Goal: Task Accomplishment & Management: Use online tool/utility

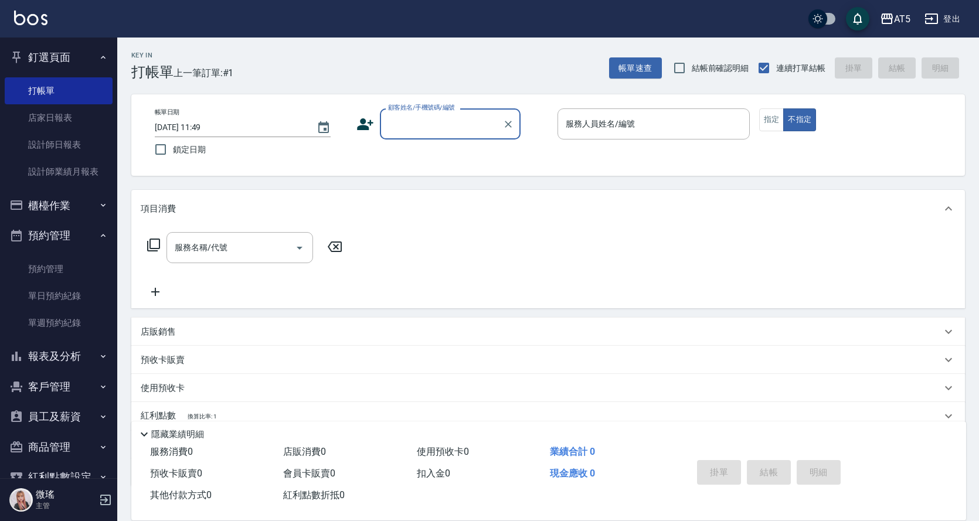
scroll to position [28, 0]
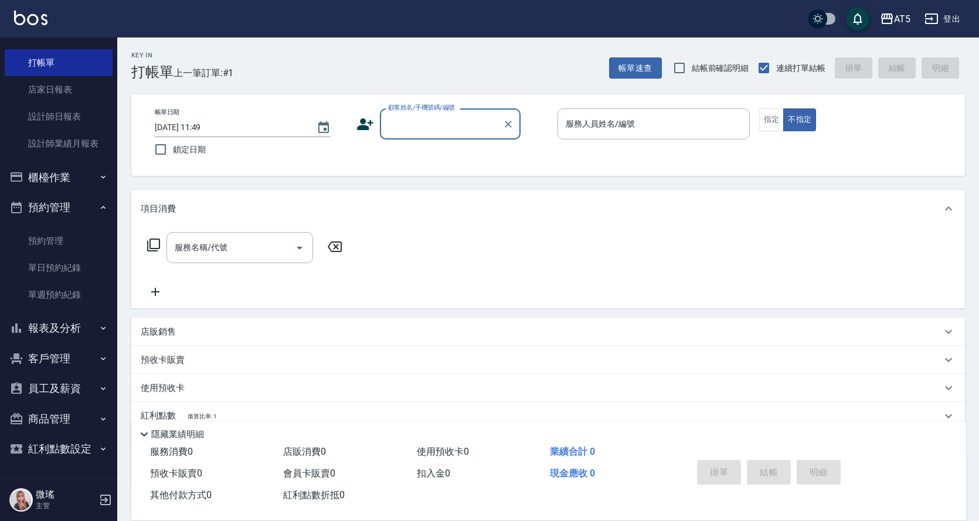
click at [53, 352] on button "客戶管理" at bounding box center [59, 358] width 108 height 30
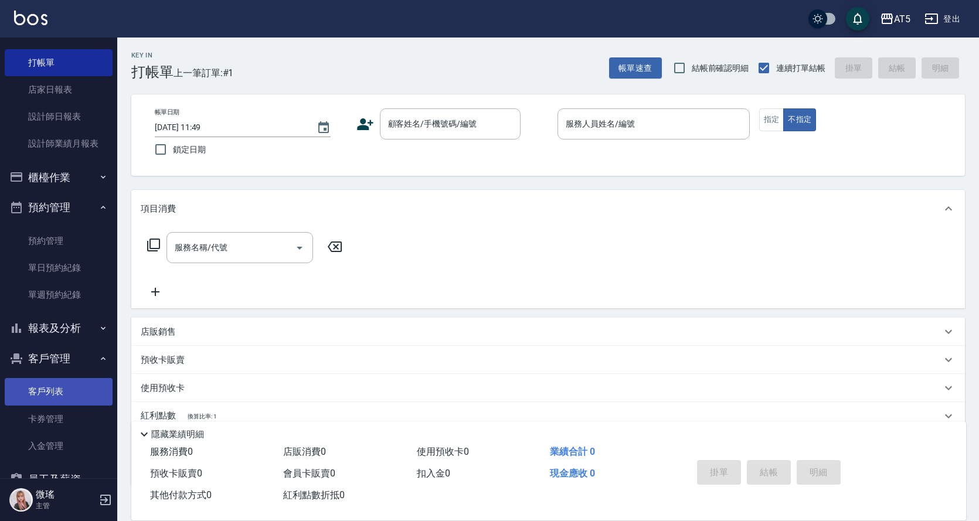
click at [74, 393] on link "客戶列表" at bounding box center [59, 391] width 108 height 27
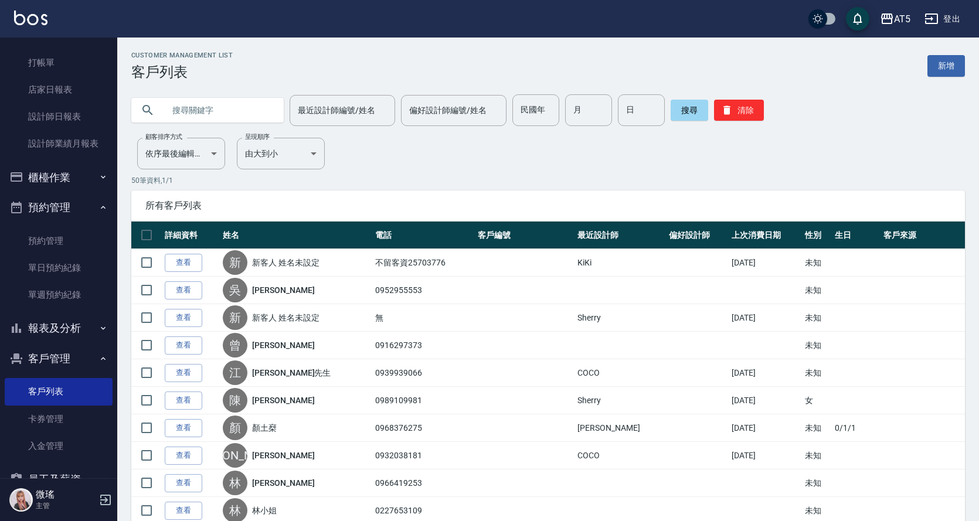
click at [219, 108] on input "text" at bounding box center [219, 110] width 110 height 32
click at [196, 110] on input "text" at bounding box center [219, 110] width 110 height 32
type input "孫"
click at [682, 108] on button "搜尋" at bounding box center [689, 110] width 38 height 21
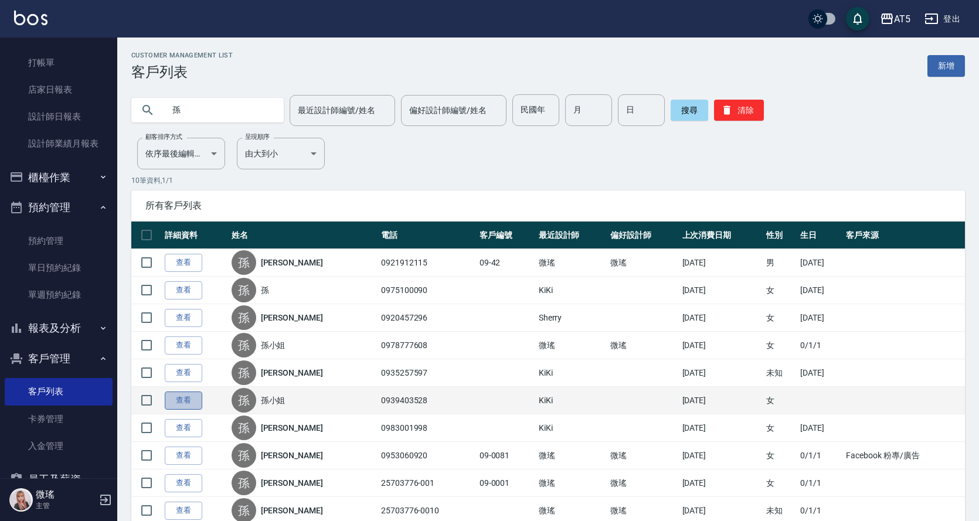
click at [194, 401] on link "查看" at bounding box center [184, 401] width 38 height 18
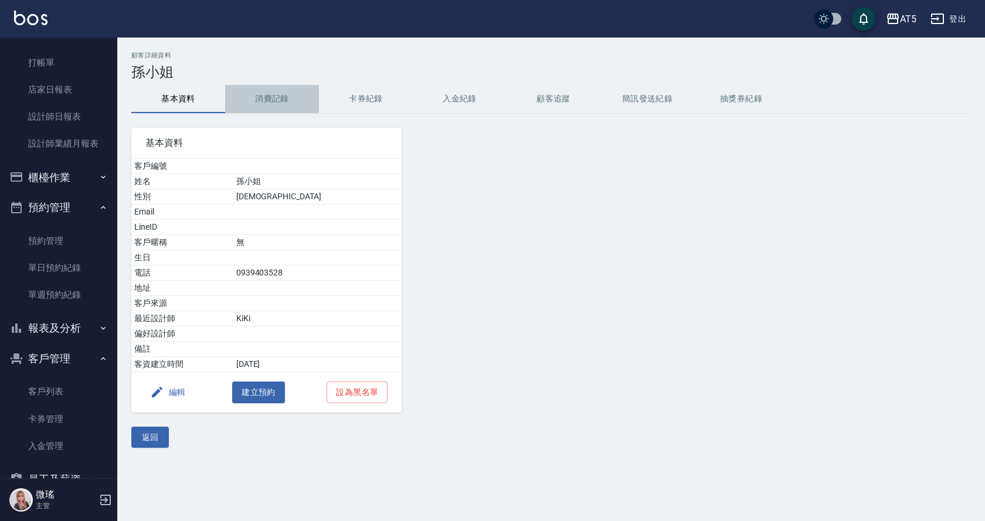
click at [282, 97] on button "消費記錄" at bounding box center [272, 99] width 94 height 28
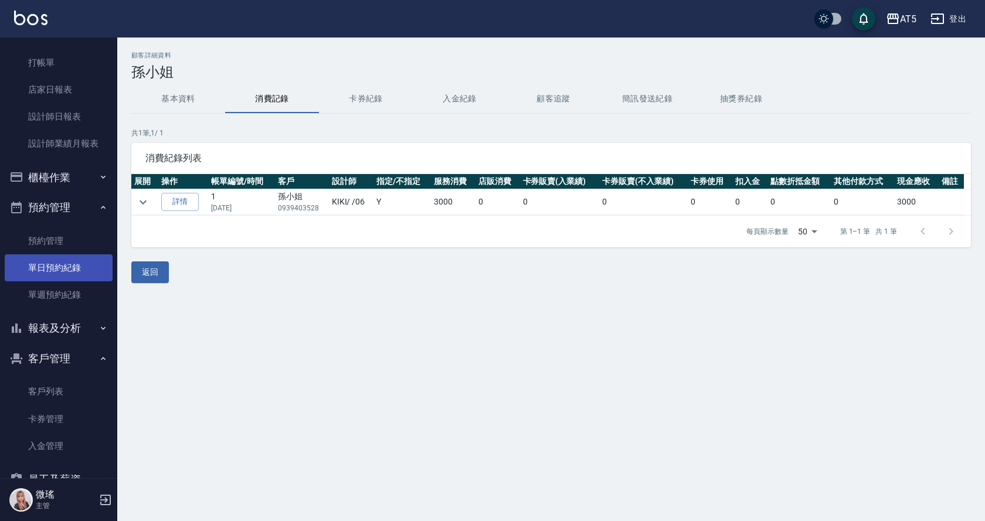
click at [45, 262] on link "單日預約紀錄" at bounding box center [59, 267] width 108 height 27
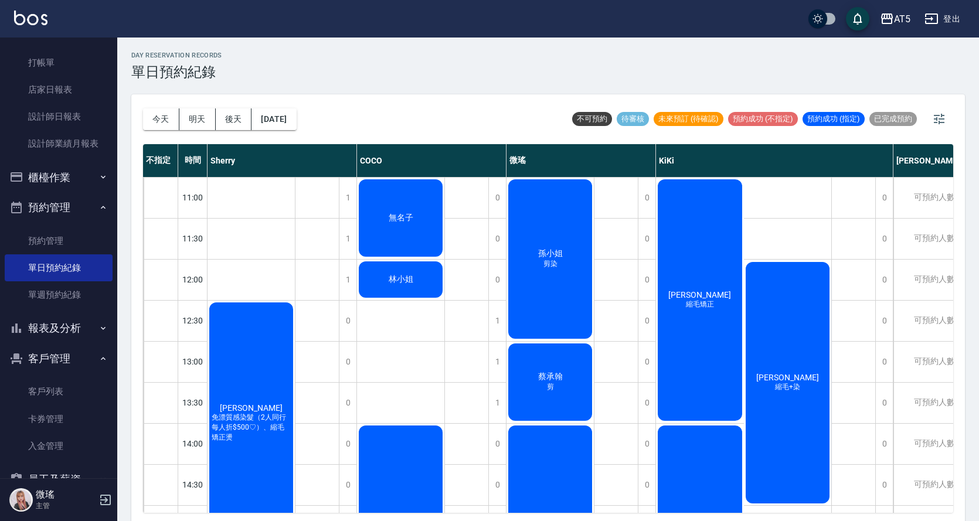
click at [540, 271] on div "孫小姐 剪染" at bounding box center [549, 259] width 87 height 163
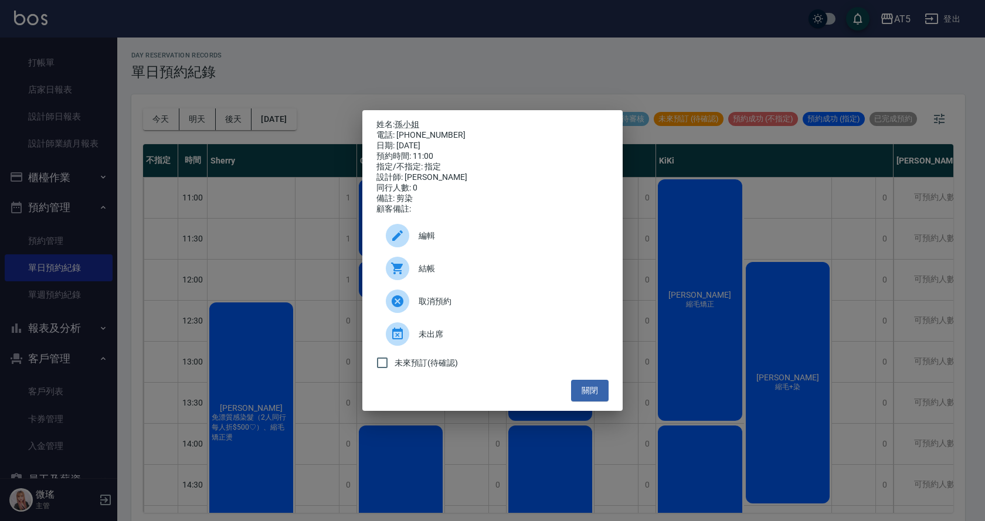
click at [469, 275] on span "結帳" at bounding box center [508, 269] width 181 height 12
click at [601, 393] on button "關閉" at bounding box center [590, 391] width 38 height 22
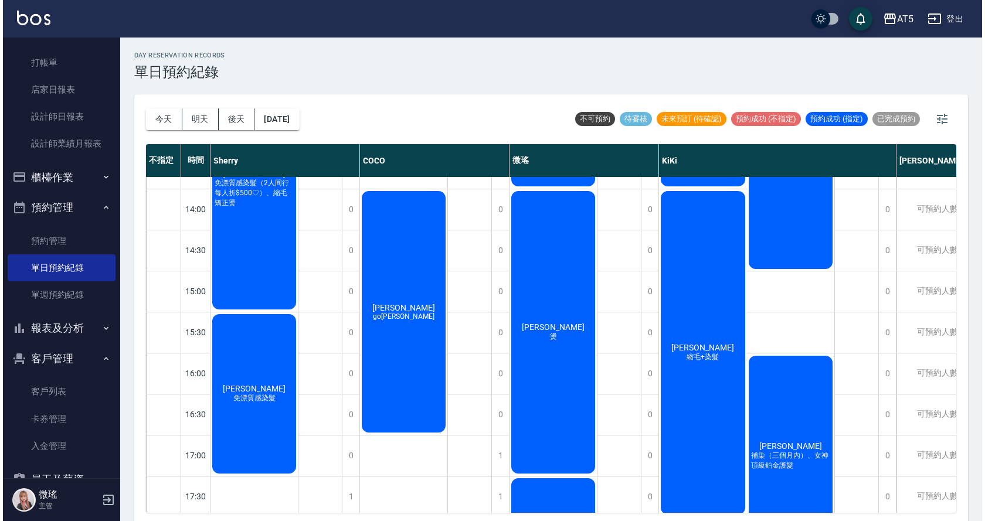
scroll to position [117, 0]
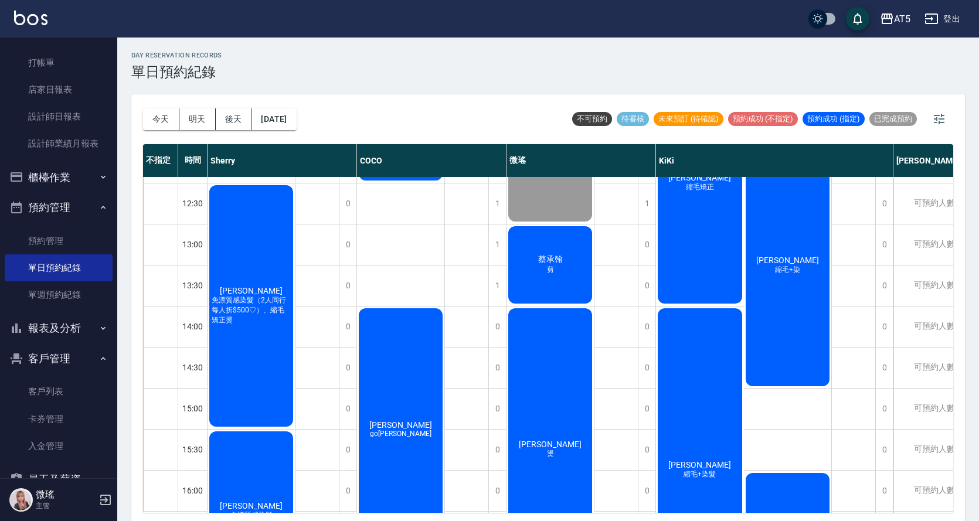
click at [560, 292] on div "蔡承翰 剪" at bounding box center [549, 264] width 87 height 81
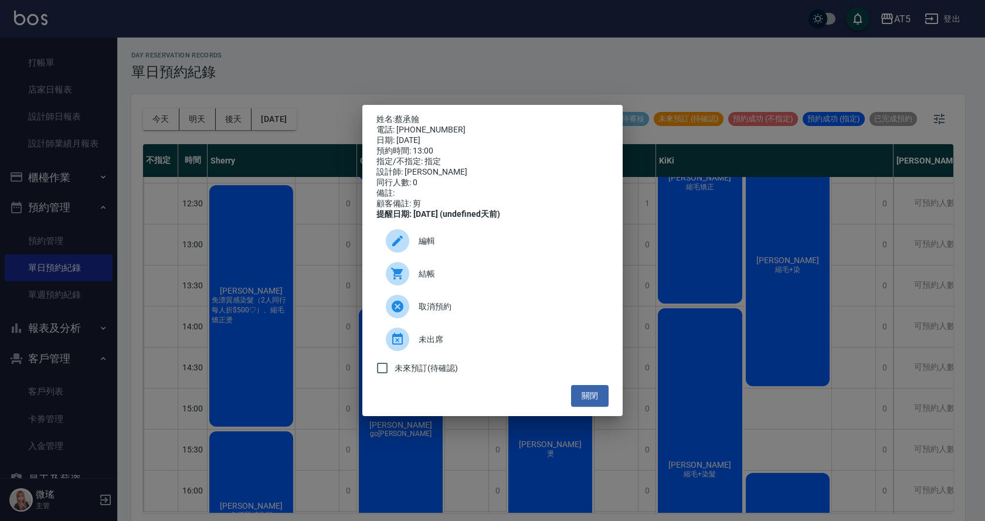
click at [458, 280] on span "結帳" at bounding box center [508, 274] width 181 height 12
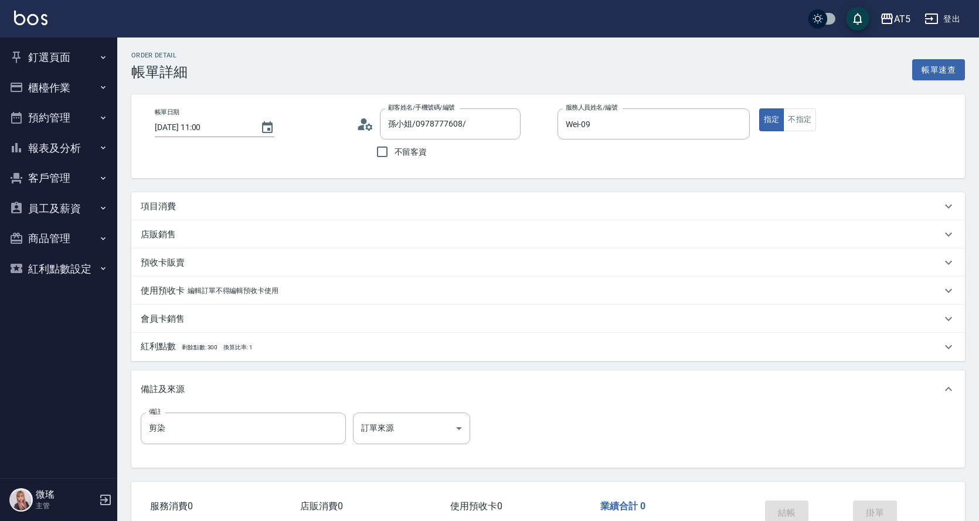
click at [168, 205] on p "項目消費" at bounding box center [158, 206] width 35 height 12
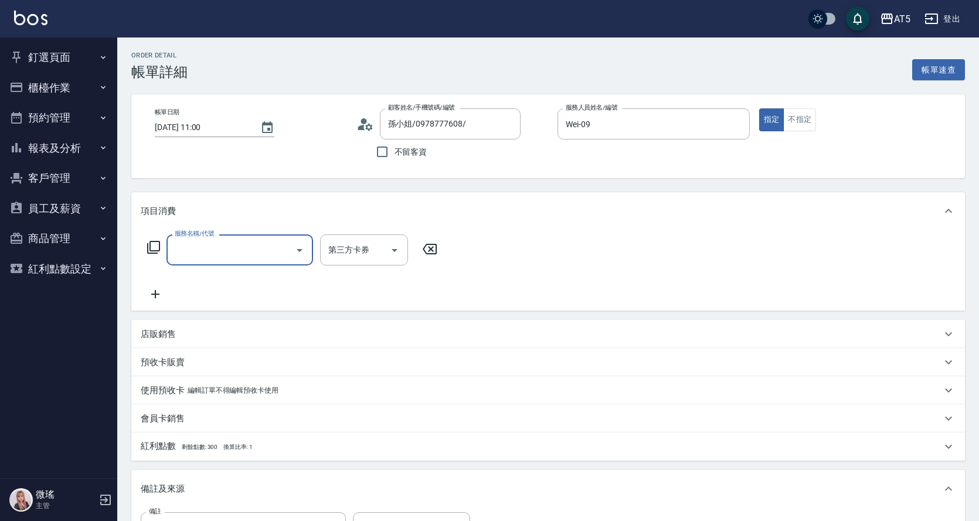
click at [192, 253] on input "服務名稱/代號" at bounding box center [231, 250] width 118 height 21
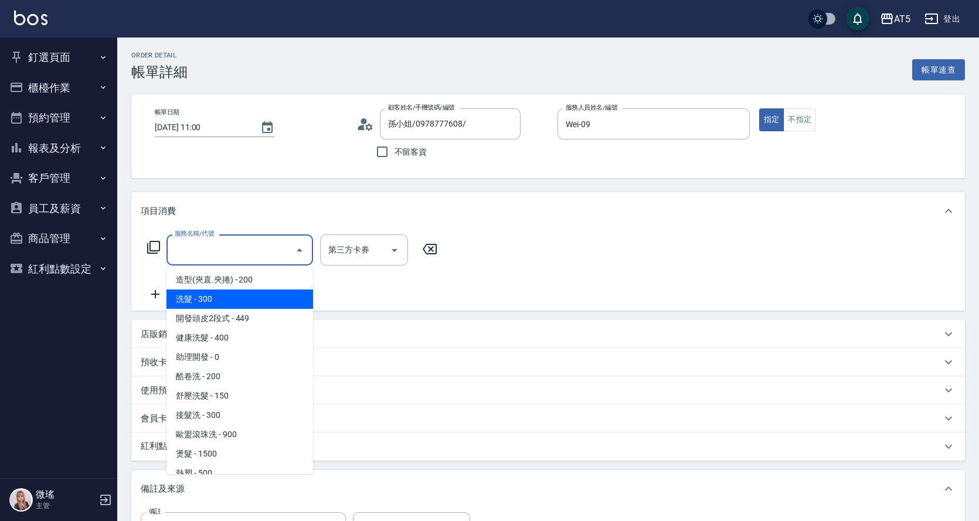
click at [220, 304] on span "洗髮 - 300" at bounding box center [239, 299] width 147 height 19
type input "洗髮(201)"
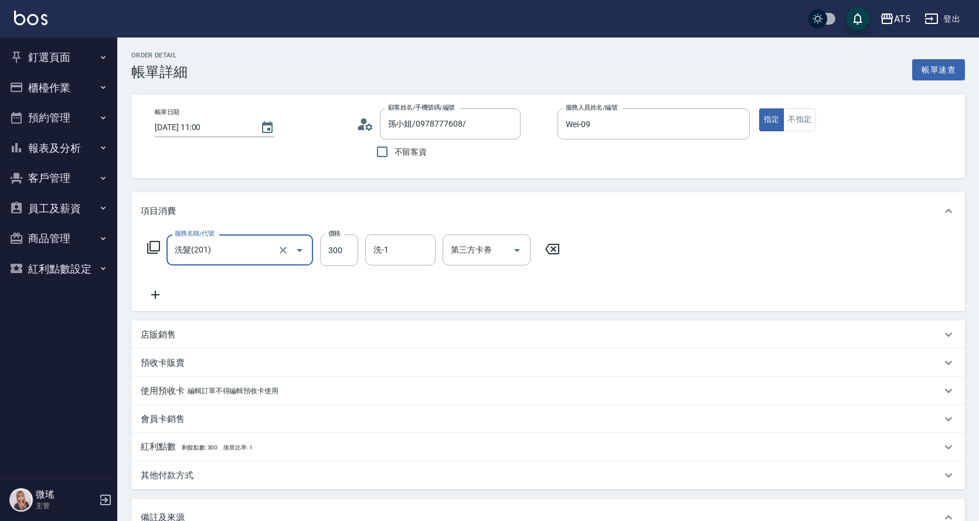
click at [156, 293] on icon at bounding box center [155, 295] width 29 height 14
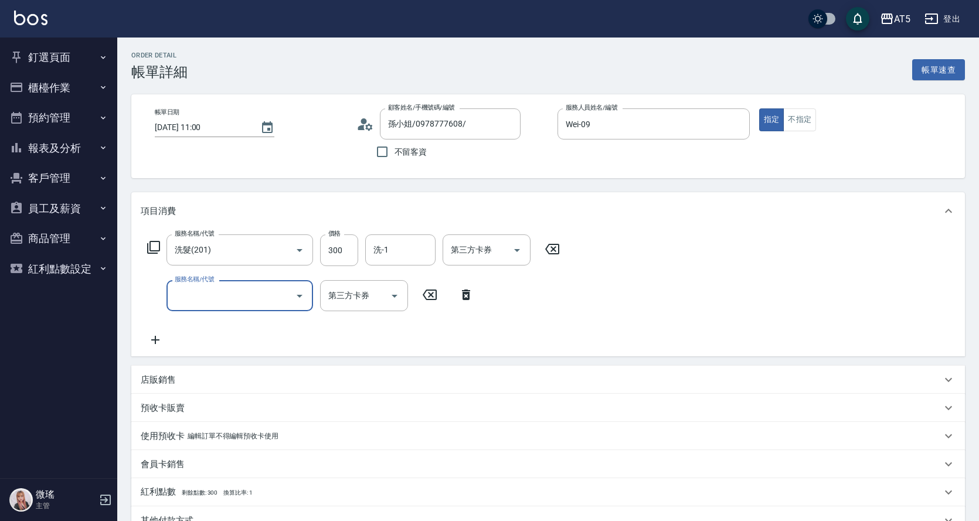
click at [199, 294] on input "服務名稱/代號" at bounding box center [231, 295] width 118 height 21
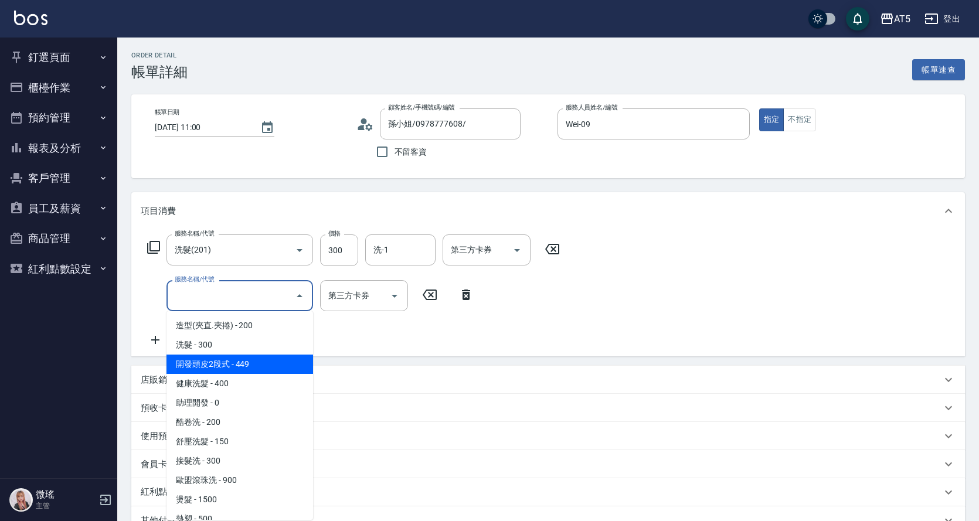
scroll to position [234, 0]
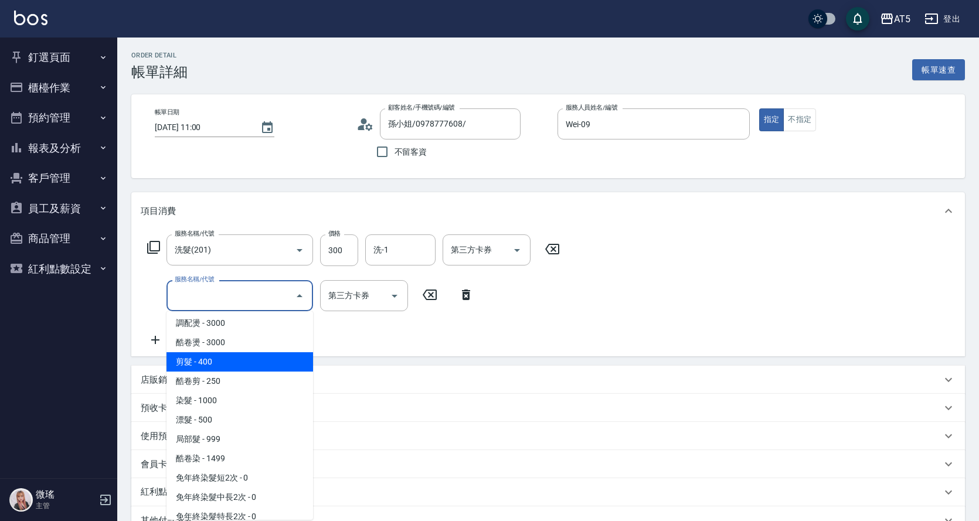
click at [222, 363] on span "剪髮 - 400" at bounding box center [239, 361] width 147 height 19
type input "70"
type input "剪髮(401)"
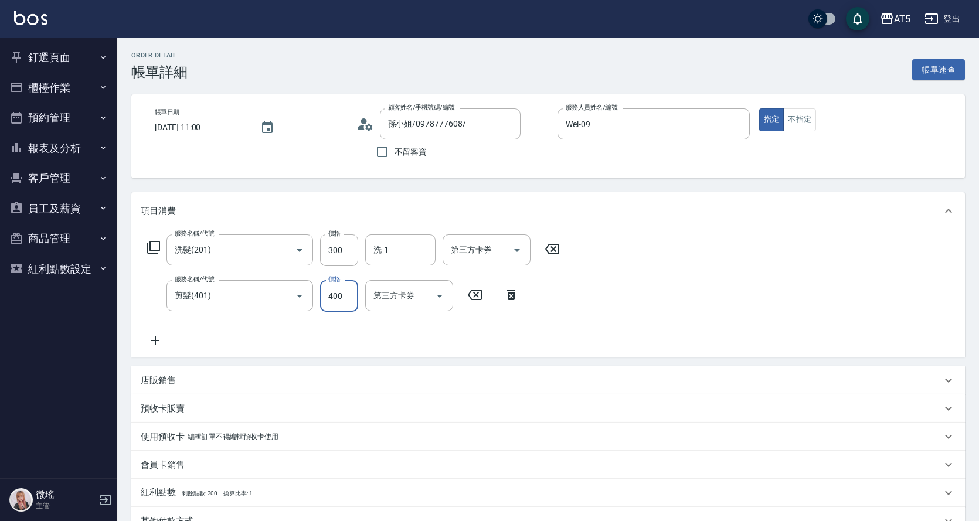
type input "30"
type input "500"
type input "80"
type input "500"
click at [284, 314] on div "服務名稱/代號 洗髮(201) 服務名稱/代號 價格 300 價格 洗-1 洗-1 第三方卡券 第三方卡券 服務名稱/代號 剪髮(401) 服務名稱/代號 價…" at bounding box center [354, 290] width 426 height 113
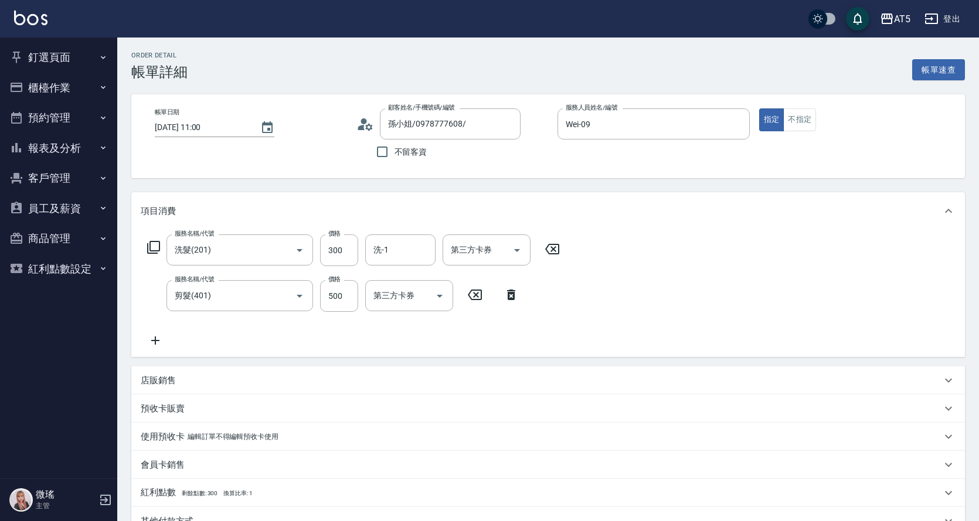
click at [157, 341] on icon at bounding box center [155, 340] width 8 height 8
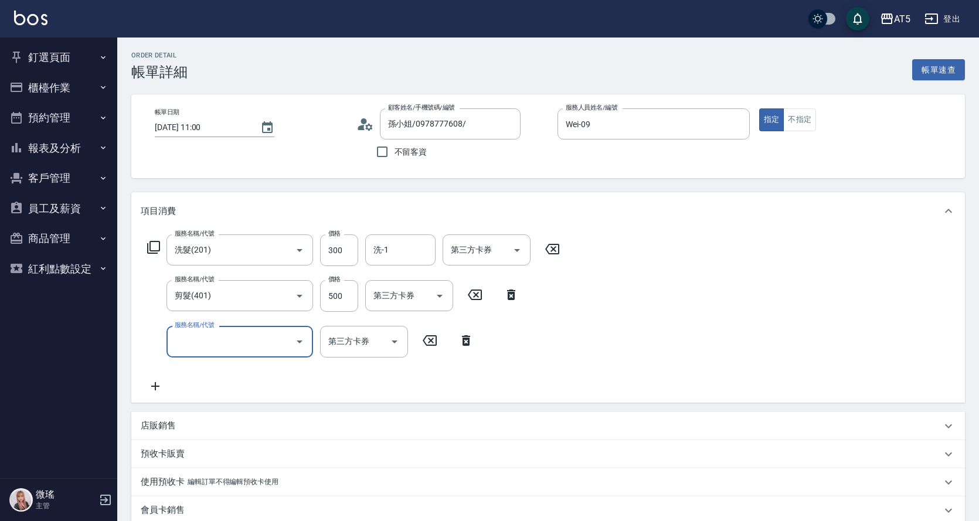
click at [188, 341] on input "服務名稱/代號" at bounding box center [231, 341] width 118 height 21
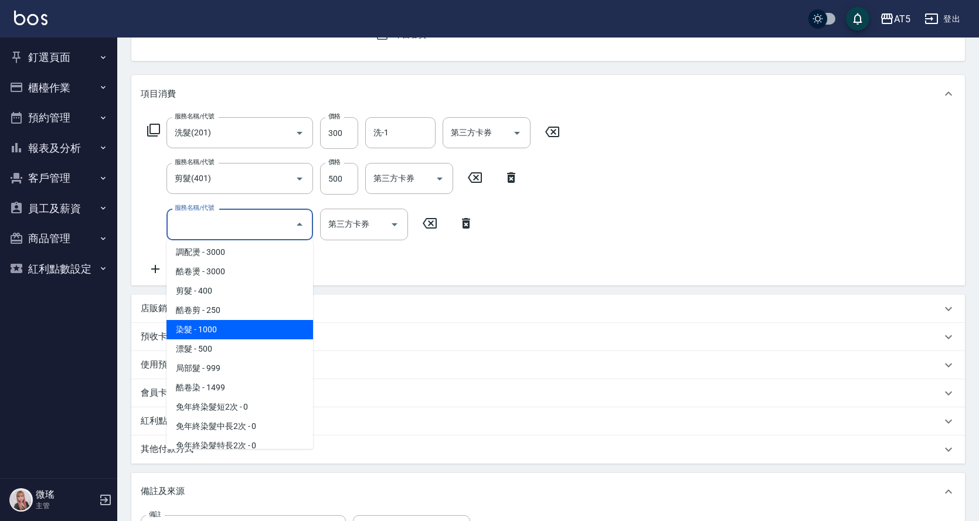
click at [229, 323] on span "染髮 - 1000" at bounding box center [239, 329] width 147 height 19
type input "180"
type input "染髮(501)"
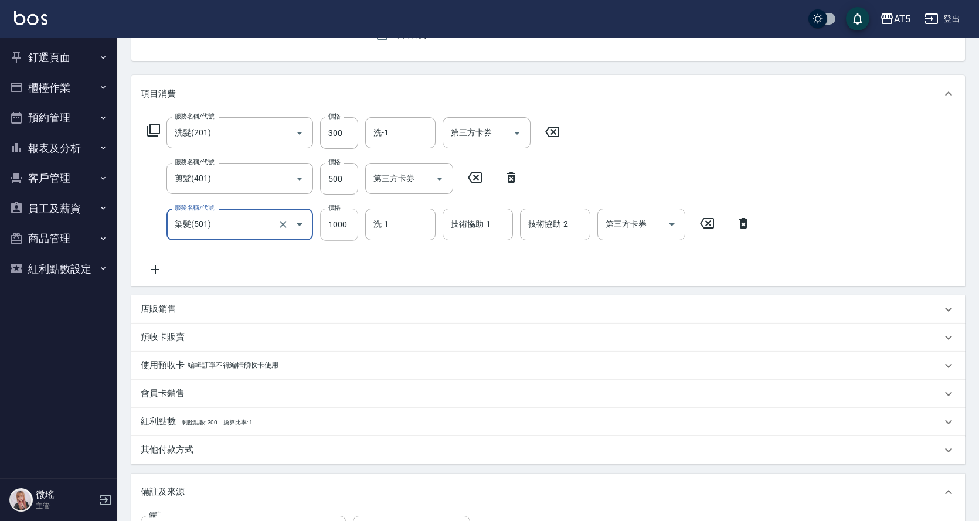
click at [348, 227] on input "1000" at bounding box center [339, 225] width 38 height 32
type input "2"
type input "80"
type input "200"
type input "100"
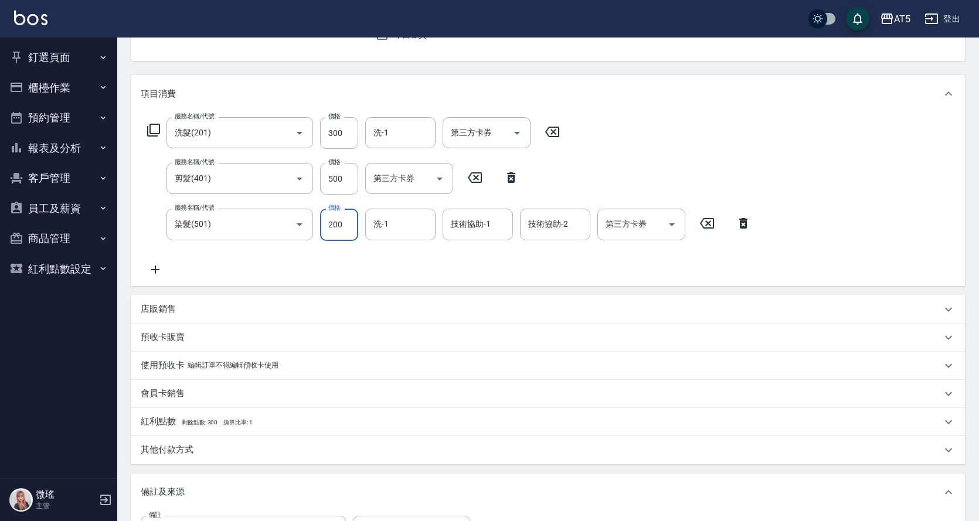
type input "2000"
type input "280"
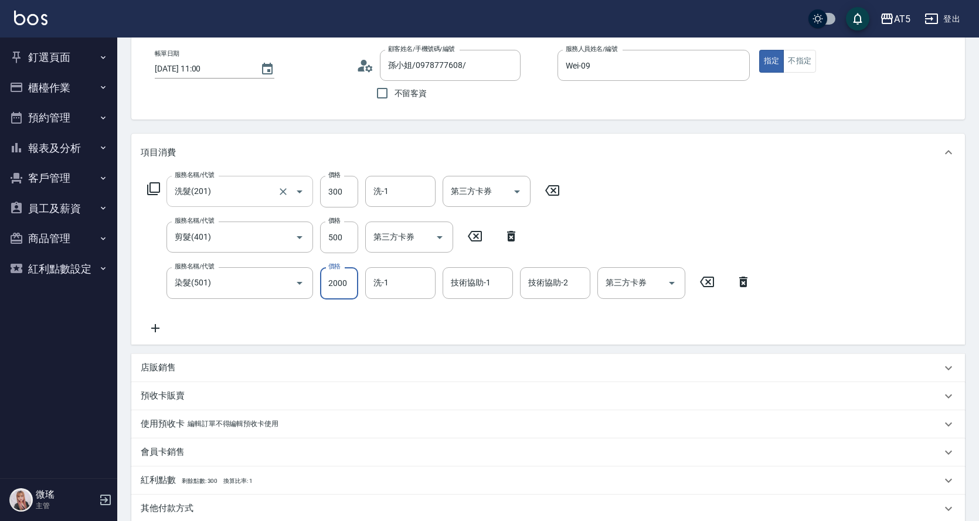
scroll to position [0, 0]
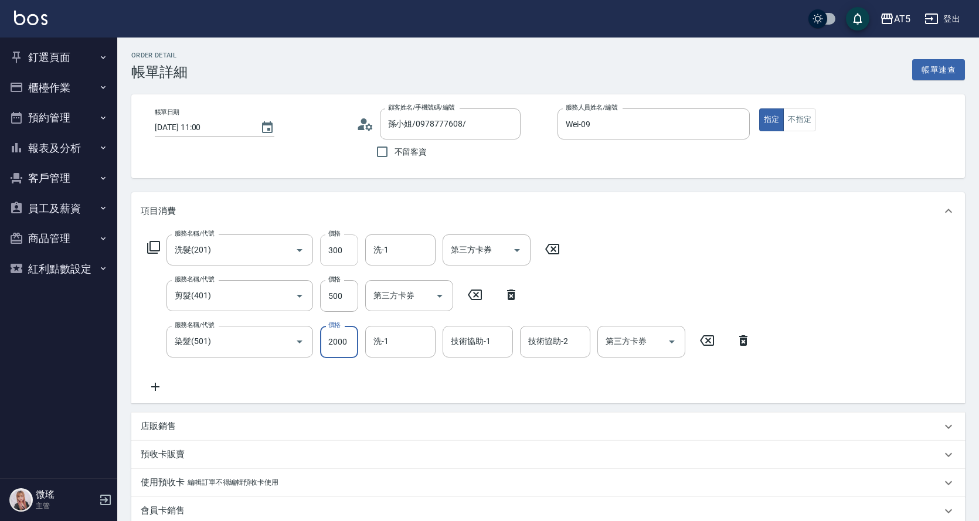
type input "2000"
click at [339, 253] on input "300" at bounding box center [339, 250] width 38 height 32
type input "250"
type input "200"
type input "270"
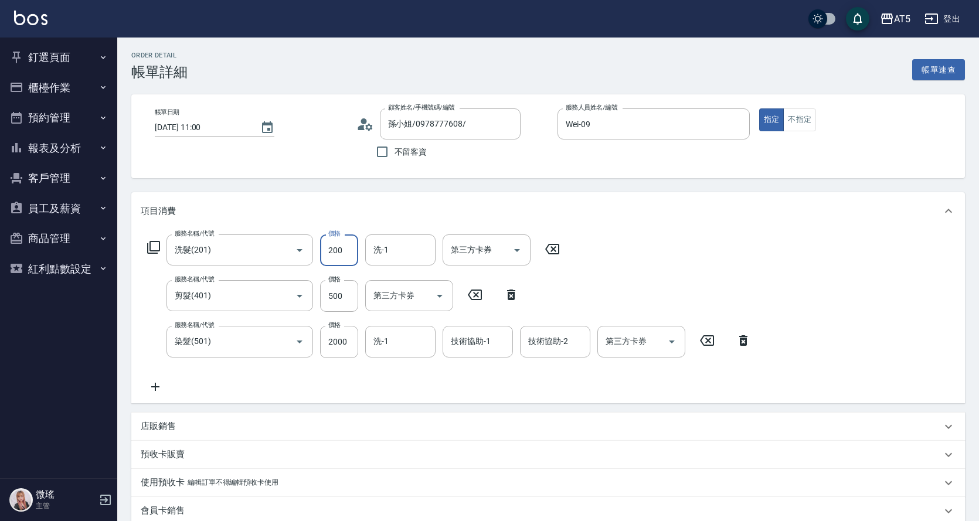
type input "200"
click at [156, 384] on icon at bounding box center [155, 387] width 29 height 14
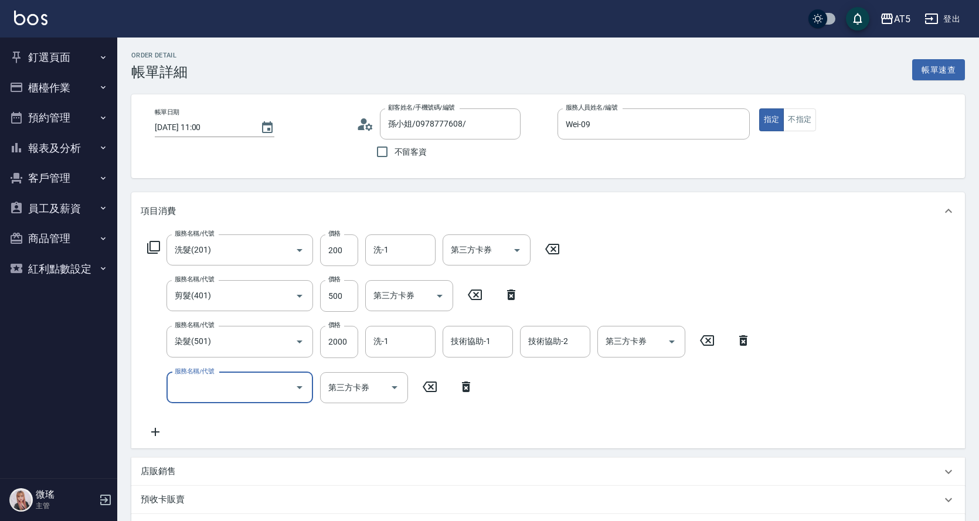
click at [188, 385] on input "服務名稱/代號" at bounding box center [231, 387] width 118 height 21
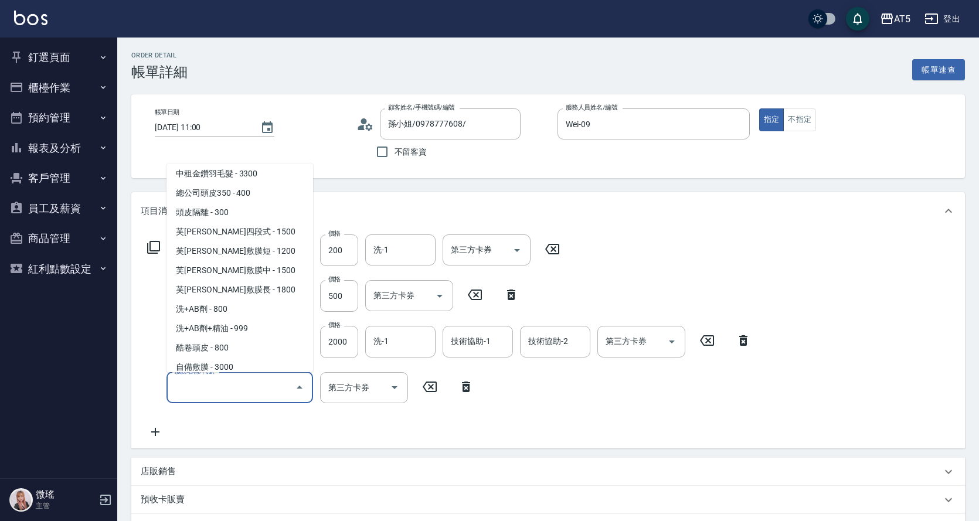
scroll to position [2286, 0]
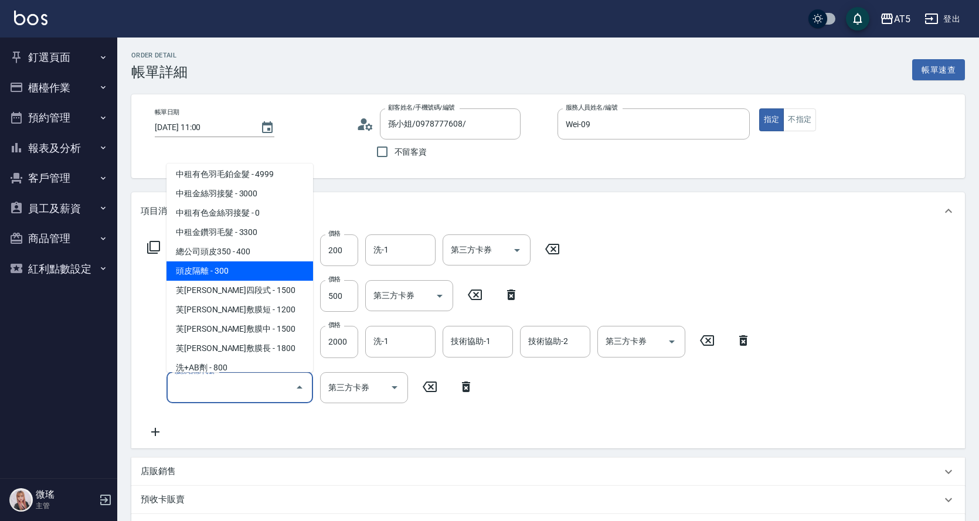
click at [212, 278] on span "頭皮隔離 - 300" at bounding box center [239, 270] width 147 height 19
type input "300"
type input "頭皮隔離(1002)"
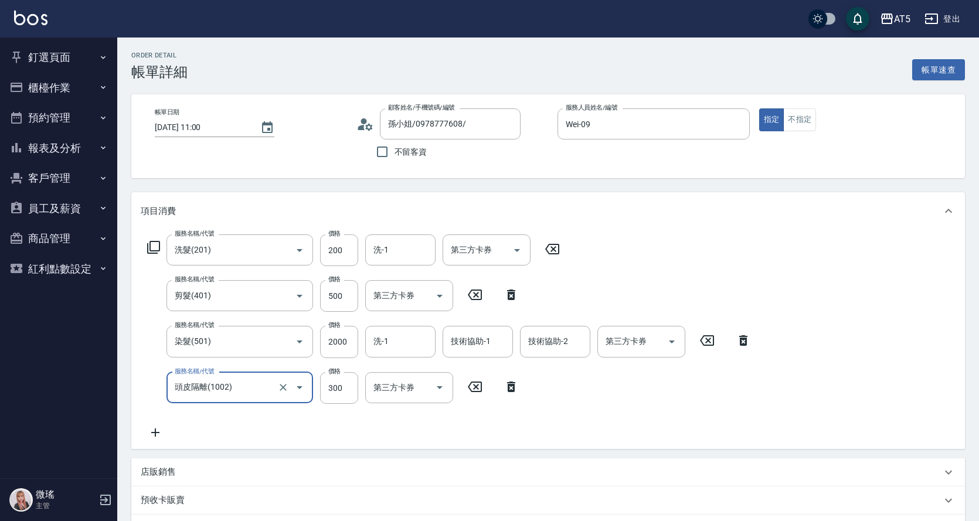
scroll to position [234, 0]
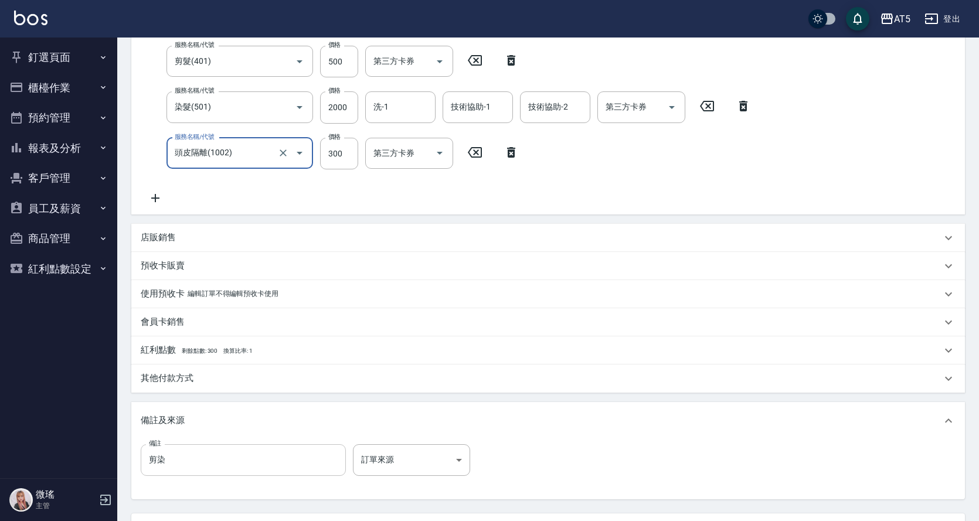
click at [193, 462] on input "剪染" at bounding box center [243, 460] width 205 height 32
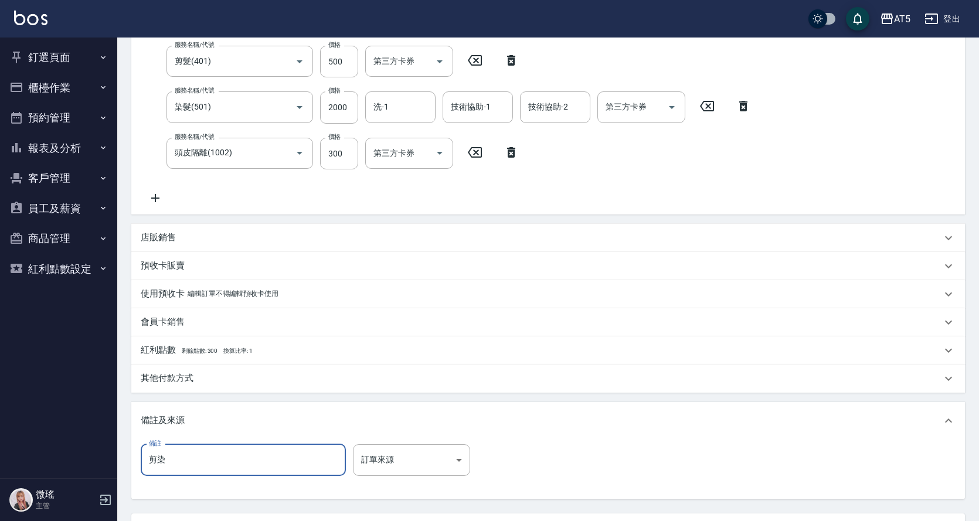
scroll to position [339, 0]
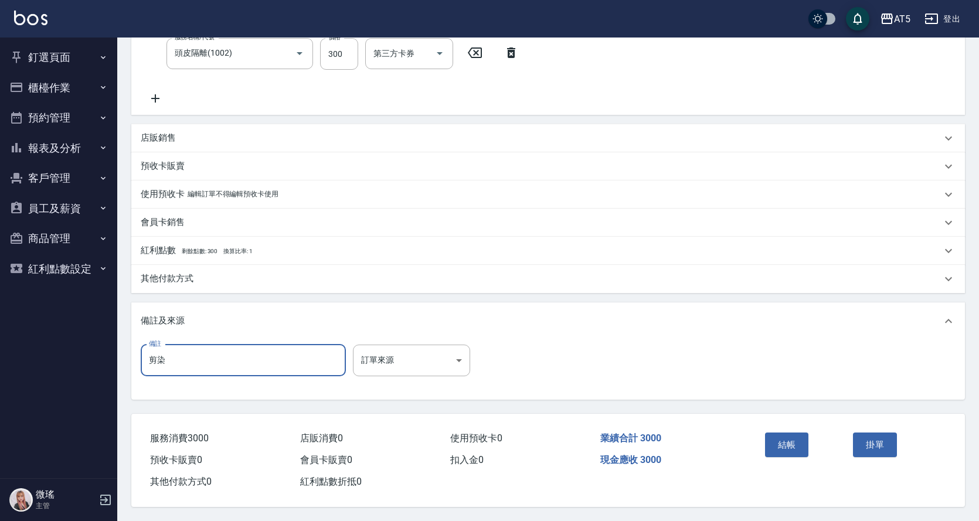
click at [200, 349] on input "剪染" at bounding box center [243, 361] width 205 height 32
click at [787, 439] on button "結帳" at bounding box center [787, 445] width 44 height 25
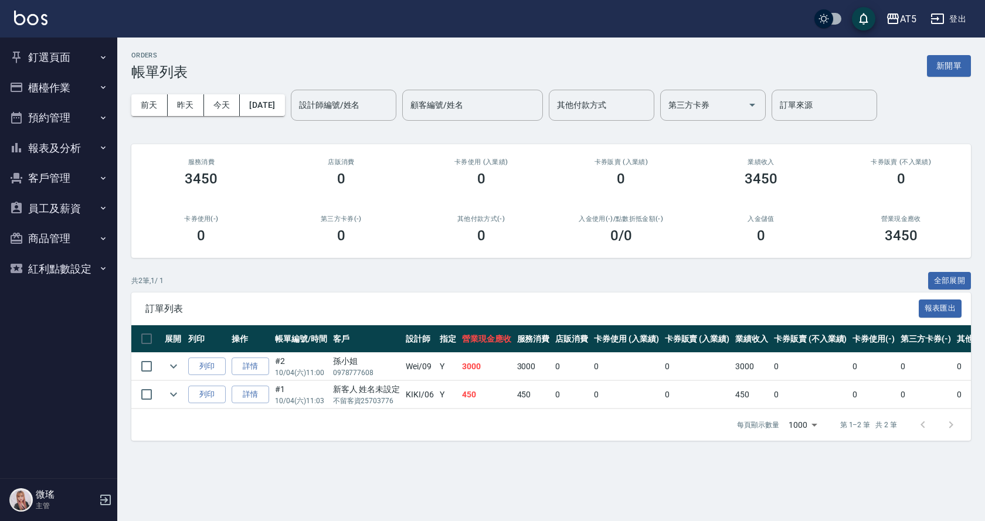
click at [69, 96] on button "櫃檯作業" at bounding box center [59, 88] width 108 height 30
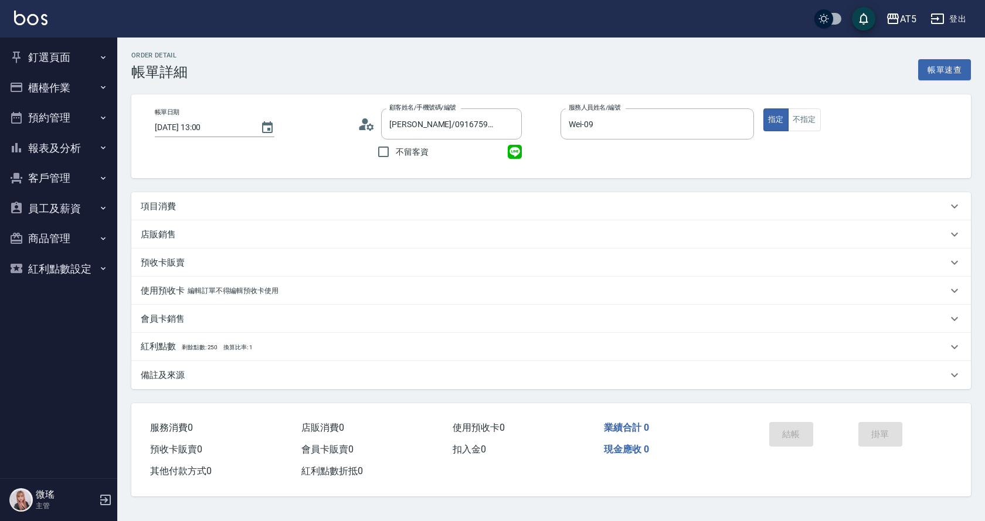
click at [166, 207] on p "項目消費" at bounding box center [158, 206] width 35 height 12
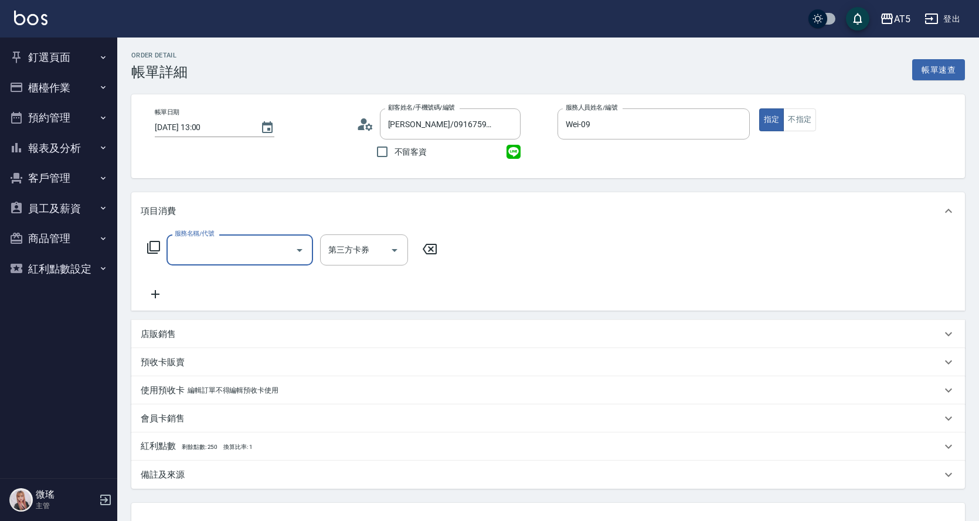
click at [203, 253] on input "服務名稱/代號" at bounding box center [231, 250] width 118 height 21
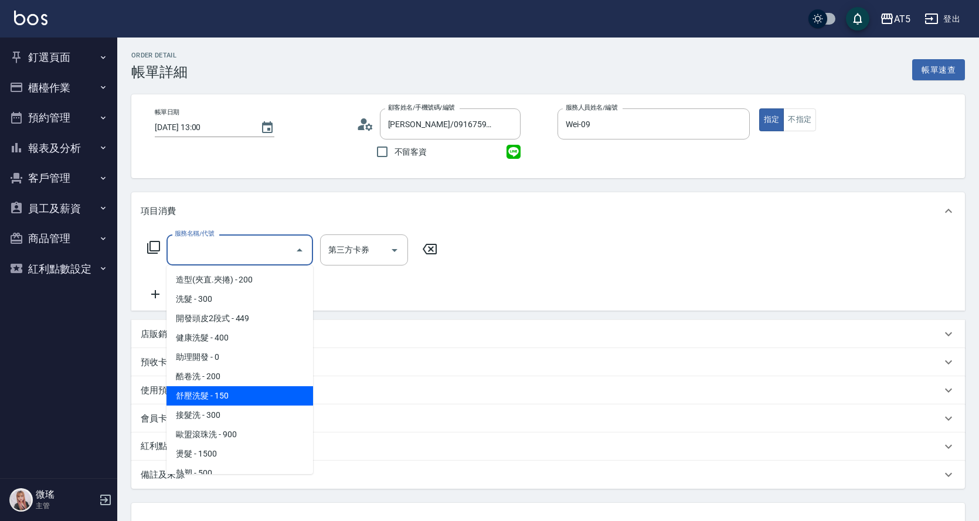
scroll to position [176, 0]
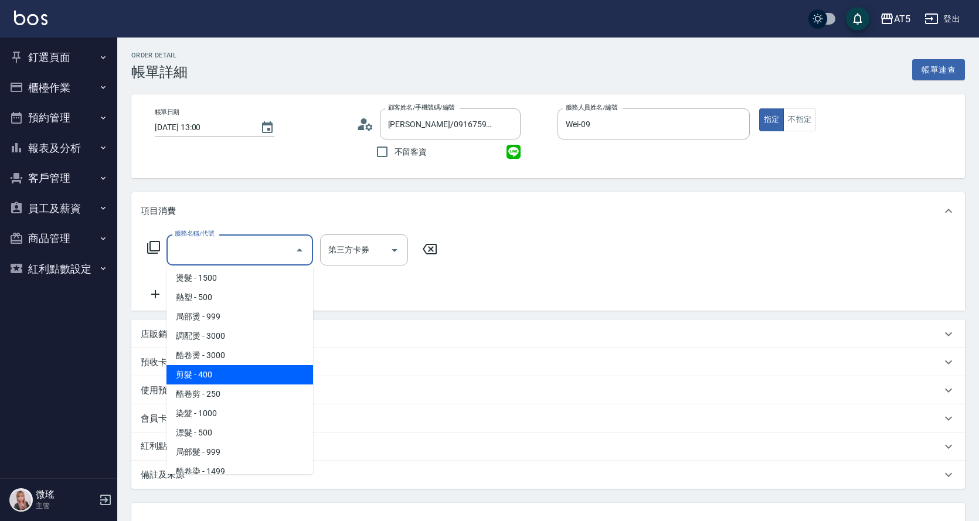
click at [250, 381] on span "剪髮 - 400" at bounding box center [239, 374] width 147 height 19
type input "剪髮(401)"
type input "40"
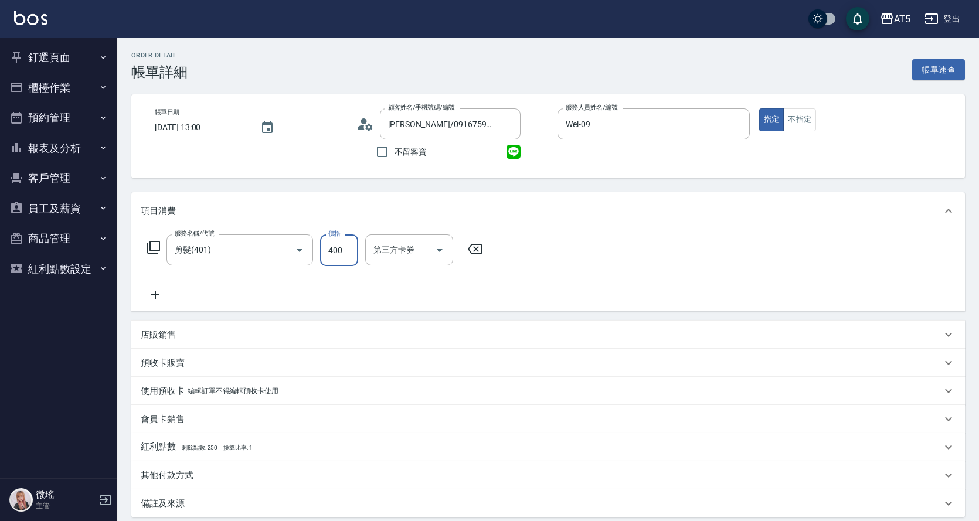
click at [332, 245] on input "400" at bounding box center [339, 250] width 38 height 32
type input "5"
type input "0"
type input "500"
type input "50"
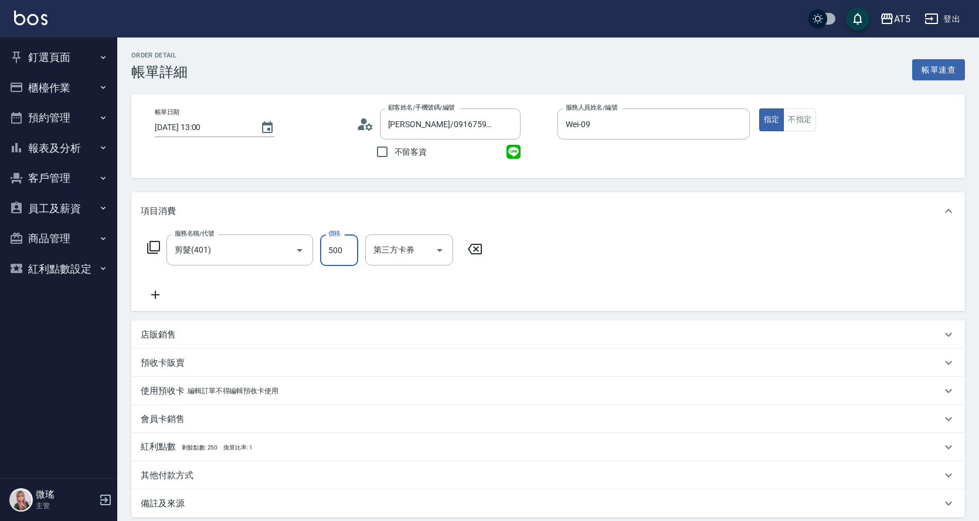
type input "500"
click at [650, 261] on div "服務名稱/代號 剪髮(401) 服務名稱/代號 價格 500 價格 第三方卡券 第三方卡券" at bounding box center [547, 270] width 833 height 81
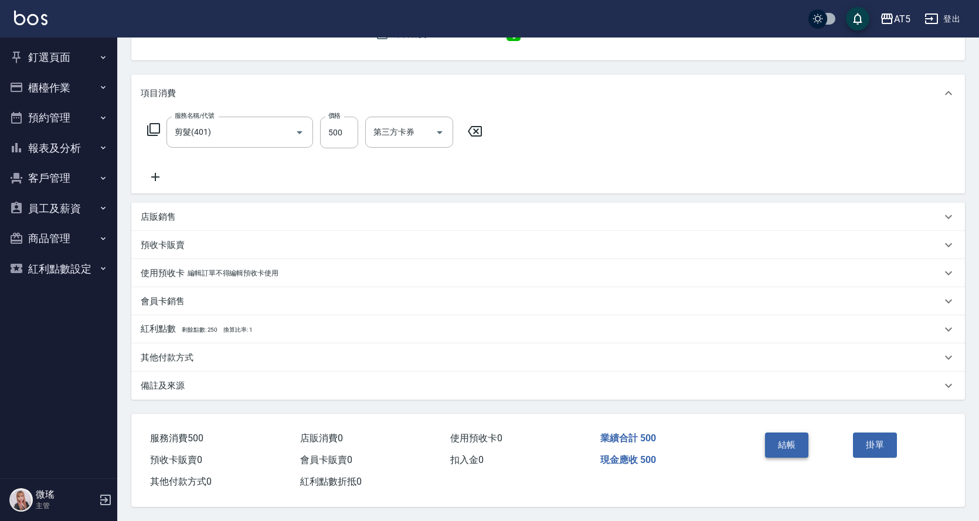
click at [791, 439] on button "結帳" at bounding box center [787, 445] width 44 height 25
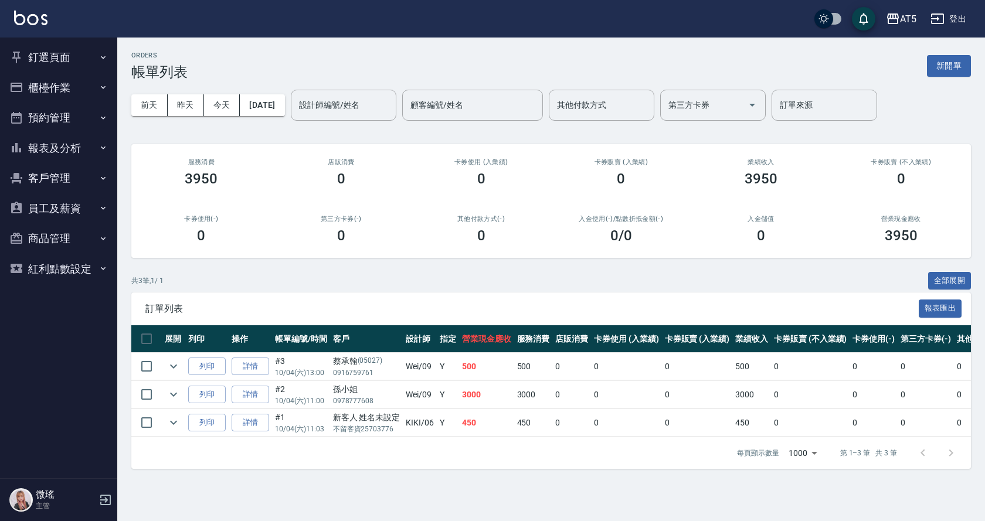
click at [56, 60] on button "釘選頁面" at bounding box center [59, 57] width 108 height 30
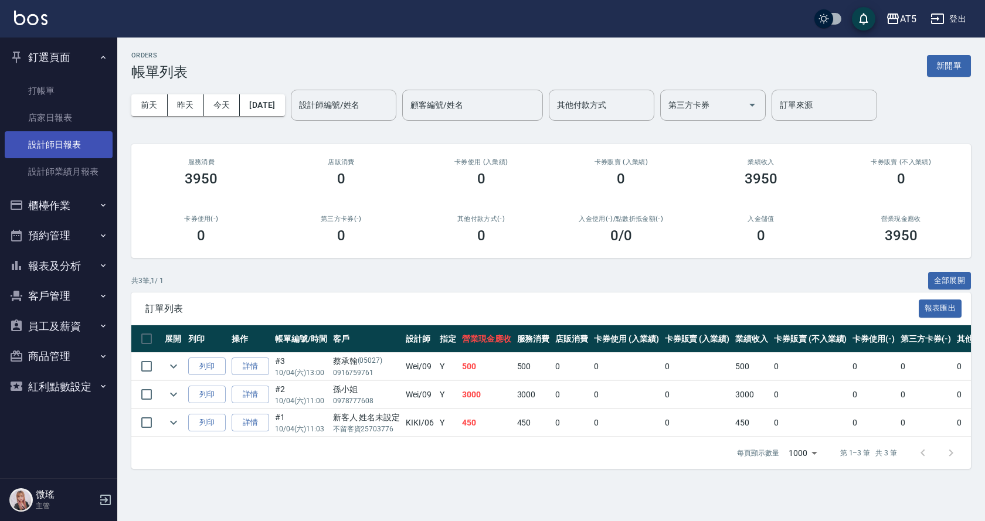
click at [90, 150] on link "設計師日報表" at bounding box center [59, 144] width 108 height 27
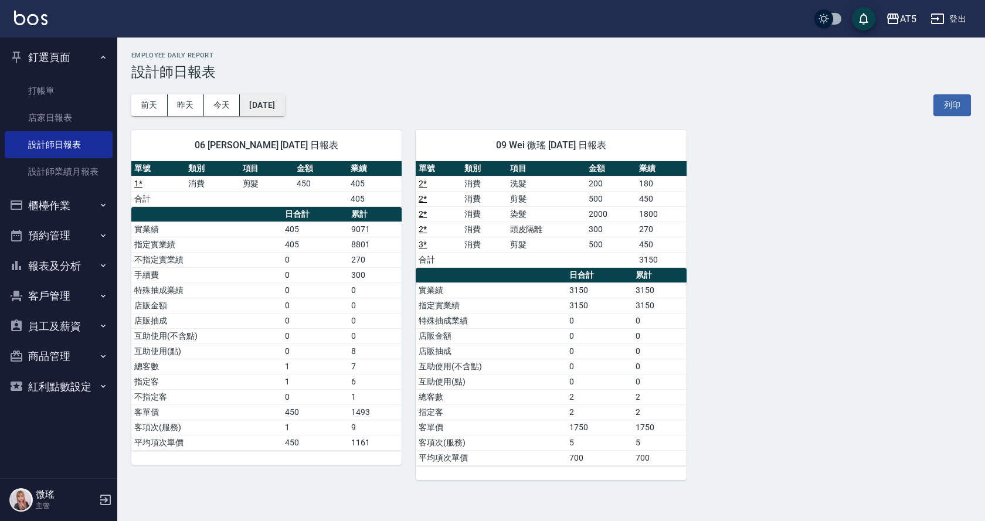
click at [284, 114] on button "[DATE]" at bounding box center [262, 105] width 45 height 22
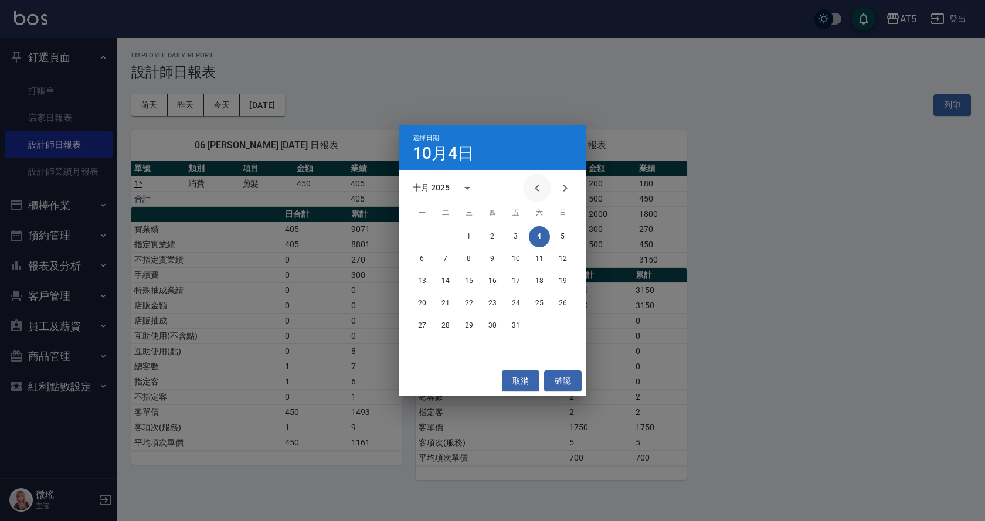
click at [540, 185] on icon "Previous month" at bounding box center [537, 188] width 14 height 14
click at [447, 321] on button "30" at bounding box center [445, 325] width 21 height 21
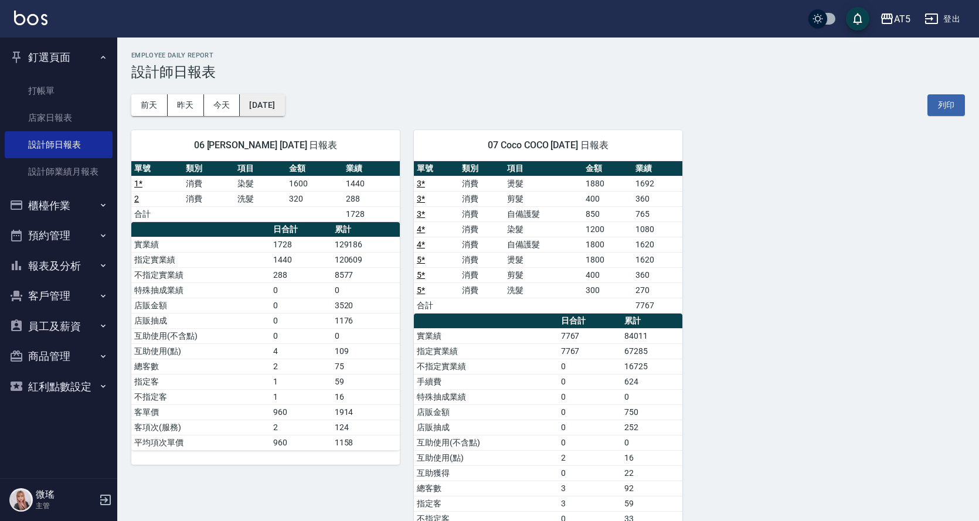
click at [282, 109] on button "2025/09/30" at bounding box center [262, 105] width 45 height 22
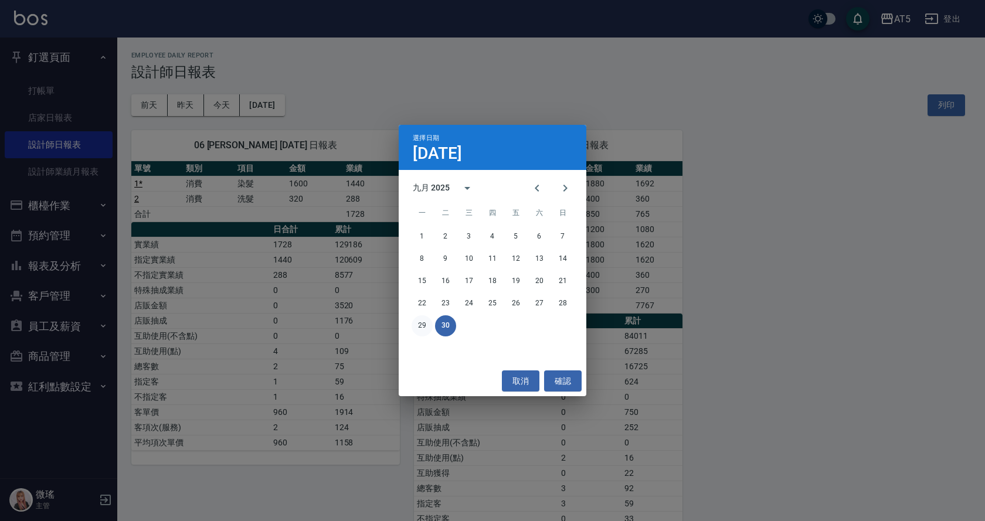
click at [420, 324] on button "29" at bounding box center [421, 325] width 21 height 21
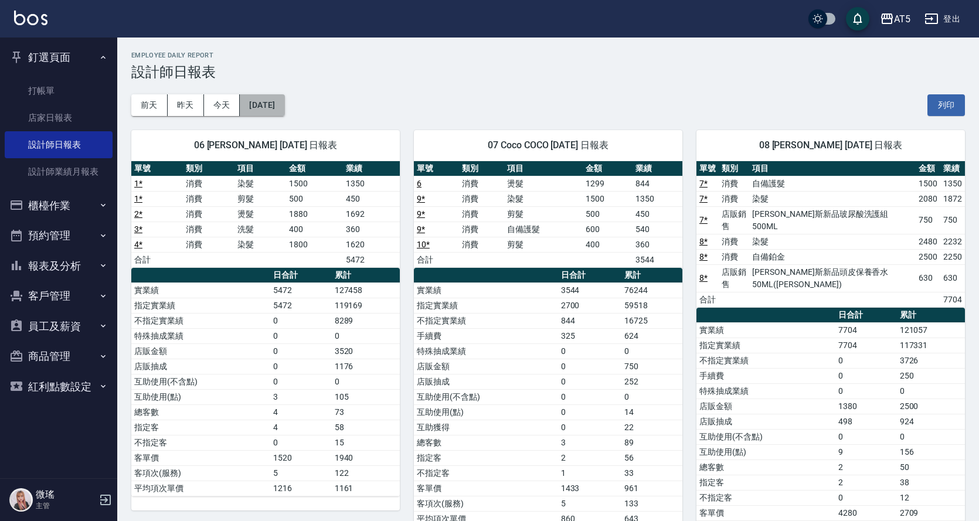
click at [284, 112] on button "2025/09/29" at bounding box center [262, 105] width 45 height 22
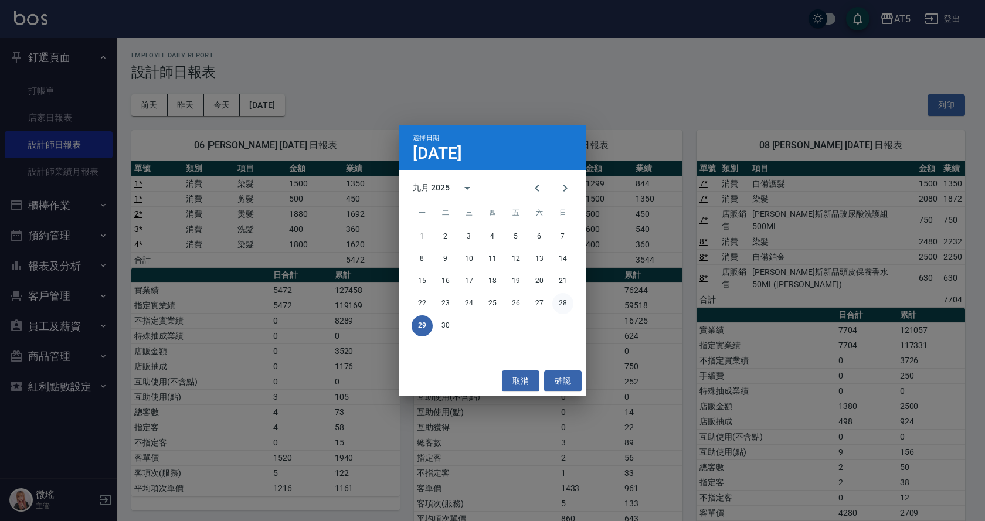
click at [562, 301] on button "28" at bounding box center [562, 303] width 21 height 21
click at [562, 301] on div "AT5 2025-09-29 設計師日報表 列印時間： 2025-10-04-12:44 Employee Daily Report 設計師日報表 前天 昨天…" at bounding box center [489, 290] width 979 height 580
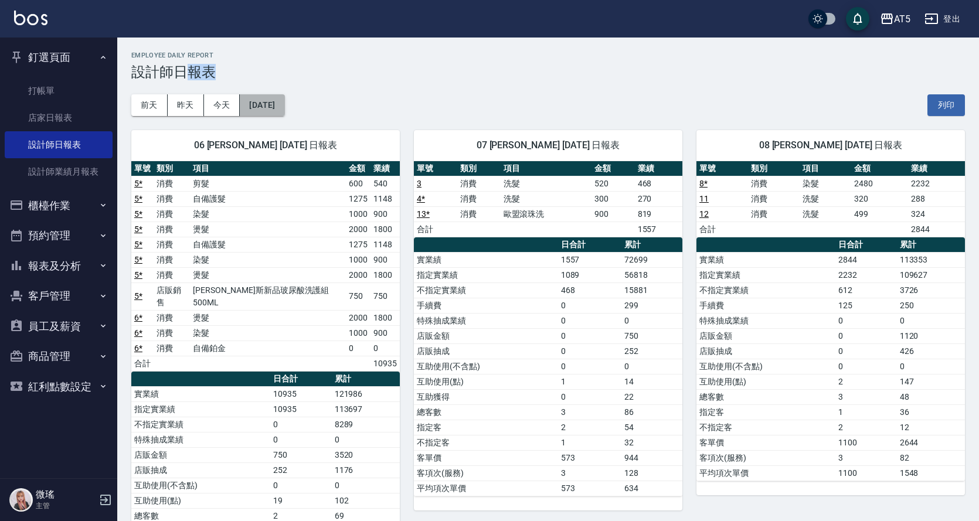
click at [284, 109] on button "2025/09/28" at bounding box center [262, 105] width 45 height 22
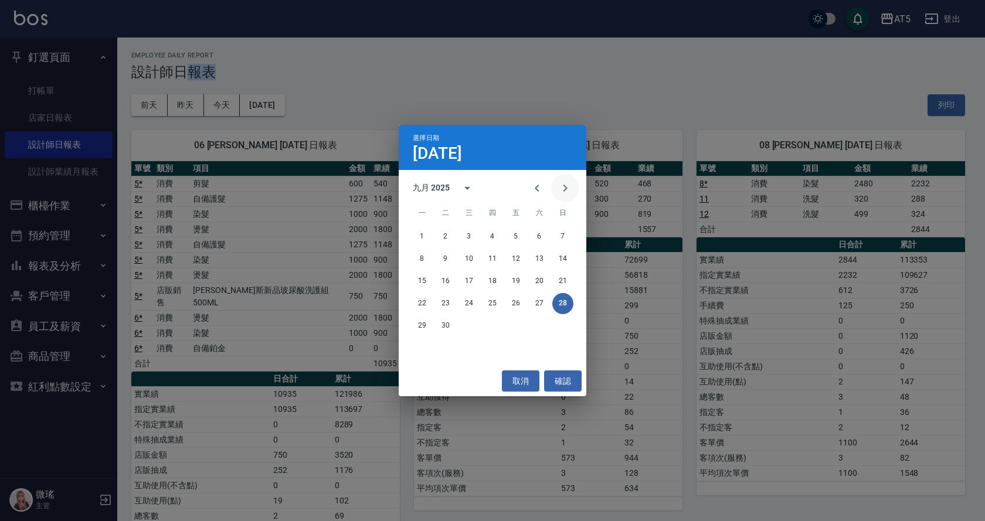
click at [564, 191] on icon "Next month" at bounding box center [565, 188] width 14 height 14
click at [536, 234] on button "4" at bounding box center [539, 236] width 21 height 21
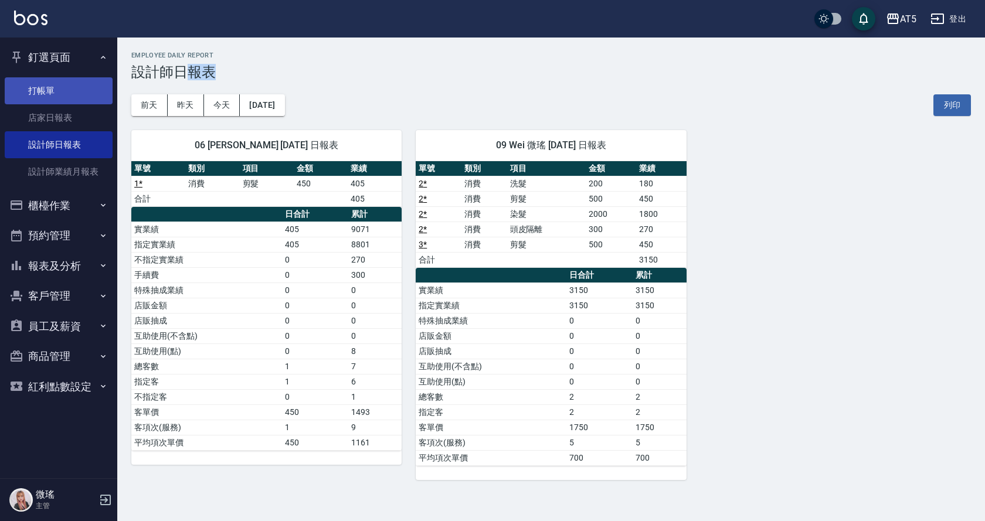
click at [73, 92] on link "打帳單" at bounding box center [59, 90] width 108 height 27
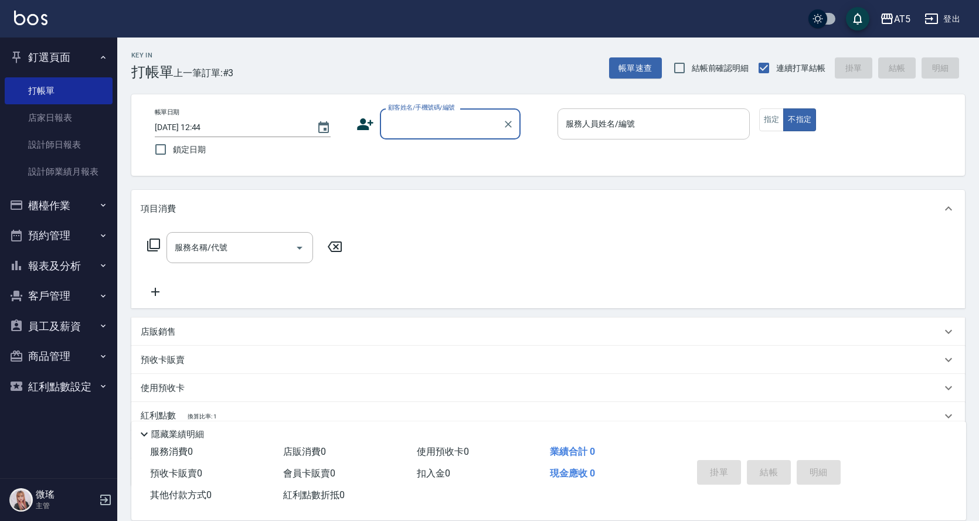
click at [634, 112] on div "服務人員姓名/編號" at bounding box center [653, 123] width 192 height 31
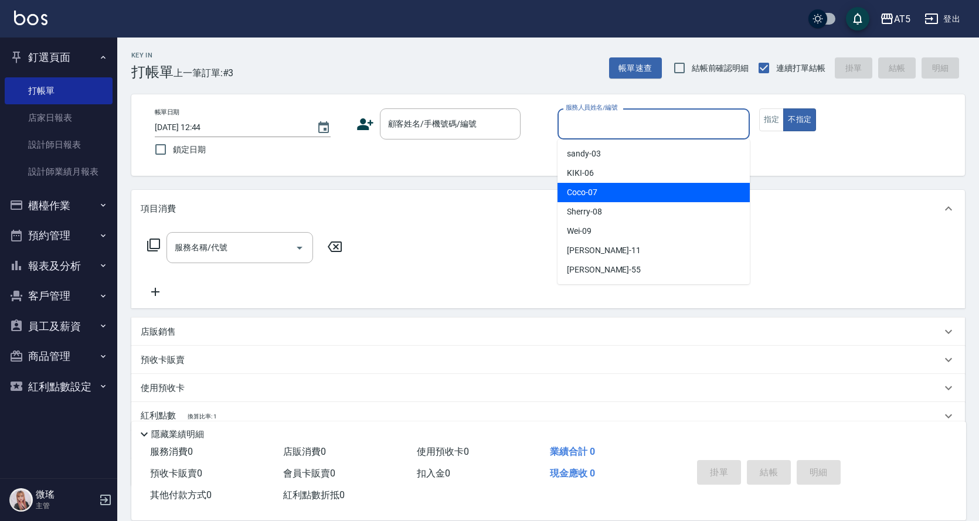
click at [594, 192] on span "Coco -07" at bounding box center [582, 192] width 30 height 12
type input "Coco-07"
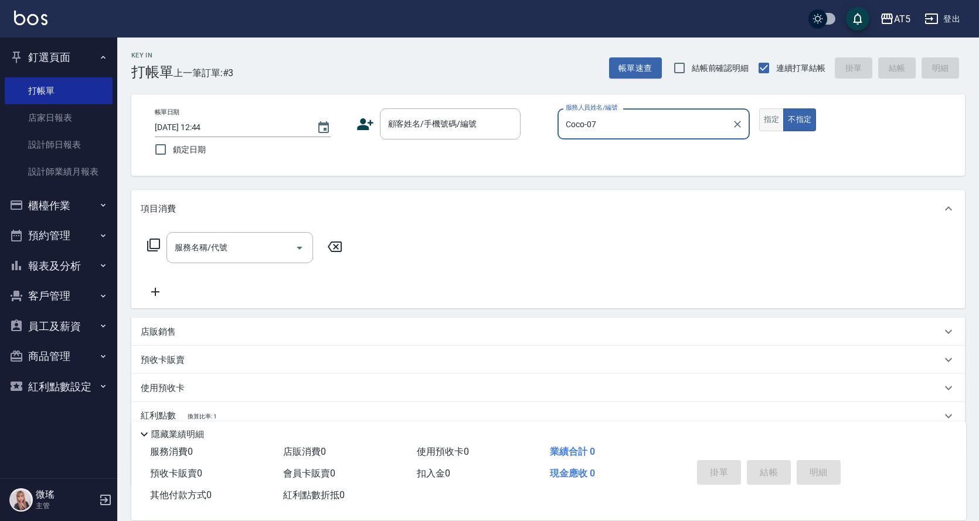
click at [769, 129] on button "指定" at bounding box center [771, 119] width 25 height 23
click at [770, 129] on button "指定" at bounding box center [771, 119] width 25 height 23
click at [418, 132] on input "顧客姓名/手機號碼/編號" at bounding box center [441, 124] width 113 height 21
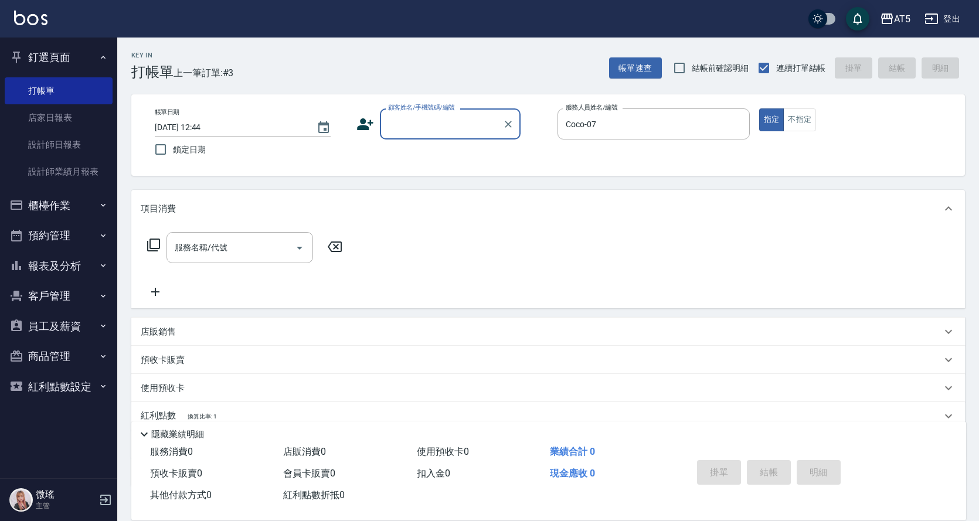
click at [428, 129] on input "顧客姓名/手機號碼/編號" at bounding box center [441, 124] width 113 height 21
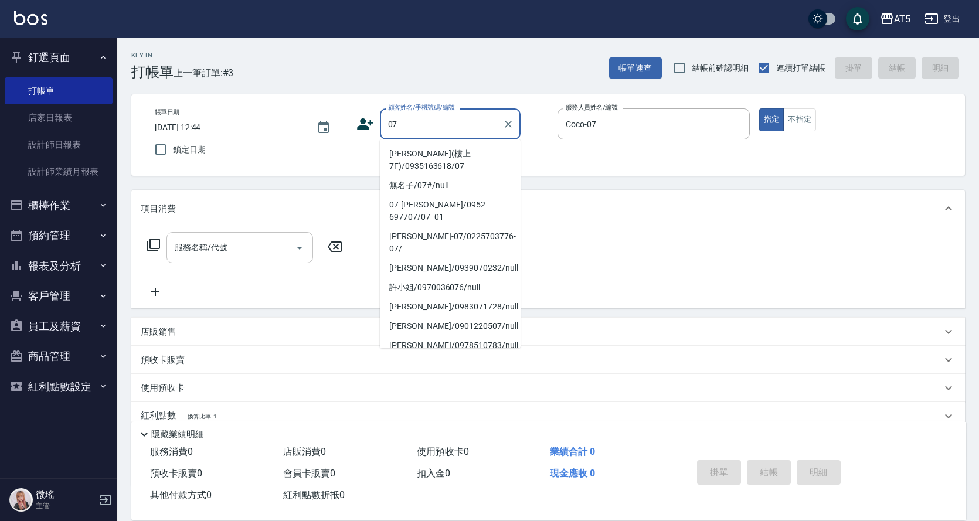
type input "07"
click at [232, 244] on input "服務名稱/代號" at bounding box center [231, 247] width 118 height 21
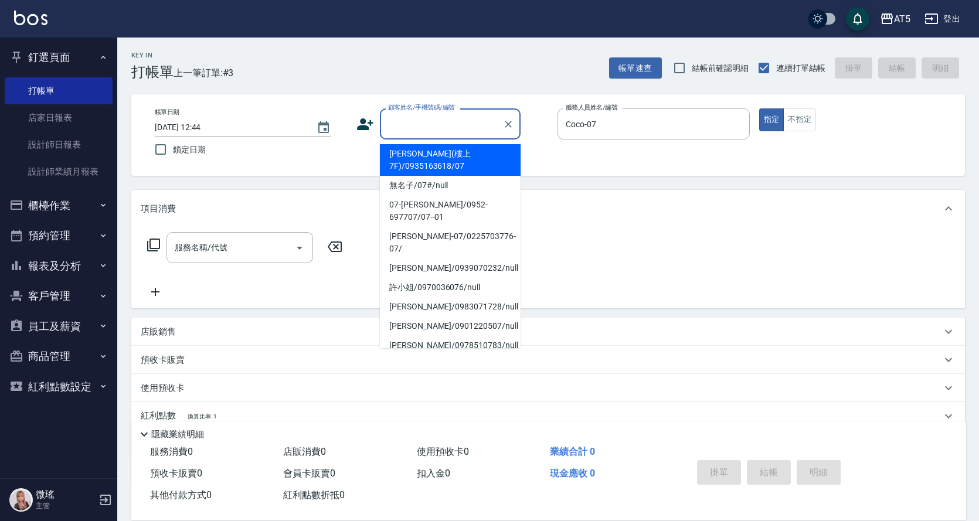
drag, startPoint x: 461, startPoint y: 116, endPoint x: 424, endPoint y: 134, distance: 41.2
click at [461, 116] on div "顧客姓名/手機號碼/編號 顧客姓名/手機號碼/編號" at bounding box center [450, 123] width 141 height 31
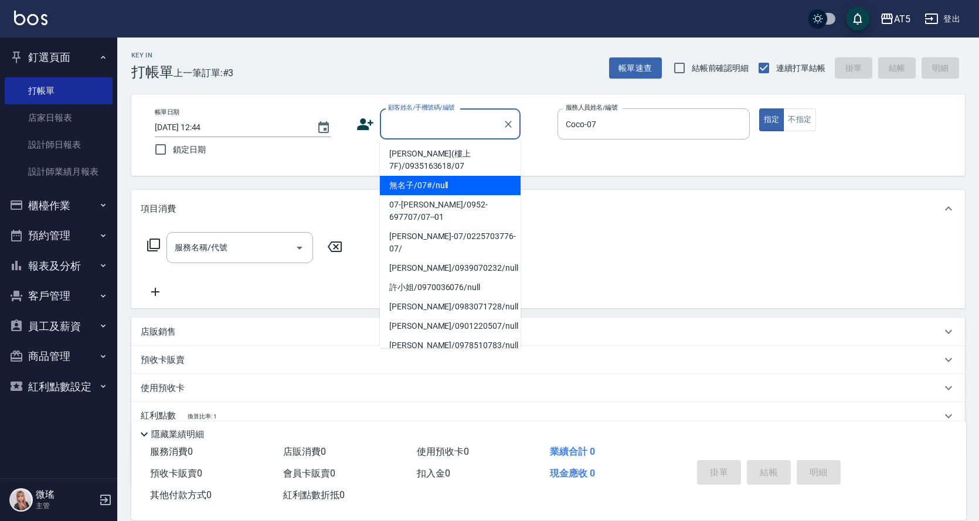
click at [436, 182] on li "無名子/07#/null" at bounding box center [450, 185] width 141 height 19
type input "無名子/07#/null"
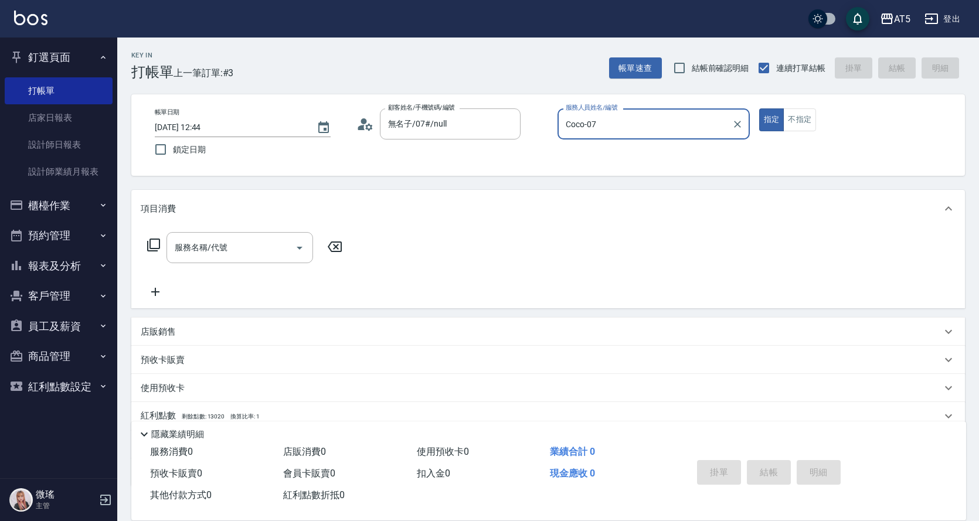
click at [147, 241] on icon at bounding box center [153, 245] width 13 height 13
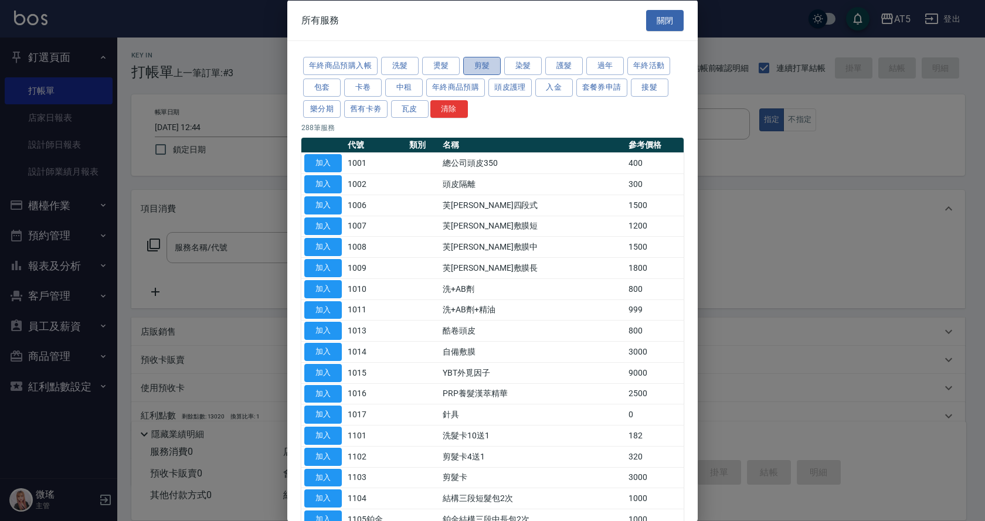
click at [485, 64] on button "剪髮" at bounding box center [482, 66] width 38 height 18
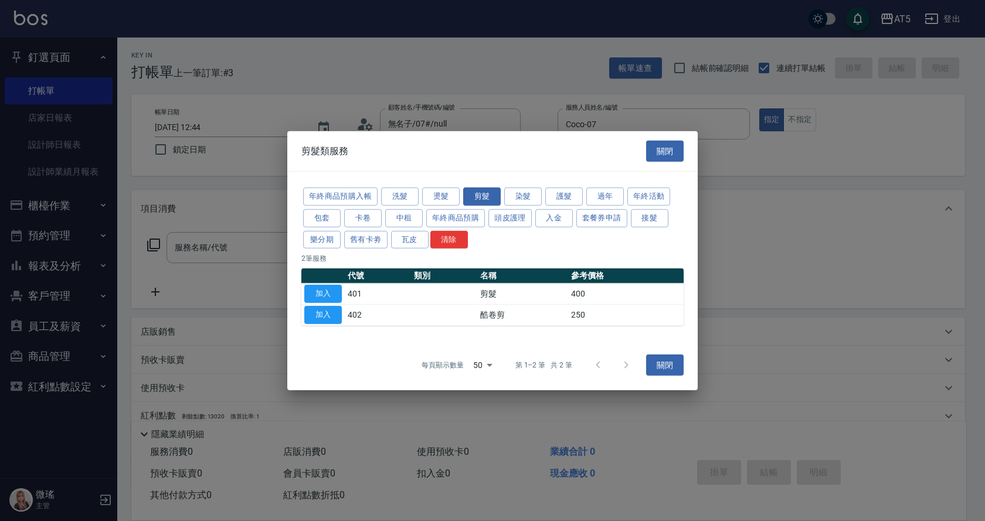
click at [323, 284] on td "加入" at bounding box center [322, 294] width 43 height 21
click at [333, 290] on button "加入" at bounding box center [323, 294] width 38 height 18
type input "剪髮(401)"
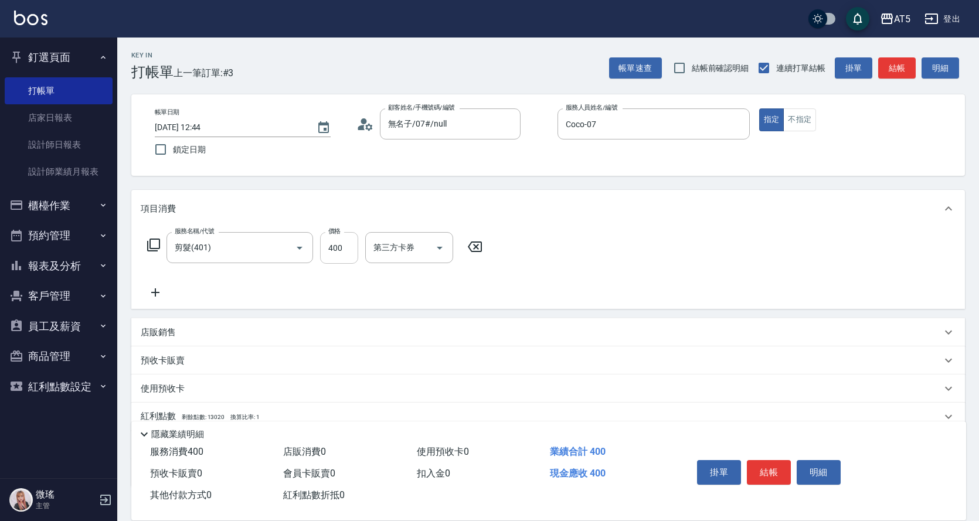
click at [351, 252] on input "400" at bounding box center [339, 248] width 38 height 32
type input "0"
type input "500"
type input "50"
type input "500"
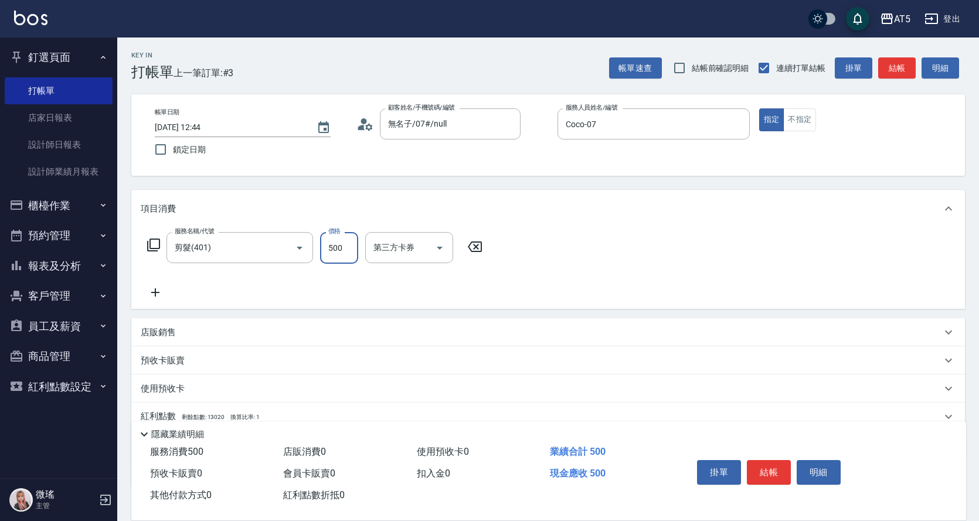
click at [151, 243] on icon at bounding box center [154, 245] width 14 height 14
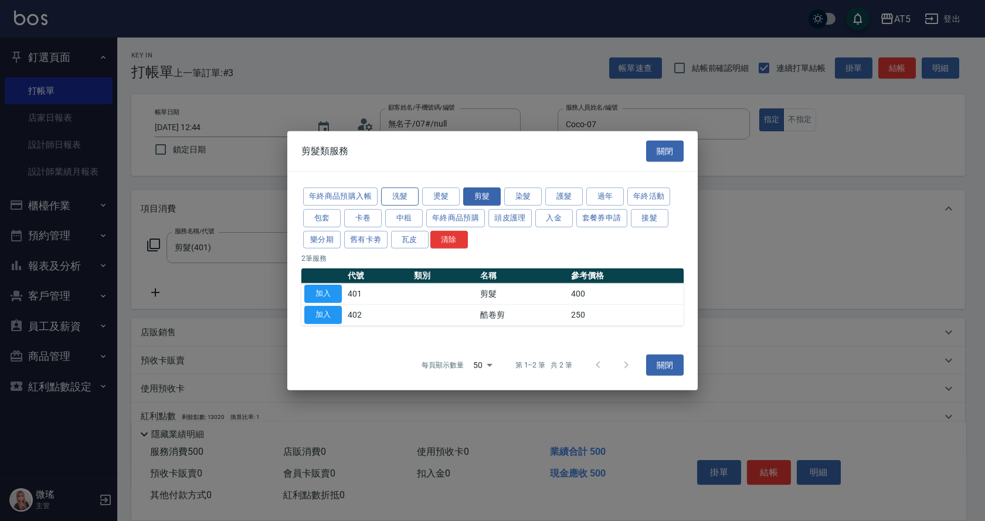
click at [408, 197] on button "洗髮" at bounding box center [400, 197] width 38 height 18
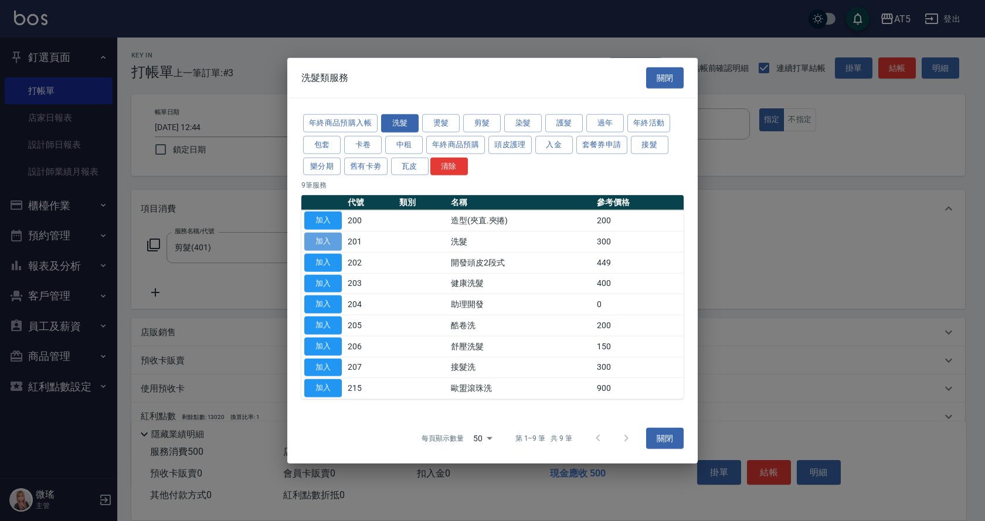
click at [322, 244] on button "加入" at bounding box center [323, 242] width 38 height 18
type input "80"
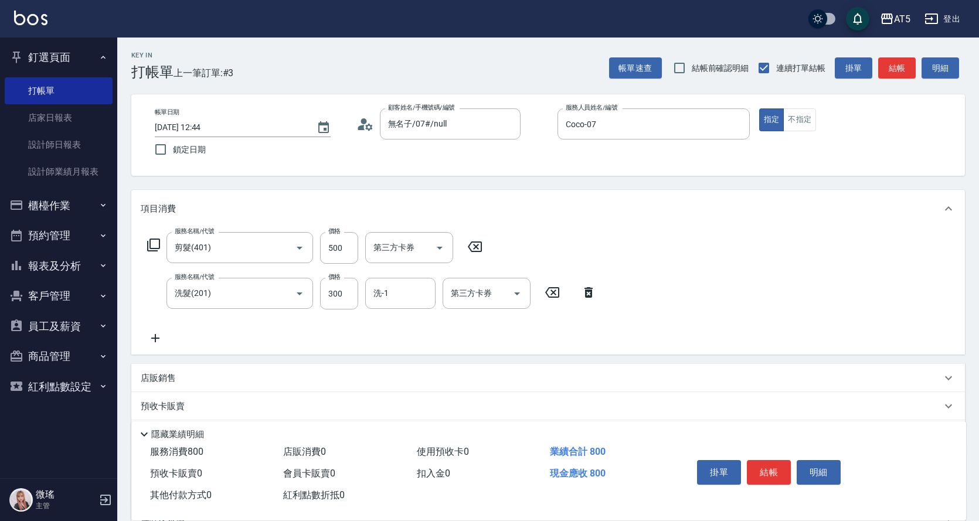
click at [765, 466] on button "結帳" at bounding box center [769, 472] width 44 height 25
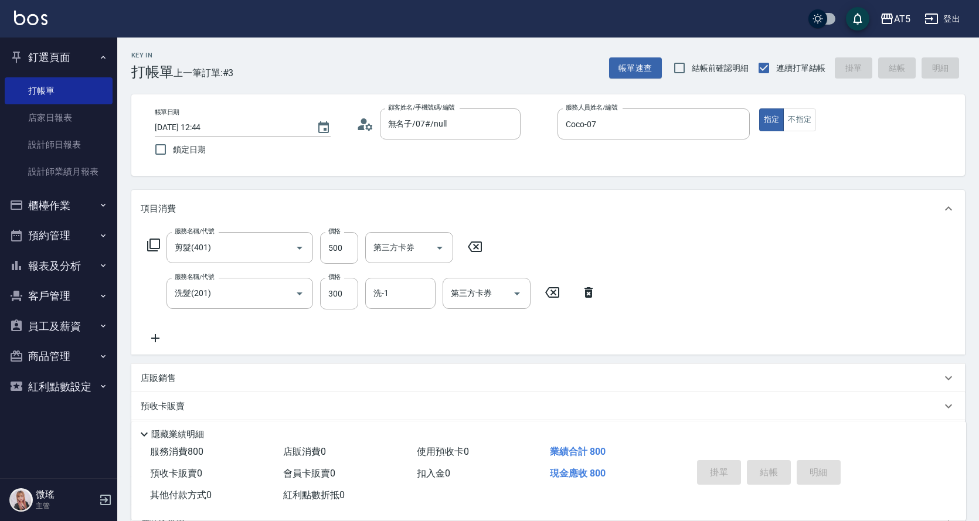
type input "2025/10/04 13:06"
type input "0"
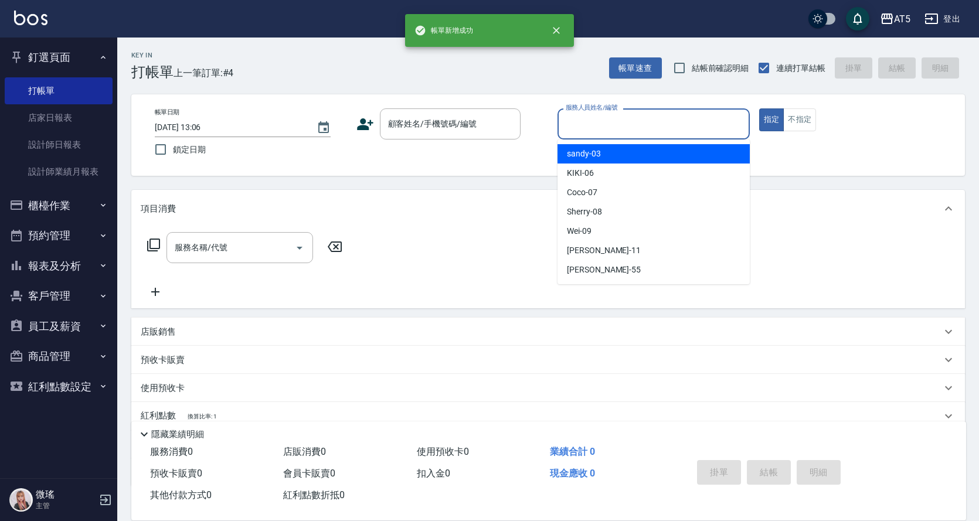
click at [615, 132] on input "服務人員姓名/編號" at bounding box center [654, 124] width 182 height 21
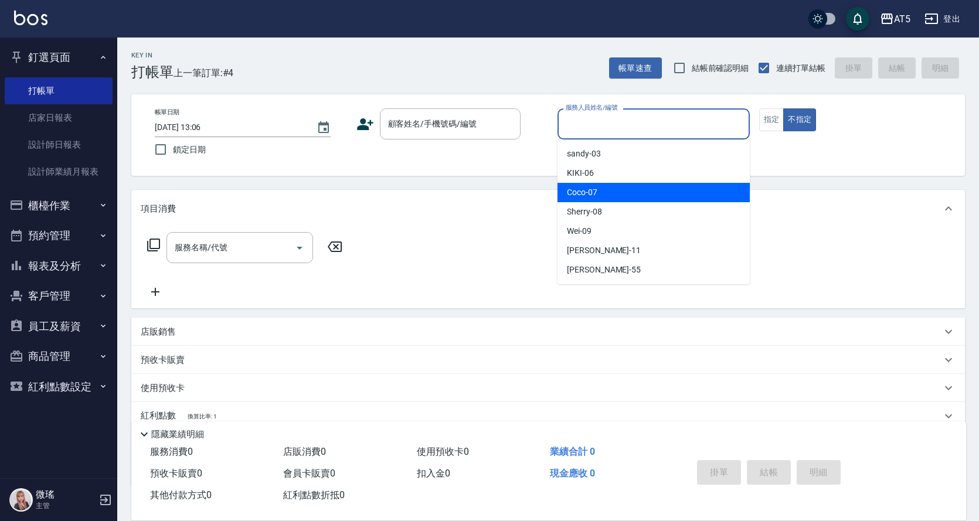
click at [617, 196] on div "Coco -07" at bounding box center [653, 192] width 192 height 19
type input "Coco-07"
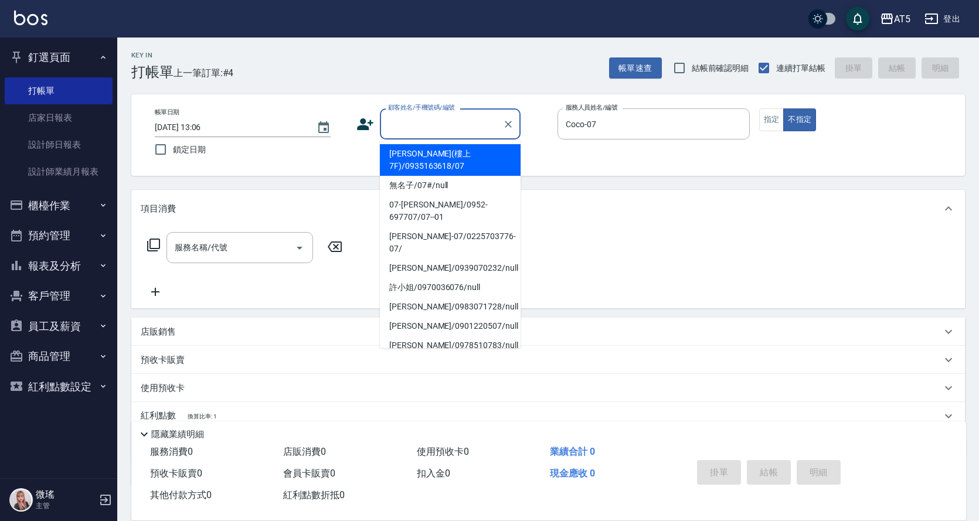
click at [429, 121] on div "顧客姓名/手機號碼/編號 顧客姓名/手機號碼/編號" at bounding box center [450, 123] width 141 height 31
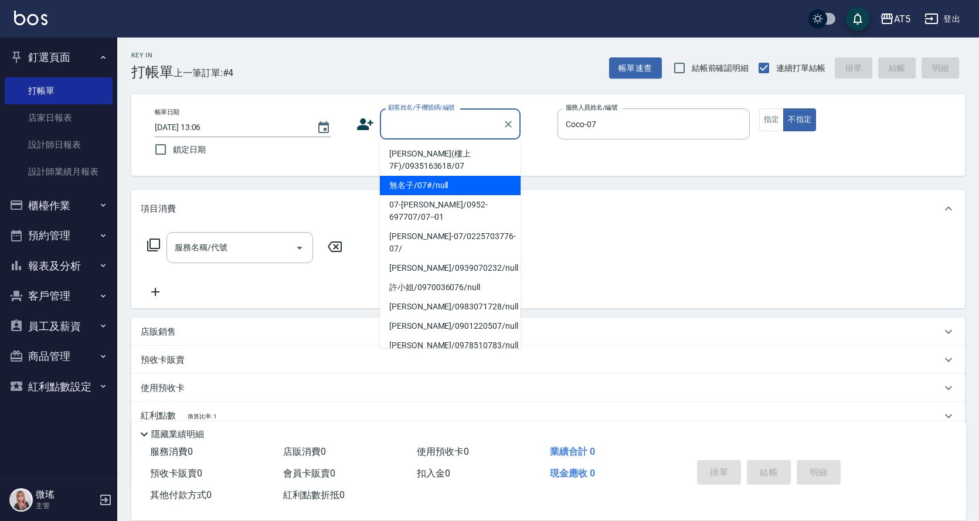
click at [465, 188] on li "無名子/07#/null" at bounding box center [450, 185] width 141 height 19
type input "無名子/07#/null"
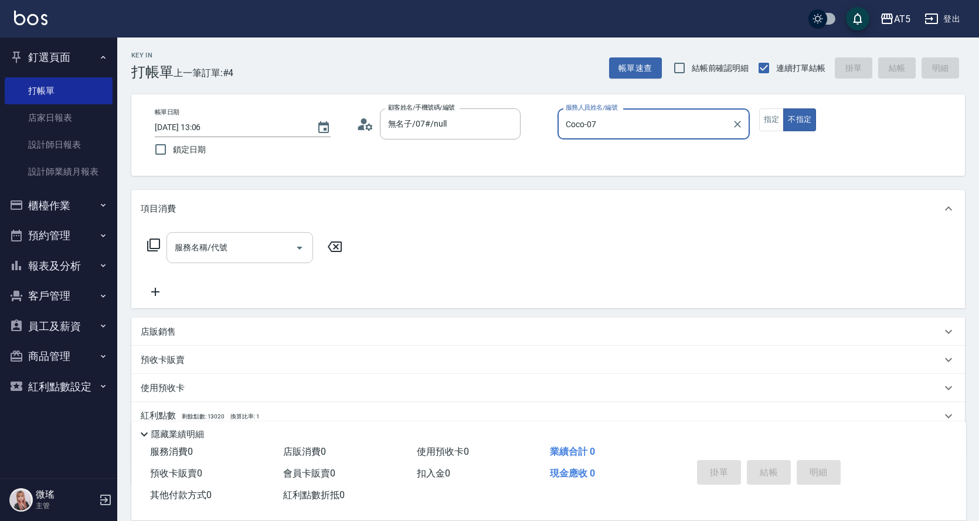
click at [229, 251] on input "服務名稱/代號" at bounding box center [231, 247] width 118 height 21
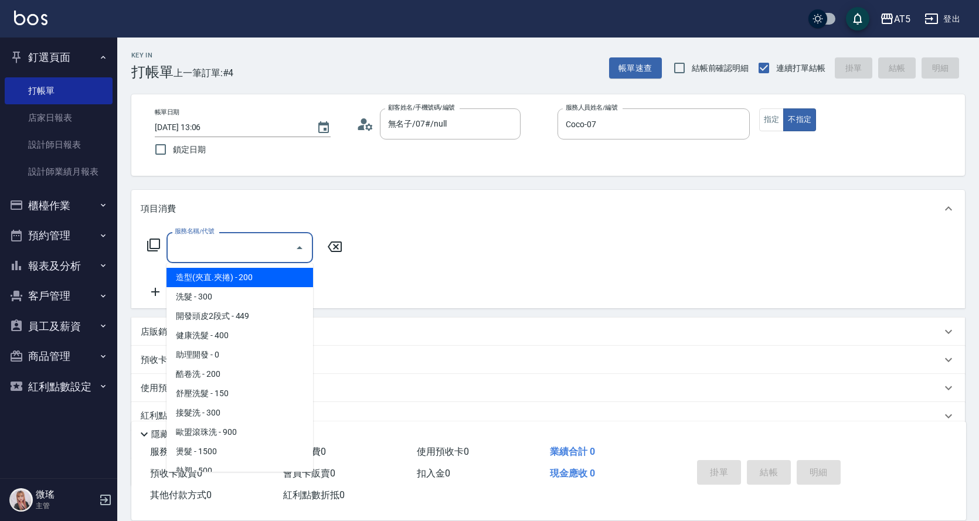
click at [236, 254] on input "服務名稱/代號" at bounding box center [231, 247] width 118 height 21
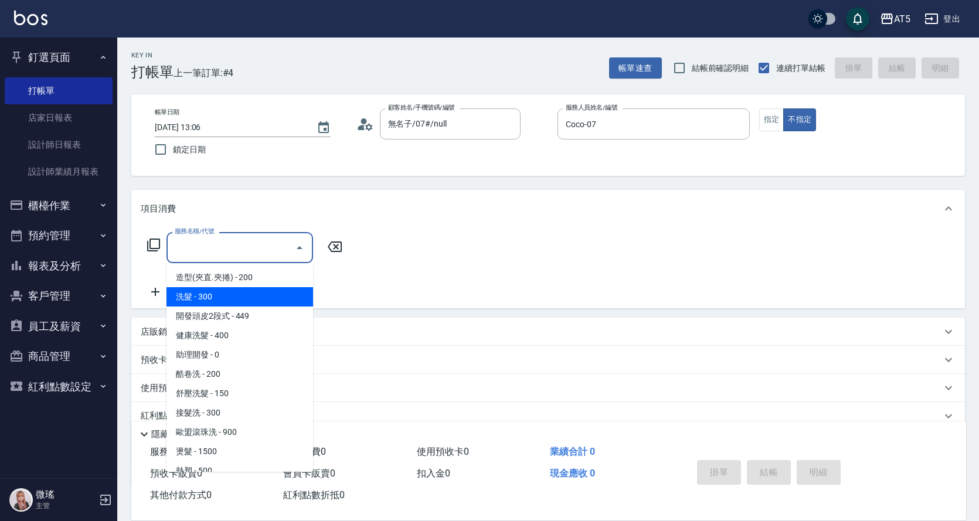
drag, startPoint x: 225, startPoint y: 297, endPoint x: 268, endPoint y: 273, distance: 49.3
click at [224, 297] on span "洗髮 - 300" at bounding box center [239, 296] width 147 height 19
type input "洗髮(201)"
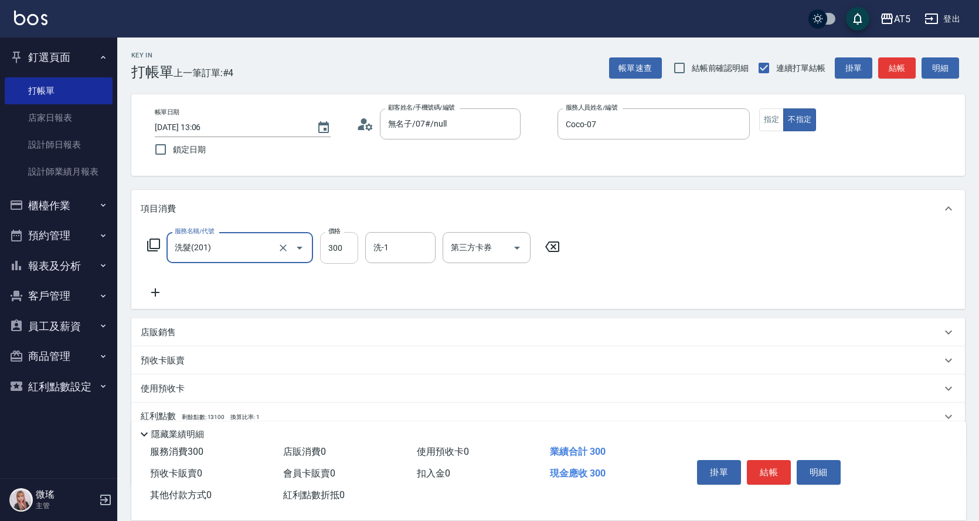
click at [336, 250] on input "300" at bounding box center [339, 248] width 38 height 32
type input "0"
type input "32"
type input "30"
type input "320"
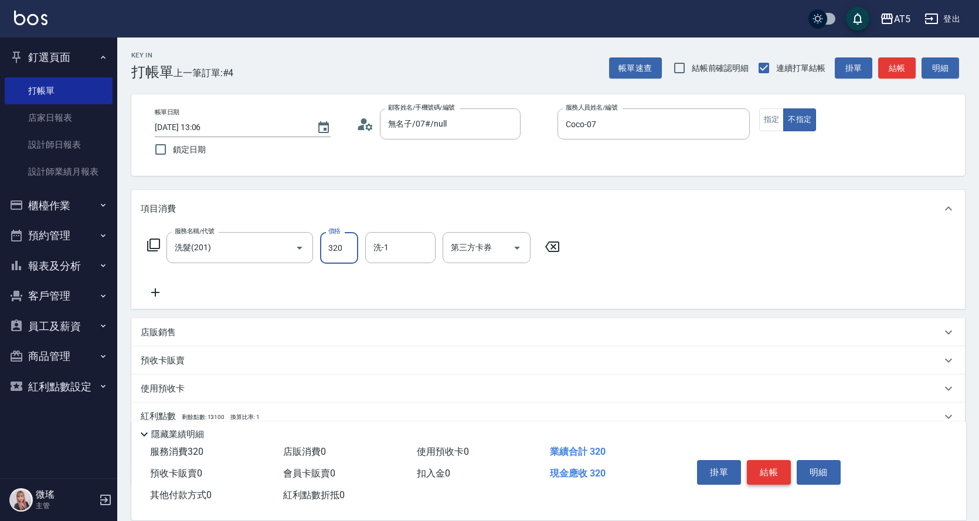
click at [758, 468] on button "結帳" at bounding box center [769, 472] width 44 height 25
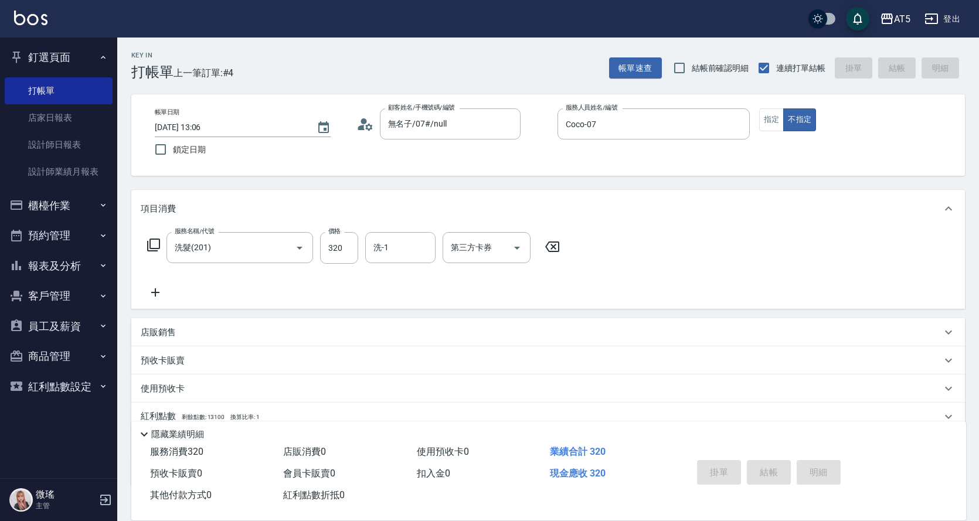
type input "2025/10/04 13:07"
type input "0"
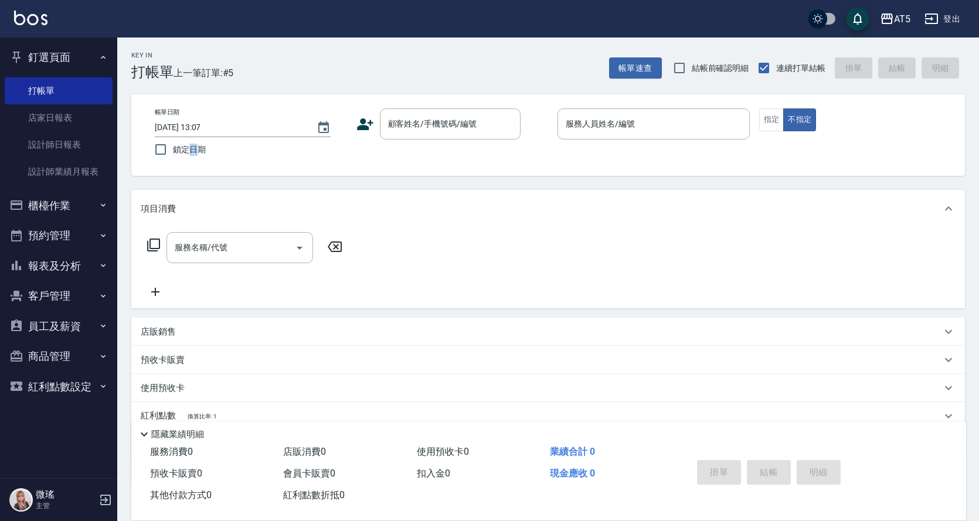
drag, startPoint x: 193, startPoint y: 162, endPoint x: 233, endPoint y: 221, distance: 71.2
click at [233, 221] on div "Key In 打帳單 上一筆訂單:#5 帳單速查 結帳前確認明細 連續打單結帳 掛單 結帳 明細 帳單日期 2025/10/04 13:07 鎖定日期 顧客姓…" at bounding box center [548, 318] width 862 height 561
click at [375, 182] on div "Key In 打帳單 上一筆訂單:#5 帳單速查 結帳前確認明細 連續打單結帳 掛單 結帳 明細 帳單日期 2025/10/04 13:07 鎖定日期 顧客姓…" at bounding box center [548, 318] width 862 height 561
click at [57, 208] on button "櫃檯作業" at bounding box center [59, 205] width 108 height 30
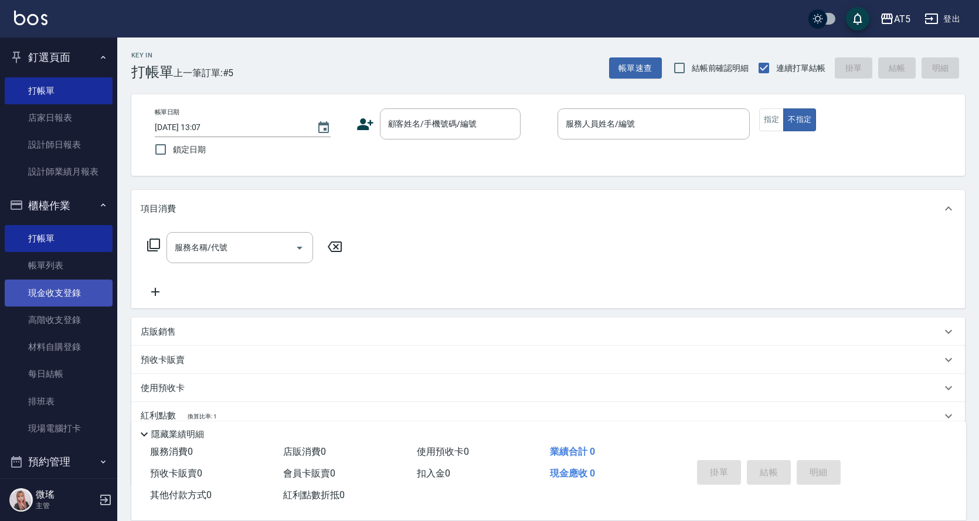
click at [77, 287] on link "現金收支登錄" at bounding box center [59, 293] width 108 height 27
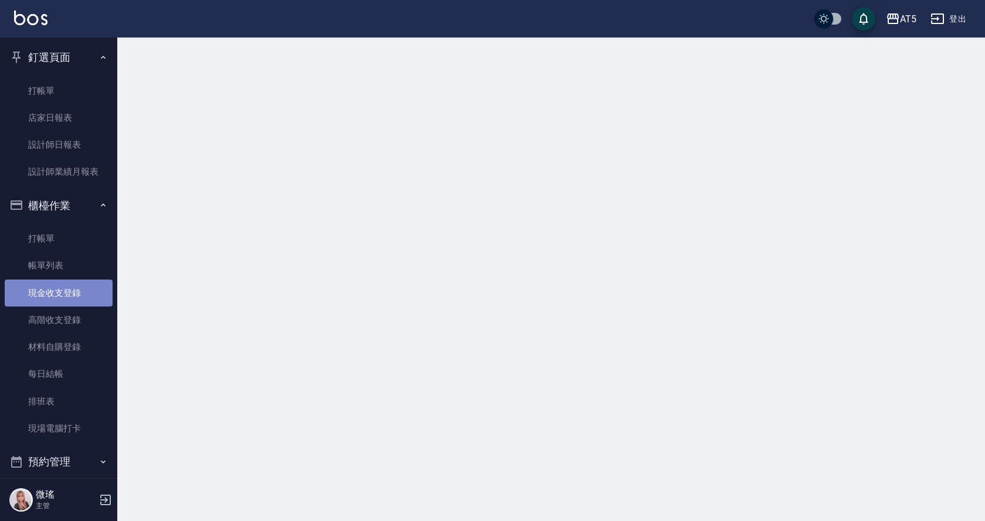
click at [77, 288] on link "現金收支登錄" at bounding box center [59, 293] width 108 height 27
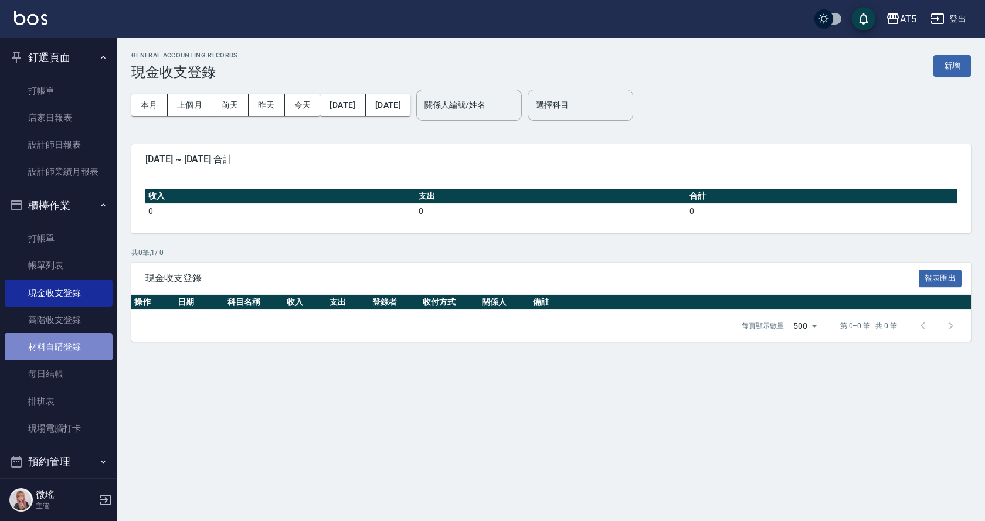
click at [77, 339] on link "材料自購登錄" at bounding box center [59, 346] width 108 height 27
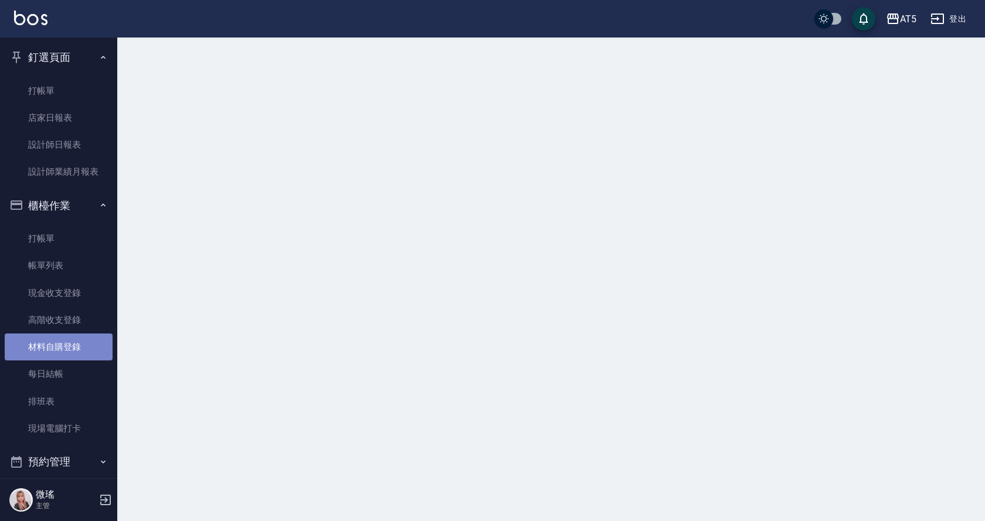
click at [77, 339] on link "材料自購登錄" at bounding box center [59, 346] width 108 height 27
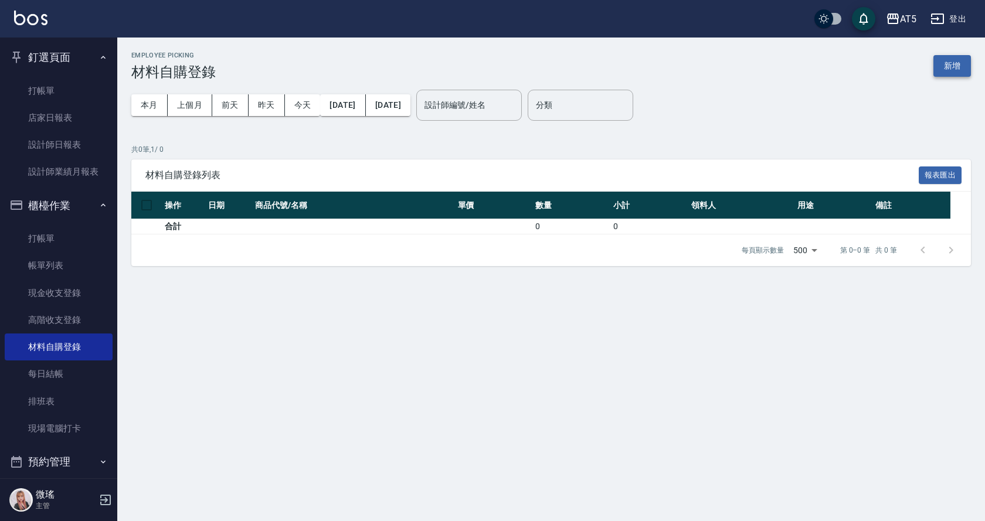
click at [960, 62] on button "新增" at bounding box center [952, 66] width 38 height 22
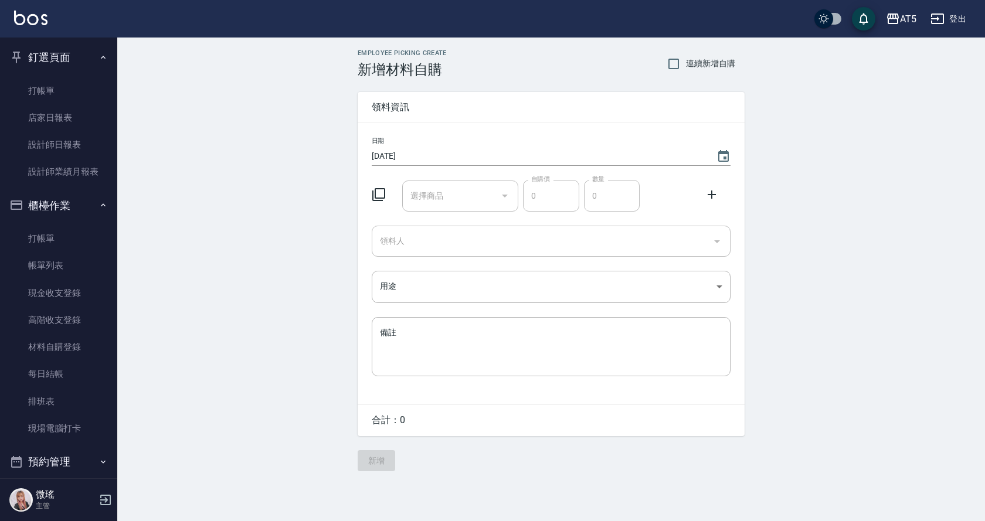
click at [458, 198] on input "選擇商品" at bounding box center [451, 196] width 89 height 21
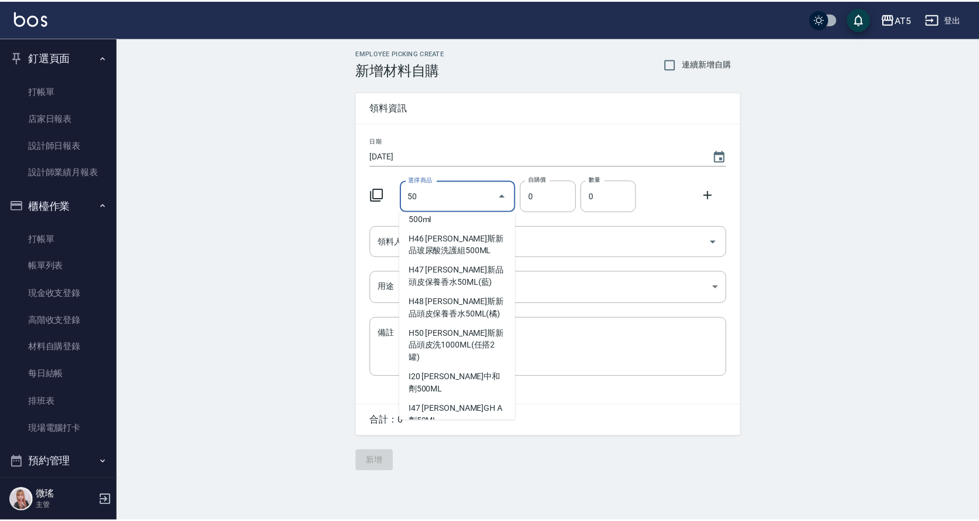
scroll to position [1214, 0]
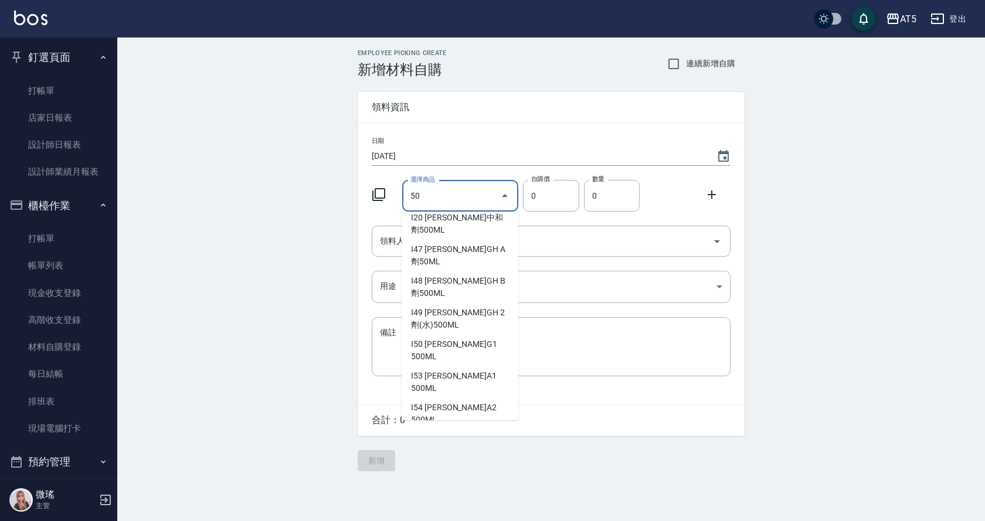
type input "管理處正常1劑"
type input "180"
type input "1"
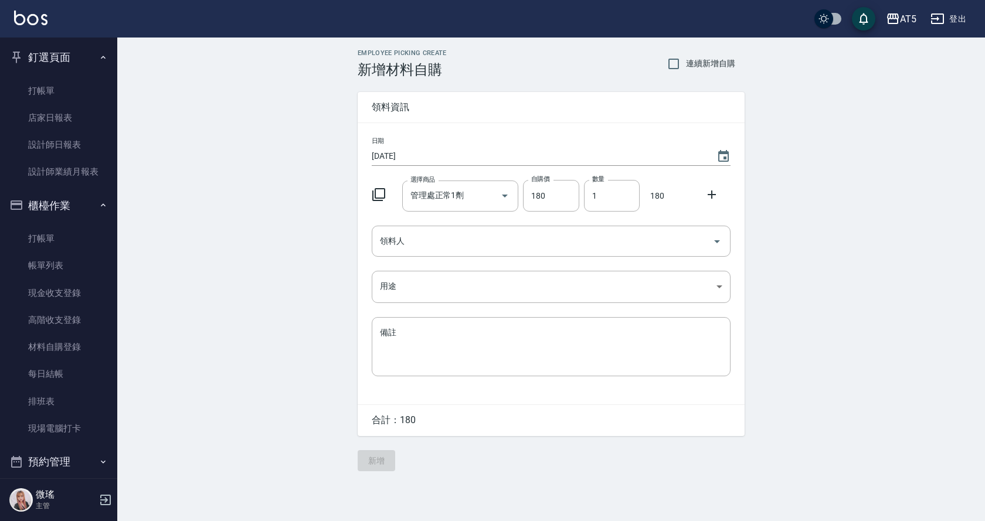
drag, startPoint x: 435, startPoint y: 219, endPoint x: 432, endPoint y: 252, distance: 33.0
click at [435, 221] on div "日期 2025/10/04 選擇商品 管理處正常1劑 選擇商品 自購價 180 自購價 數量 1 數量 180 領料人 領料人 用途 ​ 用途 備註 x 備註" at bounding box center [551, 263] width 387 height 281
click at [432, 252] on div "領料人" at bounding box center [551, 241] width 359 height 31
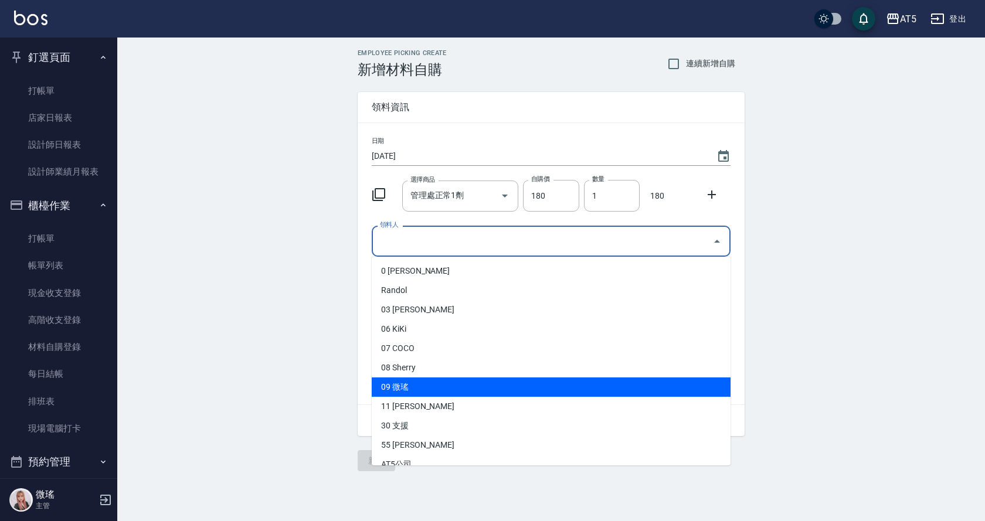
click at [417, 388] on li "09 微瑤" at bounding box center [551, 386] width 359 height 19
type input "微瑤"
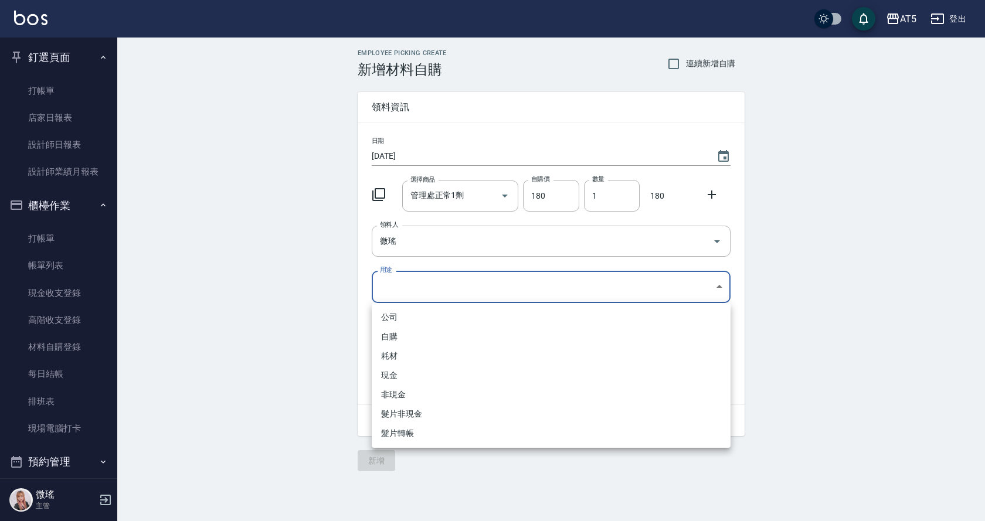
click at [411, 285] on body "AT5 登出 釘選頁面 打帳單 店家日報表 設計師日報表 設計師業績月報表 櫃檯作業 打帳單 帳單列表 現金收支登錄 高階收支登錄 材料自購登錄 每日結帳 排…" at bounding box center [492, 260] width 985 height 521
click at [404, 332] on li "自購" at bounding box center [551, 336] width 359 height 19
type input "自購"
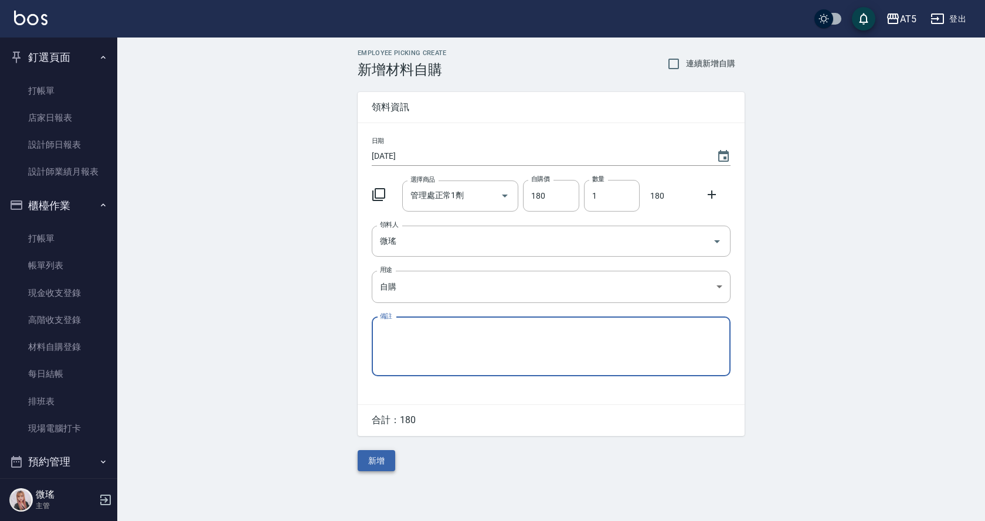
click at [382, 467] on button "新增" at bounding box center [377, 461] width 38 height 22
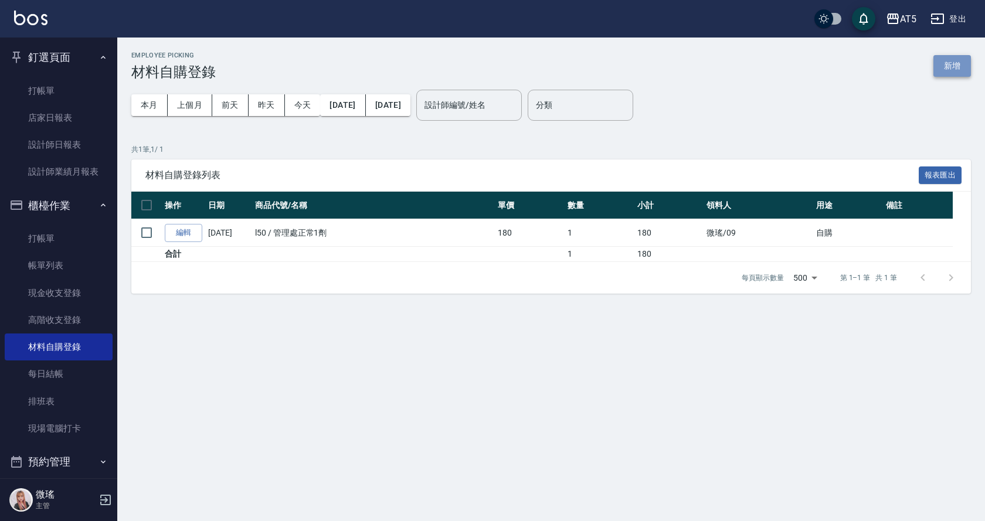
click at [945, 65] on button "新增" at bounding box center [952, 66] width 38 height 22
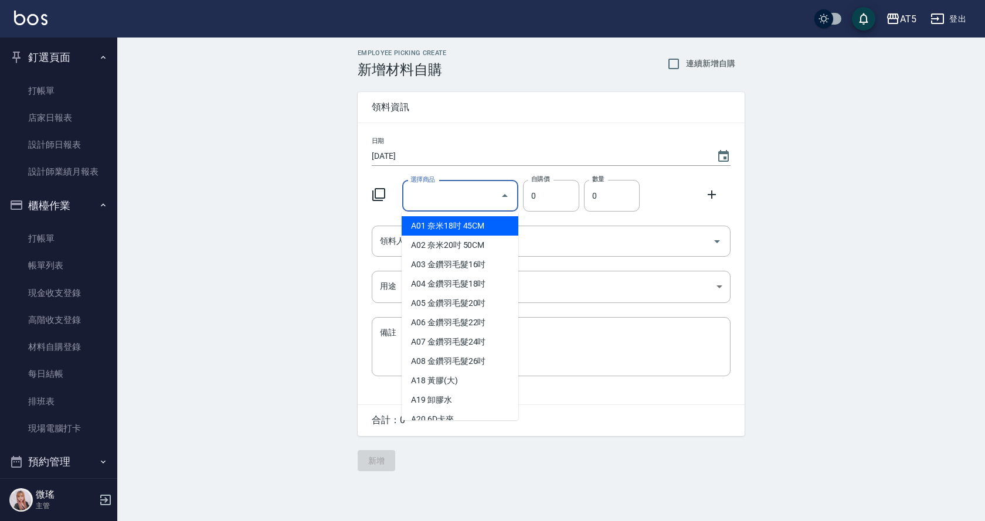
click at [455, 199] on input "選擇商品" at bounding box center [451, 196] width 89 height 21
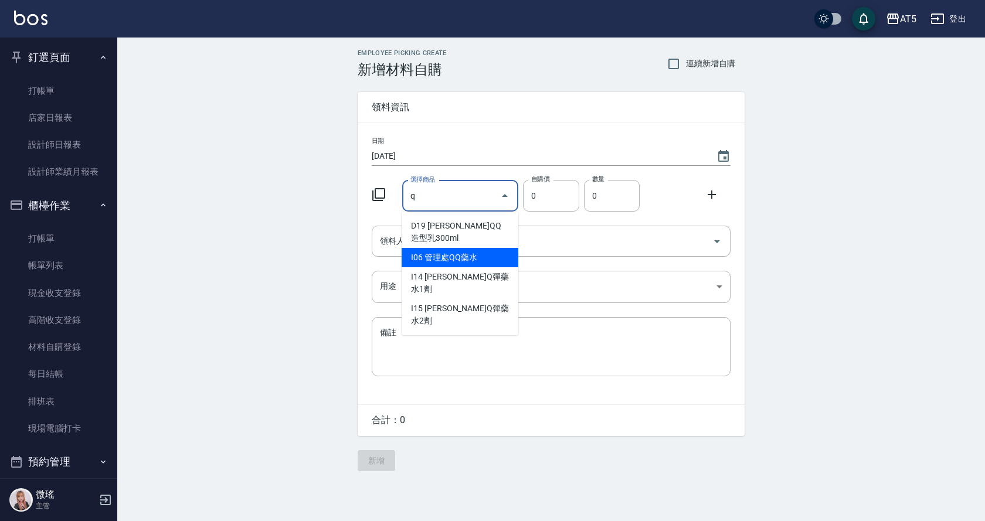
click at [459, 252] on li "I06 管理處QQ藥水" at bounding box center [459, 257] width 117 height 19
type input "管理處QQ藥水"
type input "65"
type input "1"
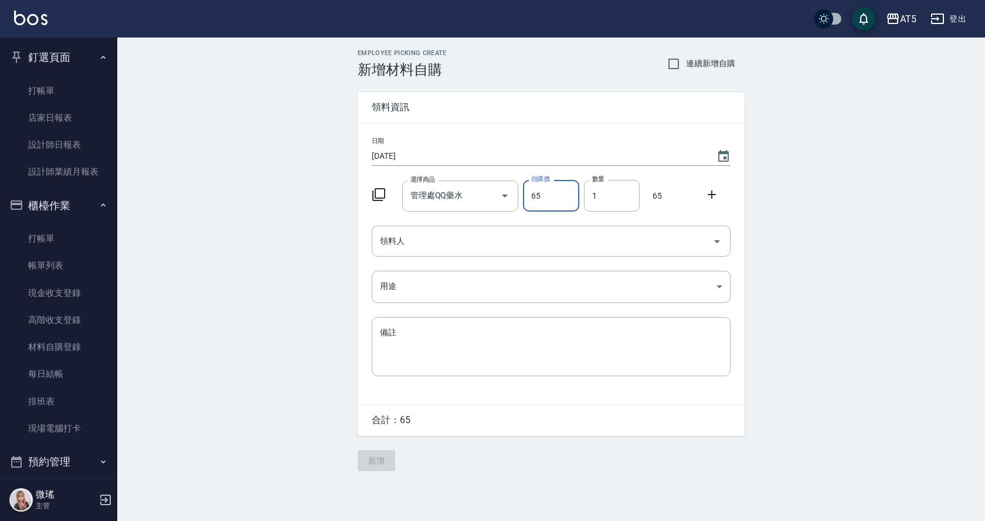
click at [568, 200] on input "65" at bounding box center [551, 196] width 56 height 32
type input "75"
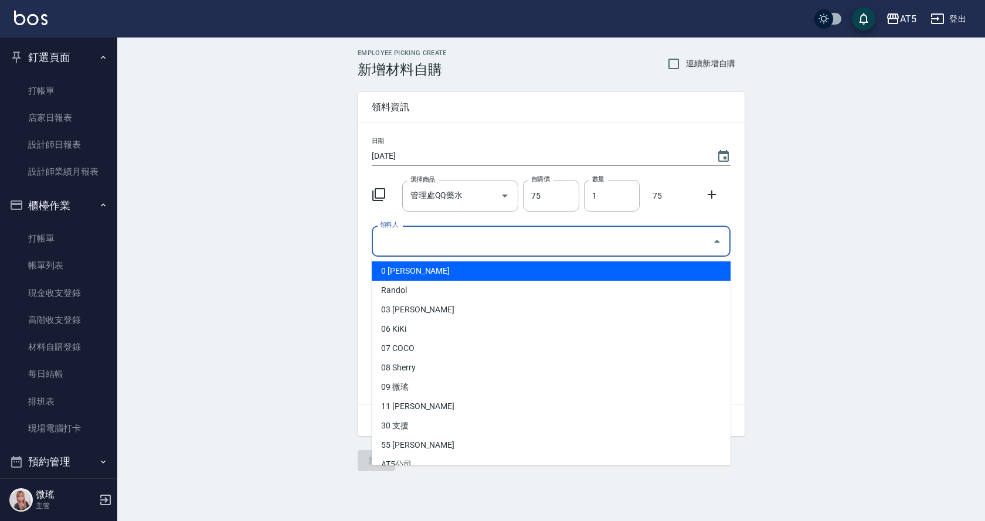
click at [521, 242] on input "領料人" at bounding box center [542, 241] width 331 height 21
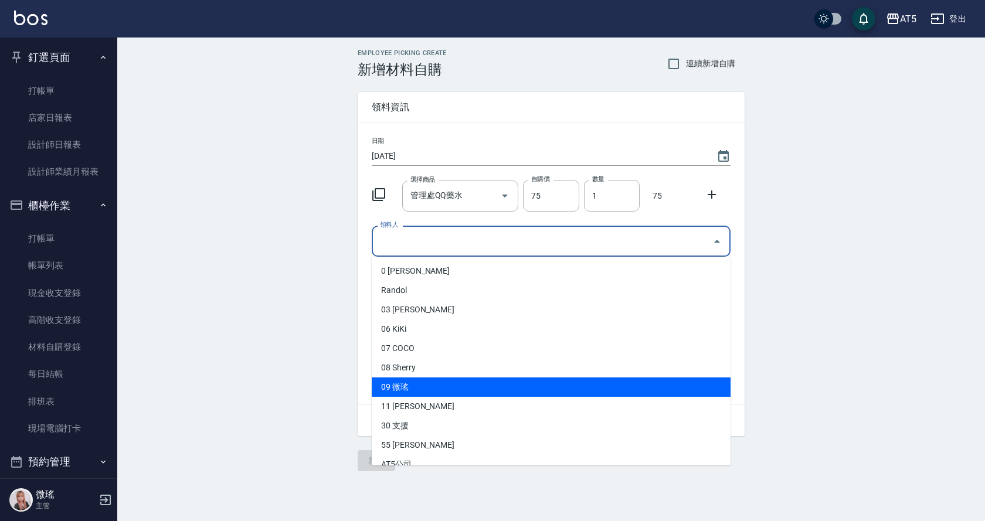
click at [418, 385] on li "09 微瑤" at bounding box center [551, 386] width 359 height 19
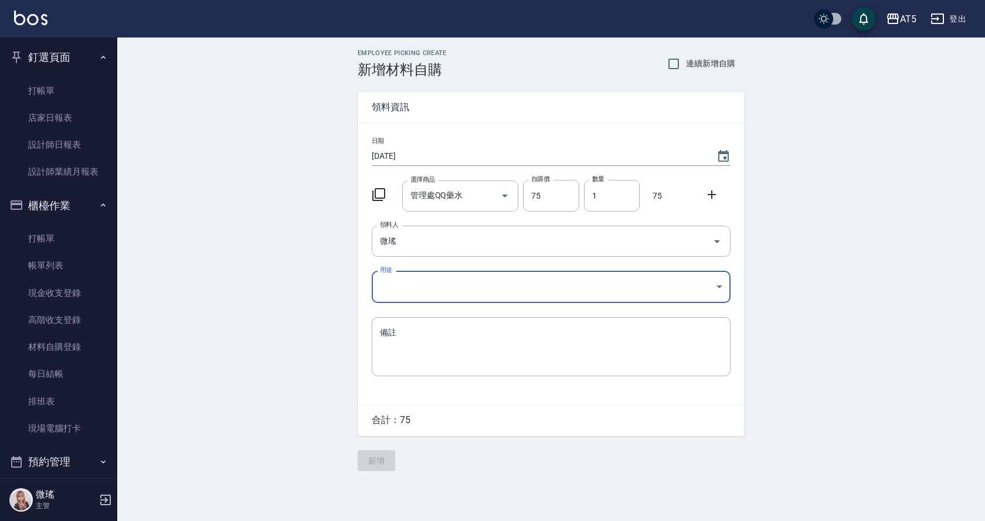
type input "微瑤"
click at [421, 290] on body "AT5 登出 釘選頁面 打帳單 店家日報表 設計師日報表 設計師業績月報表 櫃檯作業 打帳單 帳單列表 現金收支登錄 高階收支登錄 材料自購登錄 每日結帳 排…" at bounding box center [492, 260] width 985 height 521
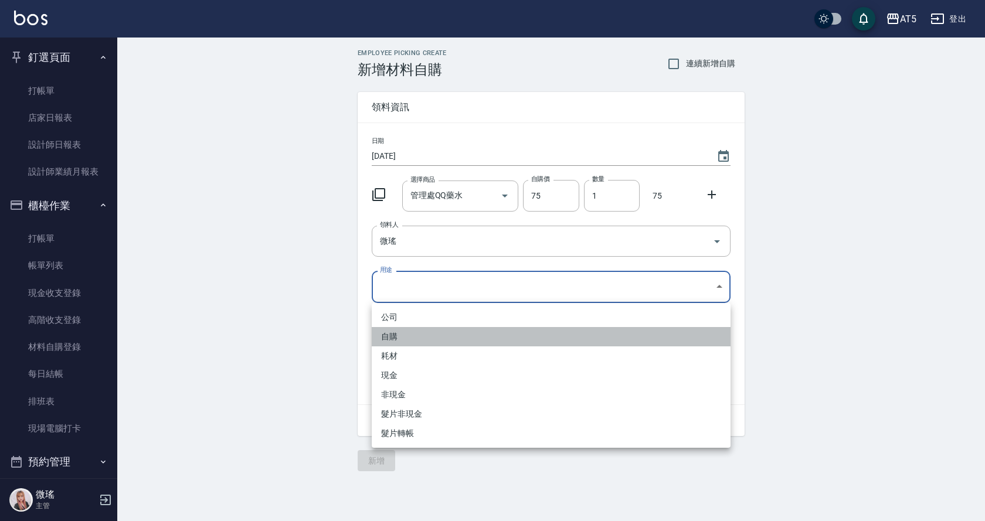
click at [414, 340] on li "自購" at bounding box center [551, 336] width 359 height 19
type input "自購"
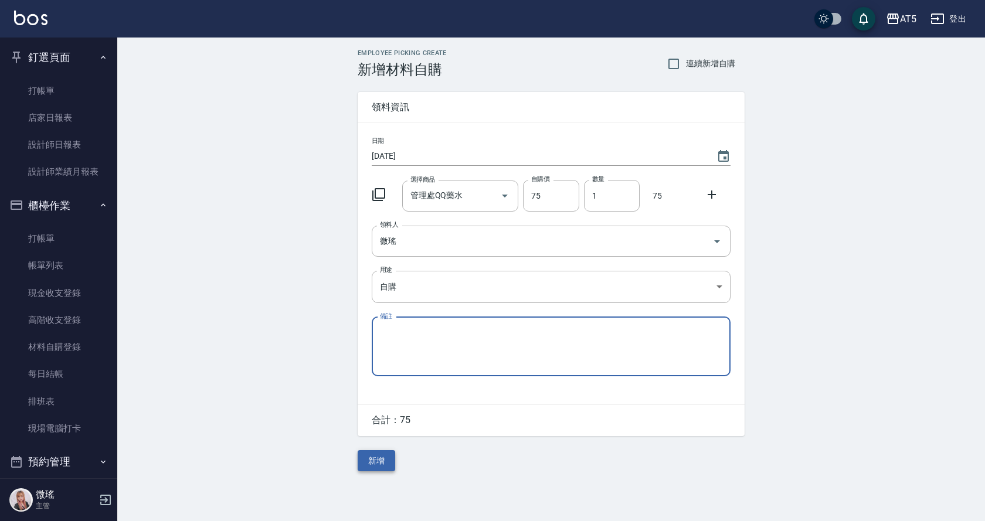
click at [380, 458] on button "新增" at bounding box center [377, 461] width 38 height 22
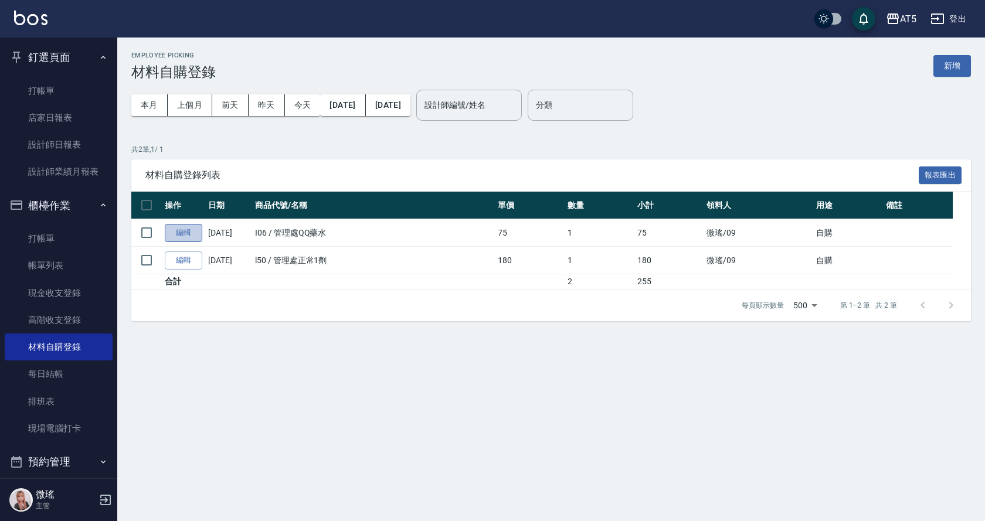
click at [190, 236] on link "編輯" at bounding box center [184, 233] width 38 height 18
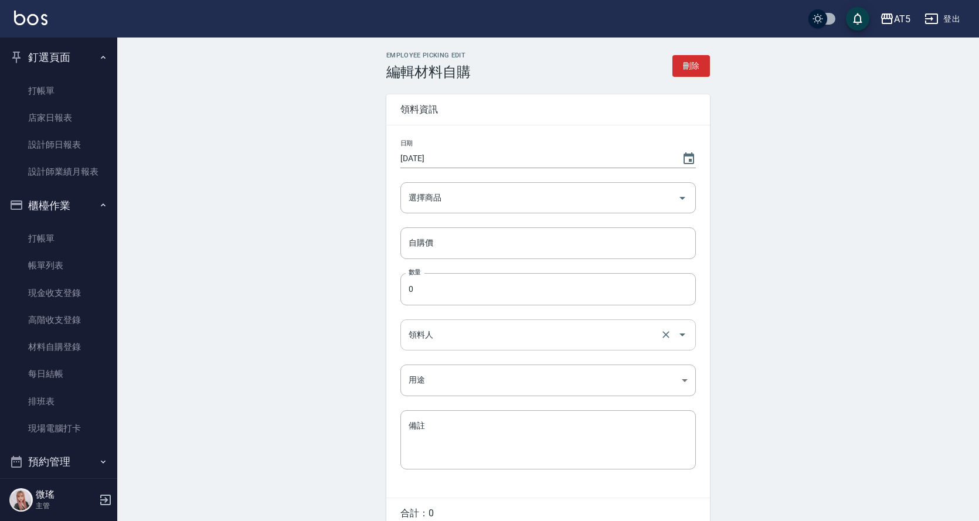
type input "管理處QQ藥水"
type input "75"
type input "1"
type input "微瑤"
type input "自購"
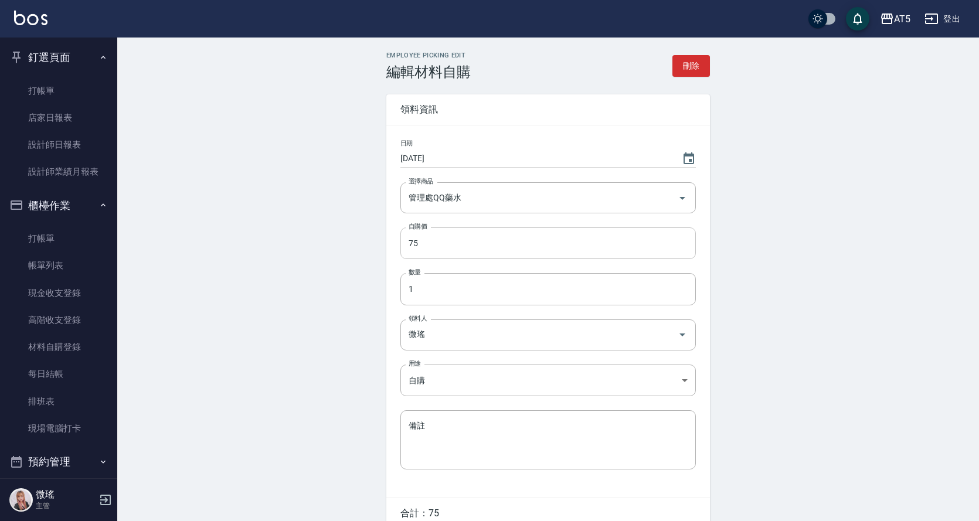
click at [424, 241] on input "75" at bounding box center [547, 243] width 295 height 32
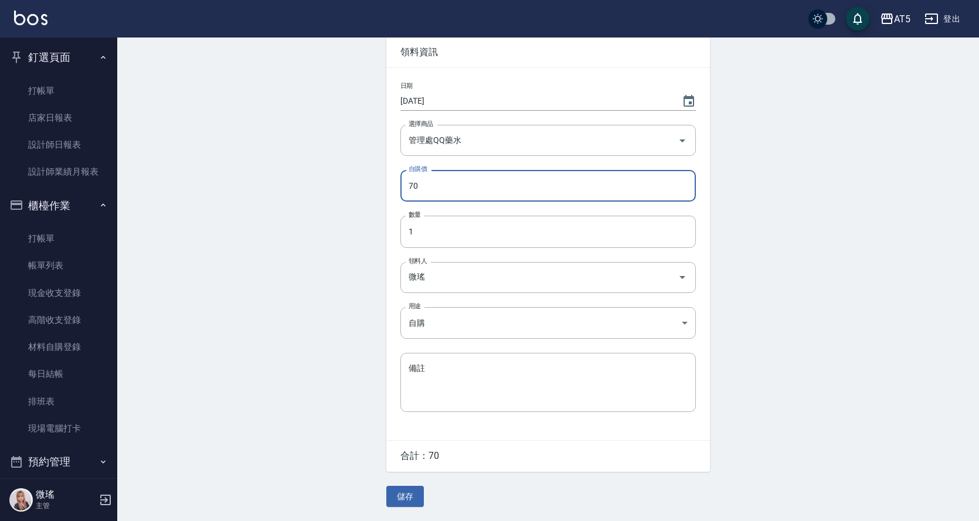
type input "70"
drag, startPoint x: 427, startPoint y: 497, endPoint x: 411, endPoint y: 501, distance: 16.3
click at [416, 500] on div "Employee Picking Edit 編輯材料自購 刪除 領料資訊 日期 2025/10/04 選擇商品 管理處QQ藥水 選擇商品 自購價 70 自購價…" at bounding box center [548, 250] width 352 height 513
click at [411, 501] on button "儲存" at bounding box center [405, 497] width 38 height 22
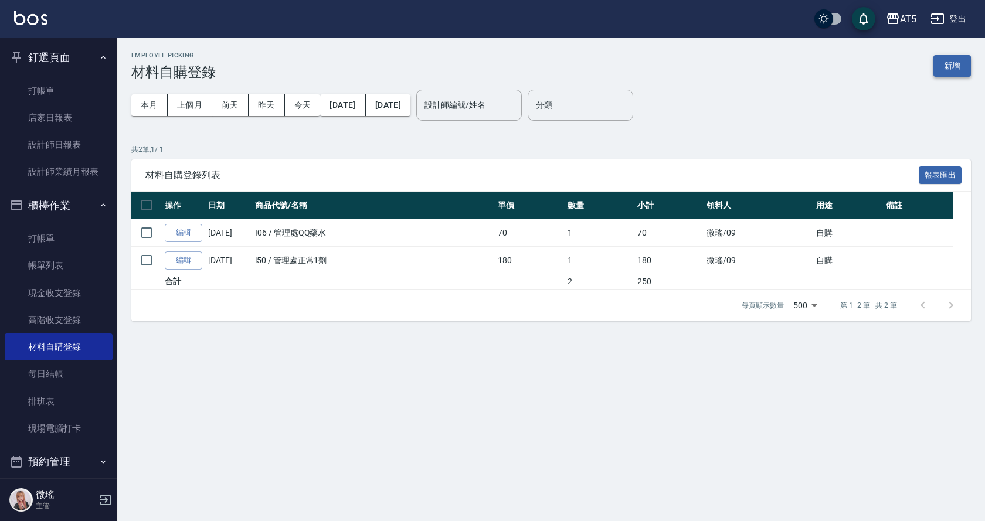
click at [948, 69] on button "新增" at bounding box center [952, 66] width 38 height 22
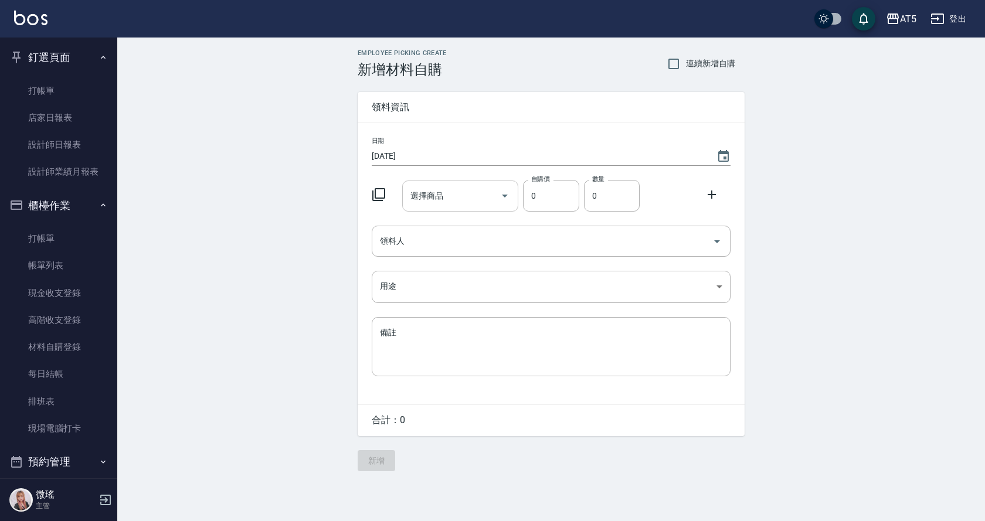
click at [493, 196] on input "選擇商品" at bounding box center [451, 196] width 89 height 21
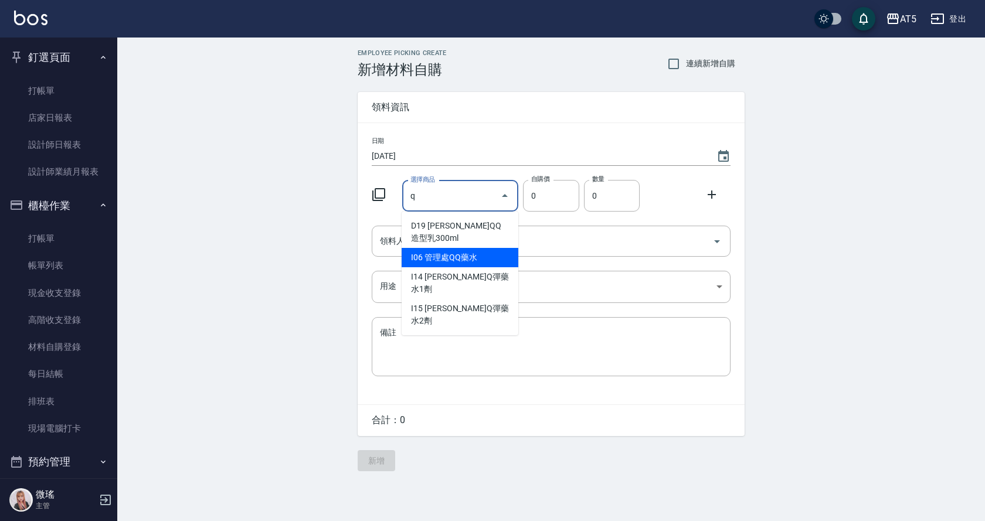
click at [486, 250] on li "I06 管理處QQ藥水" at bounding box center [459, 257] width 117 height 19
type input "管理處QQ藥水"
type input "65"
type input "1"
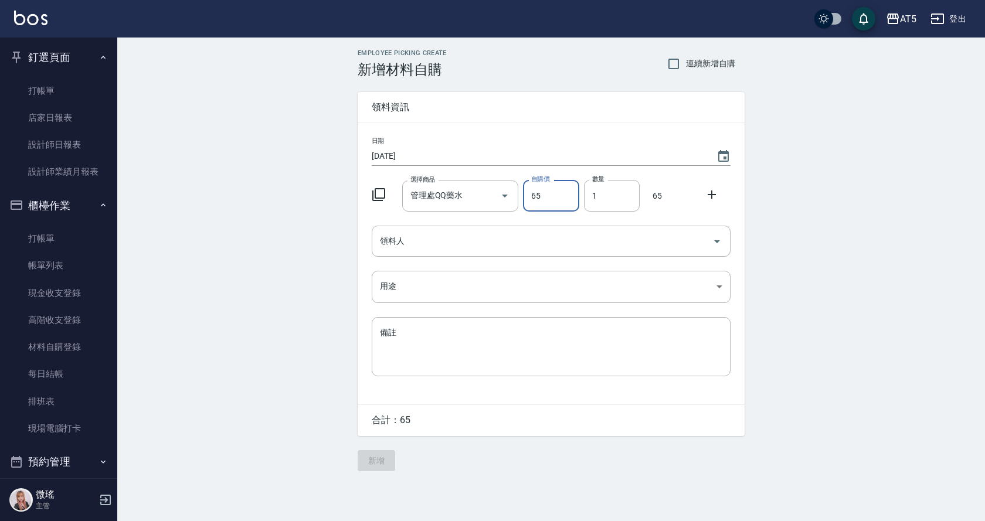
click at [546, 190] on input "65" at bounding box center [551, 196] width 56 height 32
type input "70"
click at [455, 246] on input "領料人" at bounding box center [542, 241] width 331 height 21
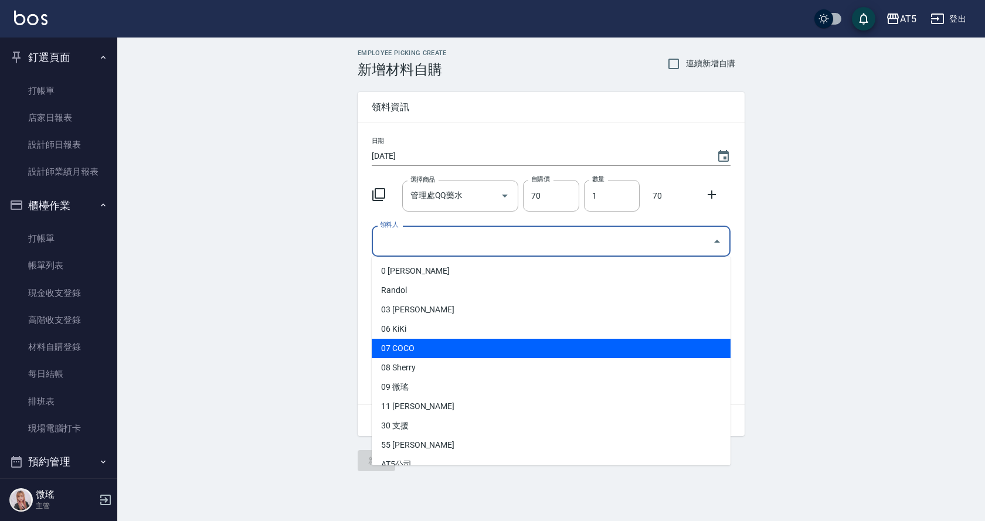
click at [444, 341] on li "07 COCO" at bounding box center [551, 348] width 359 height 19
type input "COCO"
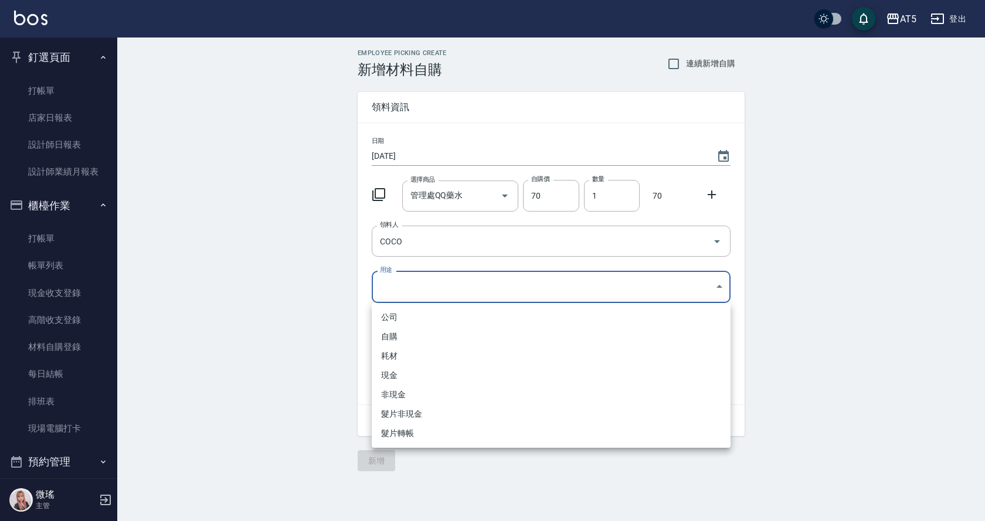
click at [403, 297] on body "AT5 登出 釘選頁面 打帳單 店家日報表 設計師日報表 設計師業績月報表 櫃檯作業 打帳單 帳單列表 現金收支登錄 高階收支登錄 材料自購登錄 每日結帳 排…" at bounding box center [492, 260] width 985 height 521
click at [410, 332] on li "自購" at bounding box center [551, 336] width 359 height 19
type input "自購"
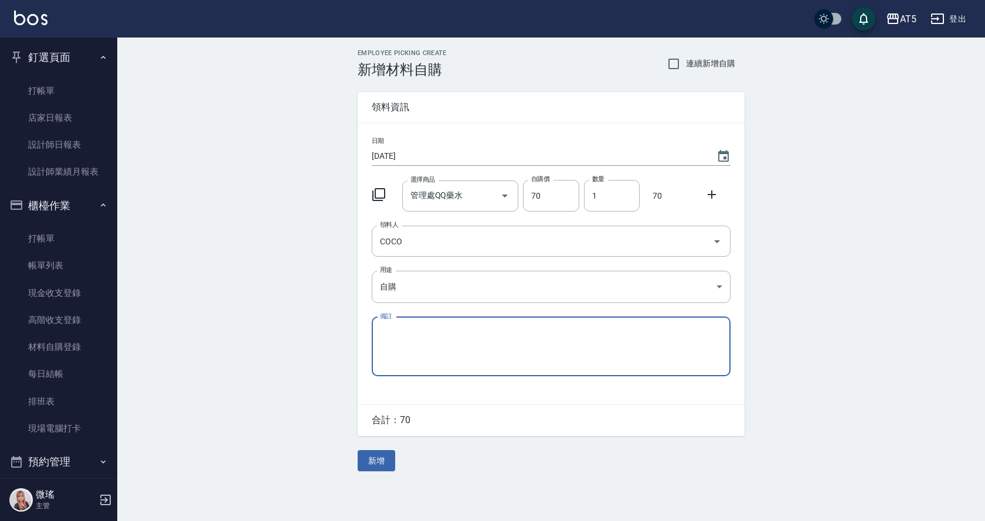
click at [360, 472] on button "新增" at bounding box center [377, 461] width 38 height 22
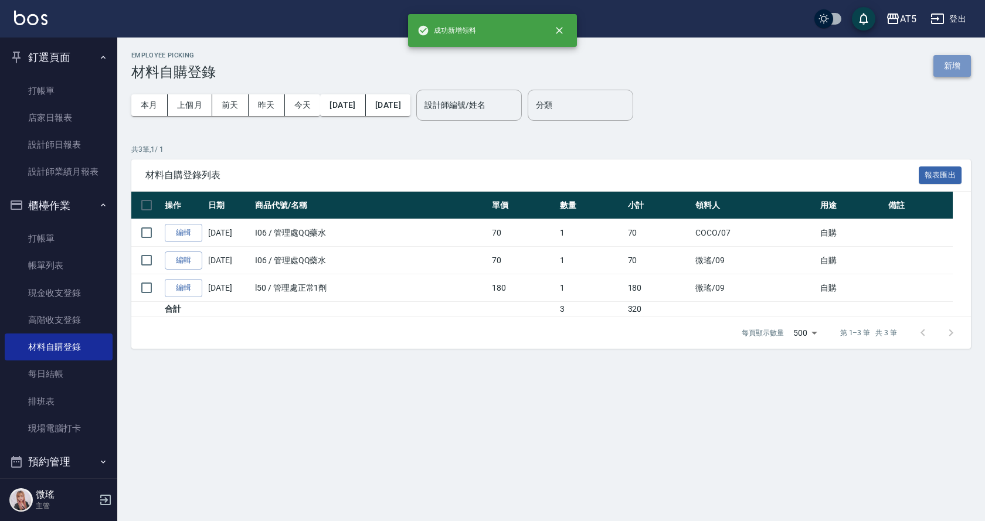
click at [961, 67] on button "新增" at bounding box center [952, 66] width 38 height 22
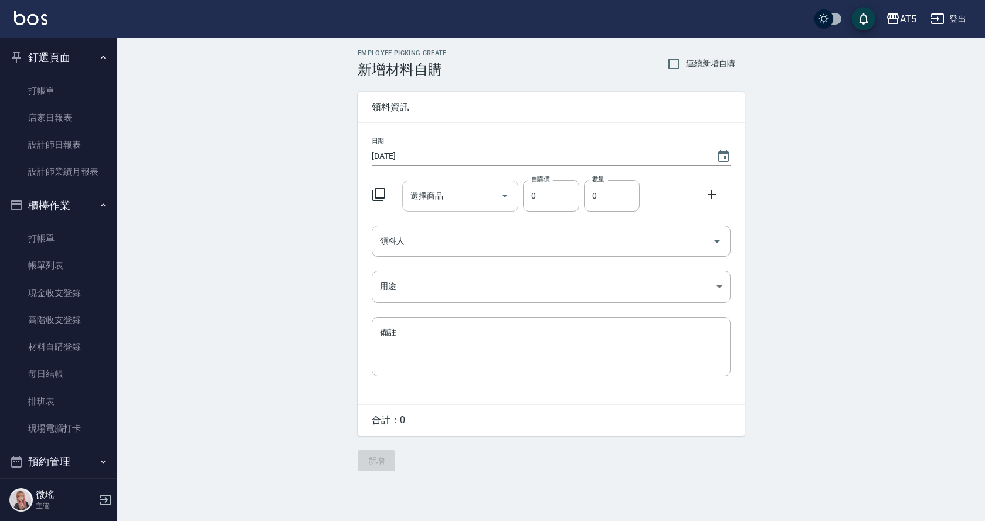
click at [437, 199] on div "選擇商品 選擇商品" at bounding box center [460, 196] width 117 height 31
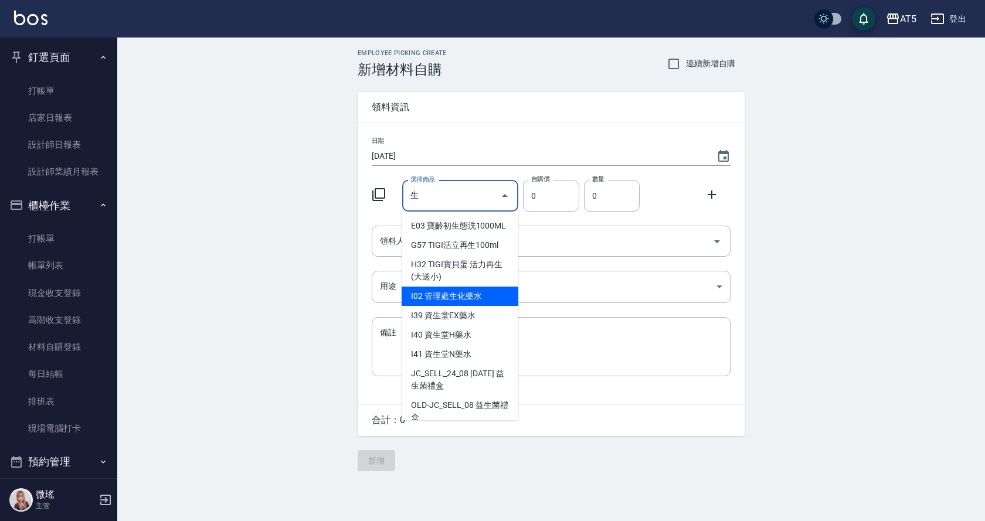
click at [467, 306] on li "I02 管理處生化藥水" at bounding box center [459, 296] width 117 height 19
type input "管理處生化藥水"
type input "100"
type input "1"
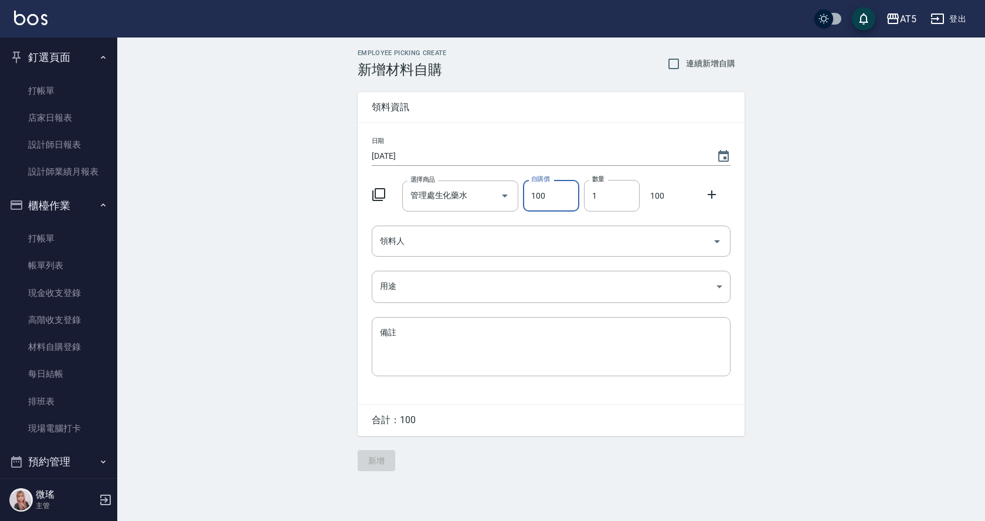
click at [560, 200] on input "100" at bounding box center [551, 196] width 56 height 32
type input "108"
click at [468, 238] on input "領料人" at bounding box center [542, 241] width 331 height 21
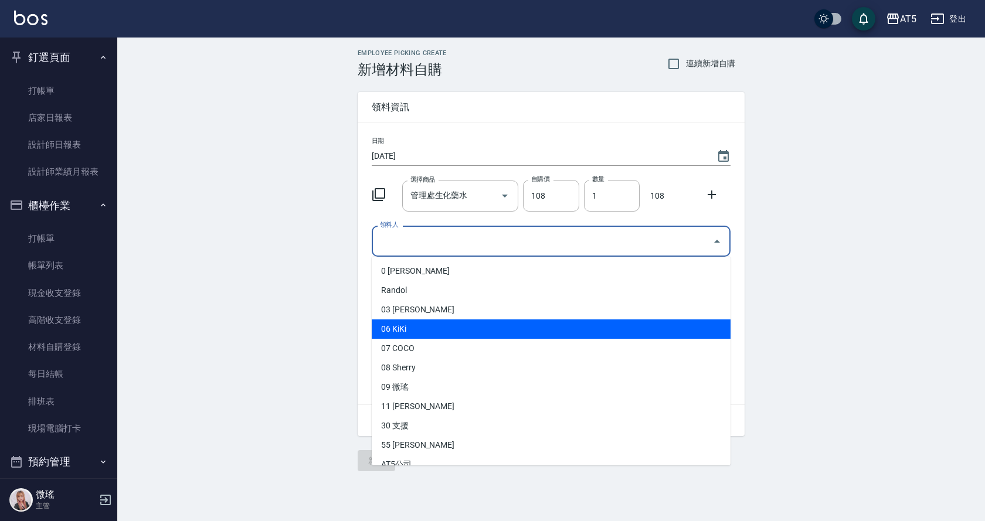
click at [438, 326] on li "06 KiKi" at bounding box center [551, 328] width 359 height 19
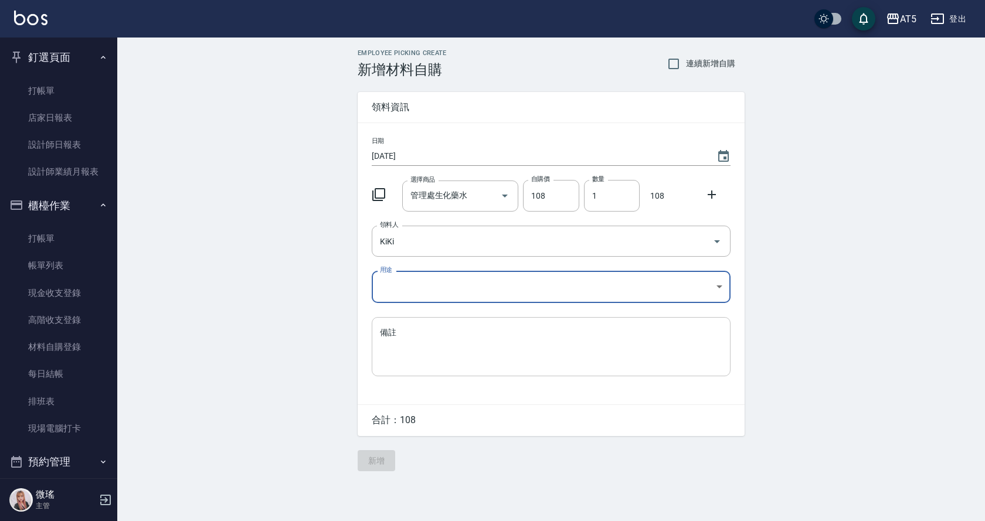
type input "KiKi"
drag, startPoint x: 408, startPoint y: 290, endPoint x: 403, endPoint y: 325, distance: 35.5
click at [407, 297] on body "AT5 登出 釘選頁面 打帳單 店家日報表 設計師日報表 設計師業績月報表 櫃檯作業 打帳單 帳單列表 現金收支登錄 高階收支登錄 材料自購登錄 每日結帳 排…" at bounding box center [492, 260] width 985 height 521
click at [401, 335] on li "自購" at bounding box center [551, 336] width 359 height 19
type input "自購"
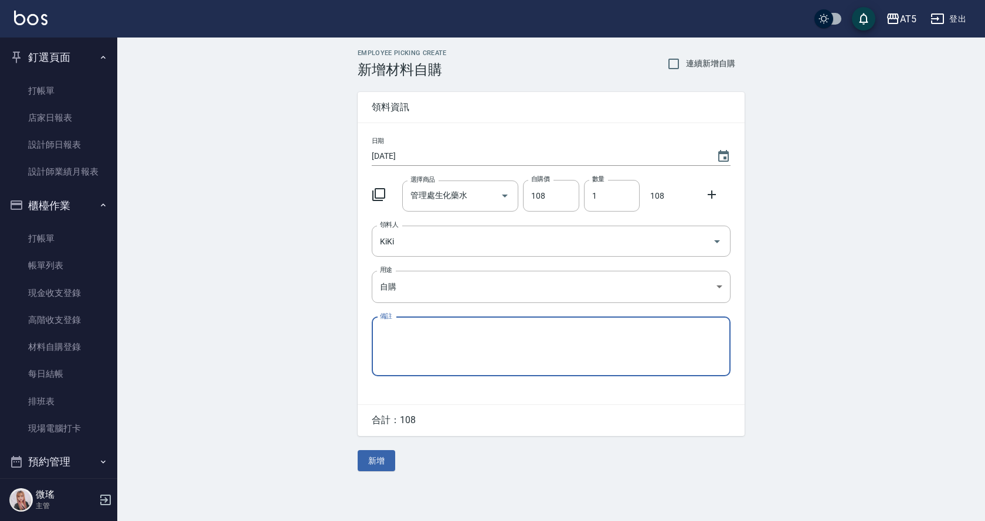
click at [399, 332] on textarea "備註" at bounding box center [551, 346] width 342 height 40
click at [384, 469] on button "新增" at bounding box center [377, 461] width 38 height 22
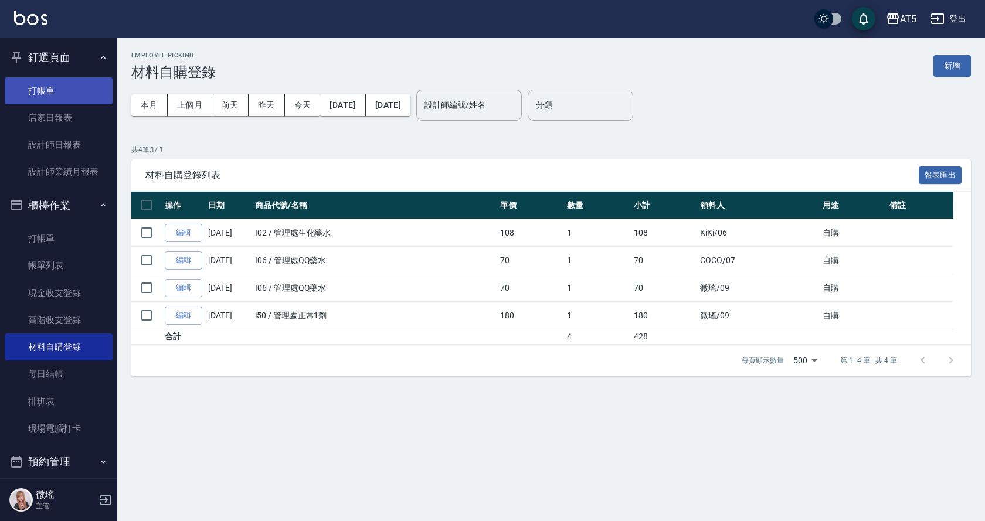
click at [53, 94] on link "打帳單" at bounding box center [59, 90] width 108 height 27
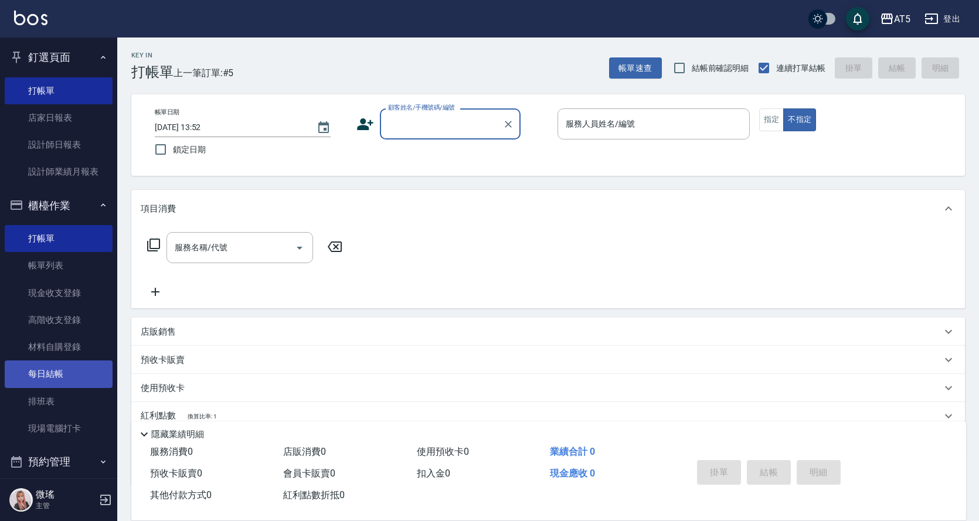
scroll to position [164, 0]
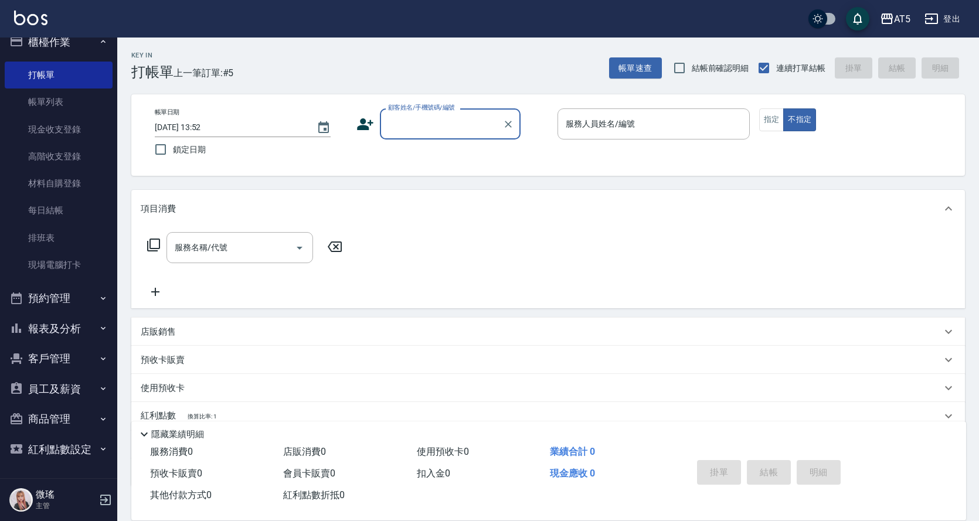
click at [68, 383] on button "員工及薪資" at bounding box center [59, 389] width 108 height 30
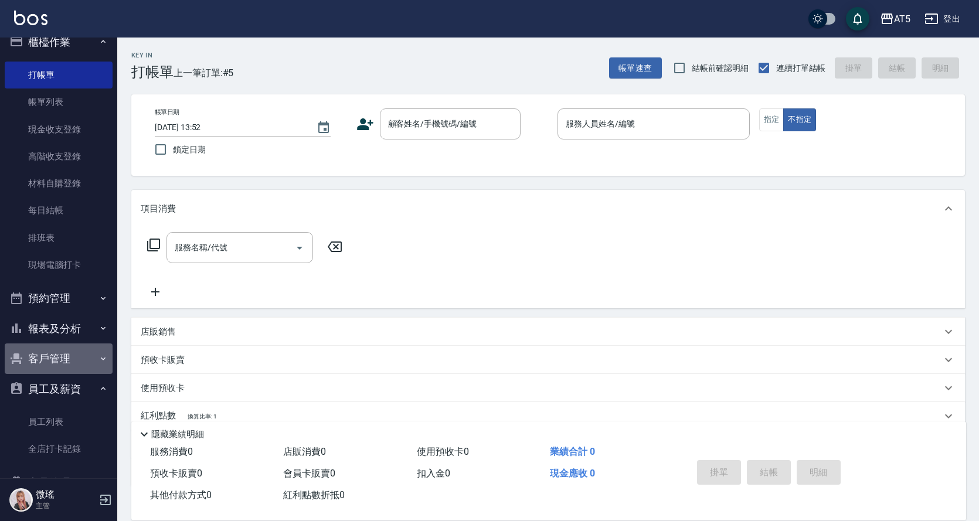
click at [59, 358] on button "客戶管理" at bounding box center [59, 358] width 108 height 30
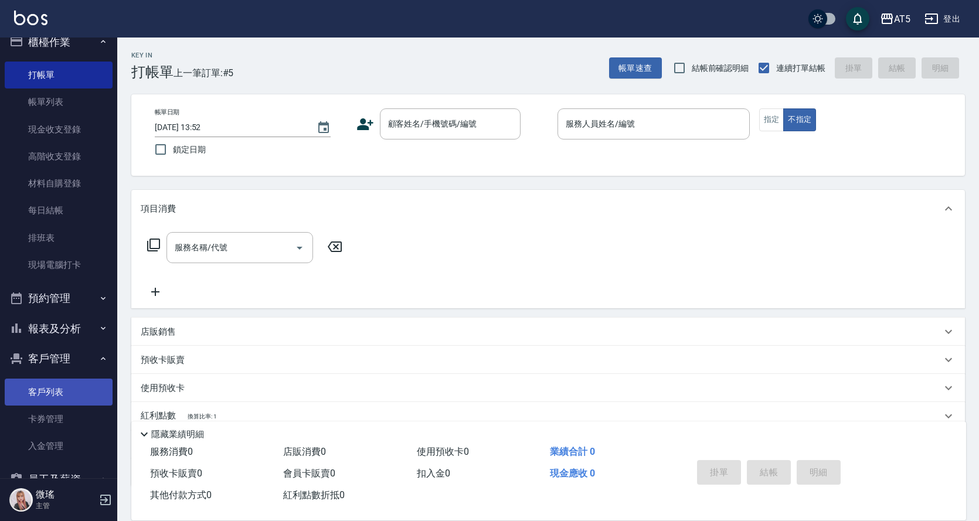
click at [71, 390] on link "客戶列表" at bounding box center [59, 392] width 108 height 27
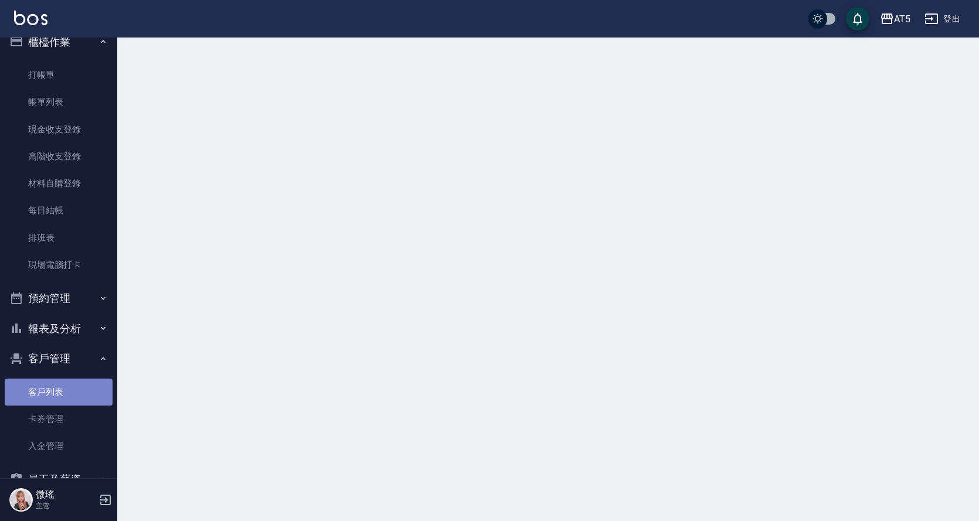
click at [72, 389] on link "客戶列表" at bounding box center [59, 392] width 108 height 27
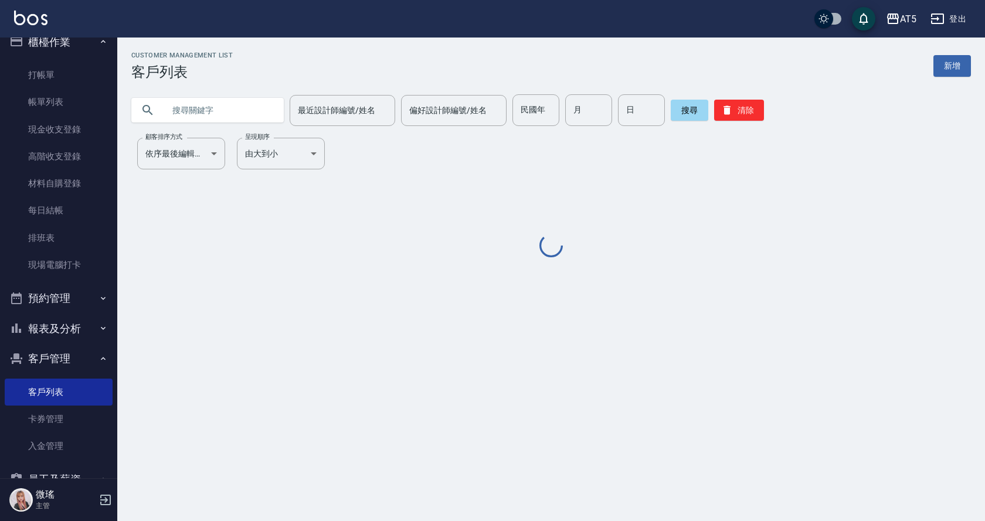
click at [237, 108] on input "text" at bounding box center [219, 110] width 110 height 32
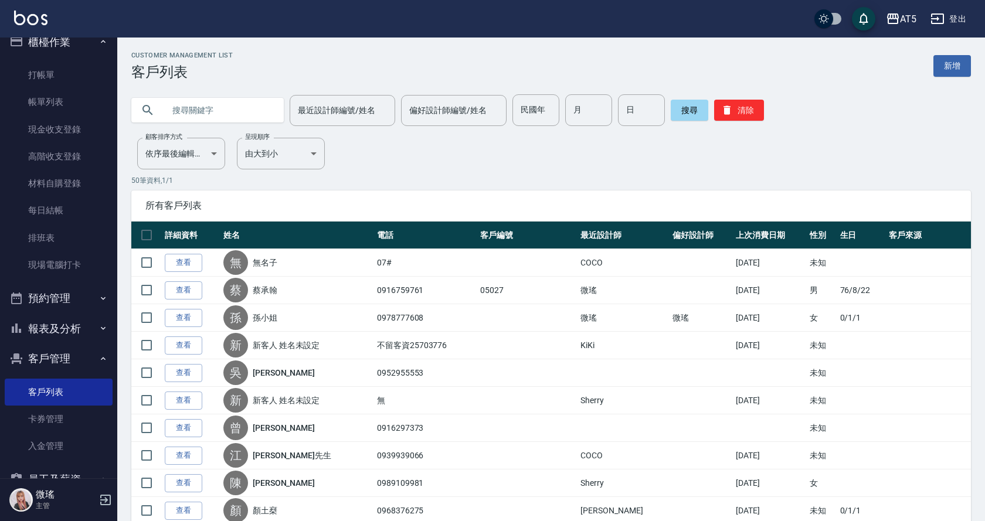
click at [237, 108] on input "text" at bounding box center [219, 110] width 110 height 32
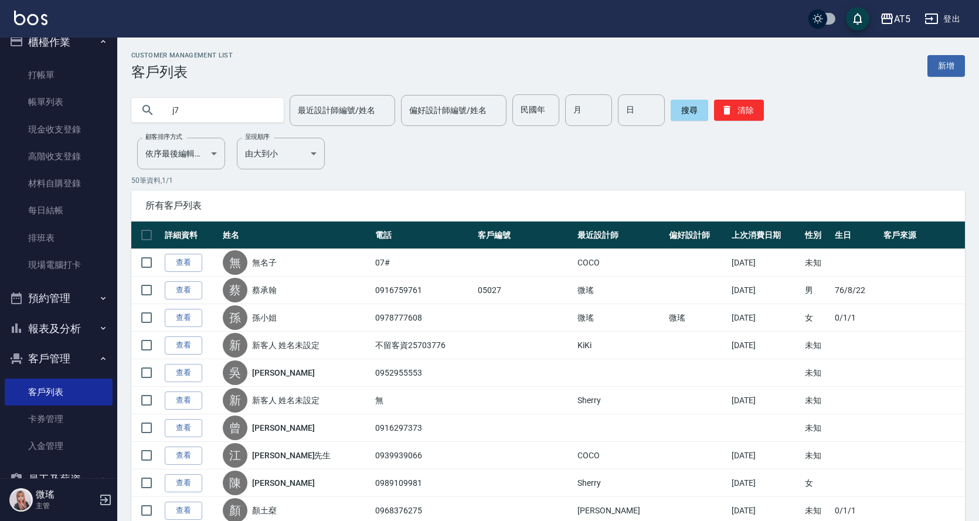
type input "j"
type input "ㄙ"
type input "吳"
click at [689, 112] on button "搜尋" at bounding box center [689, 110] width 38 height 21
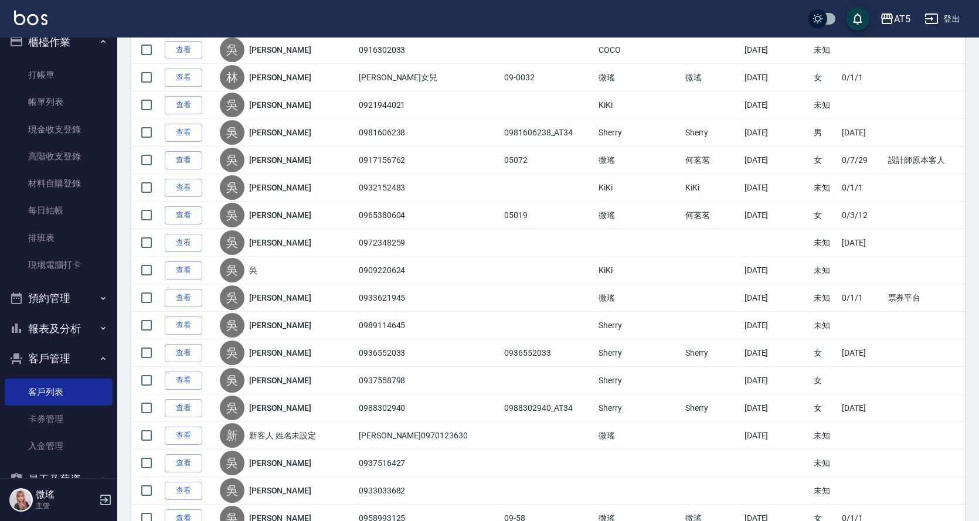
scroll to position [457, 0]
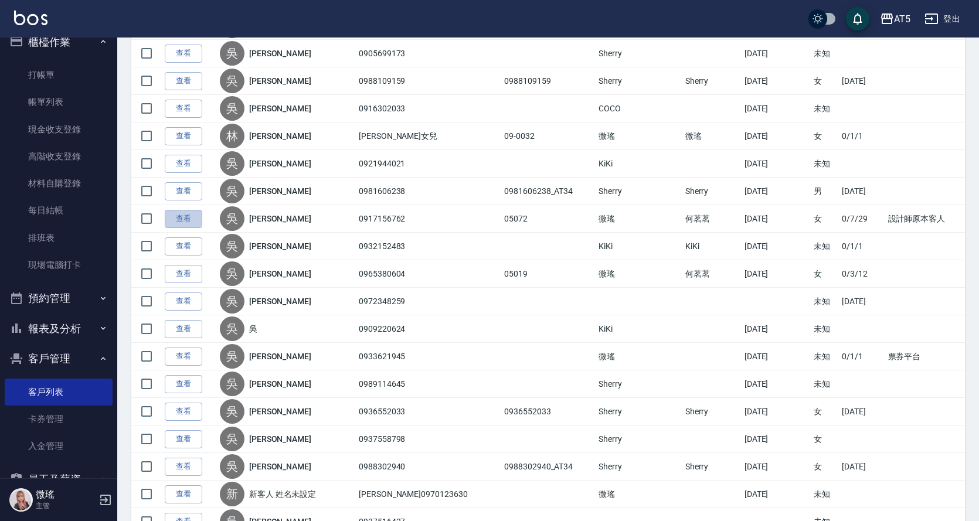
click at [193, 217] on link "查看" at bounding box center [184, 219] width 38 height 18
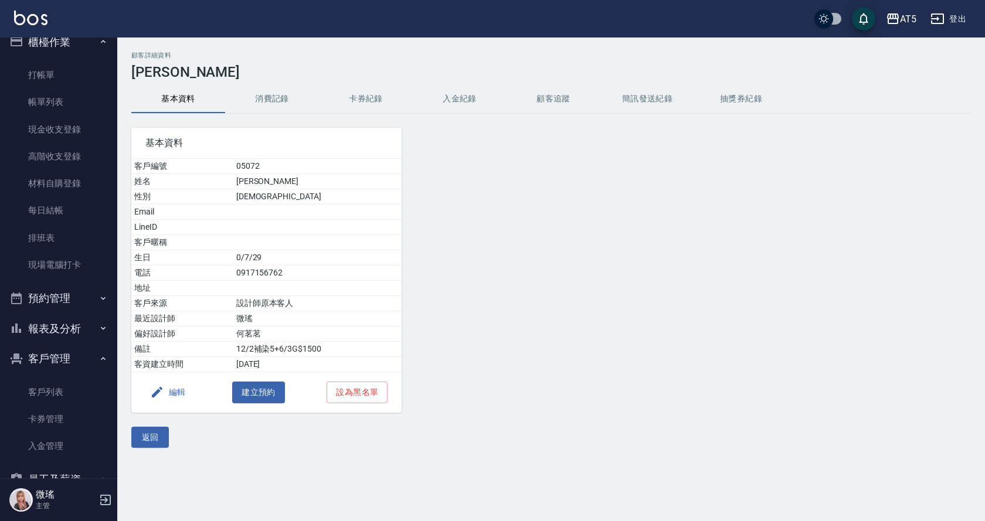
click at [266, 98] on button "消費記錄" at bounding box center [272, 99] width 94 height 28
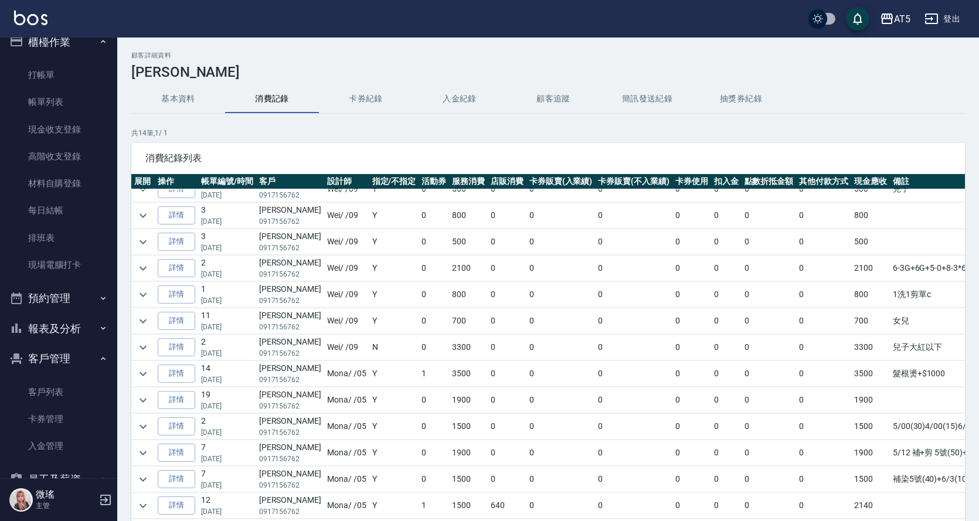
scroll to position [80, 0]
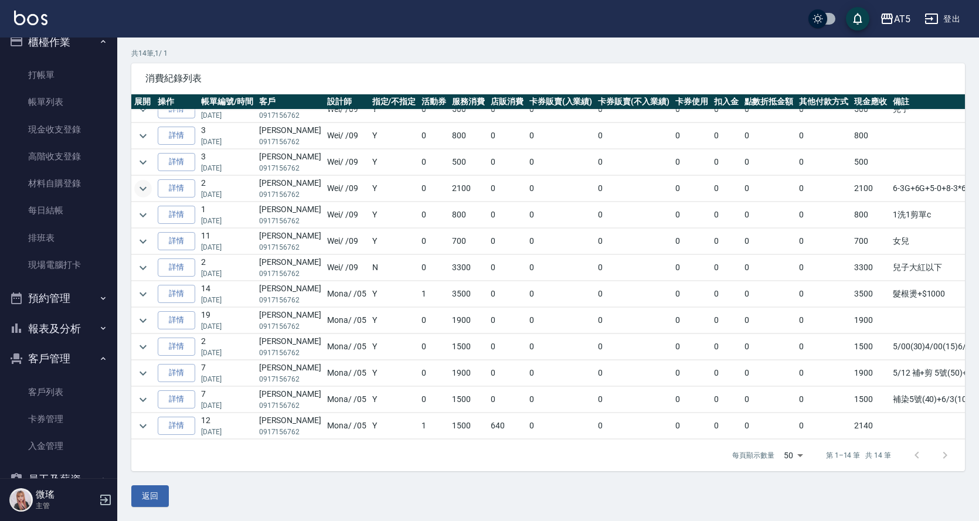
click at [141, 182] on icon "expand row" at bounding box center [143, 189] width 14 height 14
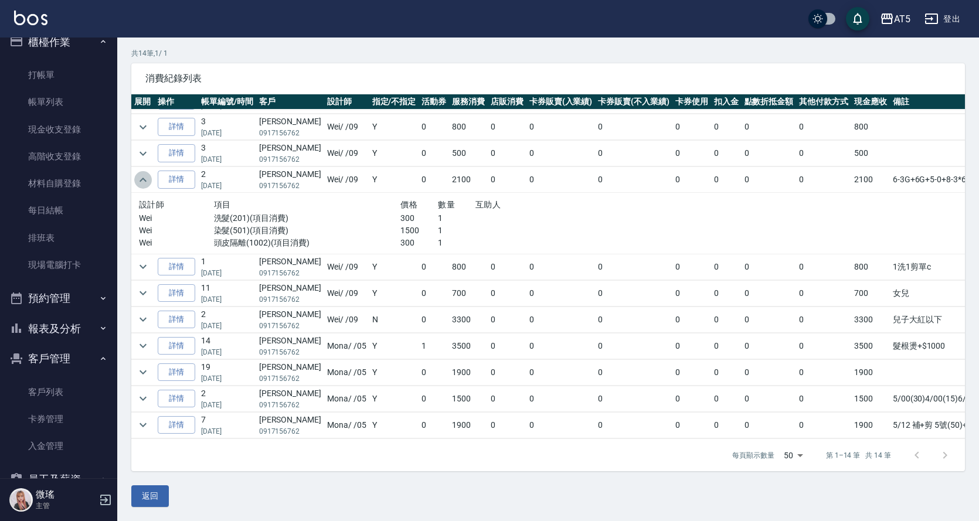
click at [141, 175] on icon "expand row" at bounding box center [143, 180] width 14 height 14
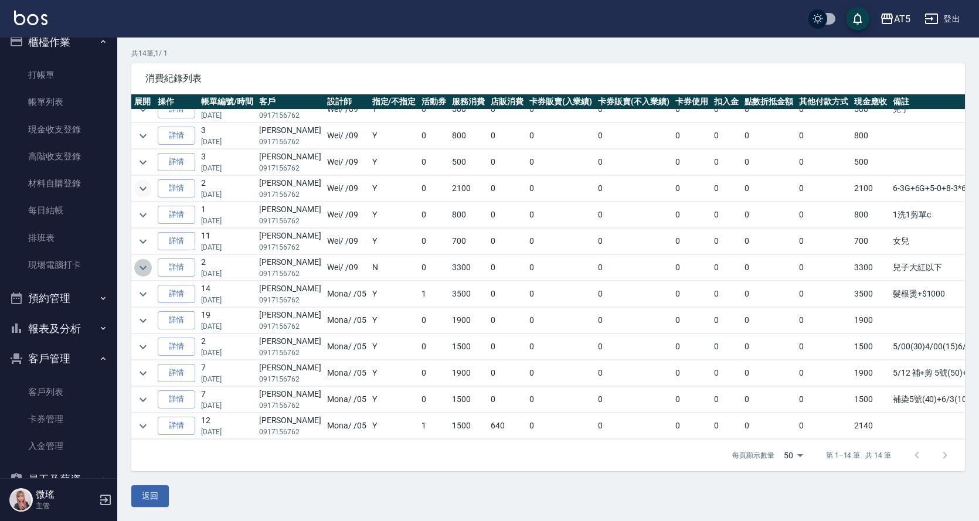
click at [138, 261] on icon "expand row" at bounding box center [143, 268] width 14 height 14
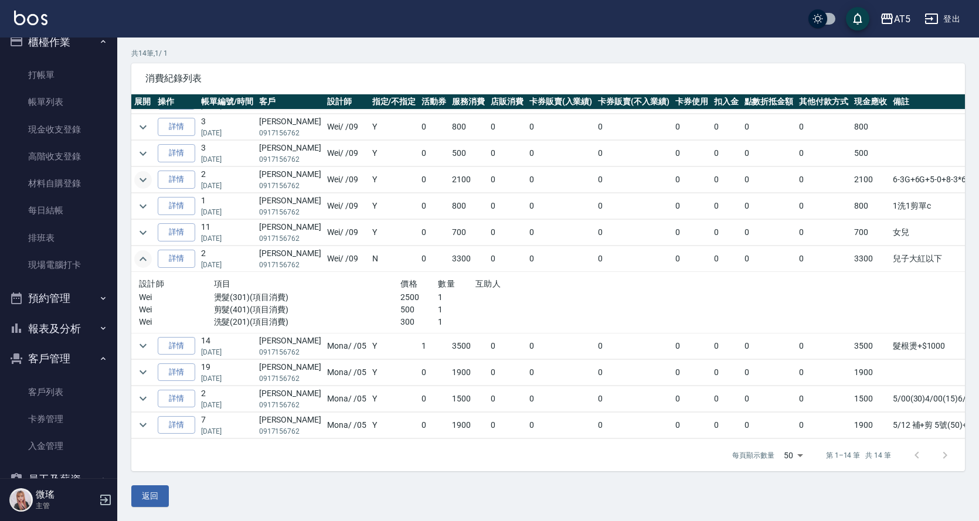
click at [138, 260] on icon "expand row" at bounding box center [143, 259] width 14 height 14
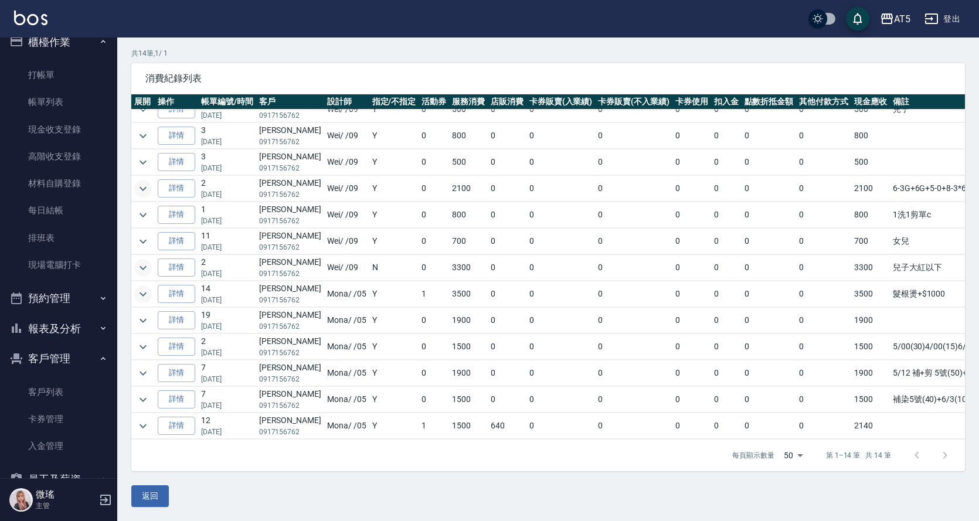
click at [139, 287] on icon "expand row" at bounding box center [143, 294] width 14 height 14
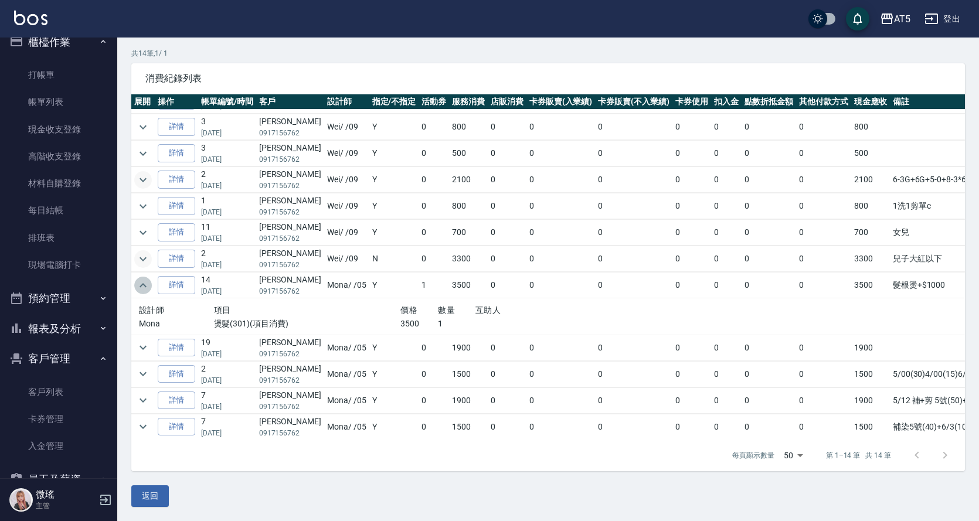
click at [139, 287] on icon "expand row" at bounding box center [143, 285] width 14 height 14
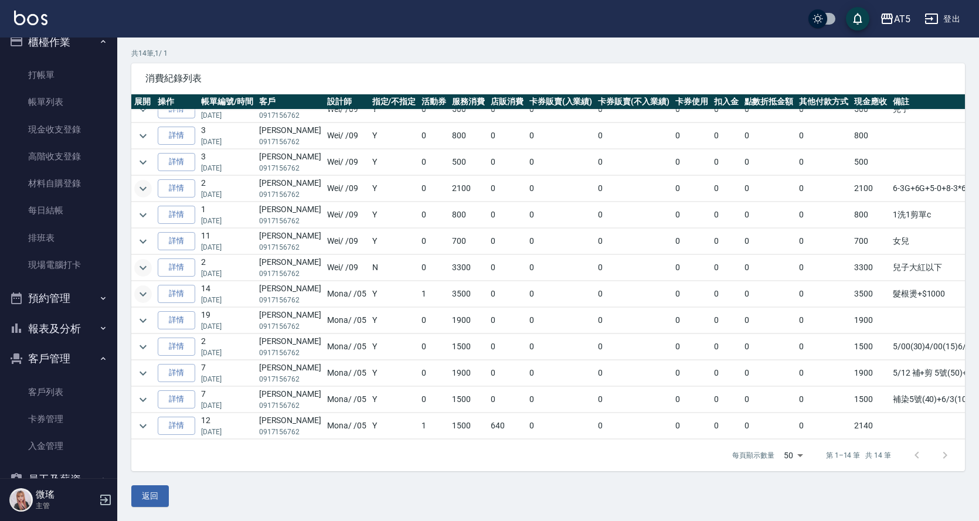
drag, startPoint x: 731, startPoint y: 122, endPoint x: 515, endPoint y: 24, distance: 237.9
click at [567, 77] on div "消費紀錄列表 展開 操作 帳單編號/時間 客戶 設計師 指定/不指定 活動券 服務消費 店販消費 卡券販賣(入業績) 卡券販賣(不入業績) 卡券使用 扣入金 …" at bounding box center [547, 267] width 833 height 408
drag, startPoint x: 515, startPoint y: 24, endPoint x: 515, endPoint y: 9, distance: 15.2
click at [515, 23] on div "AT5 登出" at bounding box center [489, 19] width 979 height 38
click at [530, 22] on div "AT5 登出" at bounding box center [489, 19] width 979 height 38
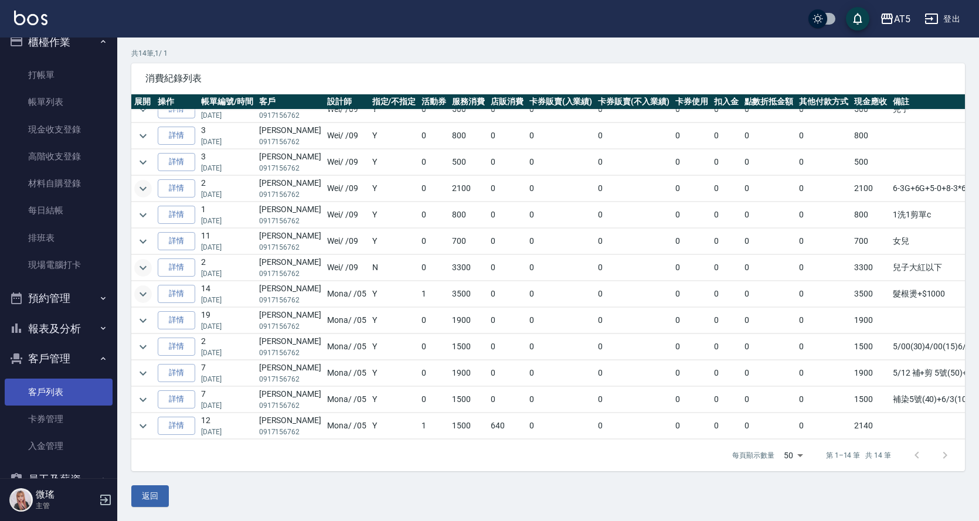
scroll to position [318, 0]
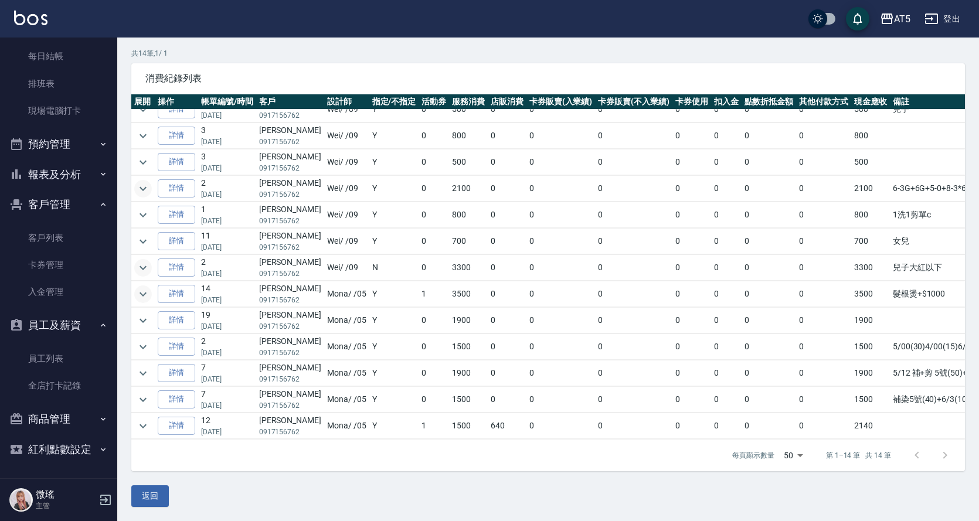
click at [53, 148] on button "預約管理" at bounding box center [59, 144] width 108 height 30
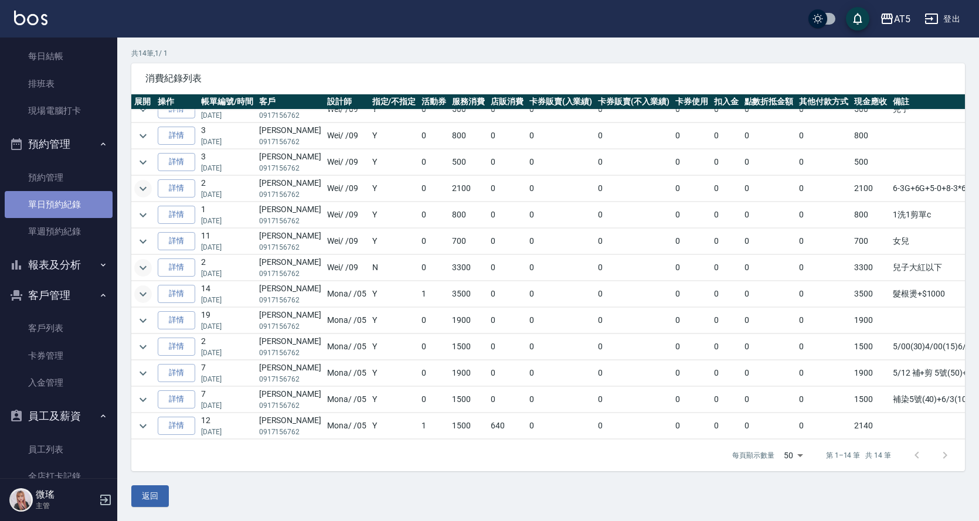
click at [75, 201] on link "單日預約紀錄" at bounding box center [59, 204] width 108 height 27
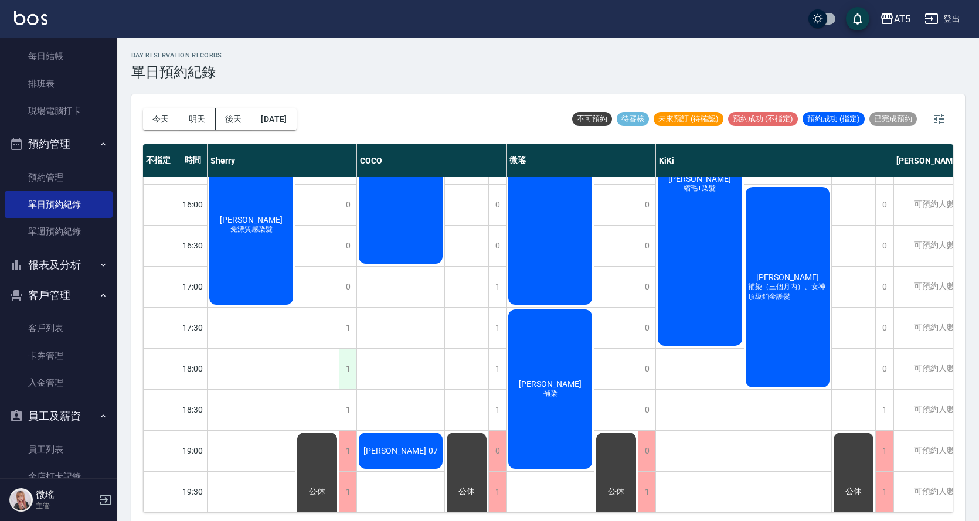
scroll to position [4, 0]
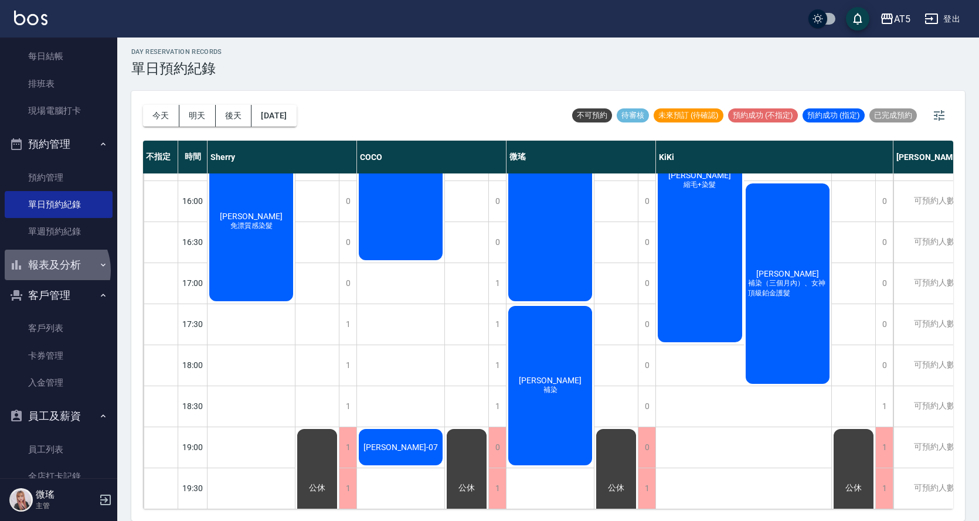
click at [49, 270] on button "報表及分析" at bounding box center [59, 265] width 108 height 30
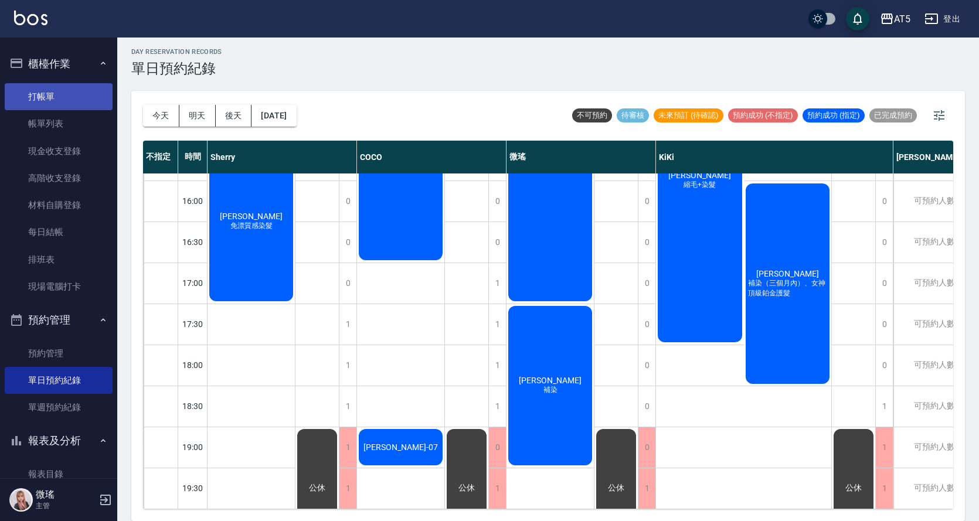
scroll to position [25, 0]
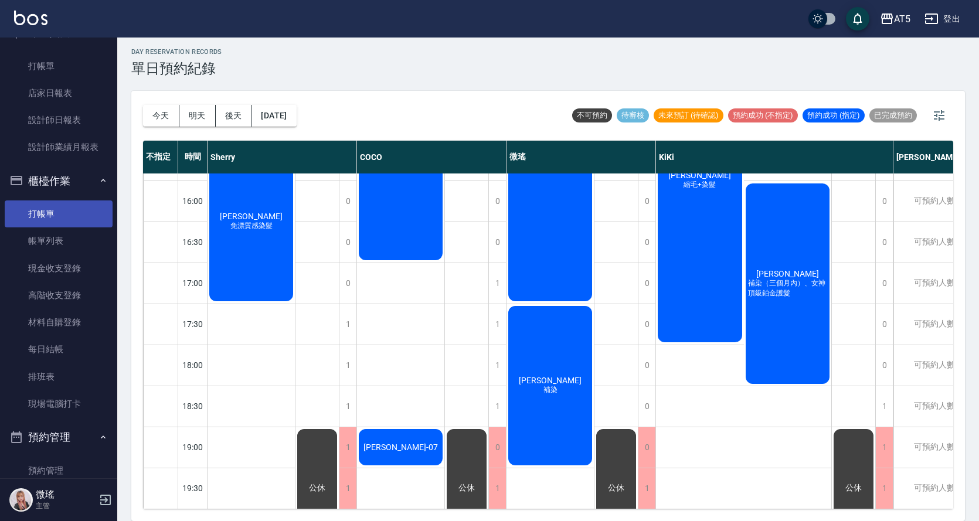
click at [57, 220] on link "打帳單" at bounding box center [59, 213] width 108 height 27
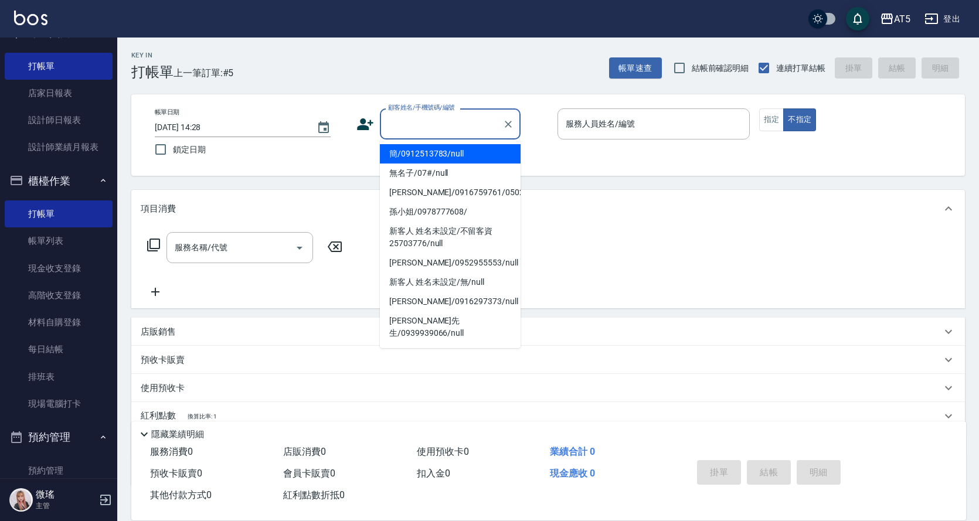
click at [433, 116] on input "顧客姓名/手機號碼/編號" at bounding box center [441, 124] width 113 height 21
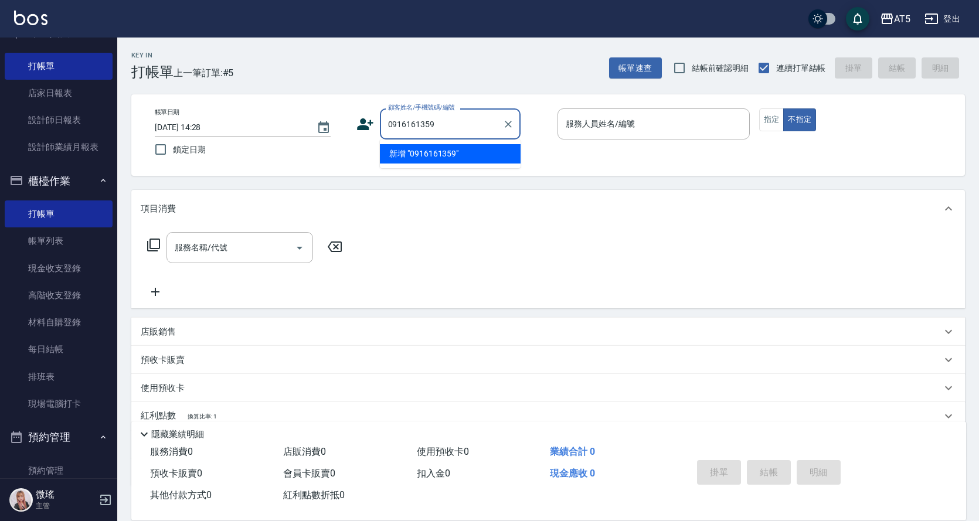
type input "0916161359"
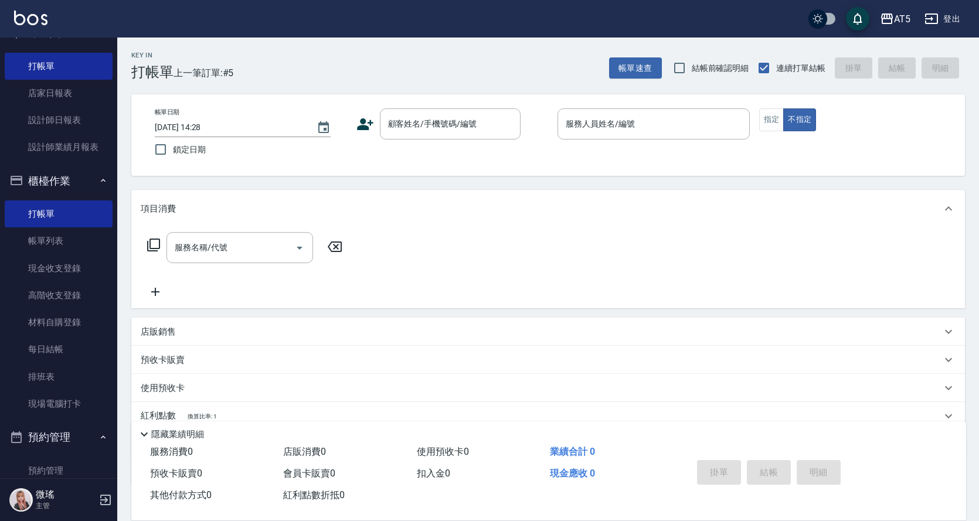
click at [538, 152] on div "帳單日期 2025/10/04 14:28 鎖定日期 顧客姓名/手機號碼/編號 顧客姓名/手機號碼/編號 服務人員姓名/編號 服務人員姓名/編號 指定 不指定" at bounding box center [547, 134] width 805 height 53
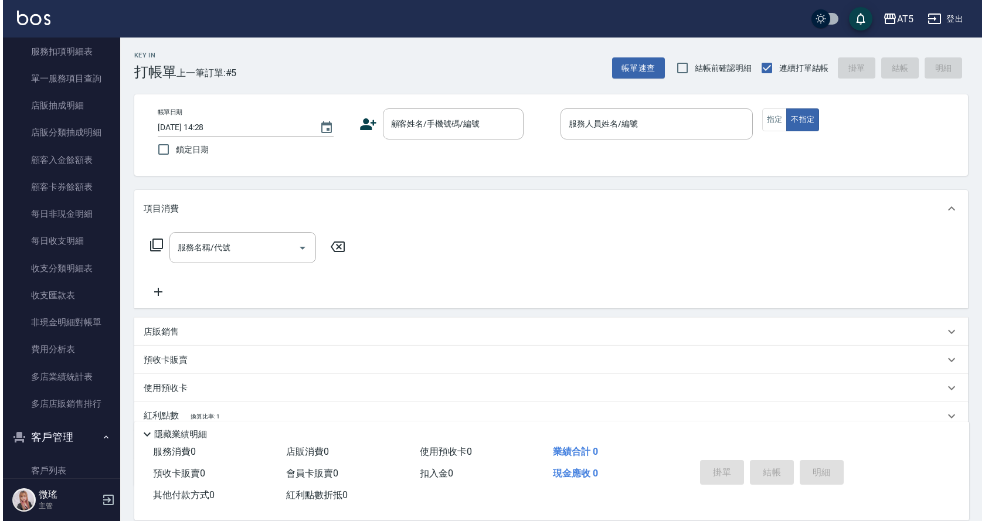
scroll to position [1197, 0]
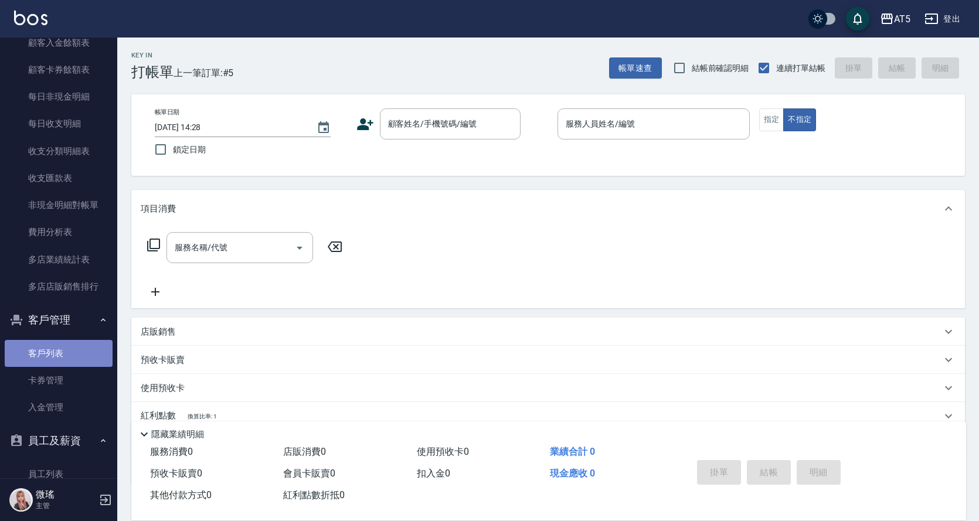
click at [66, 359] on link "客戶列表" at bounding box center [59, 353] width 108 height 27
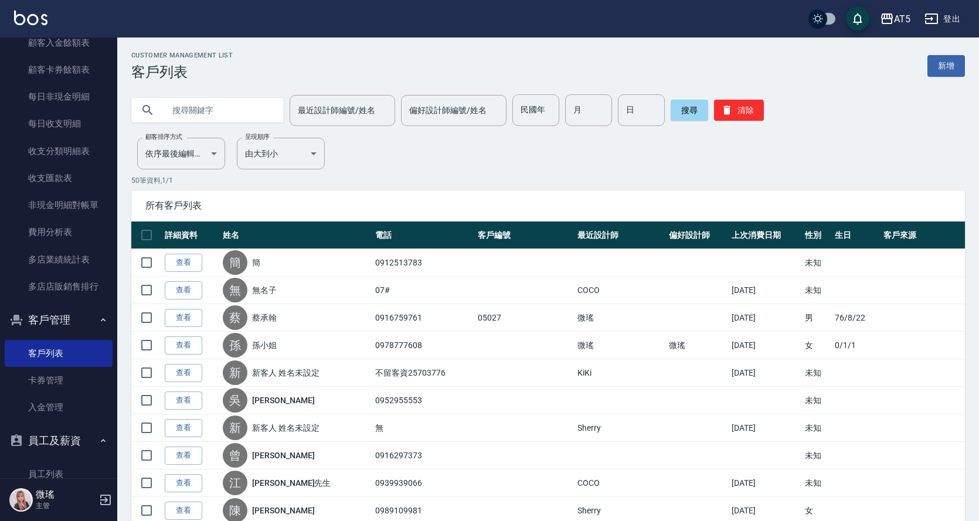
click at [227, 105] on input "text" at bounding box center [219, 110] width 110 height 32
type input "0916161359"
click at [677, 104] on button "搜尋" at bounding box center [689, 110] width 38 height 21
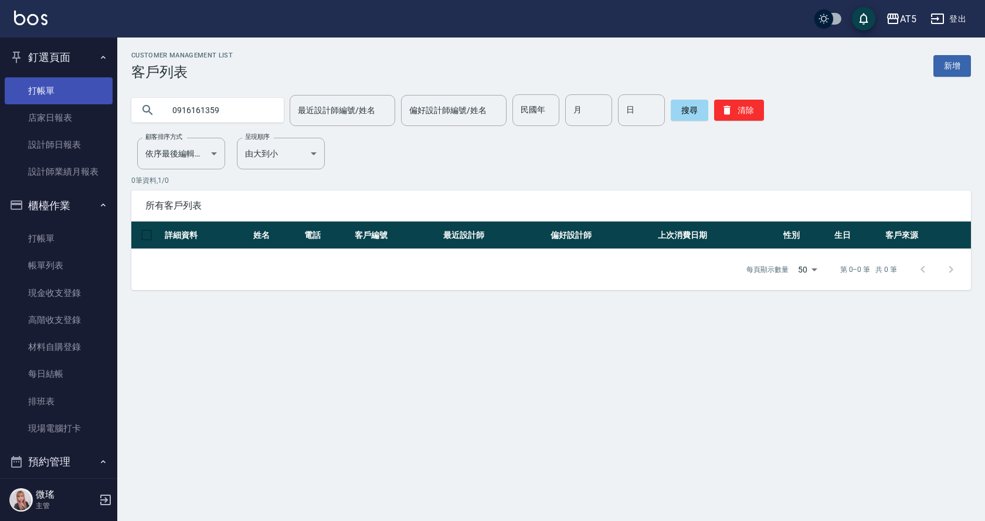
click at [63, 100] on link "打帳單" at bounding box center [59, 90] width 108 height 27
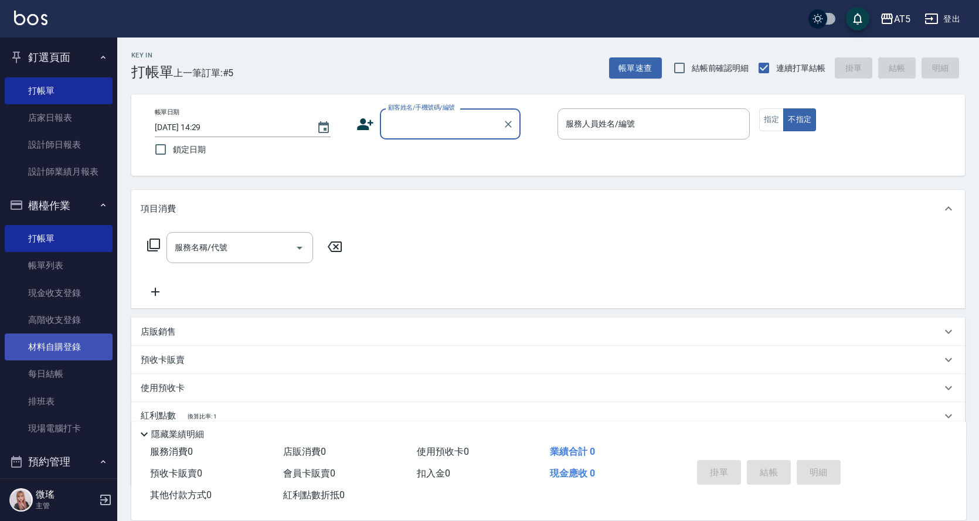
click at [81, 342] on link "材料自購登錄" at bounding box center [59, 346] width 108 height 27
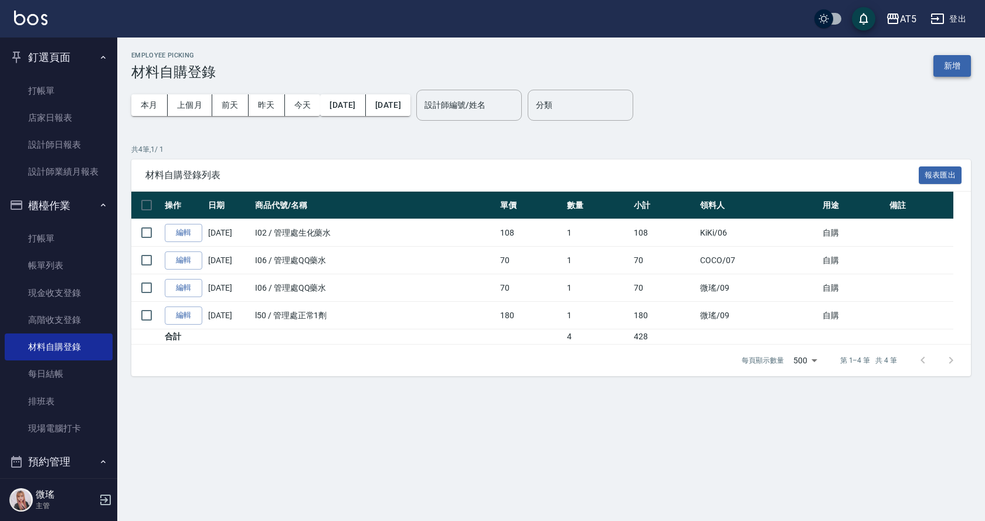
click at [938, 62] on button "新增" at bounding box center [952, 66] width 38 height 22
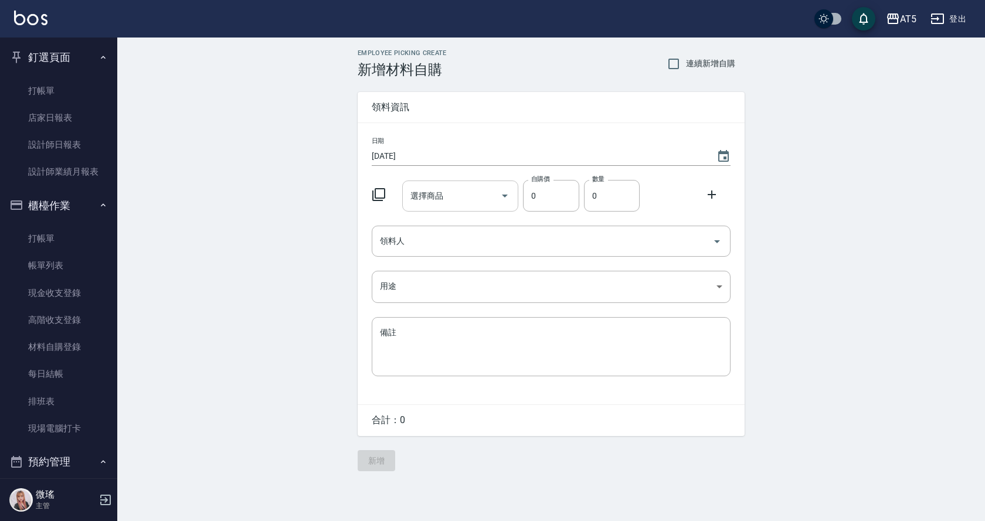
click at [454, 195] on input "選擇商品" at bounding box center [451, 196] width 89 height 21
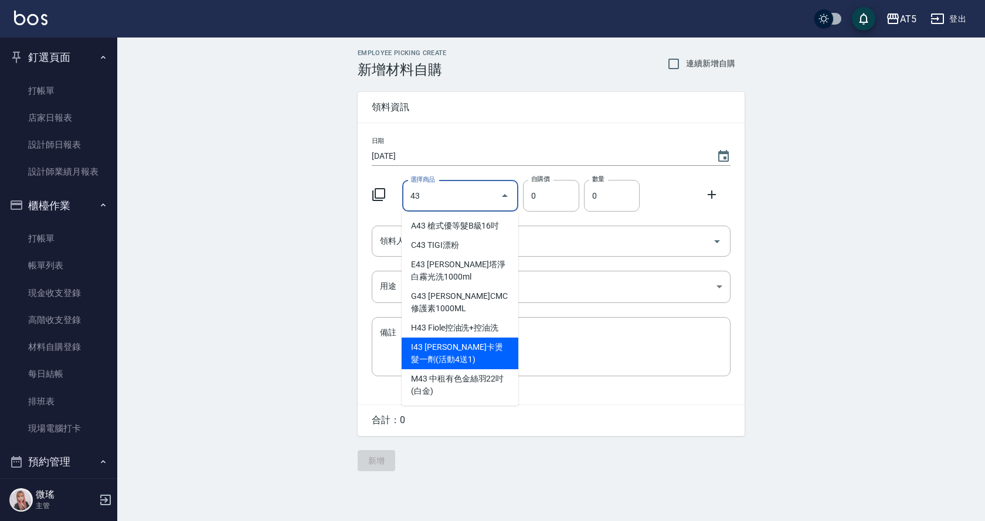
click at [491, 350] on li "I43 TIGI 露莎卡燙髮一劑(活動4送1)" at bounding box center [459, 354] width 117 height 32
type input "TIGI 露莎卡燙髮一劑(活動4送1)"
type input "520"
type input "1"
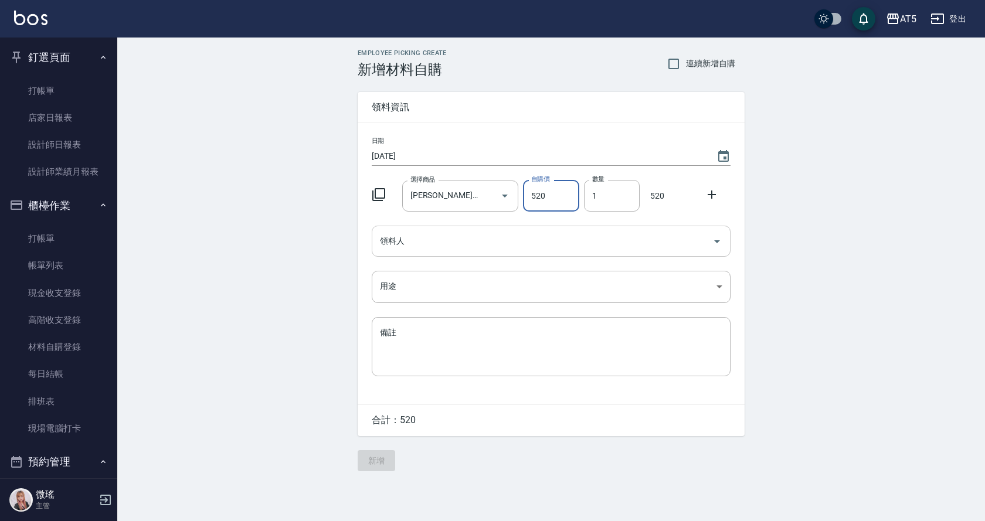
click at [561, 248] on input "領料人" at bounding box center [542, 241] width 331 height 21
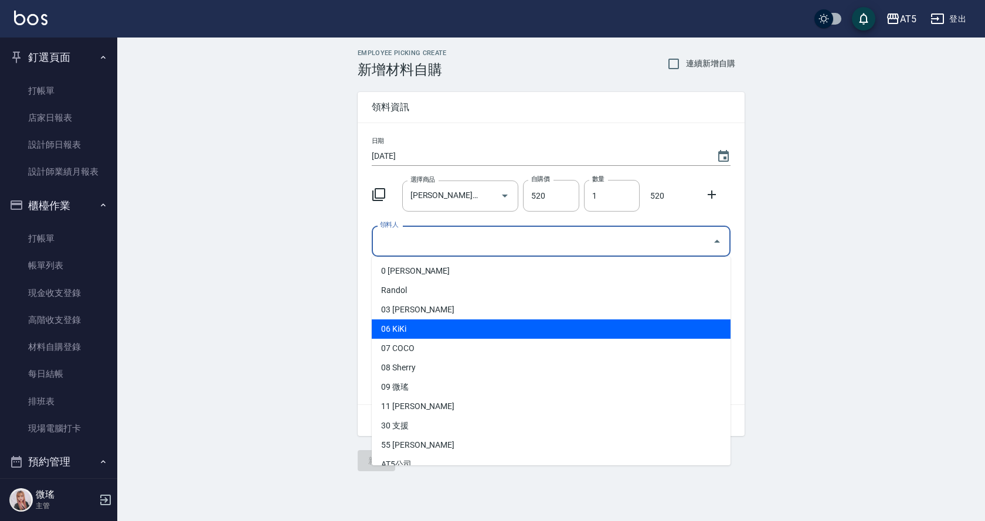
click at [430, 326] on li "06 KiKi" at bounding box center [551, 328] width 359 height 19
type input "KiKi"
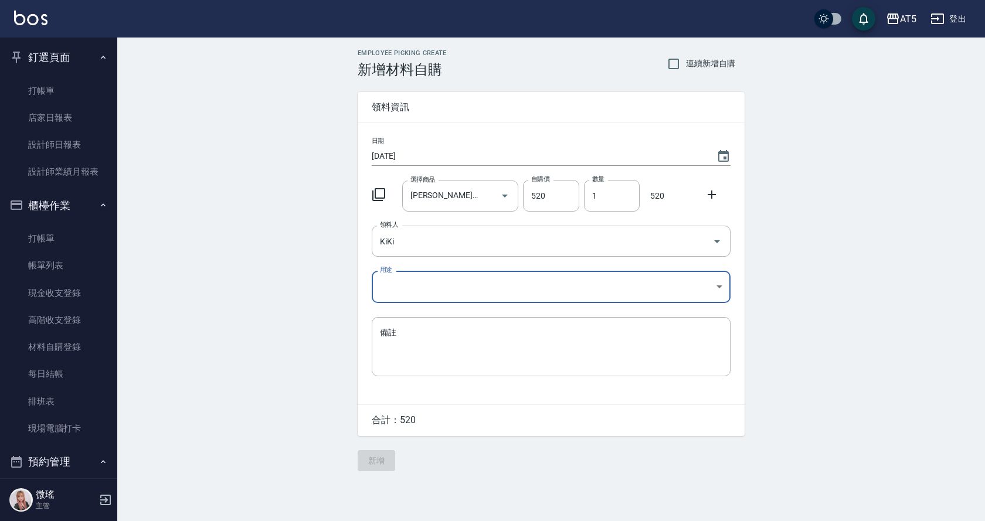
click at [415, 288] on body "AT5 登出 釘選頁面 打帳單 店家日報表 設計師日報表 設計師業績月報表 櫃檯作業 打帳單 帳單列表 現金收支登錄 高階收支登錄 材料自購登錄 每日結帳 排…" at bounding box center [492, 260] width 985 height 521
click at [399, 331] on li "自購" at bounding box center [551, 336] width 359 height 19
type input "自購"
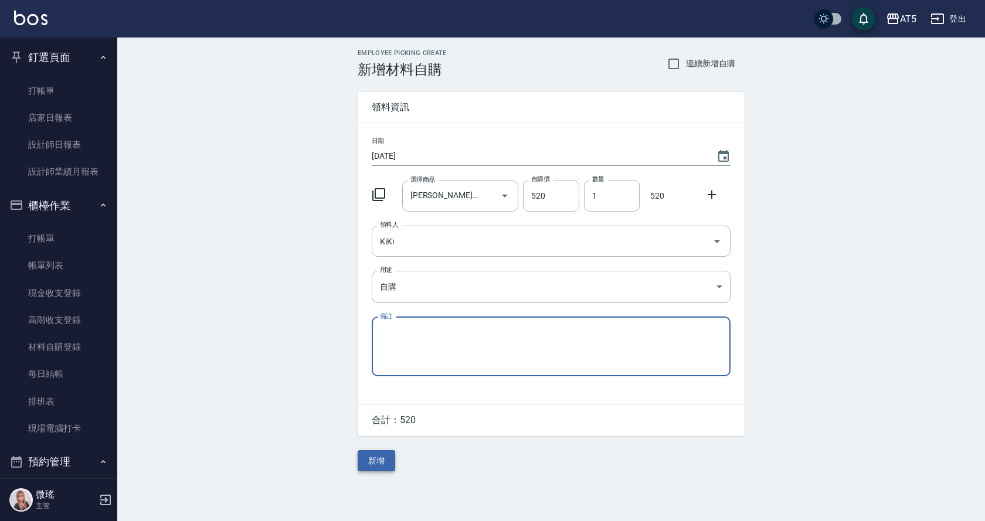
click at [379, 462] on button "新增" at bounding box center [377, 461] width 38 height 22
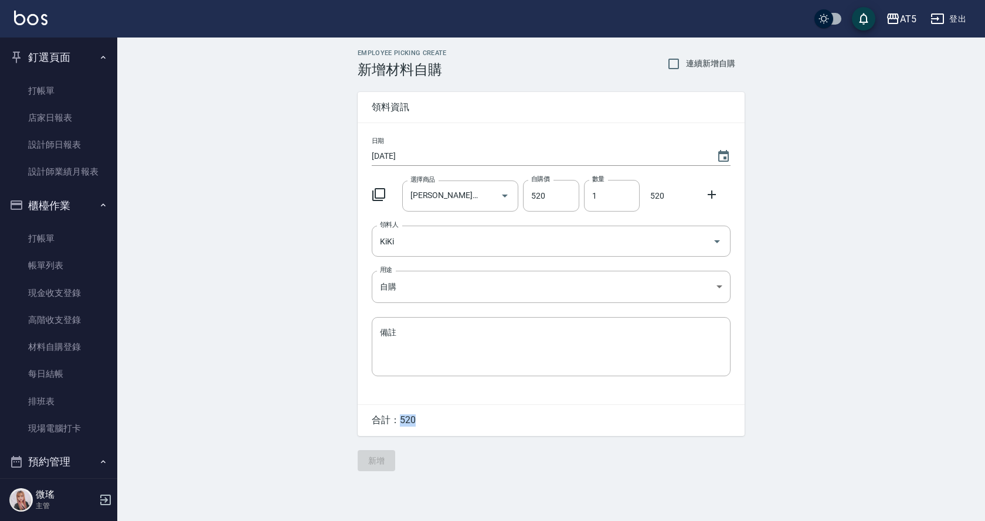
click at [379, 462] on div "Employee Picking Create 新增材料自購 連續新增自購 領料資訊 日期 2025/10/04 選擇商品 TIGI 露莎卡燙髮一劑(活動4送…" at bounding box center [551, 260] width 410 height 445
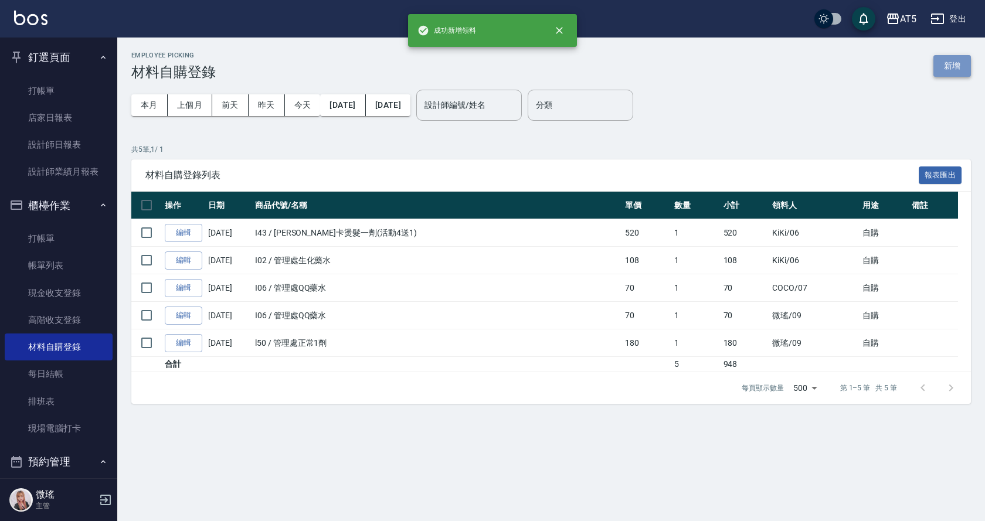
click at [955, 64] on button "新增" at bounding box center [952, 66] width 38 height 22
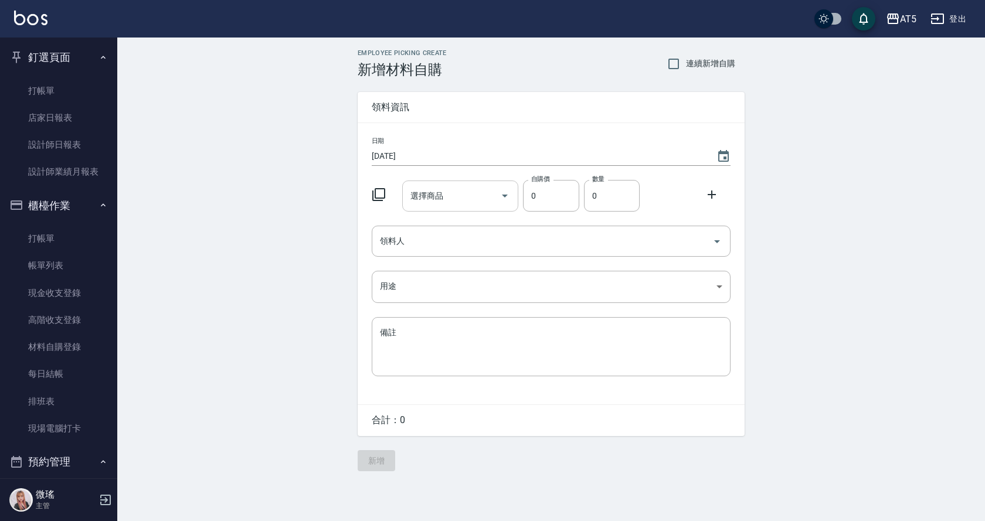
click at [445, 196] on input "選擇商品" at bounding box center [451, 196] width 89 height 21
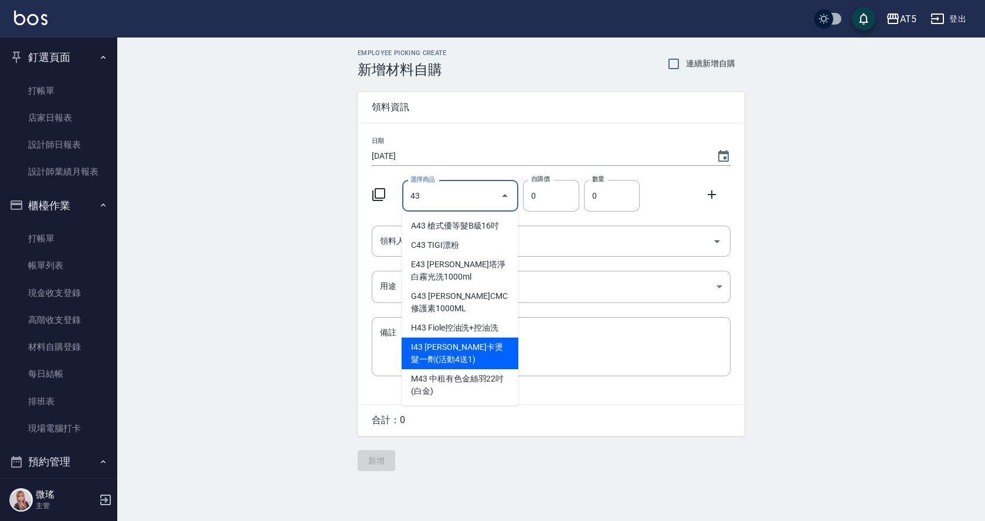
click at [471, 346] on li "I43 TIGI 露莎卡燙髮一劑(活動4送1)" at bounding box center [459, 354] width 117 height 32
type input "TIGI 露莎卡燙髮一劑(活動4送1)"
type input "520"
type input "1"
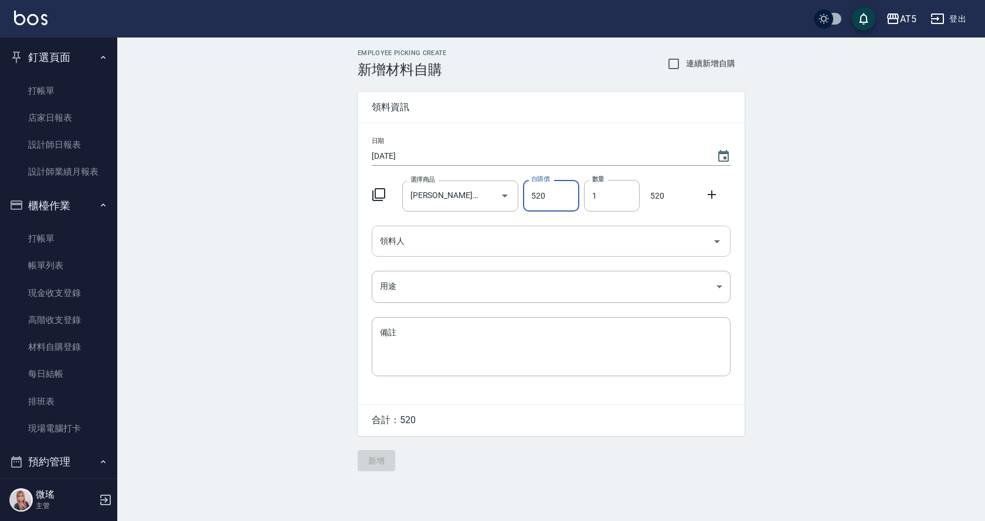
drag, startPoint x: 496, startPoint y: 239, endPoint x: 473, endPoint y: 245, distance: 24.3
click at [495, 239] on input "領料人" at bounding box center [542, 241] width 331 height 21
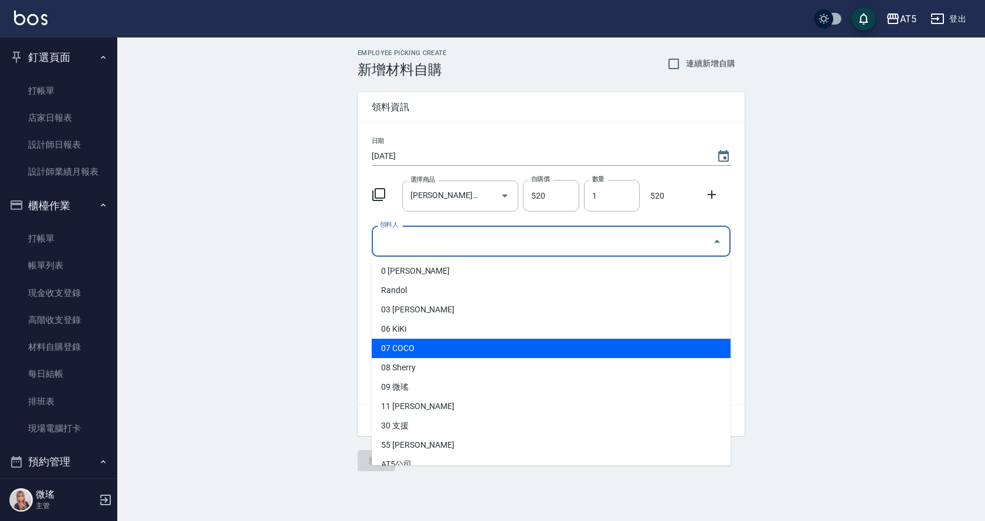
click at [417, 350] on li "07 COCO" at bounding box center [551, 348] width 359 height 19
type input "COCO"
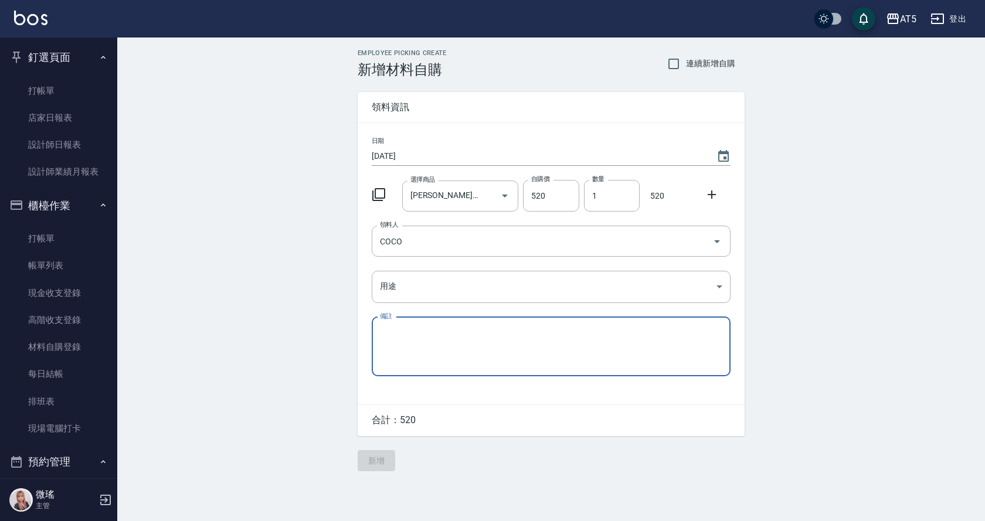
click at [417, 350] on textarea "備註" at bounding box center [551, 346] width 342 height 40
click at [413, 288] on body "AT5 登出 釘選頁面 打帳單 店家日報表 設計師日報表 設計師業績月報表 櫃檯作業 打帳單 帳單列表 現金收支登錄 高階收支登錄 材料自購登錄 每日結帳 排…" at bounding box center [492, 260] width 985 height 521
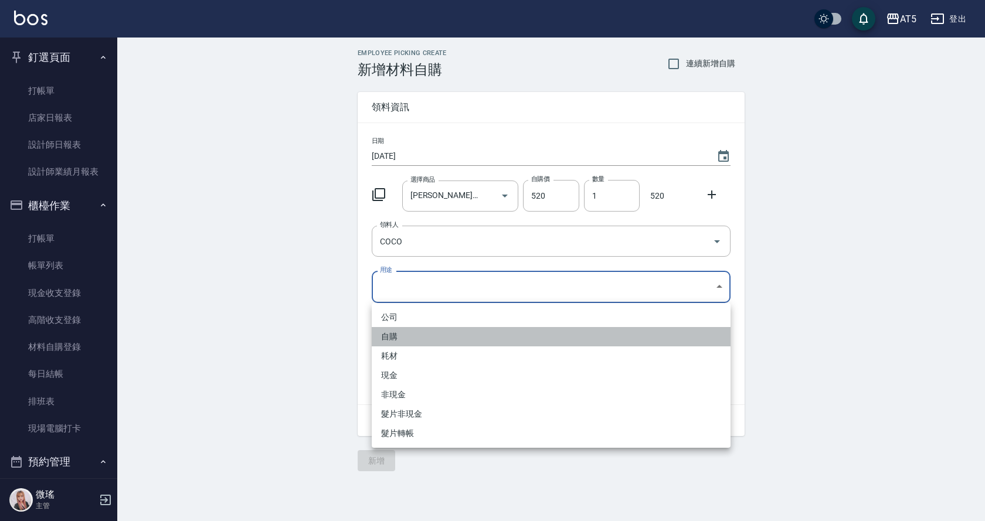
click at [418, 342] on li "自購" at bounding box center [551, 336] width 359 height 19
type input "自購"
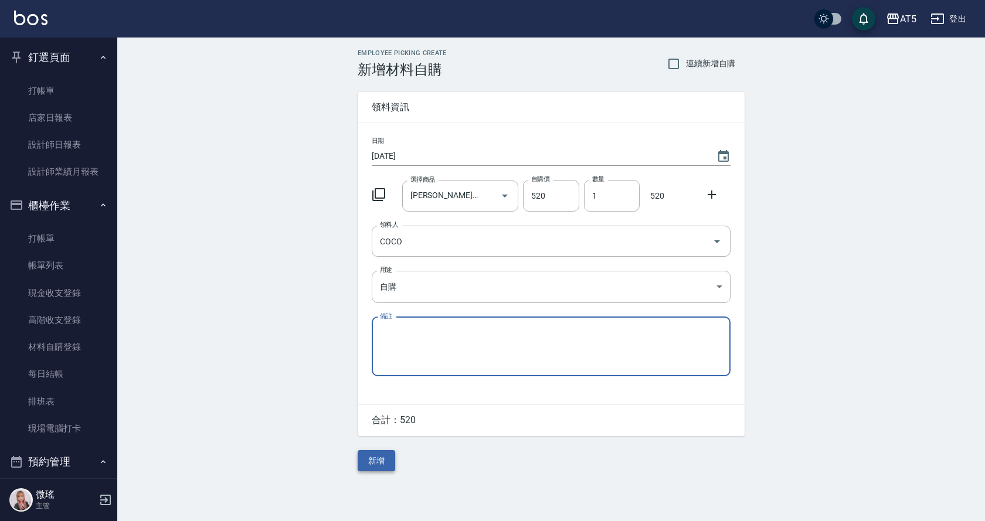
click at [387, 461] on button "新增" at bounding box center [377, 461] width 38 height 22
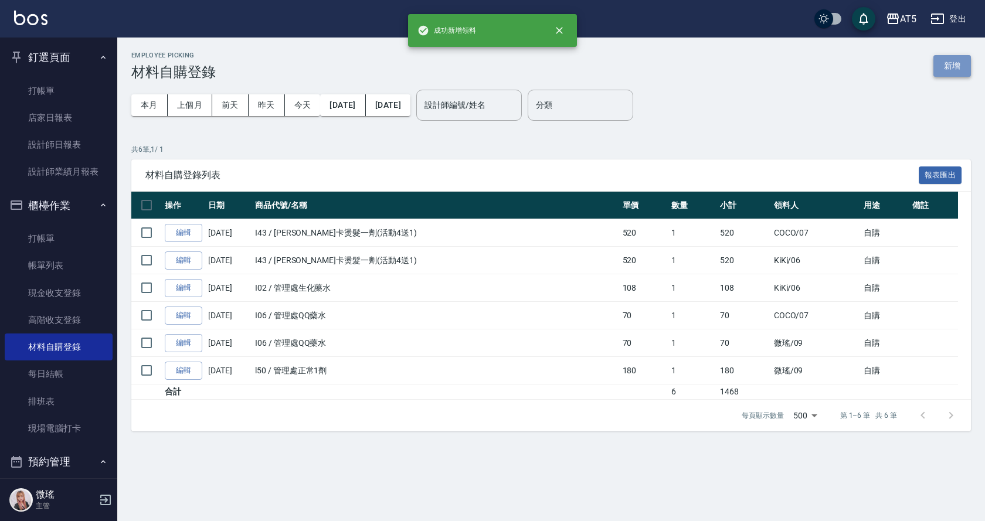
click at [953, 58] on button "新增" at bounding box center [952, 66] width 38 height 22
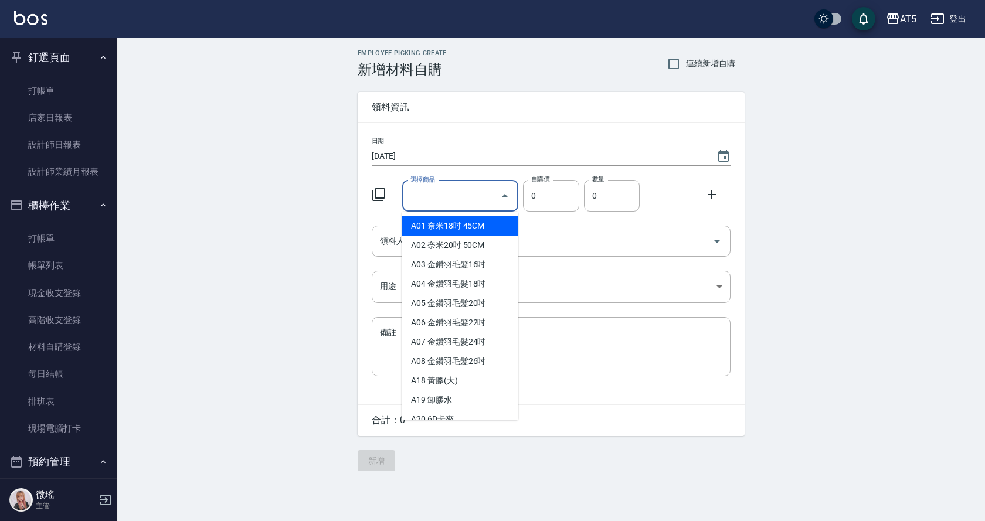
click at [459, 188] on input "選擇商品" at bounding box center [451, 196] width 89 height 21
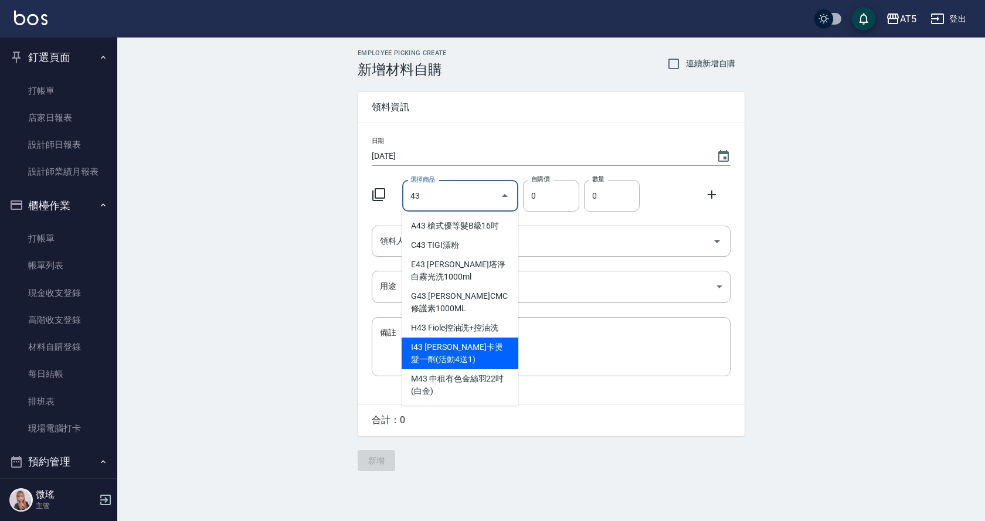
click at [477, 349] on li "I43 TIGI 露莎卡燙髮一劑(活動4送1)" at bounding box center [459, 354] width 117 height 32
click at [477, 349] on textarea "備註" at bounding box center [551, 346] width 342 height 40
type input "TIGI 露莎卡燙髮一劑(活動4送1)"
type input "520"
type input "1"
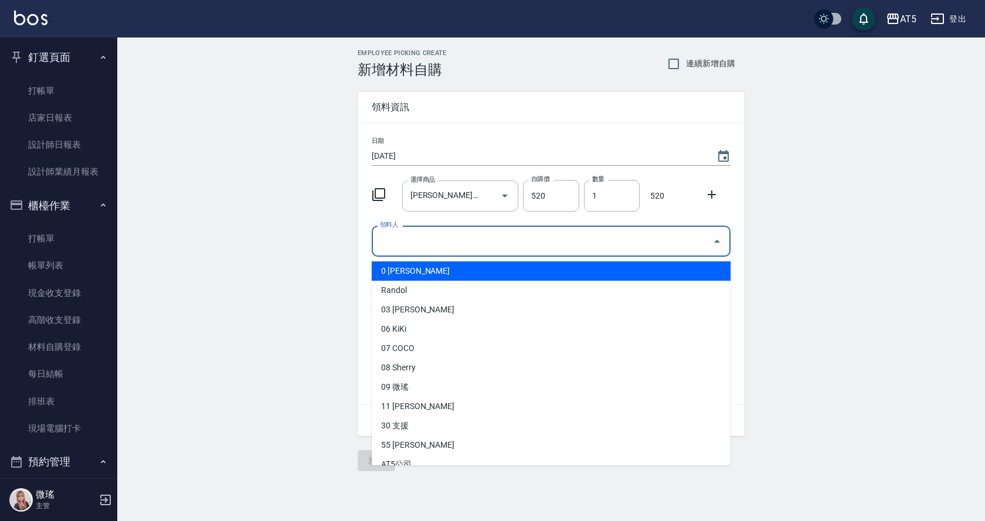
click at [461, 244] on input "領料人" at bounding box center [542, 241] width 331 height 21
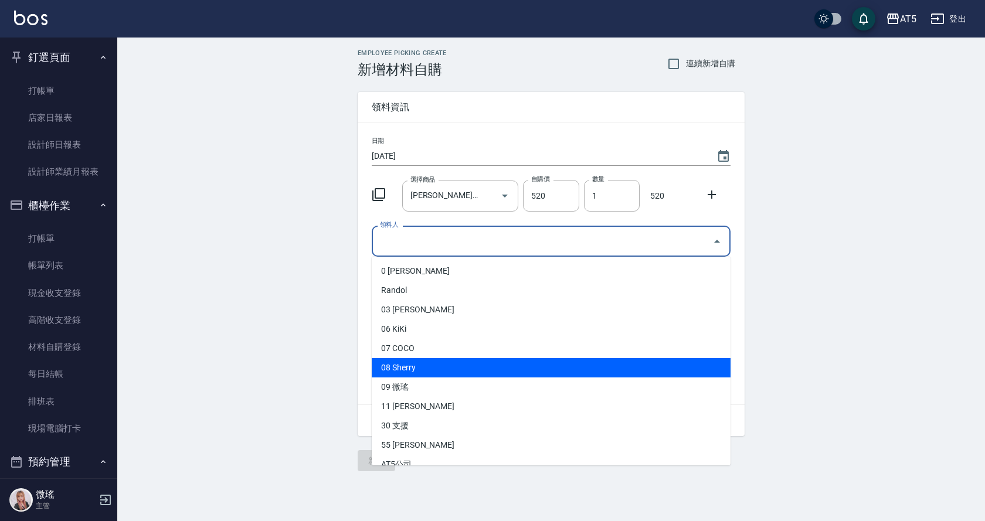
click at [425, 363] on li "08 Sherry" at bounding box center [551, 367] width 359 height 19
type input "Sherry"
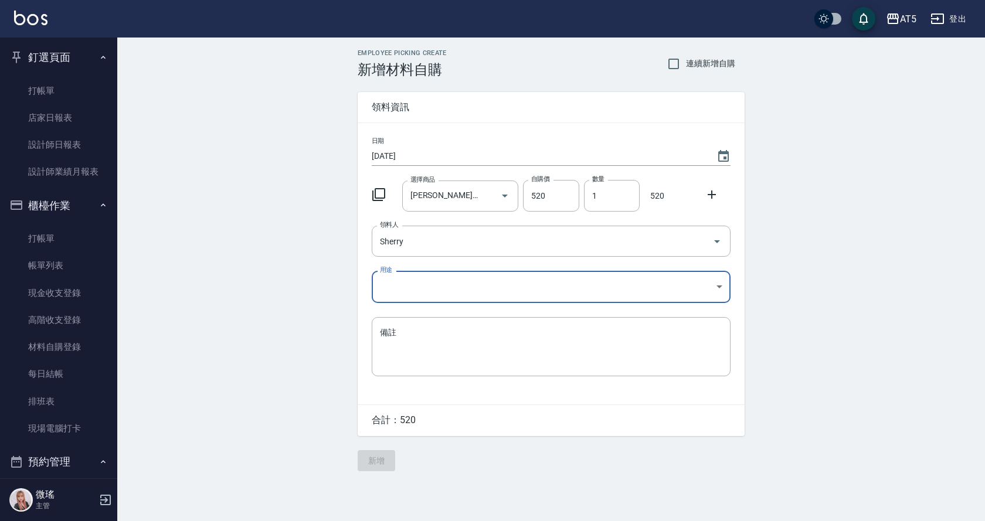
click at [387, 283] on body "AT5 登出 釘選頁面 打帳單 店家日報表 設計師日報表 設計師業績月報表 櫃檯作業 打帳單 帳單列表 現金收支登錄 高階收支登錄 材料自購登錄 每日結帳 排…" at bounding box center [492, 260] width 985 height 521
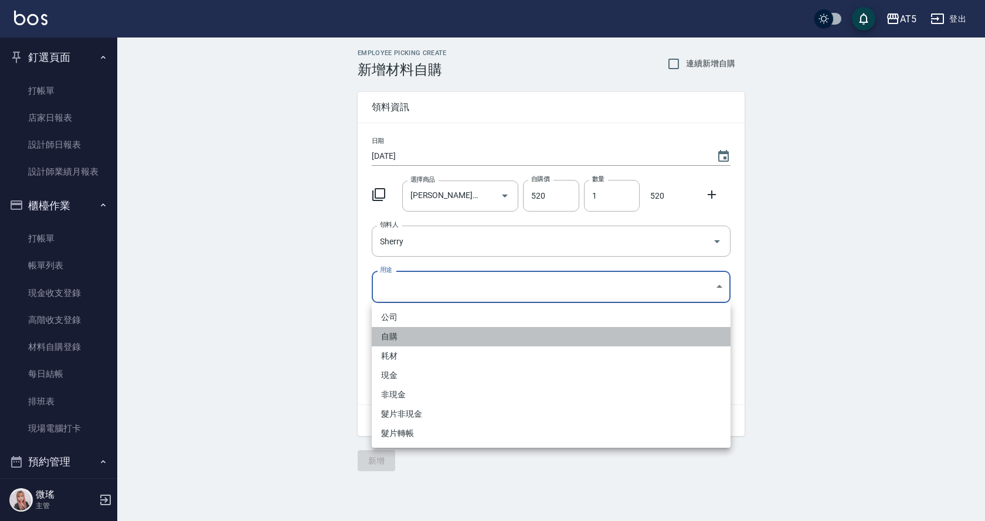
click at [409, 341] on li "自購" at bounding box center [551, 336] width 359 height 19
type input "自購"
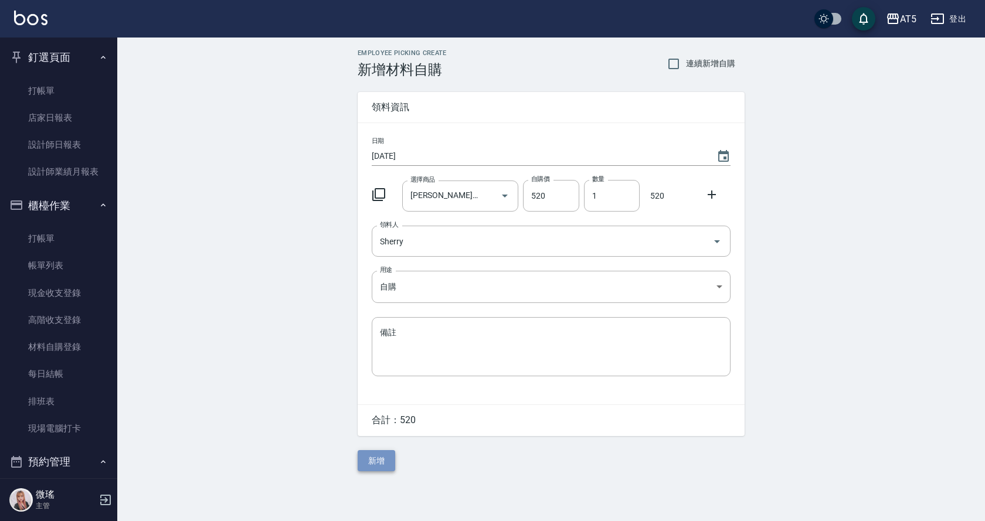
click at [382, 458] on button "新增" at bounding box center [377, 461] width 38 height 22
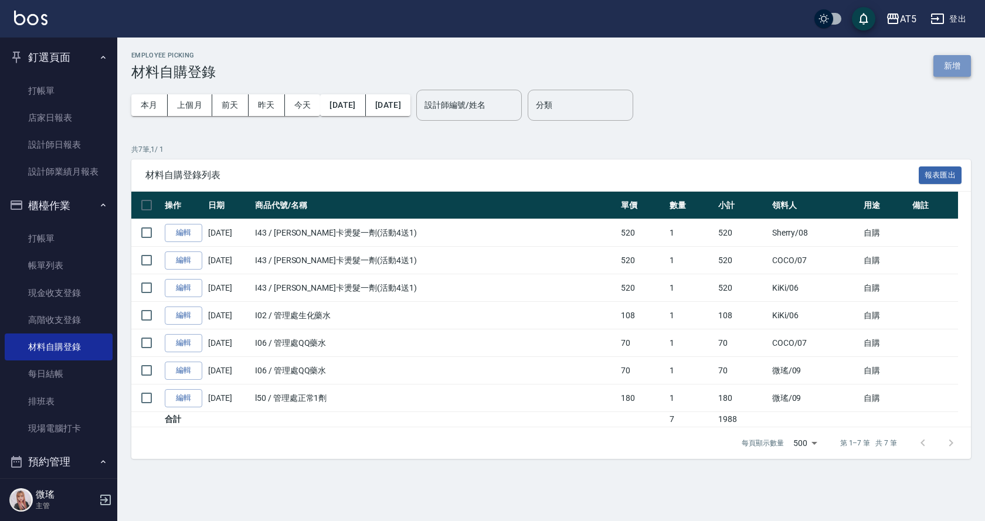
click at [969, 56] on button "新增" at bounding box center [952, 66] width 38 height 22
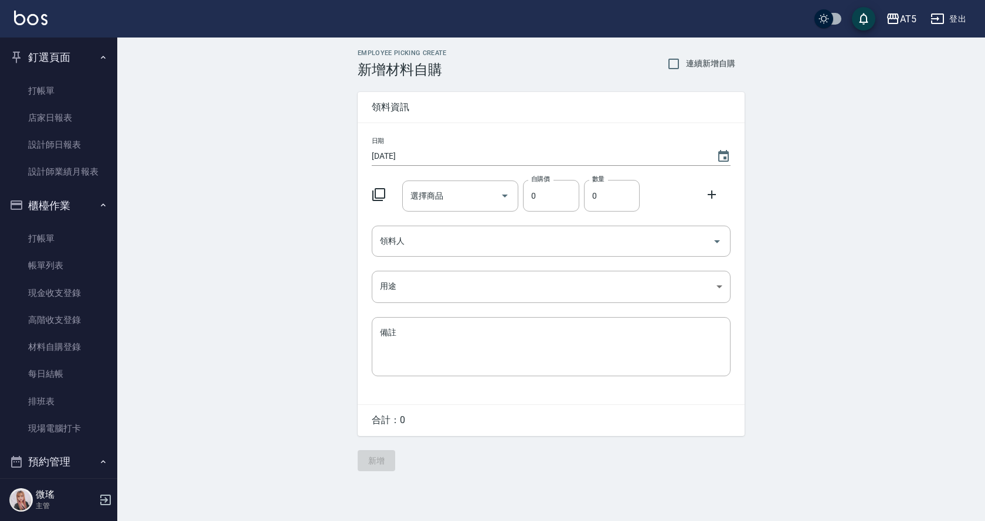
click at [431, 197] on input "選擇商品" at bounding box center [451, 196] width 89 height 21
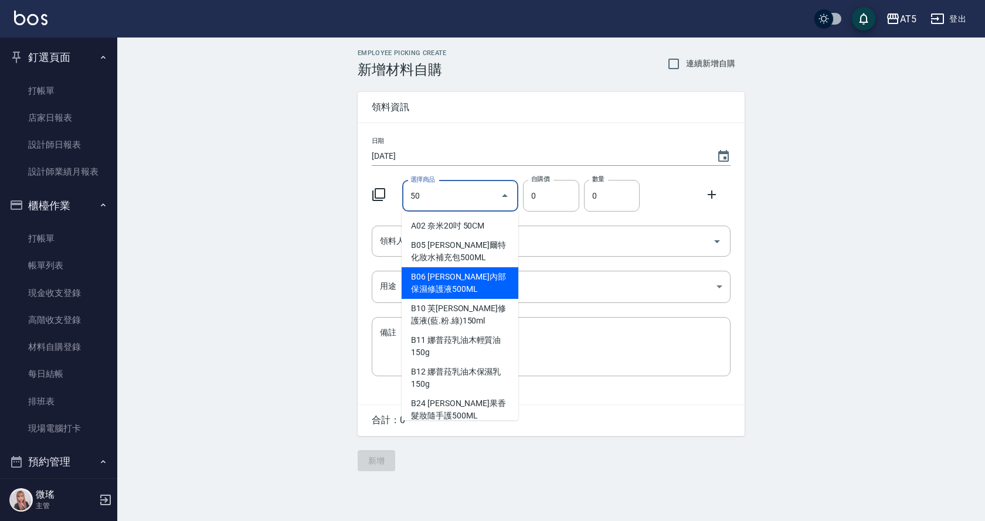
scroll to position [234, 0]
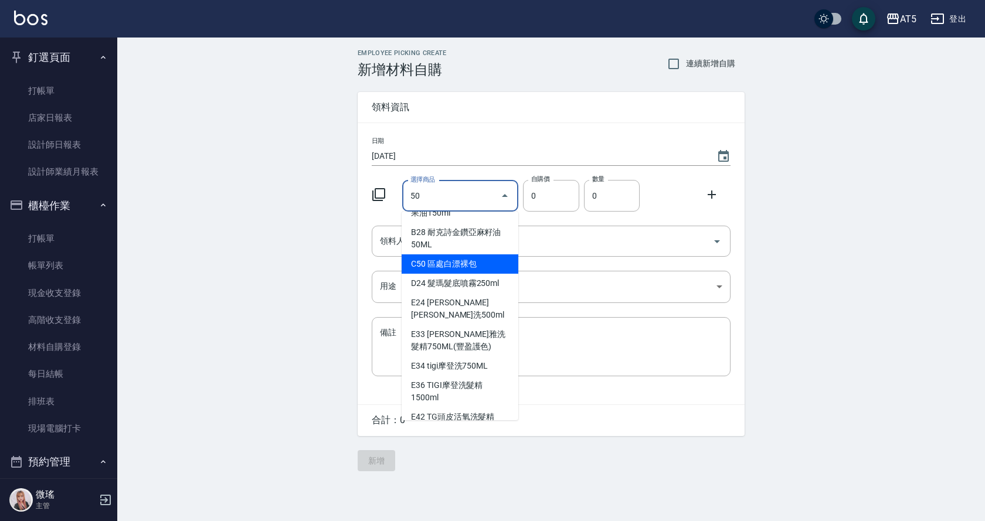
click at [470, 256] on li "C50 區處白漂裸包" at bounding box center [459, 263] width 117 height 19
type input "區處白漂裸包"
type input "400"
type input "1"
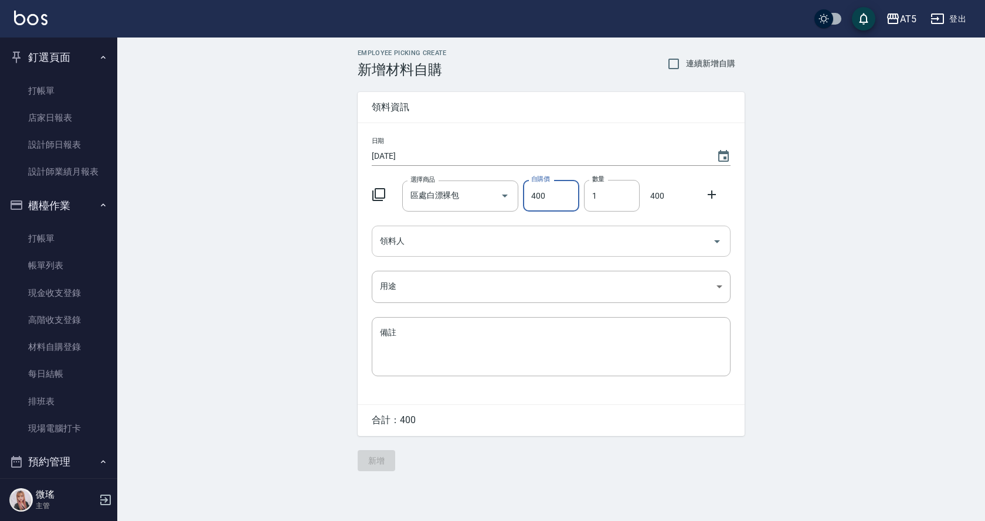
click at [468, 252] on div "領料人" at bounding box center [551, 241] width 359 height 31
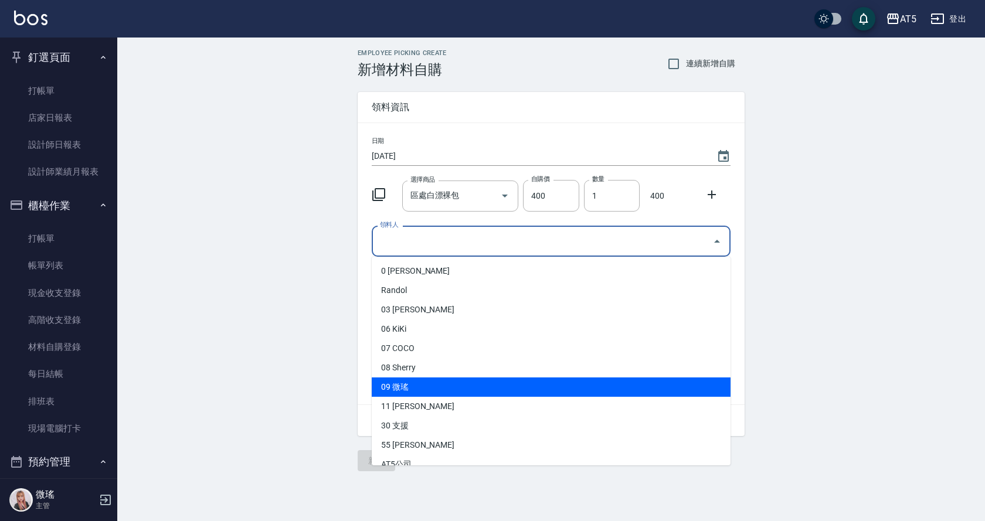
click at [413, 391] on li "09 微瑤" at bounding box center [551, 386] width 359 height 19
type input "微瑤"
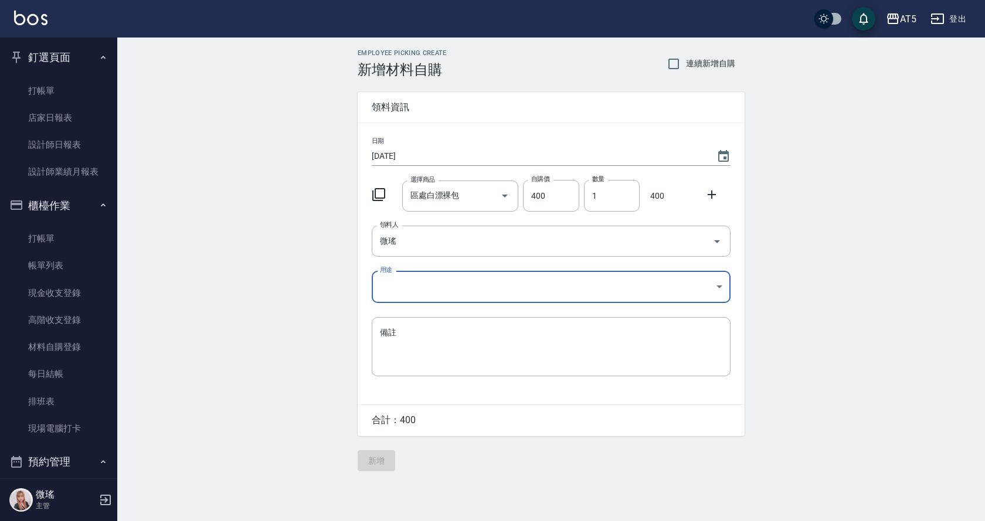
click at [398, 290] on body "AT5 登出 釘選頁面 打帳單 店家日報表 設計師日報表 設計師業績月報表 櫃檯作業 打帳單 帳單列表 現金收支登錄 高階收支登錄 材料自購登錄 每日結帳 排…" at bounding box center [492, 260] width 985 height 521
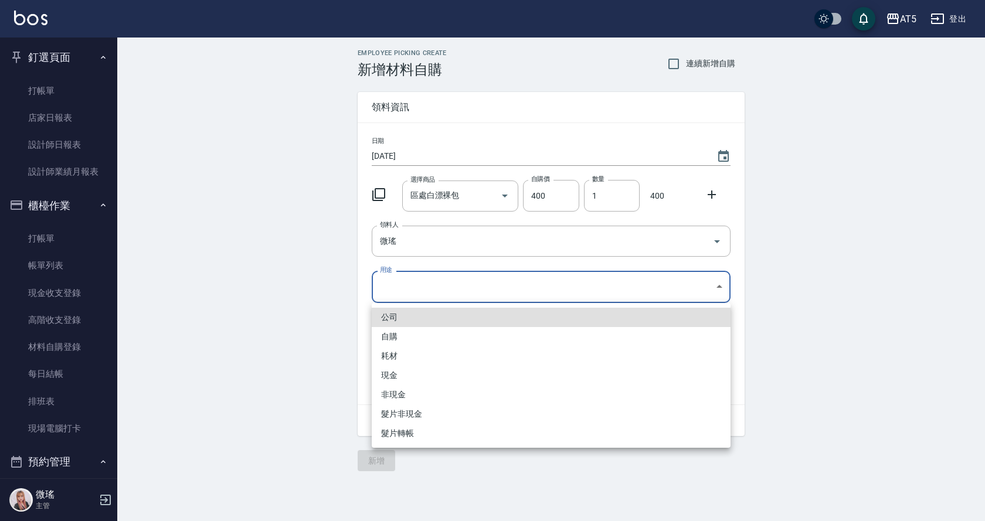
click at [397, 329] on li "自購" at bounding box center [551, 336] width 359 height 19
type input "自購"
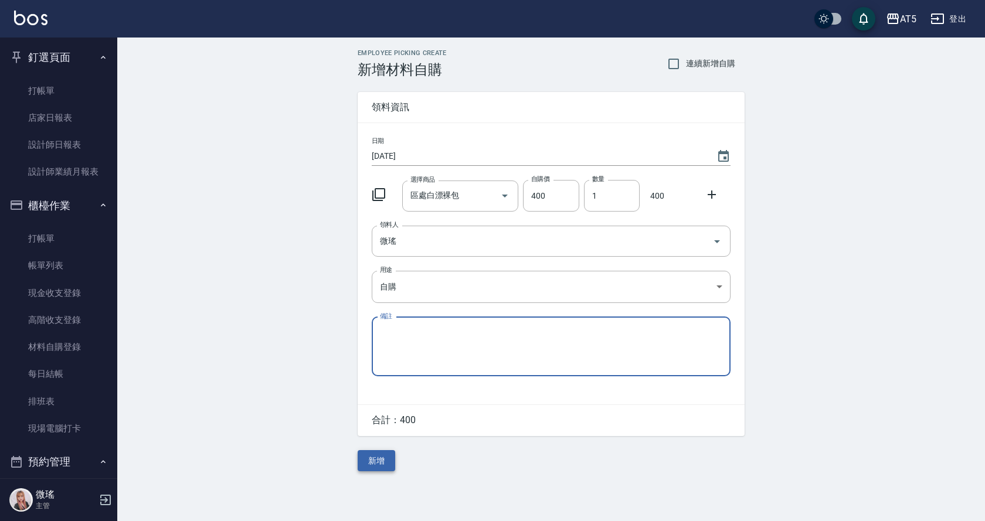
click at [384, 465] on button "新增" at bounding box center [377, 461] width 38 height 22
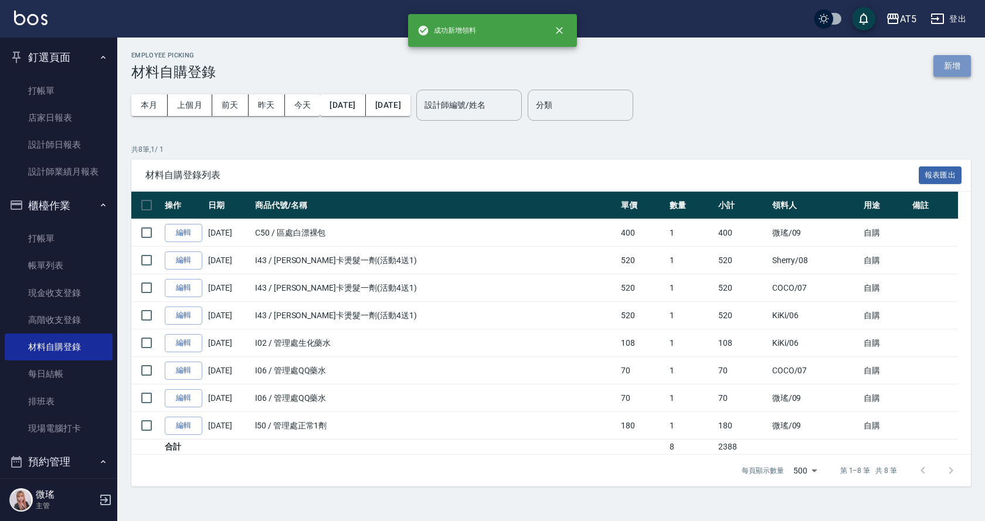
click at [949, 63] on button "新增" at bounding box center [952, 66] width 38 height 22
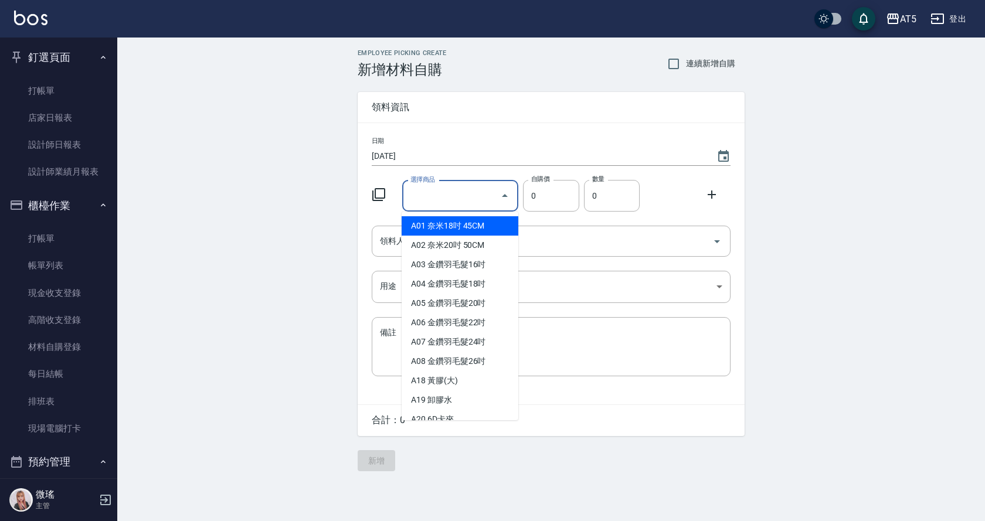
click at [478, 200] on input "選擇商品" at bounding box center [451, 196] width 89 height 21
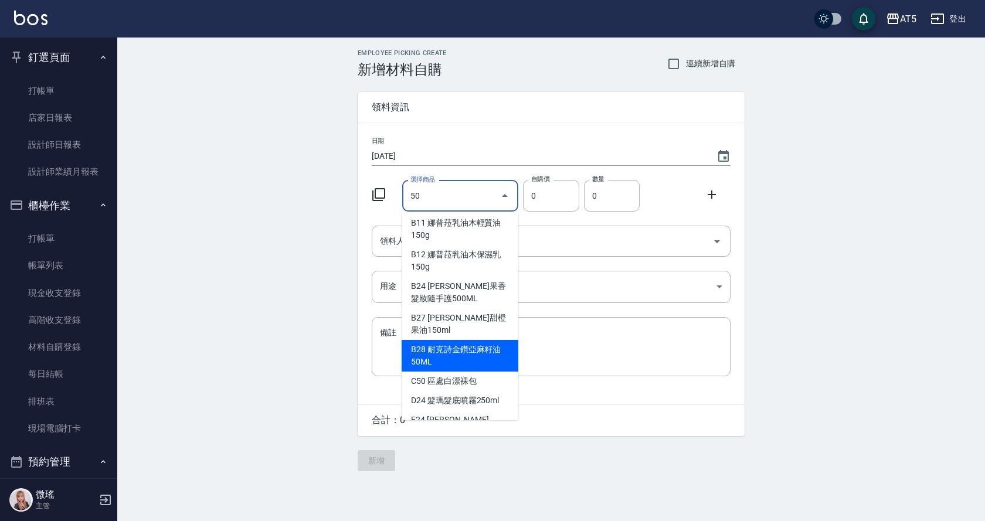
scroll to position [176, 0]
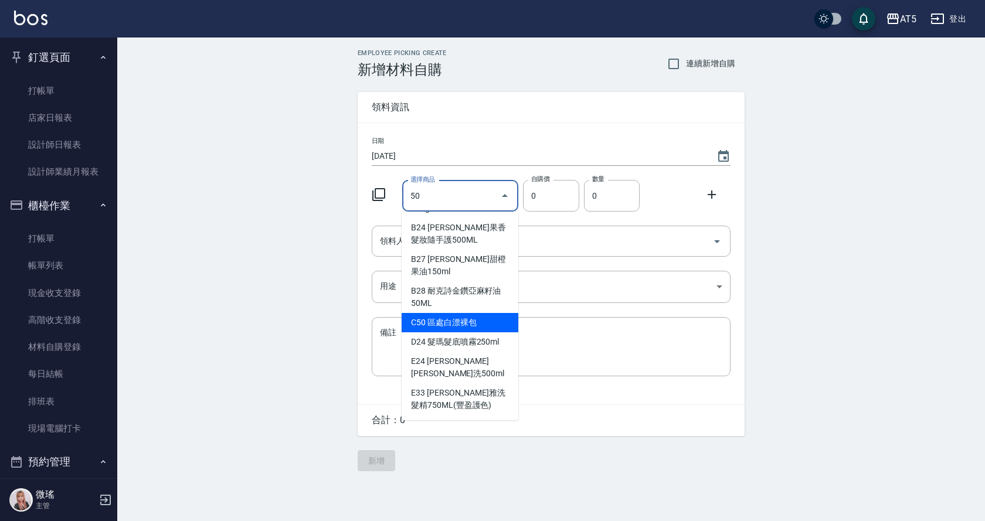
click at [481, 325] on li "C50 區處白漂裸包" at bounding box center [459, 322] width 117 height 19
type input "區處白漂裸包"
type input "400"
type input "1"
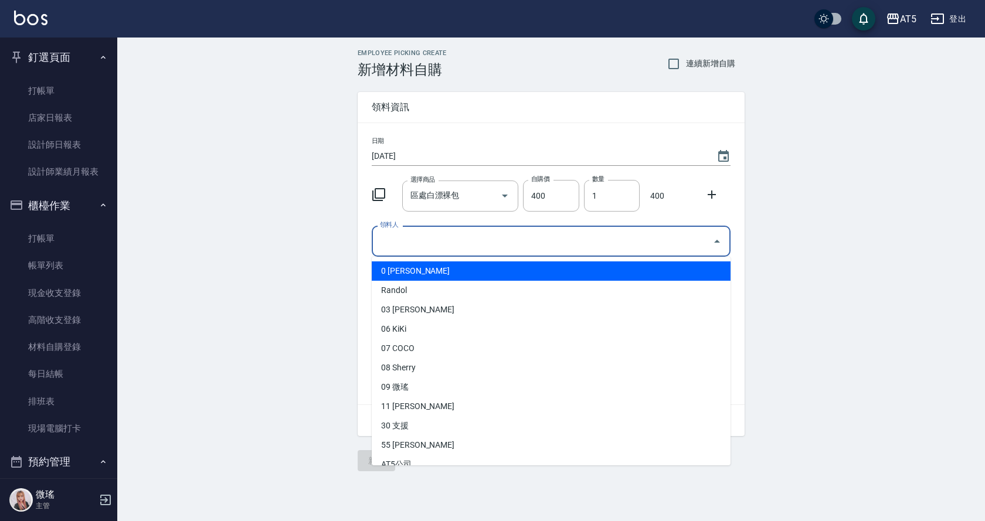
click at [464, 244] on input "領料人" at bounding box center [542, 241] width 331 height 21
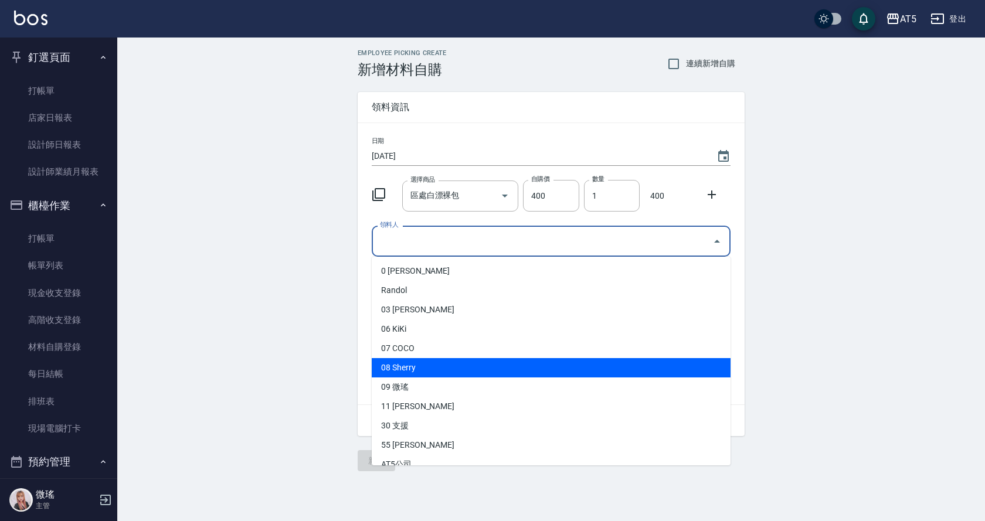
click at [430, 369] on li "08 Sherry" at bounding box center [551, 367] width 359 height 19
type input "Sherry"
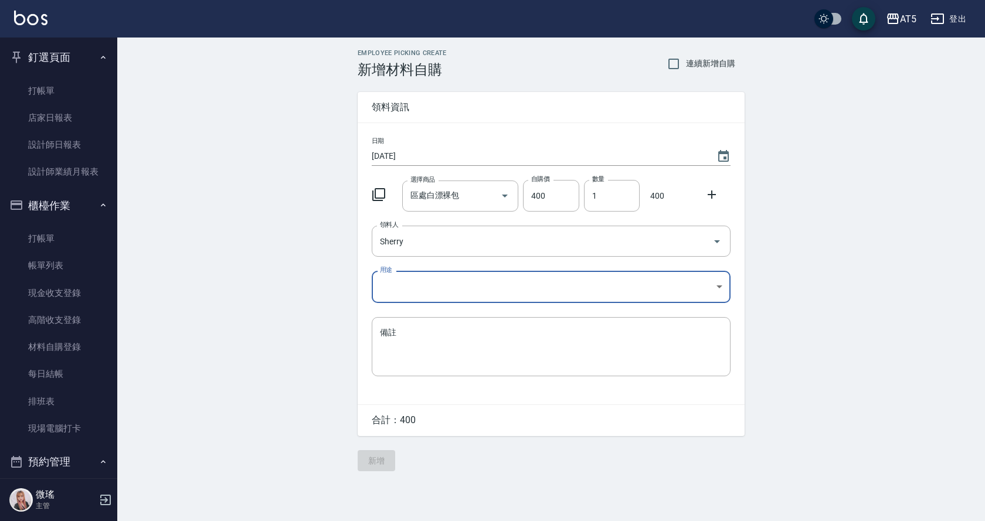
click at [401, 284] on body "AT5 登出 釘選頁面 打帳單 店家日報表 設計師日報表 設計師業績月報表 櫃檯作業 打帳單 帳單列表 現金收支登錄 高階收支登錄 材料自購登錄 每日結帳 排…" at bounding box center [492, 260] width 985 height 521
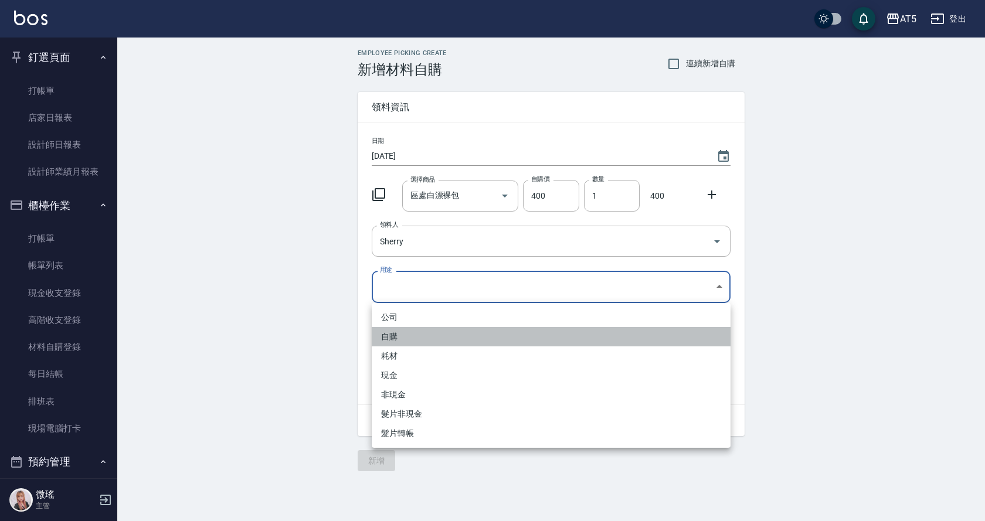
click at [408, 333] on li "自購" at bounding box center [551, 336] width 359 height 19
type input "自購"
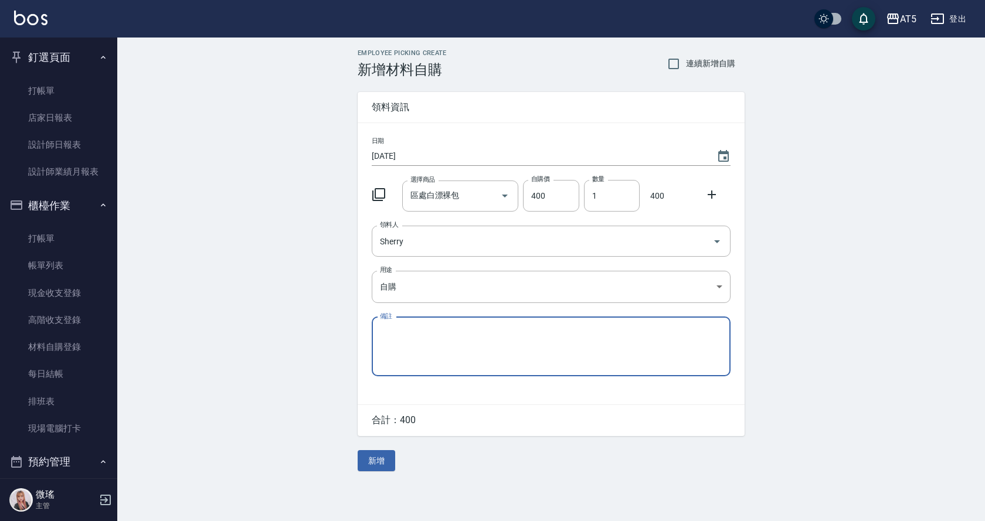
click at [374, 464] on button "新增" at bounding box center [377, 461] width 38 height 22
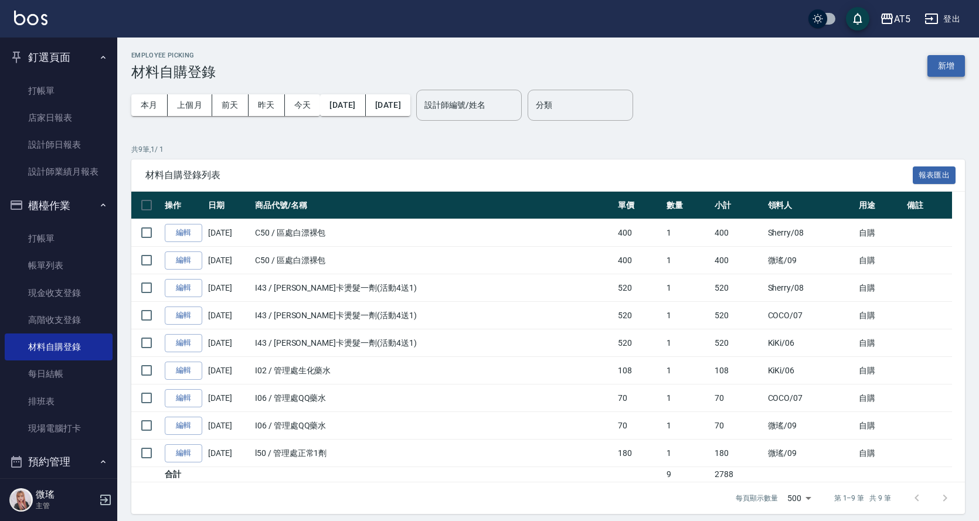
click at [943, 56] on button "新增" at bounding box center [946, 66] width 38 height 22
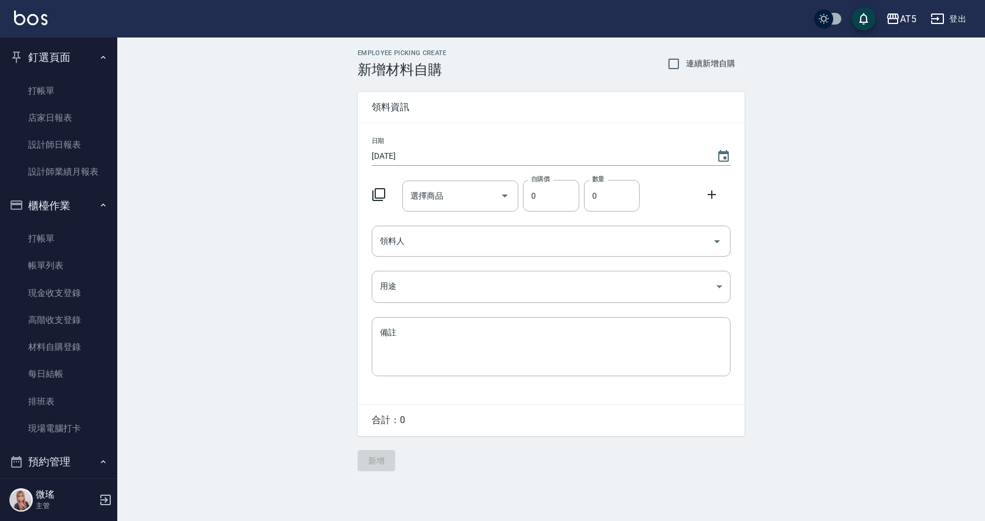
click at [449, 215] on div "日期 2025/10/04 選擇商品 選擇商品 自購價 0 自購價 數量 0 數量 領料人 領料人 用途 ​ 用途 備註 x 備註" at bounding box center [551, 263] width 387 height 281
click at [462, 184] on div "選擇商品" at bounding box center [460, 196] width 117 height 31
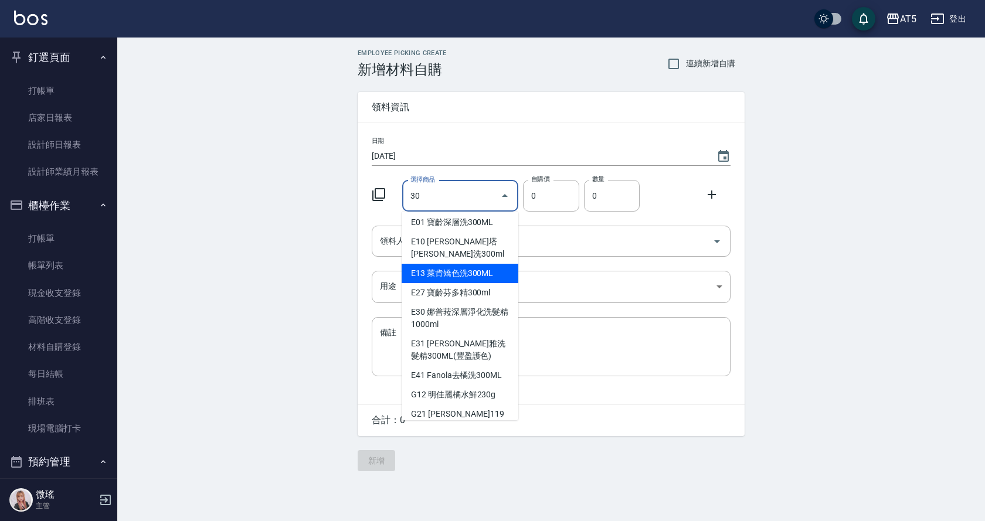
scroll to position [352, 0]
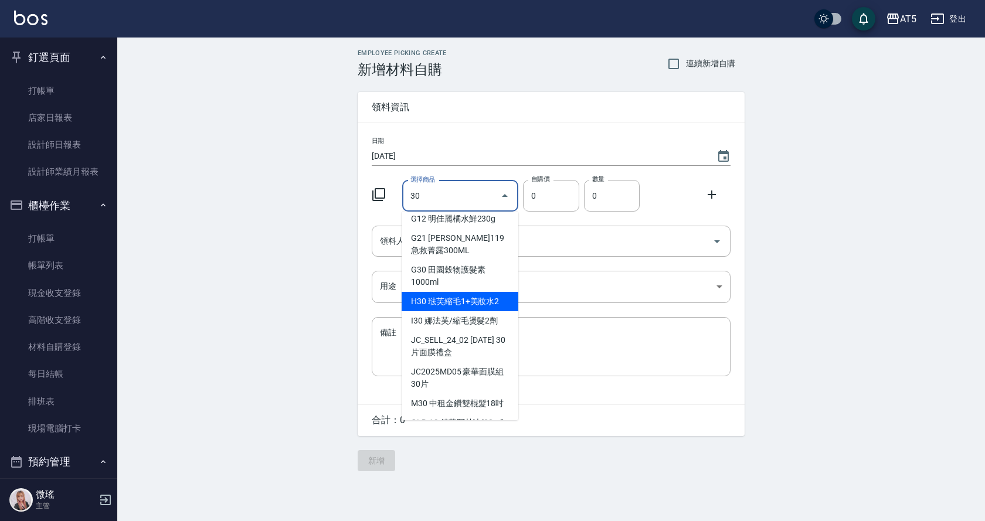
click at [471, 292] on li "H30 琺芙縮毛1+美妝水2" at bounding box center [459, 301] width 117 height 19
click at [471, 285] on body "AT5 登出 釘選頁面 打帳單 店家日報表 設計師日報表 設計師業績月報表 櫃檯作業 打帳單 帳單列表 現金收支登錄 高階收支登錄 材料自購登錄 每日結帳 排…" at bounding box center [492, 260] width 985 height 521
type input "琺芙縮毛1+美妝水2"
type input "487"
type input "1"
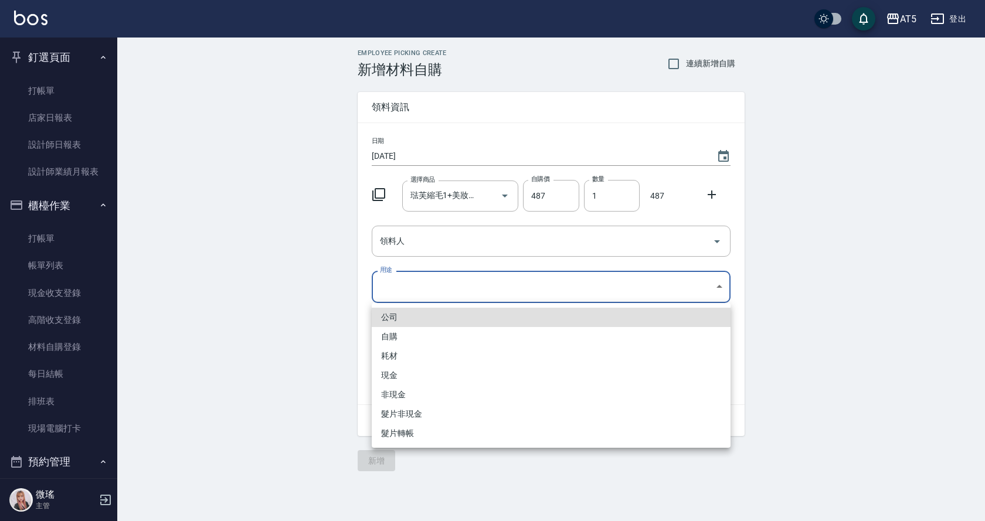
click at [469, 241] on div at bounding box center [492, 260] width 985 height 521
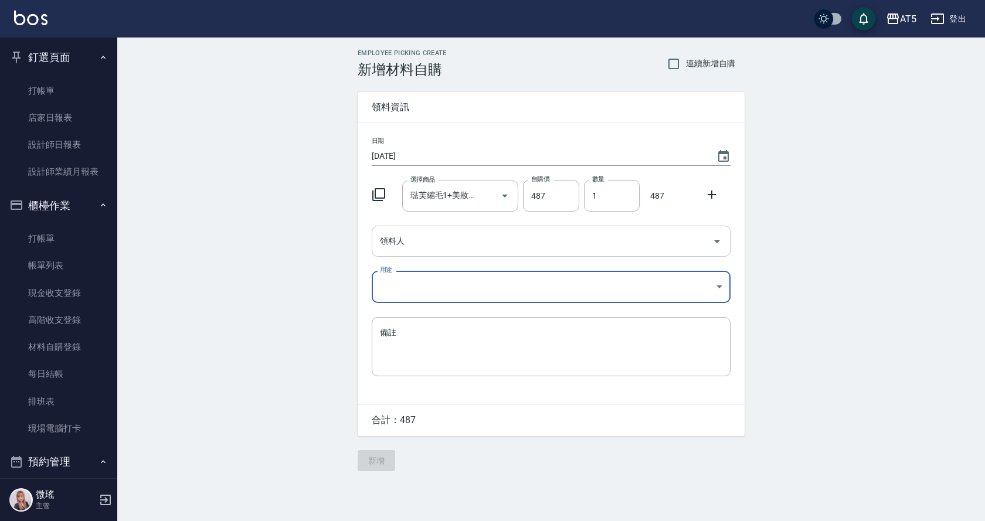
click at [437, 242] on input "領料人" at bounding box center [542, 241] width 331 height 21
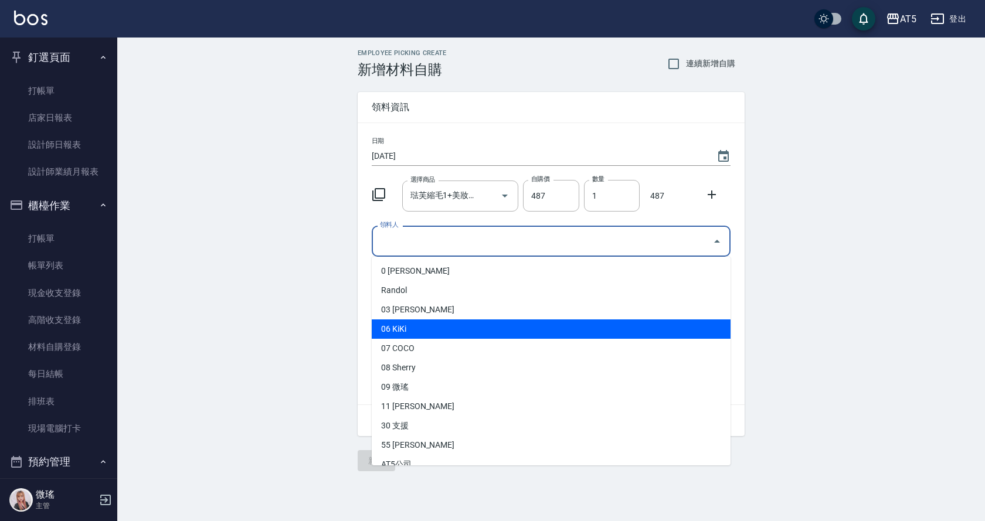
click at [422, 328] on li "06 KiKi" at bounding box center [551, 328] width 359 height 19
type input "KiKi"
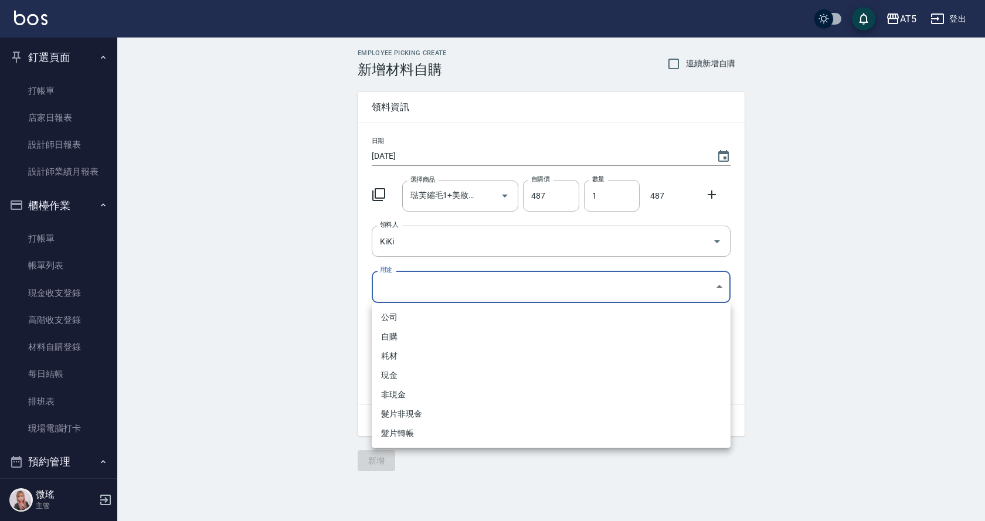
click at [397, 280] on body "AT5 登出 釘選頁面 打帳單 店家日報表 設計師日報表 設計師業績月報表 櫃檯作業 打帳單 帳單列表 現金收支登錄 高階收支登錄 材料自購登錄 每日結帳 排…" at bounding box center [492, 260] width 985 height 521
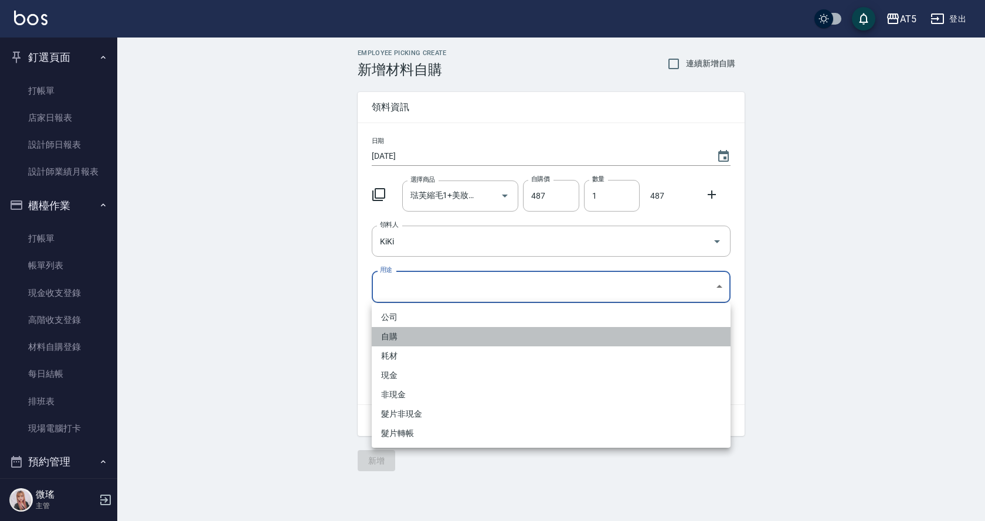
click at [395, 335] on li "自購" at bounding box center [551, 336] width 359 height 19
type input "自購"
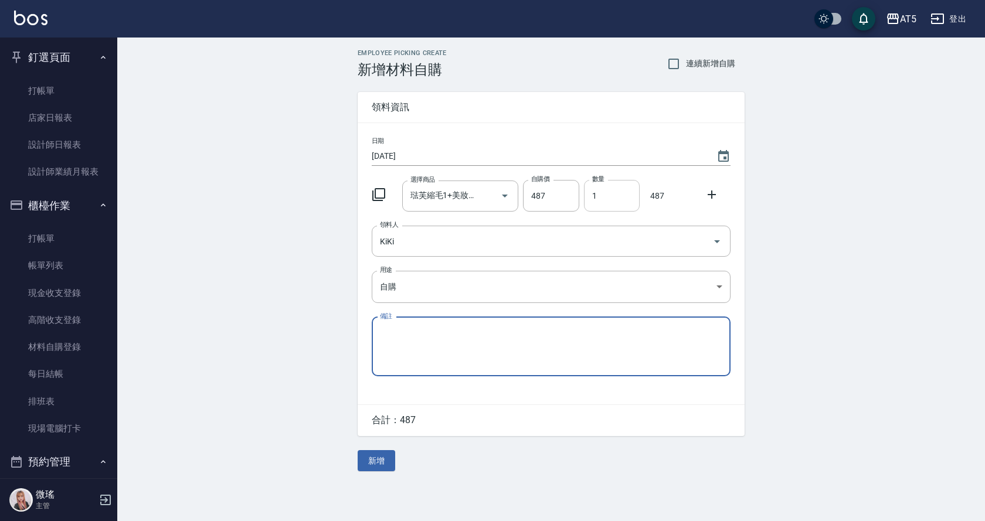
click at [622, 203] on input "1" at bounding box center [612, 196] width 56 height 32
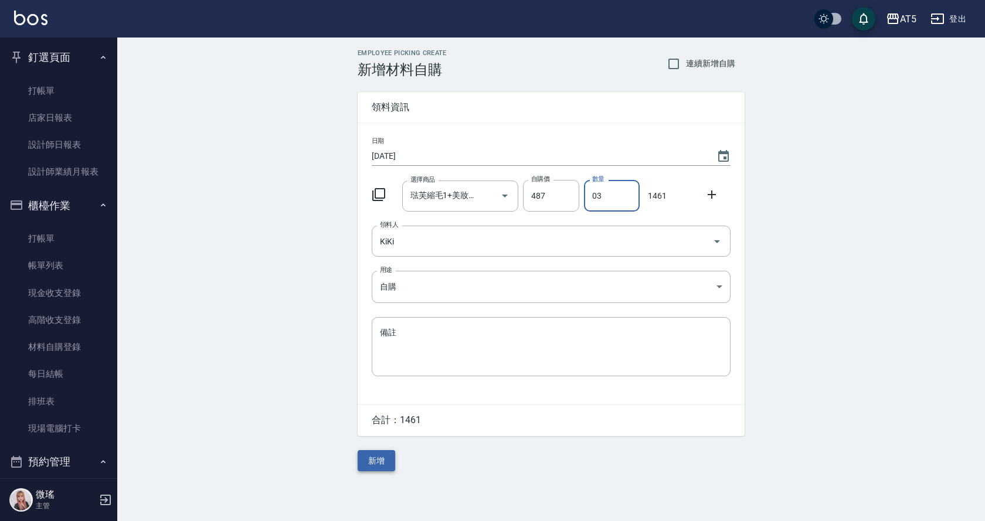
type input "03"
click at [383, 469] on button "新增" at bounding box center [377, 461] width 38 height 22
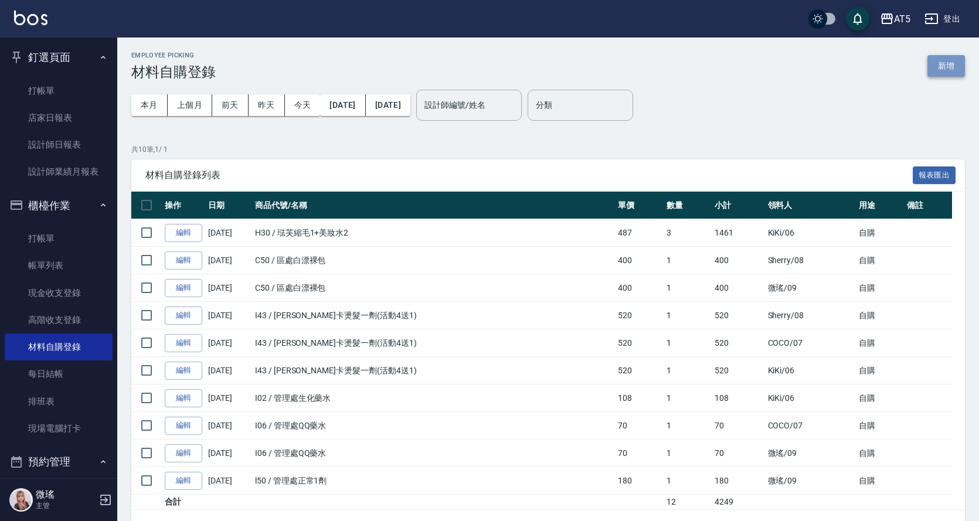
click at [954, 66] on button "新增" at bounding box center [946, 66] width 38 height 22
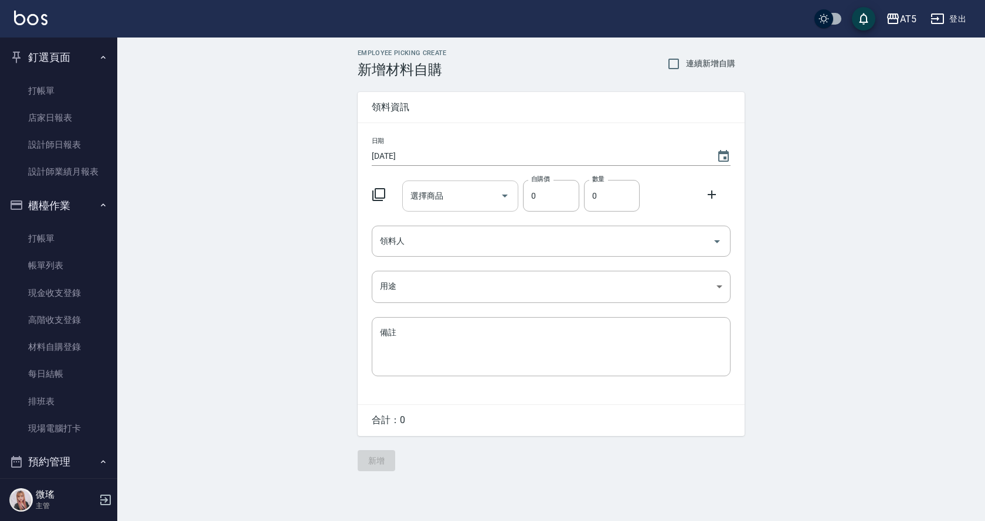
click at [455, 204] on input "選擇商品" at bounding box center [451, 196] width 89 height 21
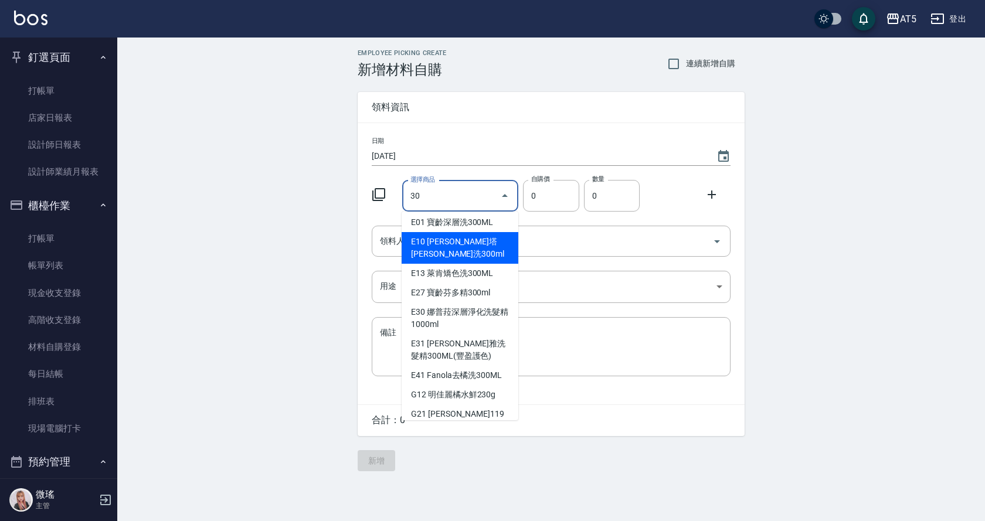
scroll to position [234, 0]
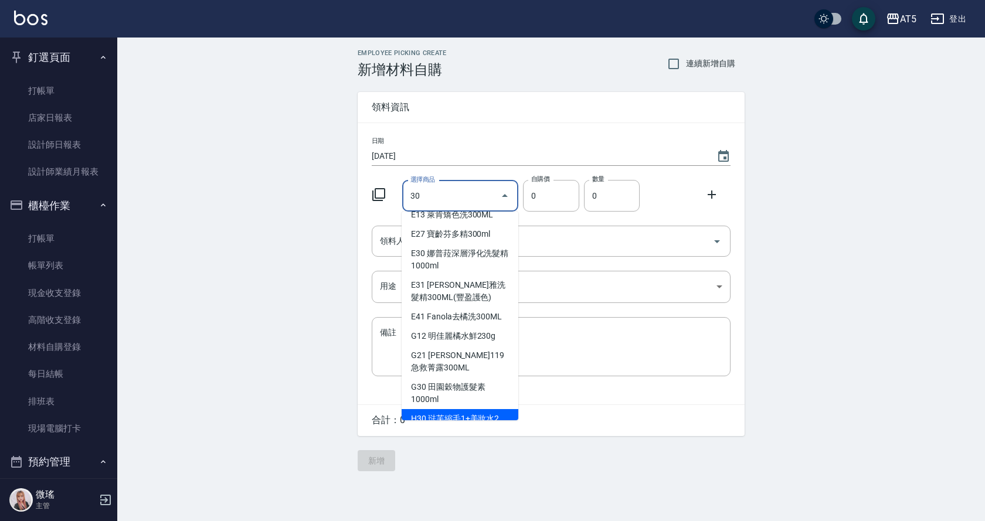
click at [449, 409] on li "H30 琺芙縮毛1+美妝水2" at bounding box center [459, 418] width 117 height 19
type input "琺芙縮毛1+美妝水2"
type input "487"
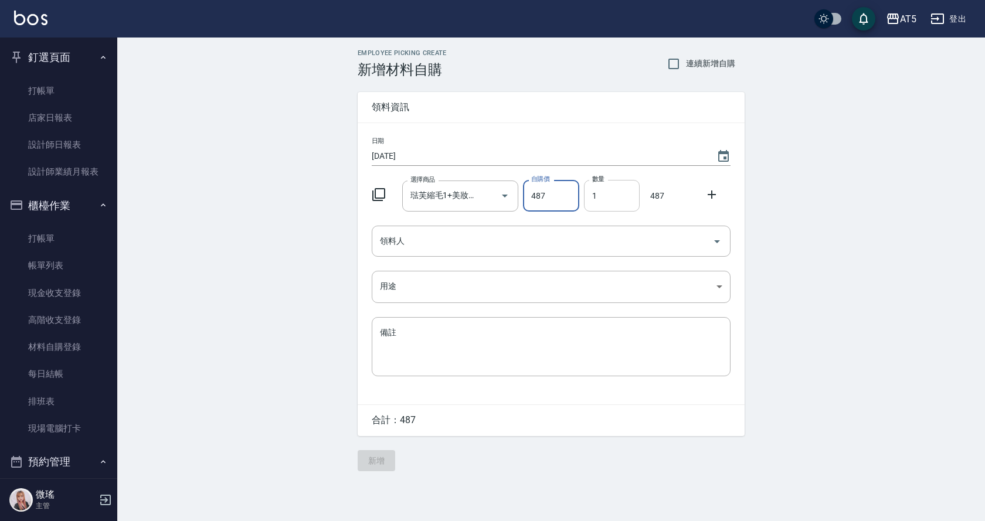
click at [624, 186] on input "1" at bounding box center [612, 196] width 56 height 32
type input "02"
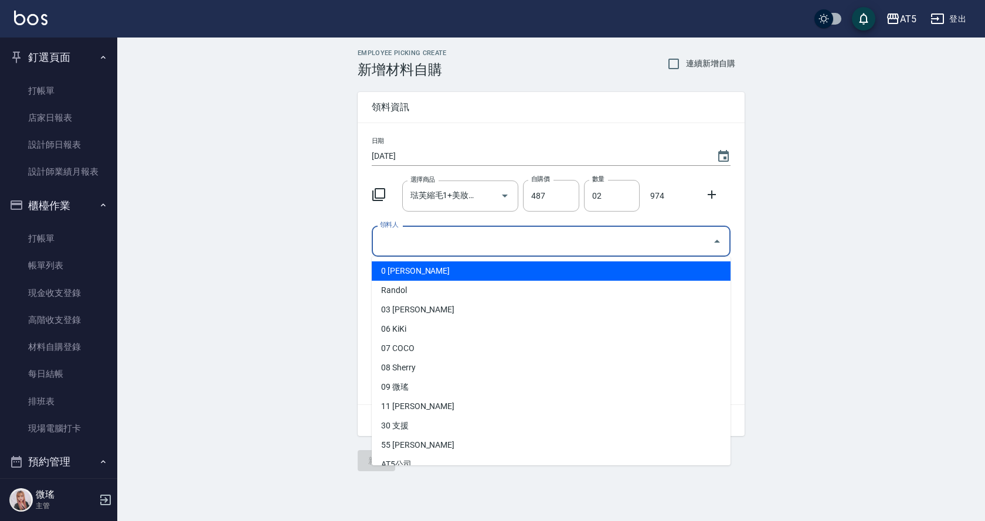
click at [418, 231] on input "領料人" at bounding box center [542, 241] width 331 height 21
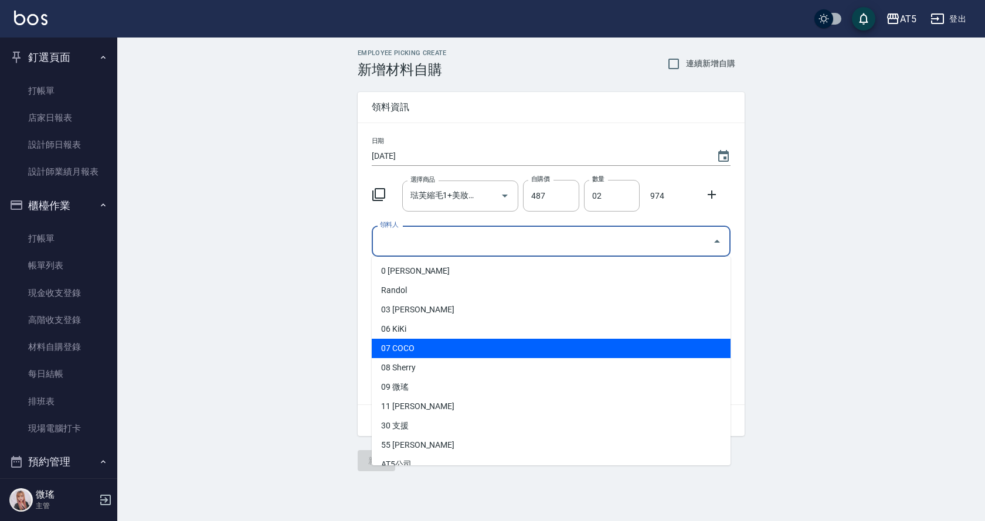
click at [433, 349] on li "07 COCO" at bounding box center [551, 348] width 359 height 19
type input "COCO"
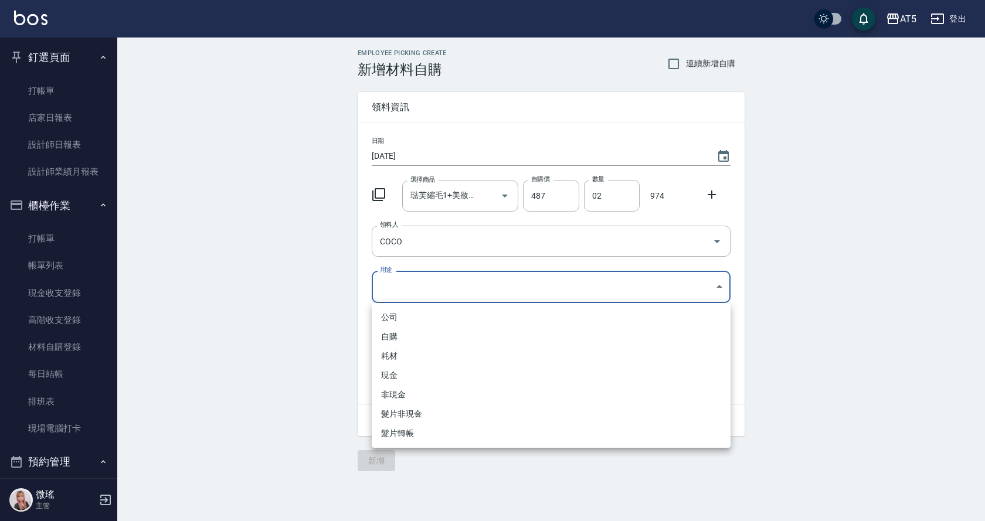
click at [397, 290] on body "AT5 登出 釘選頁面 打帳單 店家日報表 設計師日報表 設計師業績月報表 櫃檯作業 打帳單 帳單列表 現金收支登錄 高階收支登錄 材料自購登錄 每日結帳 排…" at bounding box center [492, 260] width 985 height 521
drag, startPoint x: 404, startPoint y: 336, endPoint x: 411, endPoint y: 329, distance: 9.5
click at [410, 331] on li "自購" at bounding box center [551, 336] width 359 height 19
type input "自購"
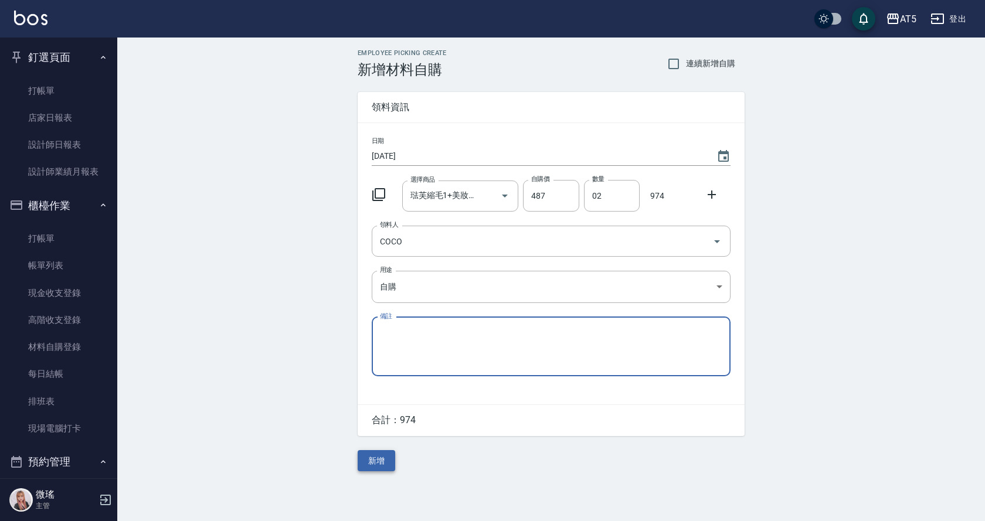
click at [386, 456] on button "新增" at bounding box center [377, 461] width 38 height 22
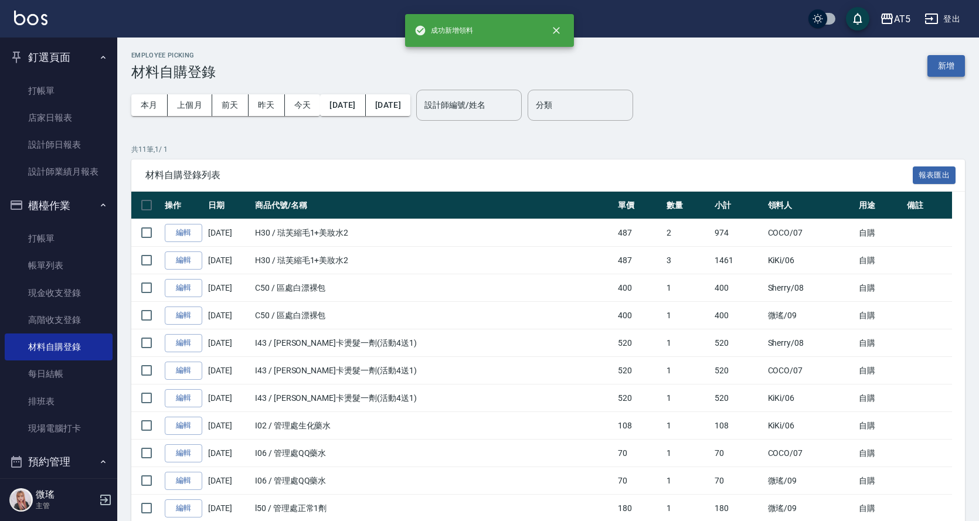
click at [944, 62] on button "新增" at bounding box center [946, 66] width 38 height 22
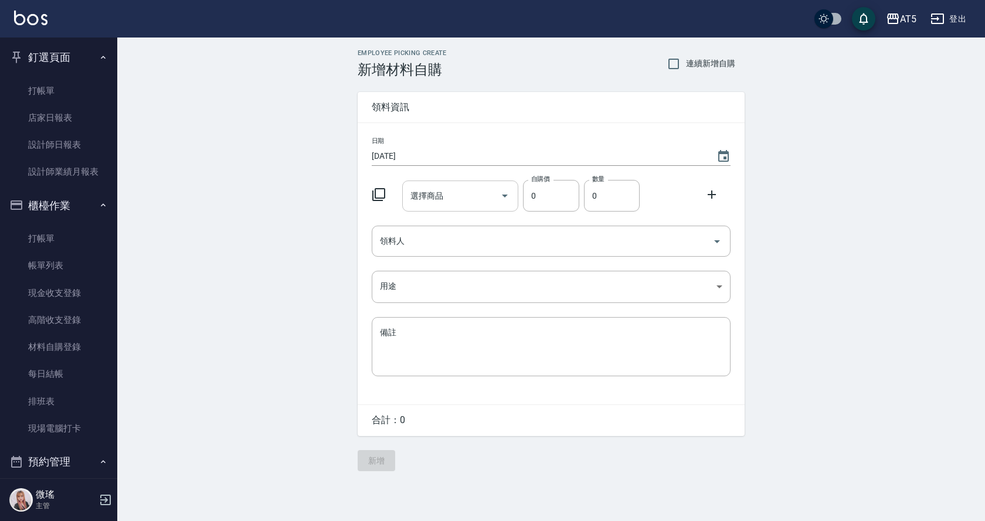
click at [443, 197] on div "選擇商品 選擇商品" at bounding box center [460, 196] width 117 height 31
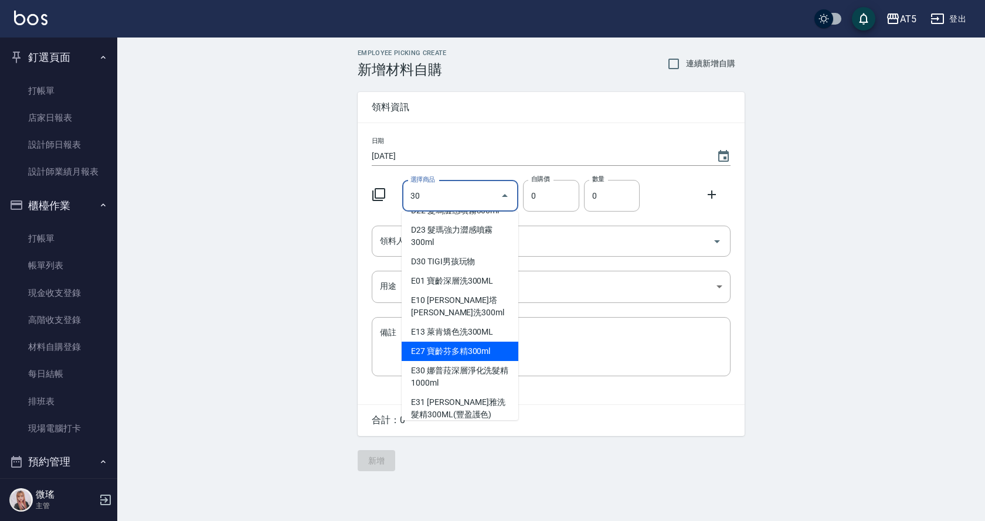
scroll to position [293, 0]
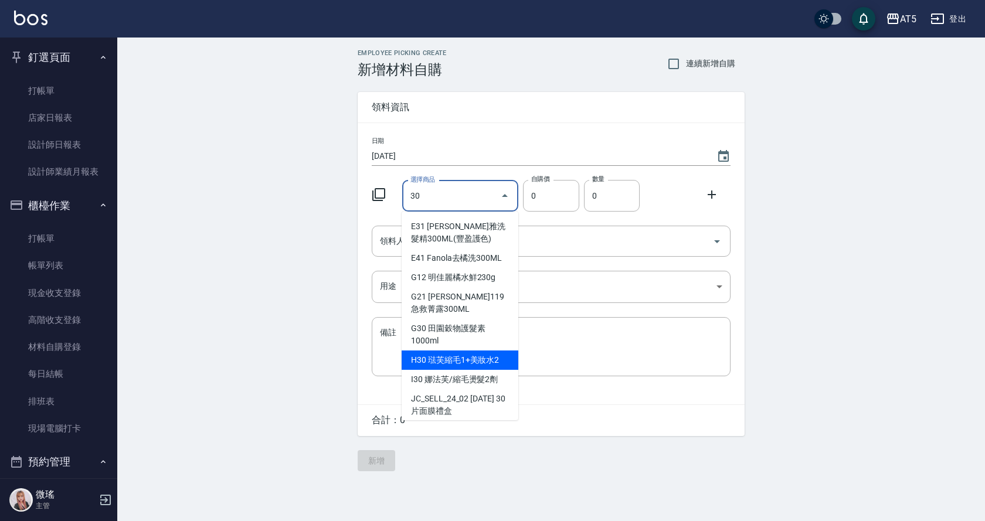
click at [493, 350] on li "H30 琺芙縮毛1+美妝水2" at bounding box center [459, 359] width 117 height 19
type input "琺芙縮毛1+美妝水2"
type input "487"
type input "1"
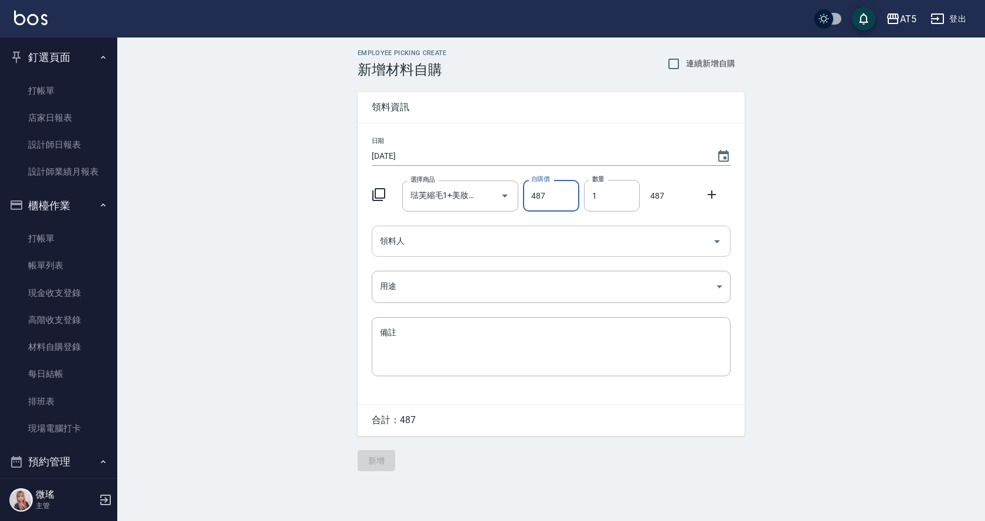
click at [435, 251] on input "領料人" at bounding box center [542, 241] width 331 height 21
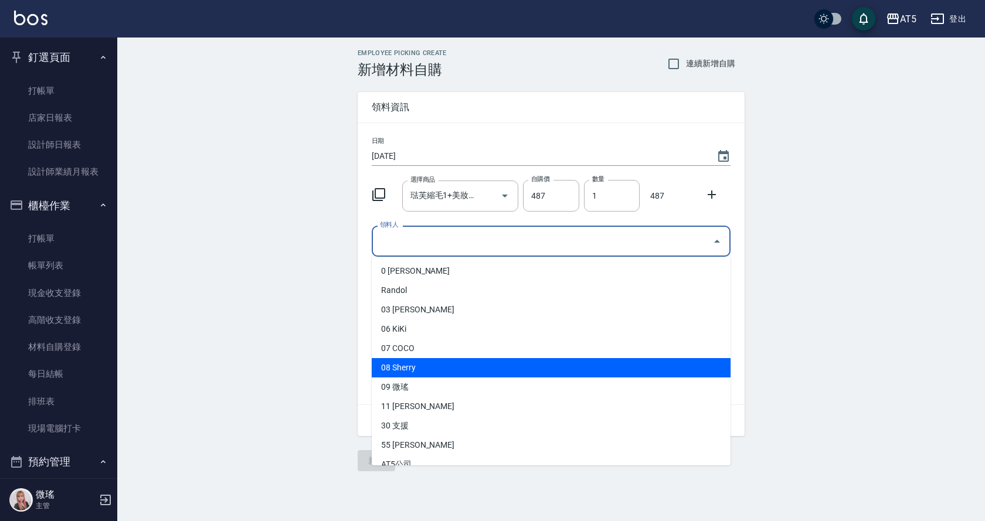
click at [430, 375] on li "08 Sherry" at bounding box center [551, 367] width 359 height 19
type input "Sherry"
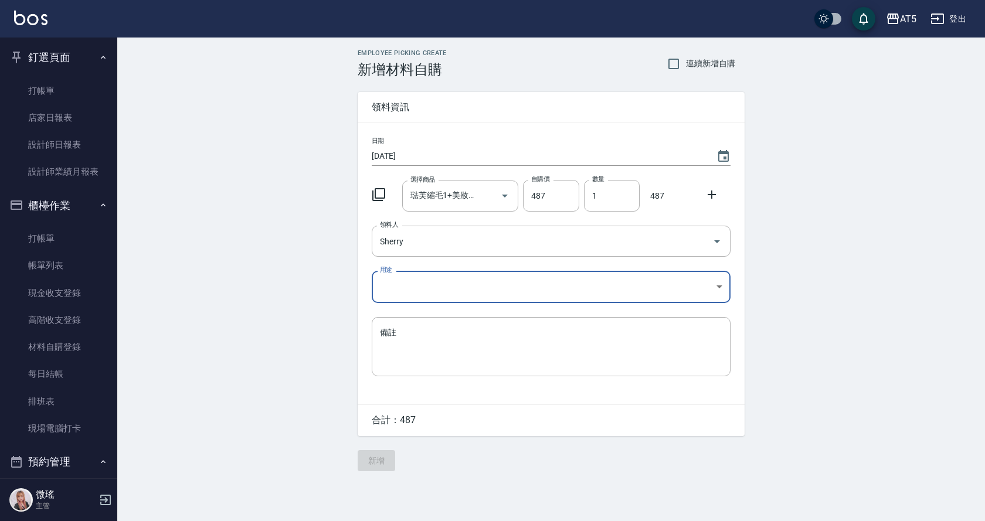
click at [442, 296] on body "AT5 登出 釘選頁面 打帳單 店家日報表 設計師日報表 設計師業績月報表 櫃檯作業 打帳單 帳單列表 現金收支登錄 高階收支登錄 材料自購登錄 每日結帳 排…" at bounding box center [492, 260] width 985 height 521
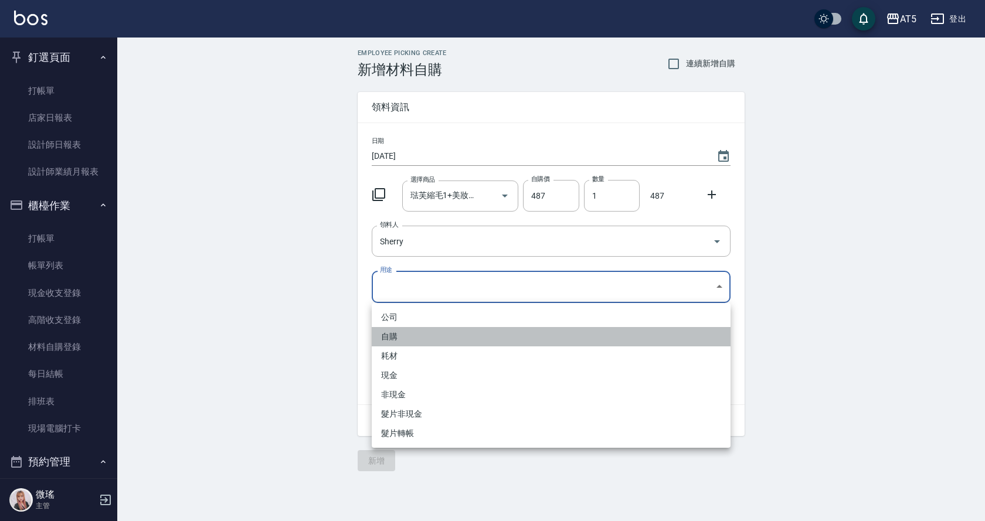
click at [396, 332] on li "自購" at bounding box center [551, 336] width 359 height 19
type input "自購"
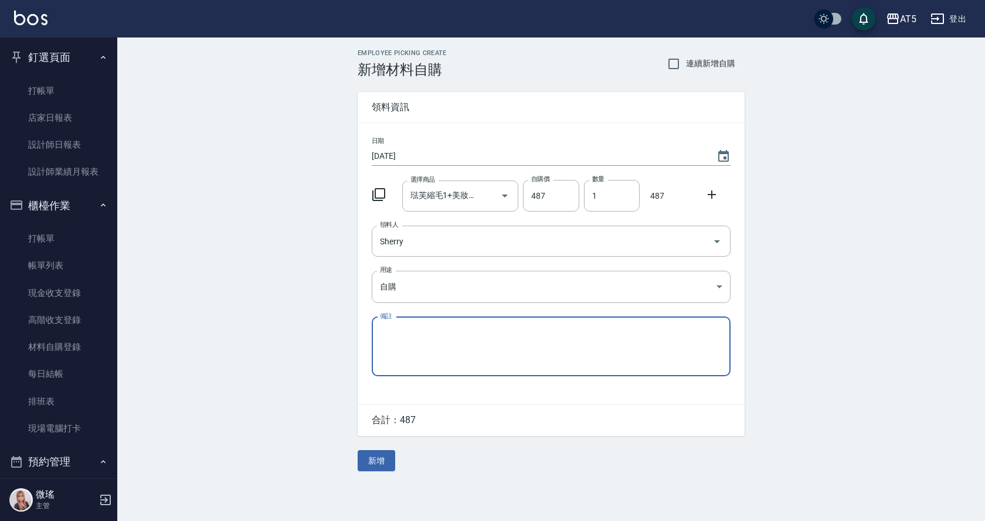
click at [383, 458] on button "新增" at bounding box center [377, 461] width 38 height 22
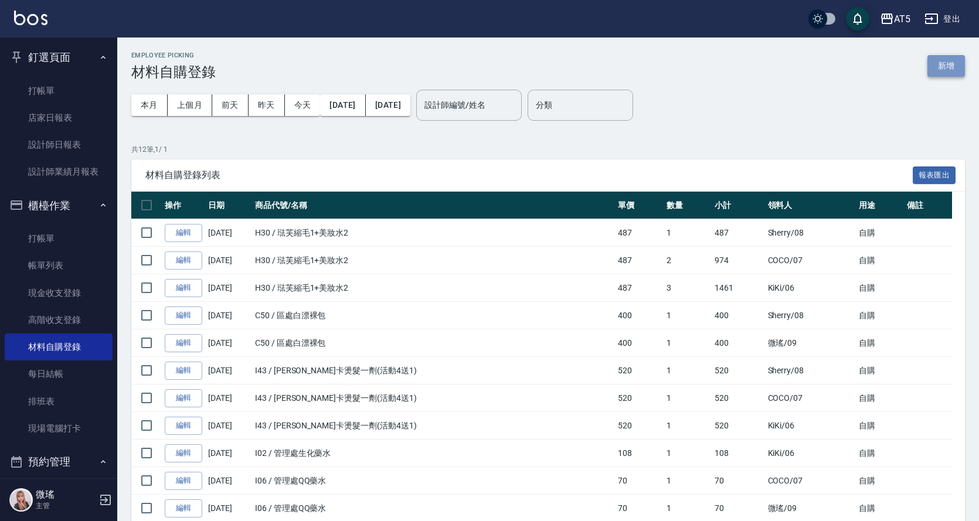
click at [951, 67] on button "新增" at bounding box center [946, 66] width 38 height 22
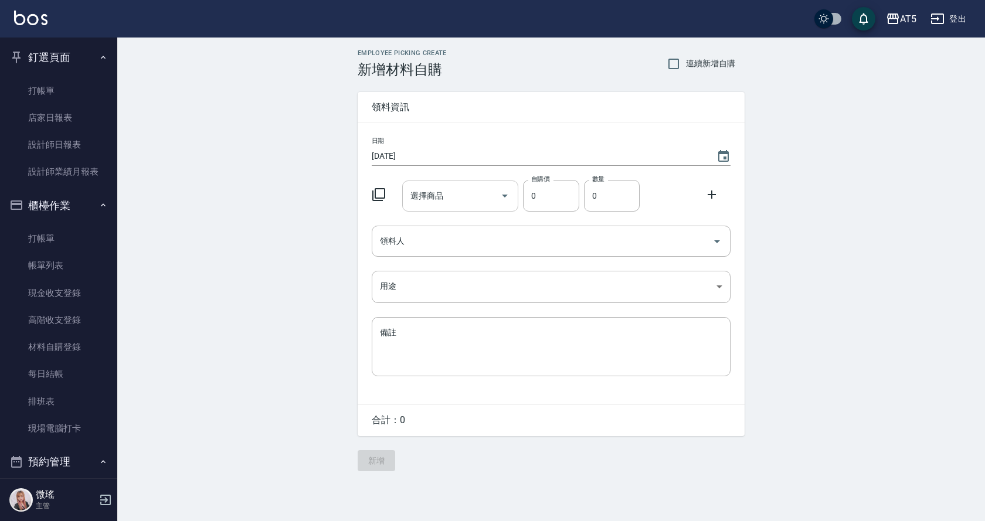
click at [459, 200] on input "選擇商品" at bounding box center [451, 196] width 89 height 21
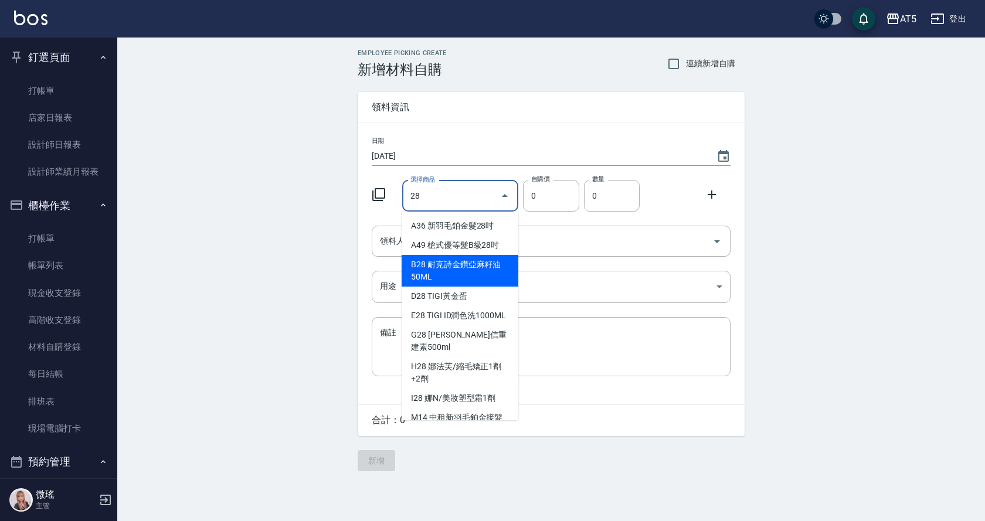
scroll to position [59, 0]
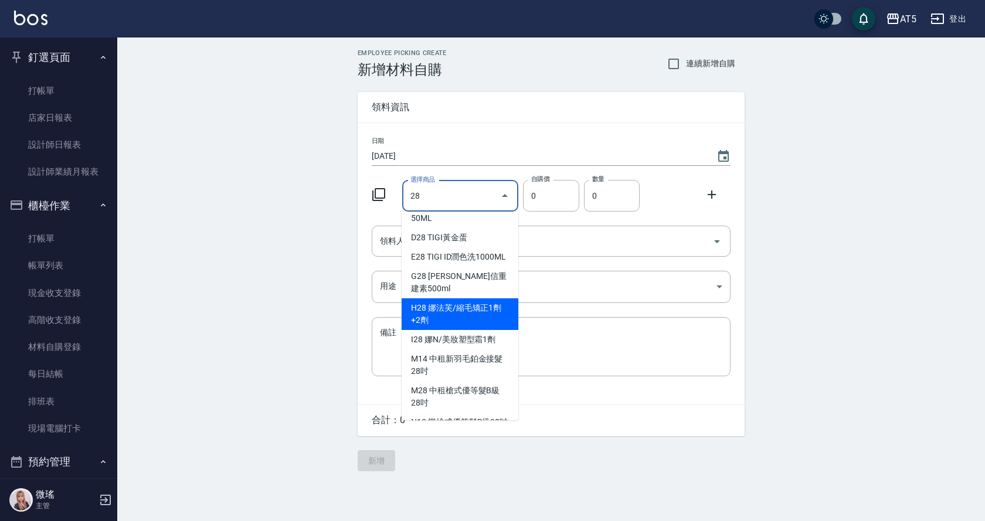
click at [459, 316] on li "H28 娜法芙/縮毛矯正1劑+2劑" at bounding box center [459, 314] width 117 height 32
type input "娜法芙/縮毛矯正1劑+2劑"
type input "442"
type input "1"
click at [459, 316] on div "日期 2025/10/04 選擇商品 娜法芙/縮毛矯正1劑+2劑 選擇商品 自購價 442 自購價 數量 1 數量 領料人 領料人 用途 ​ 用途 備註 x …" at bounding box center [551, 263] width 387 height 281
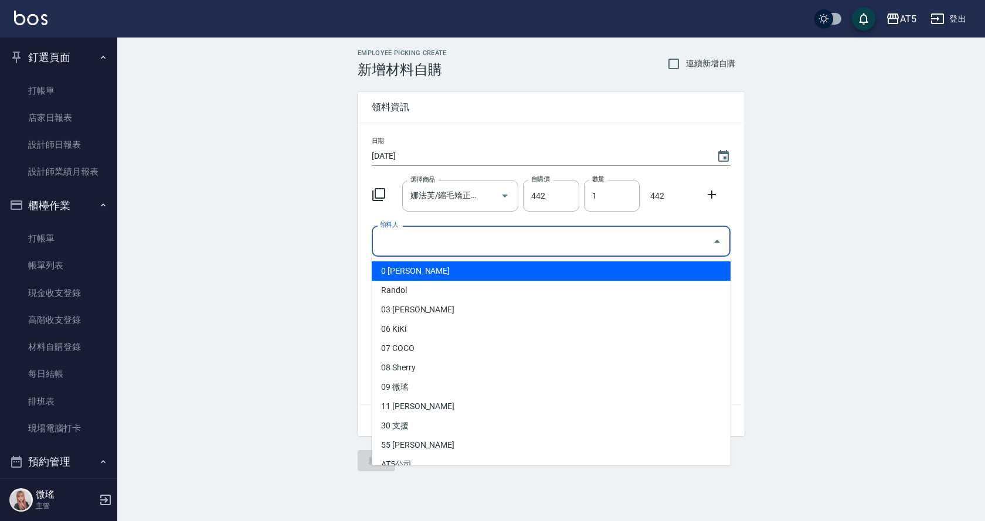
click at [435, 239] on input "領料人" at bounding box center [542, 241] width 331 height 21
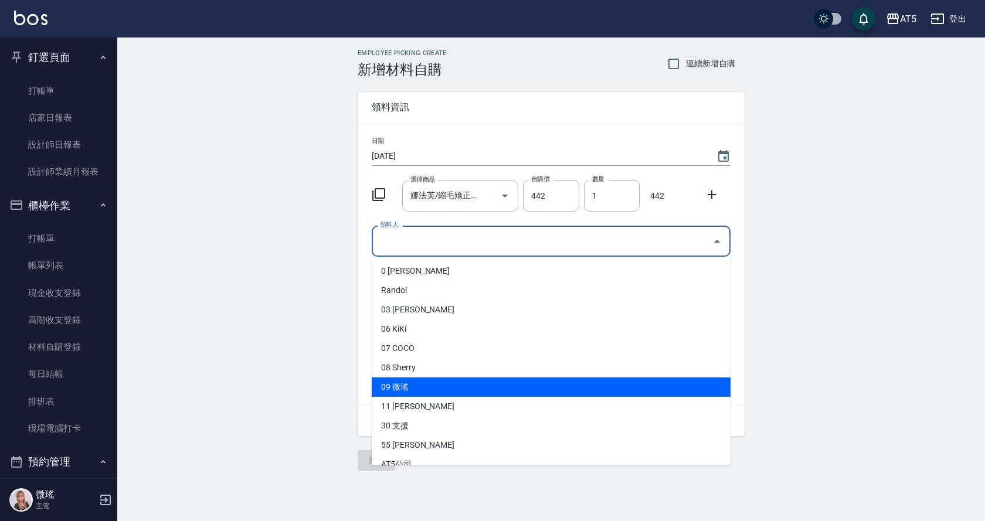
click at [424, 392] on li "09 微瑤" at bounding box center [551, 386] width 359 height 19
type input "微瑤"
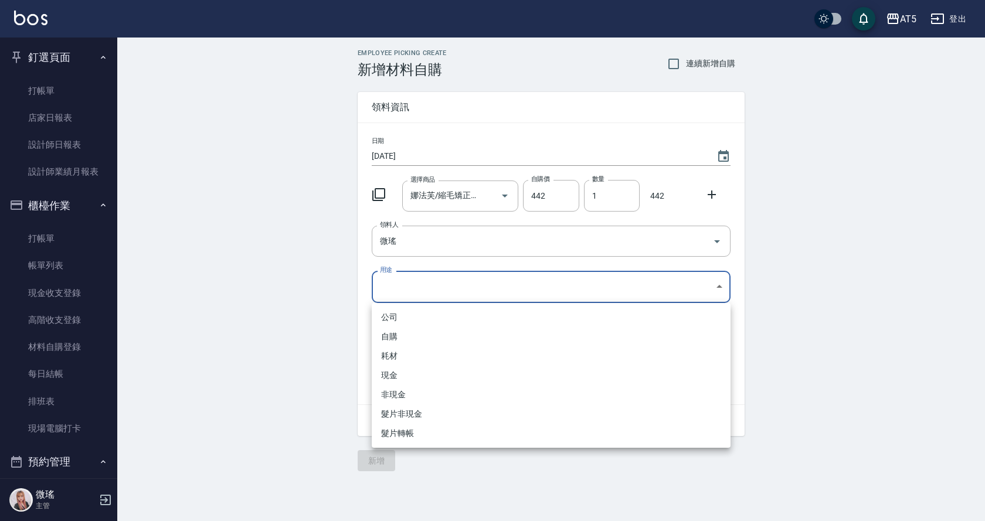
click at [393, 295] on body "AT5 登出 釘選頁面 打帳單 店家日報表 設計師日報表 設計師業績月報表 櫃檯作業 打帳單 帳單列表 現金收支登錄 高階收支登錄 材料自購登錄 每日結帳 排…" at bounding box center [492, 260] width 985 height 521
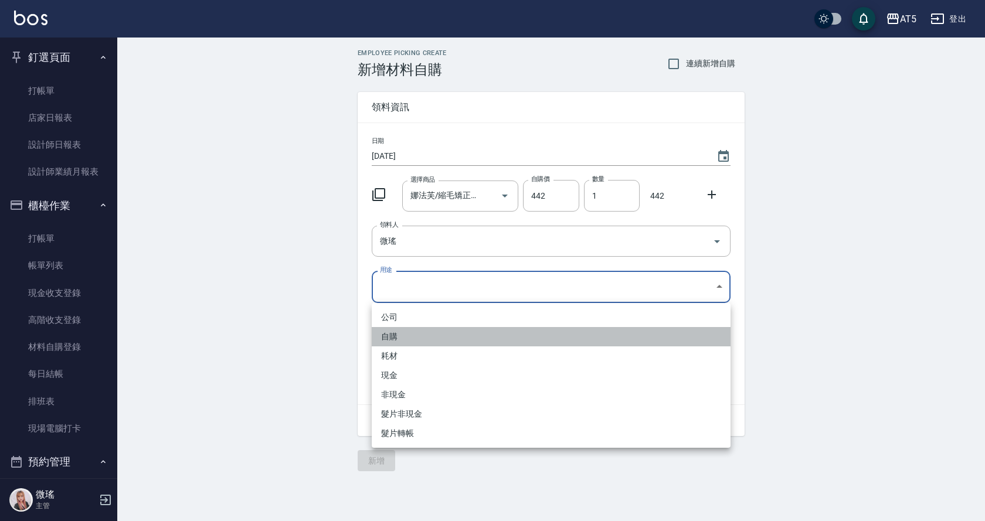
click at [396, 339] on li "自購" at bounding box center [551, 336] width 359 height 19
type input "自購"
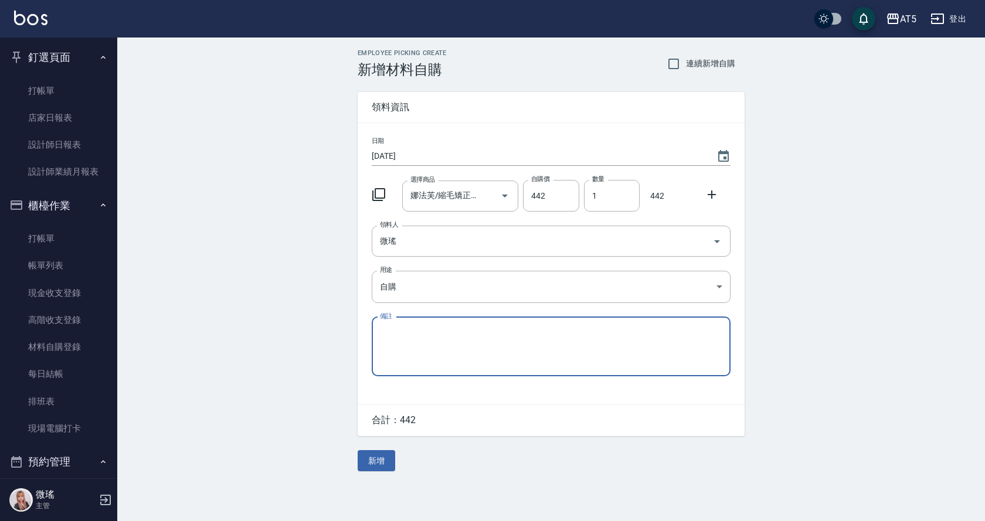
click at [371, 459] on button "新增" at bounding box center [377, 461] width 38 height 22
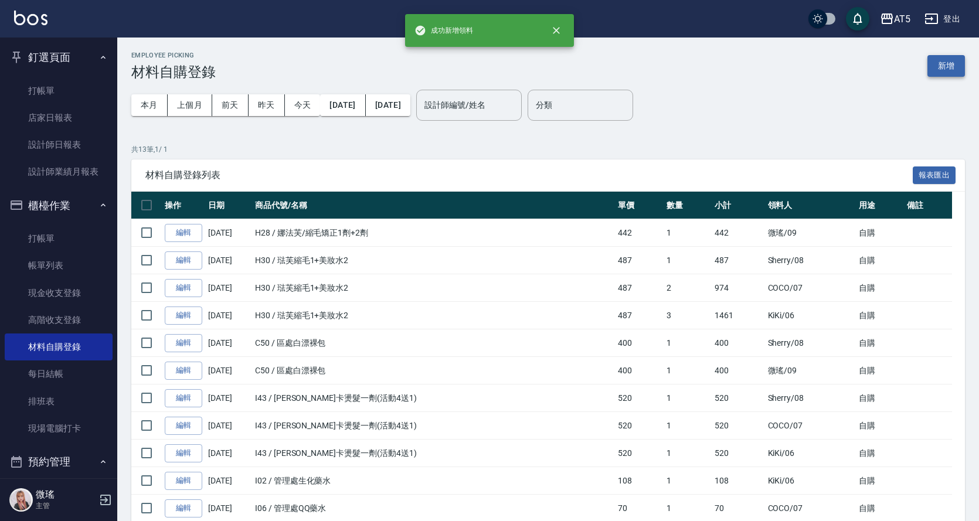
click at [947, 67] on button "新增" at bounding box center [946, 66] width 38 height 22
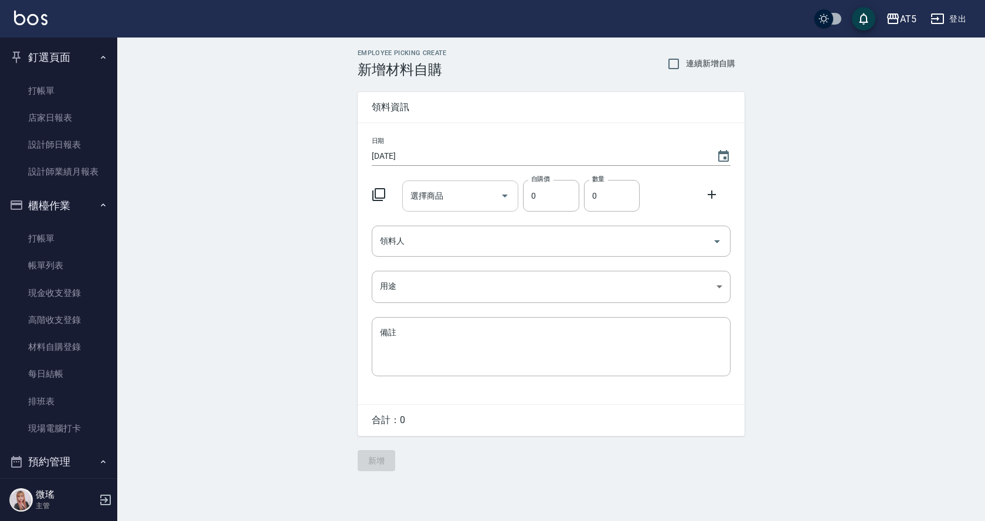
click at [450, 201] on input "選擇商品" at bounding box center [451, 196] width 89 height 21
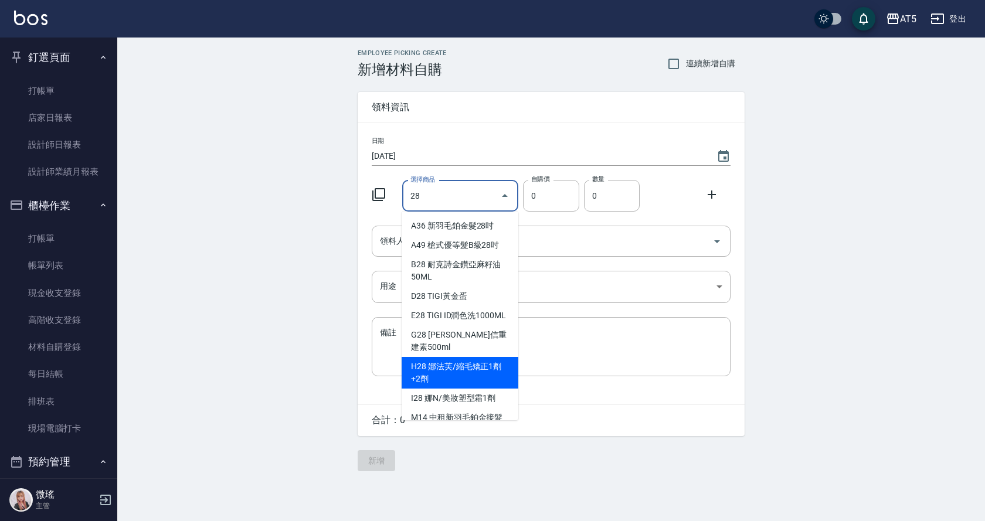
click at [482, 372] on li "H28 娜法芙/縮毛矯正1劑+2劑" at bounding box center [459, 373] width 117 height 32
type input "娜法芙/縮毛矯正1劑+2劑"
type input "442"
type input "1"
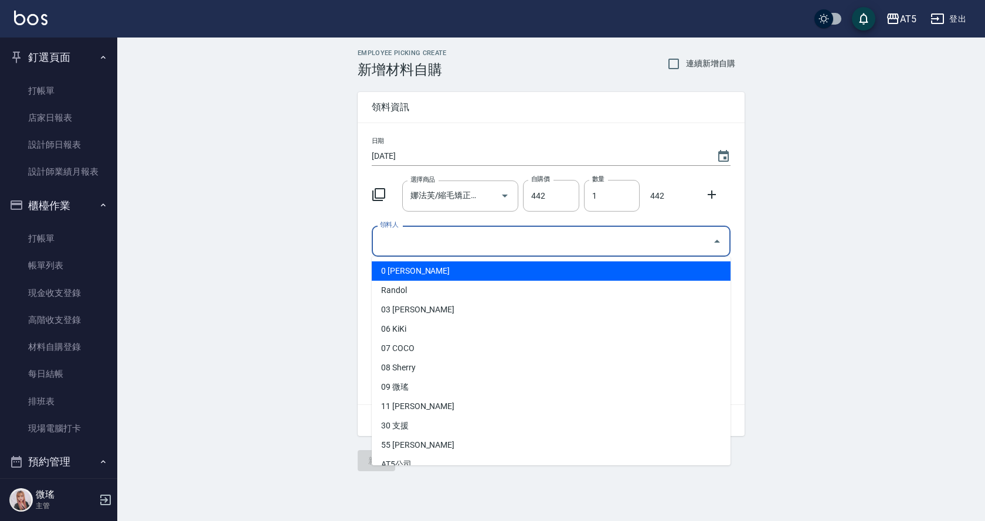
click at [428, 237] on input "領料人" at bounding box center [542, 241] width 331 height 21
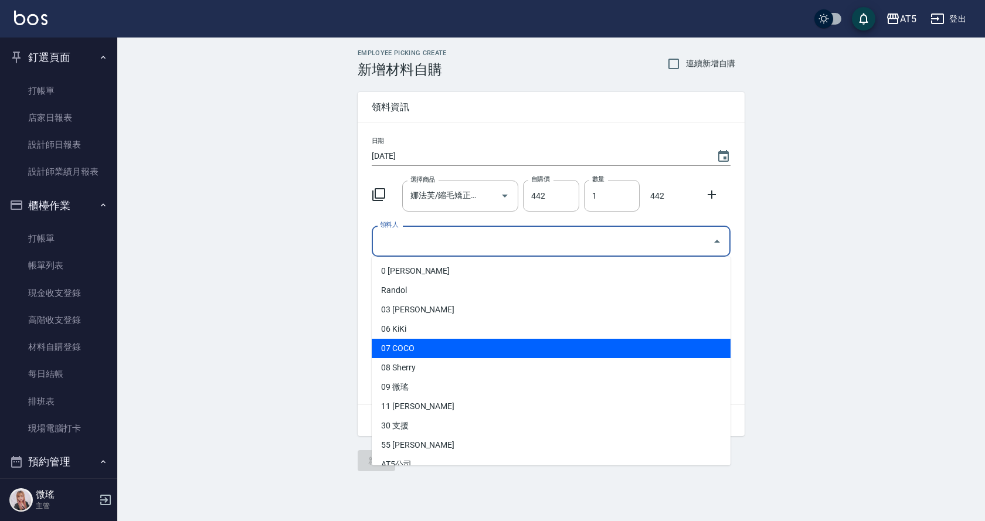
click at [399, 348] on li "07 COCO" at bounding box center [551, 348] width 359 height 19
type input "COCO"
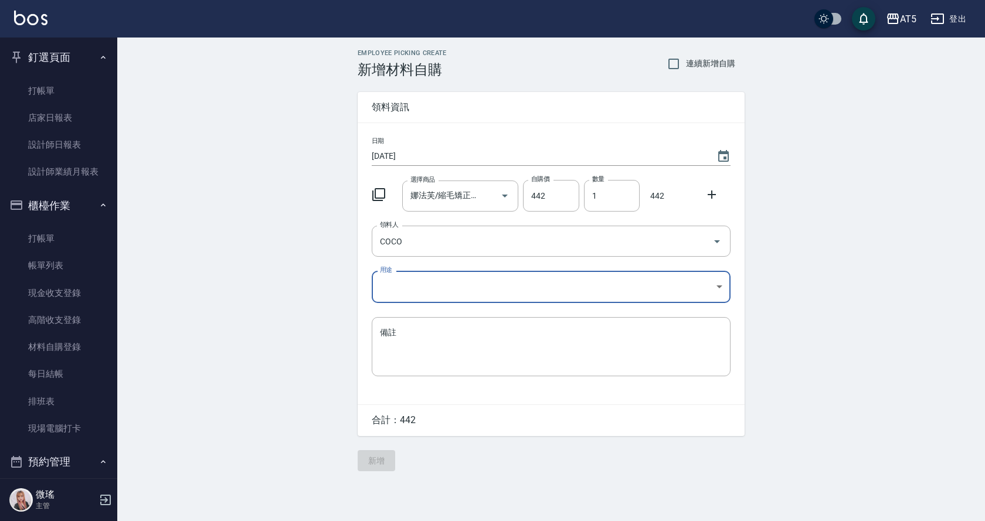
click at [408, 284] on body "AT5 登出 釘選頁面 打帳單 店家日報表 設計師日報表 設計師業績月報表 櫃檯作業 打帳單 帳單列表 現金收支登錄 高階收支登錄 材料自購登錄 每日結帳 排…" at bounding box center [492, 260] width 985 height 521
click at [414, 339] on li "自購" at bounding box center [551, 336] width 359 height 19
type input "自購"
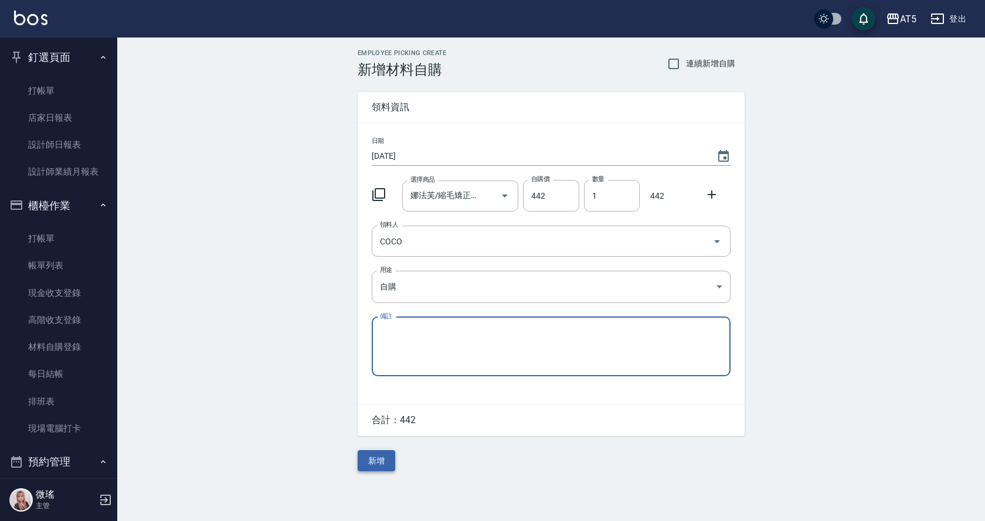
click at [380, 461] on button "新增" at bounding box center [377, 461] width 38 height 22
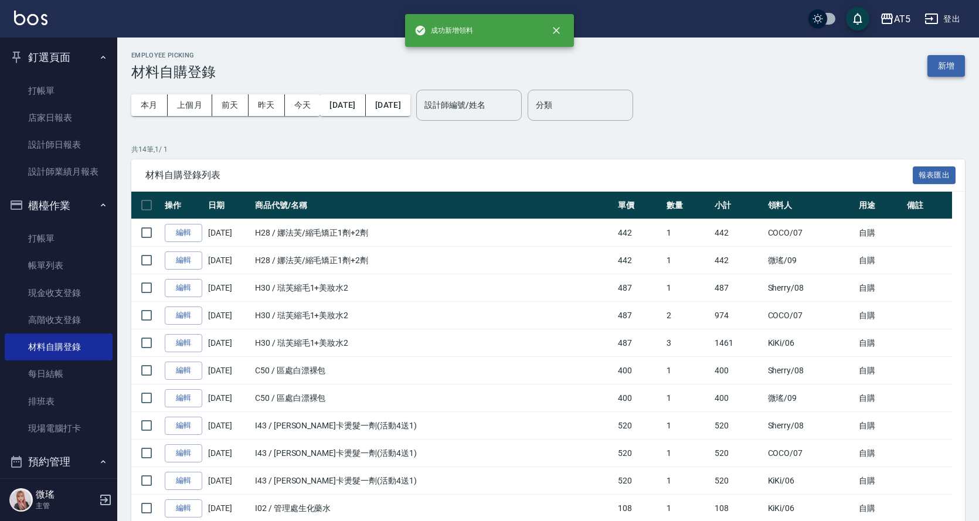
click at [937, 63] on button "新增" at bounding box center [946, 66] width 38 height 22
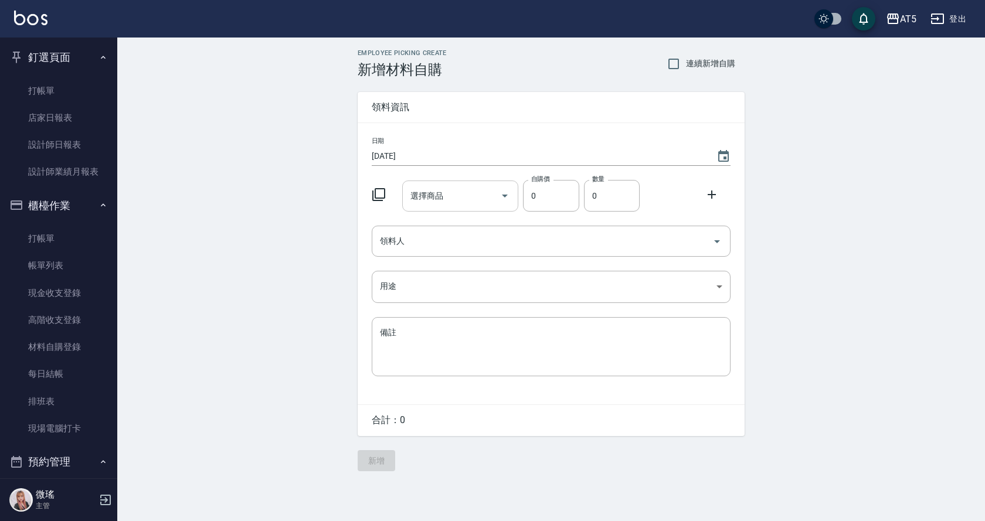
click at [448, 198] on input "選擇商品" at bounding box center [451, 196] width 89 height 21
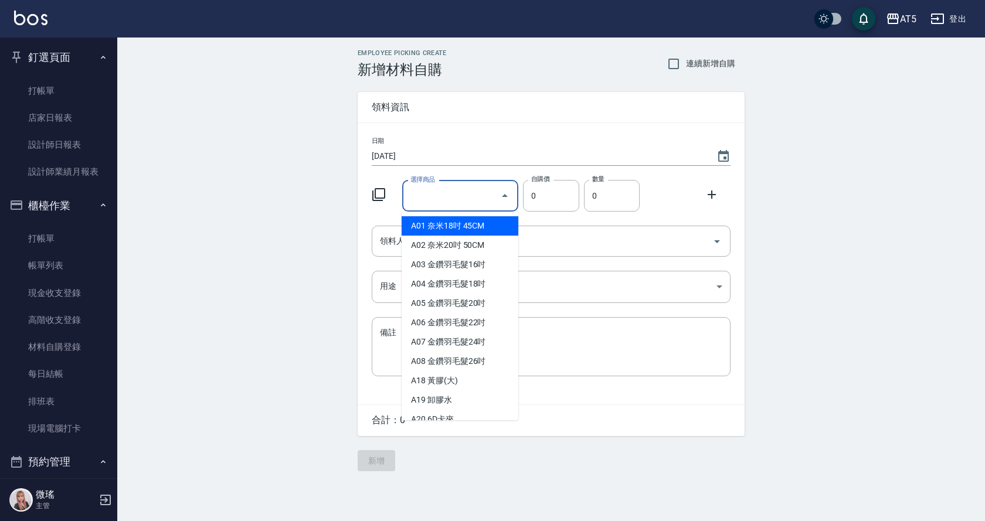
type input "琺芙縮毛1+美妝水2"
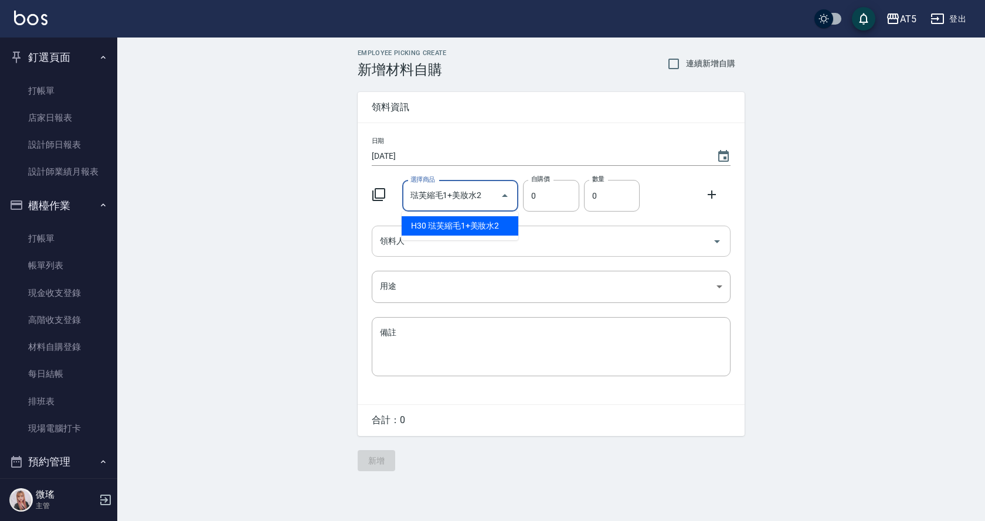
drag, startPoint x: 484, startPoint y: 232, endPoint x: 487, endPoint y: 226, distance: 7.1
click at [487, 228] on li "H30 琺芙縮毛1+美妝水2" at bounding box center [459, 225] width 117 height 19
type input "487"
type input "1"
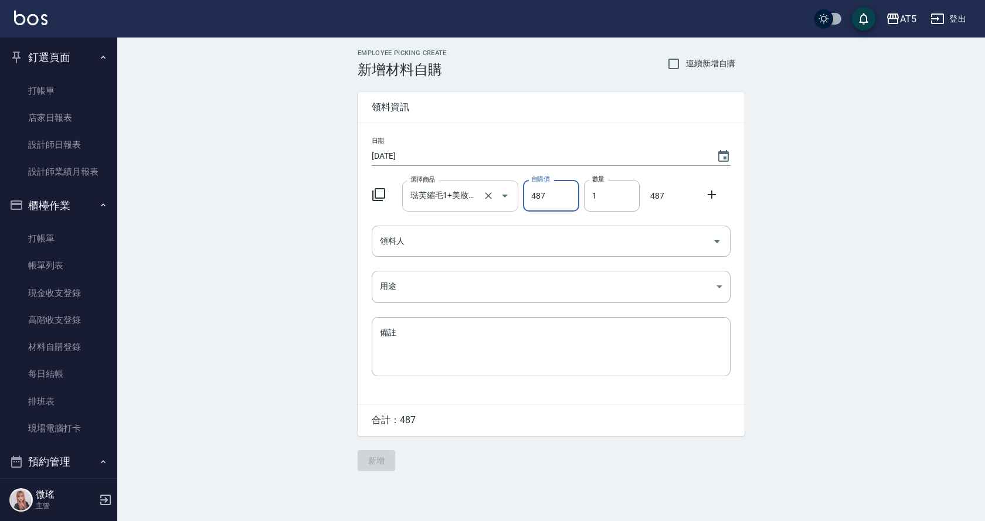
drag, startPoint x: 465, startPoint y: 200, endPoint x: 474, endPoint y: 200, distance: 8.2
click at [474, 200] on input "琺芙縮毛1+美妝水2" at bounding box center [443, 196] width 73 height 21
type input "2"
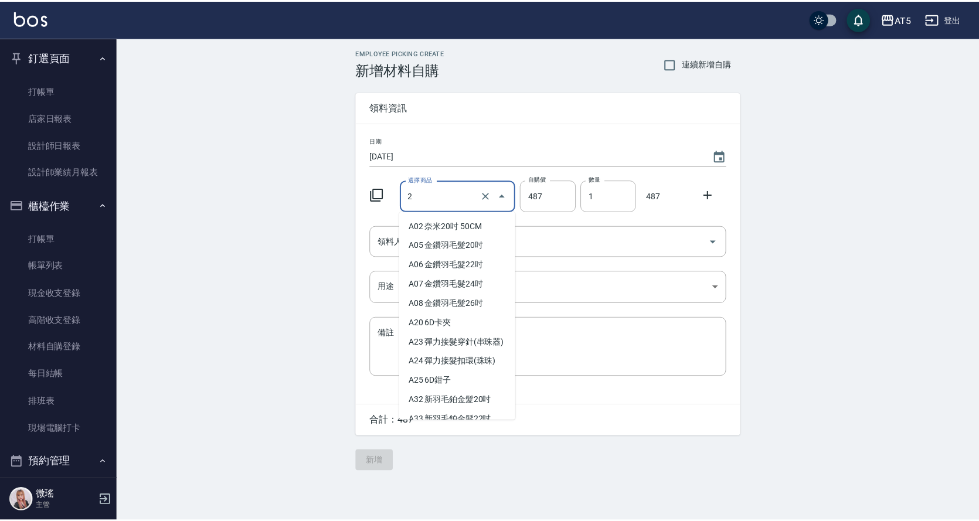
scroll to position [3191, 0]
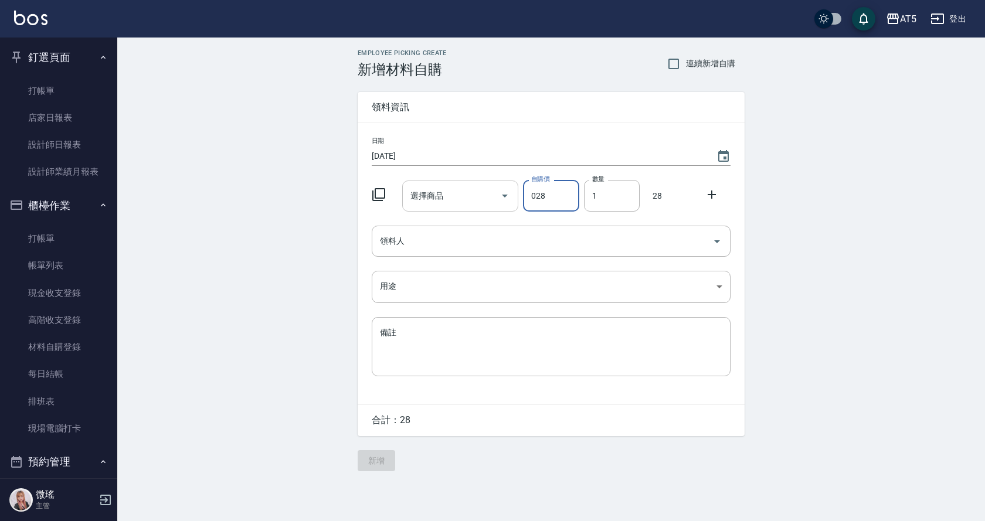
type input "028"
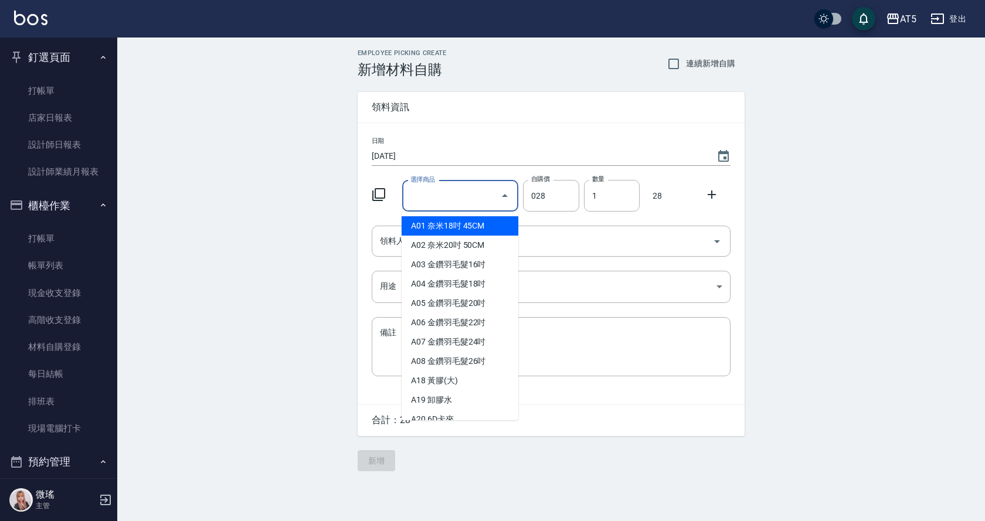
click at [447, 206] on input "選擇商品" at bounding box center [451, 196] width 89 height 21
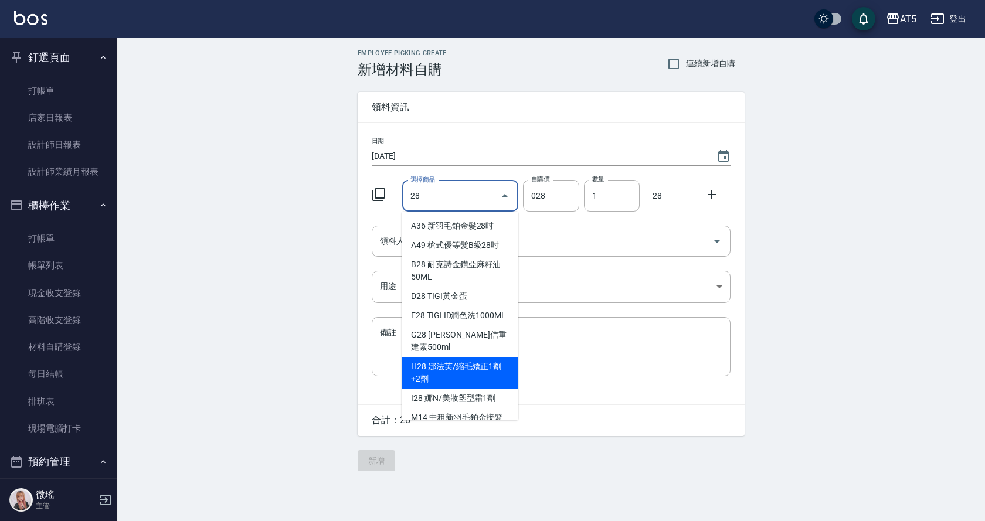
click at [455, 366] on li "H28 娜法芙/縮毛矯正1劑+2劑" at bounding box center [459, 373] width 117 height 32
type input "娜法芙/縮毛矯正1劑+2劑"
type input "442"
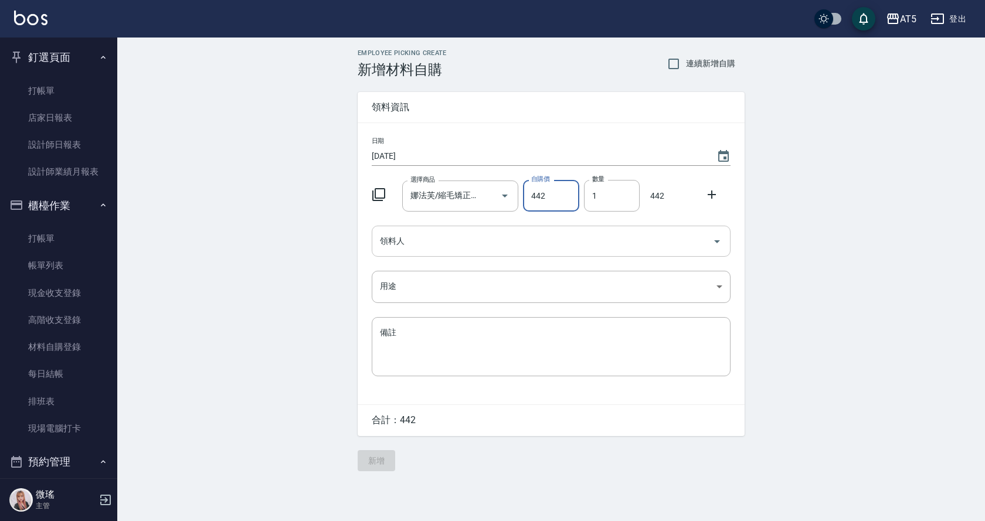
click at [470, 253] on div "領料人" at bounding box center [551, 241] width 359 height 31
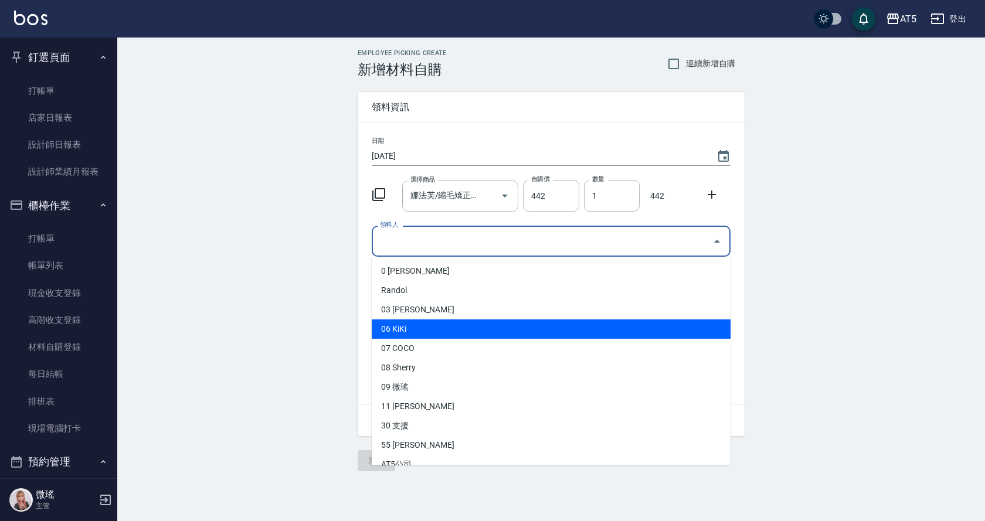
click at [431, 334] on li "06 KiKi" at bounding box center [551, 328] width 359 height 19
type input "KiKi"
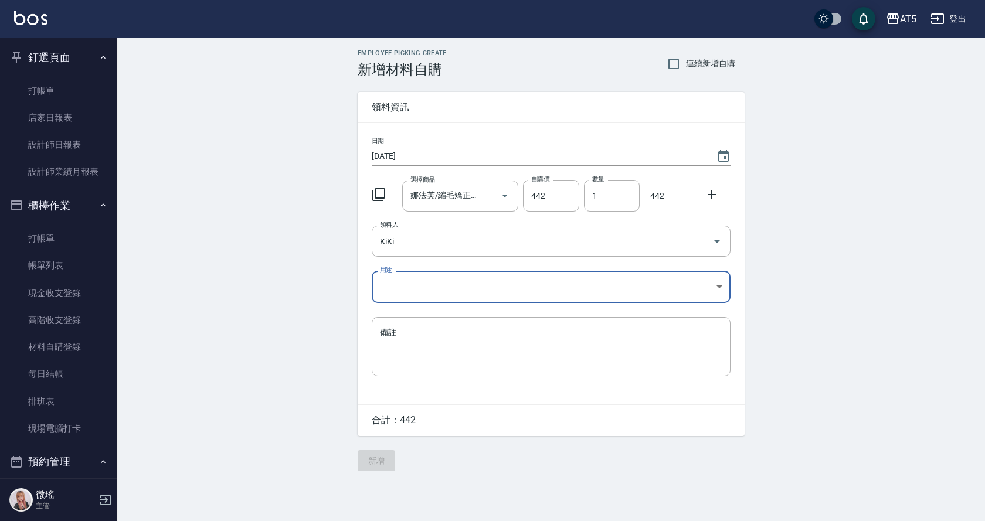
click at [407, 294] on body "AT5 登出 釘選頁面 打帳單 店家日報表 設計師日報表 設計師業績月報表 櫃檯作業 打帳單 帳單列表 現金收支登錄 高階收支登錄 材料自購登錄 每日結帳 排…" at bounding box center [492, 260] width 985 height 521
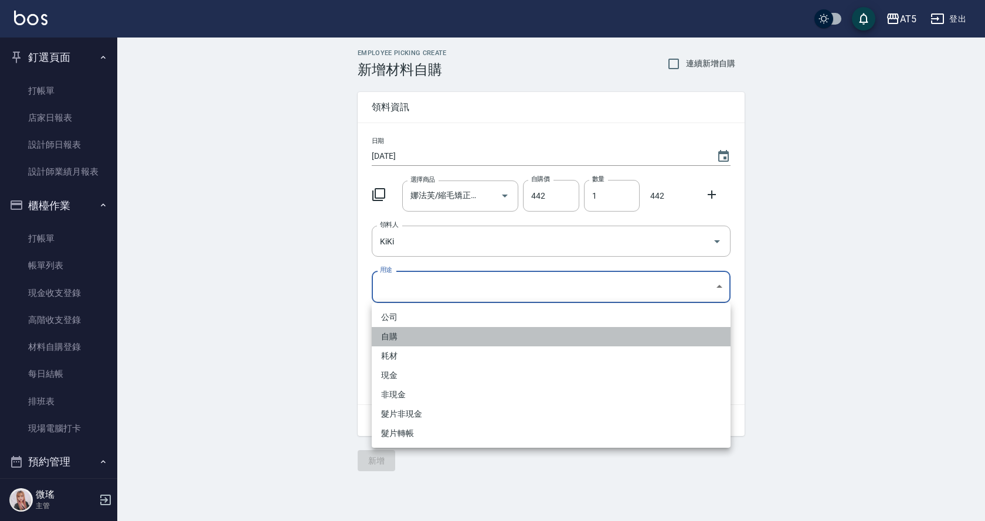
click at [400, 336] on li "自購" at bounding box center [551, 336] width 359 height 19
type input "自購"
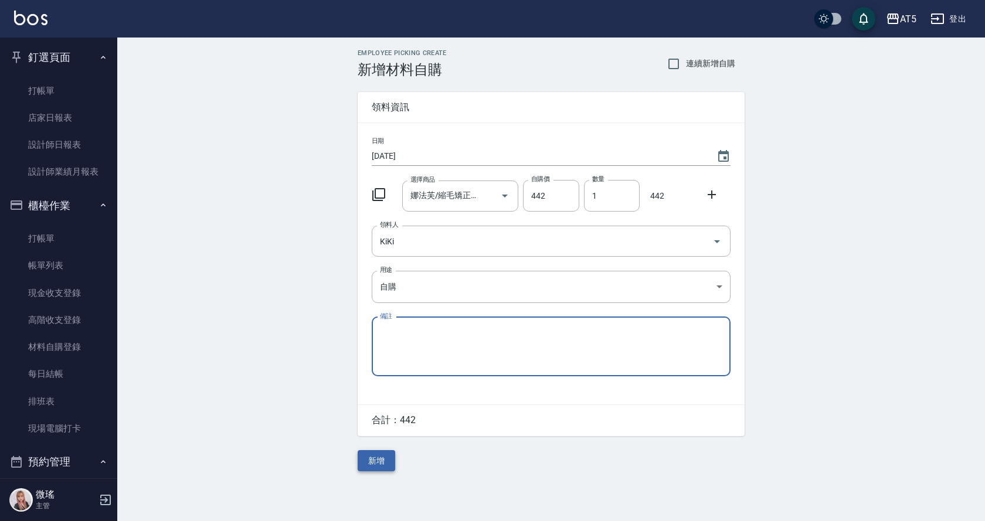
click at [383, 466] on button "新增" at bounding box center [377, 461] width 38 height 22
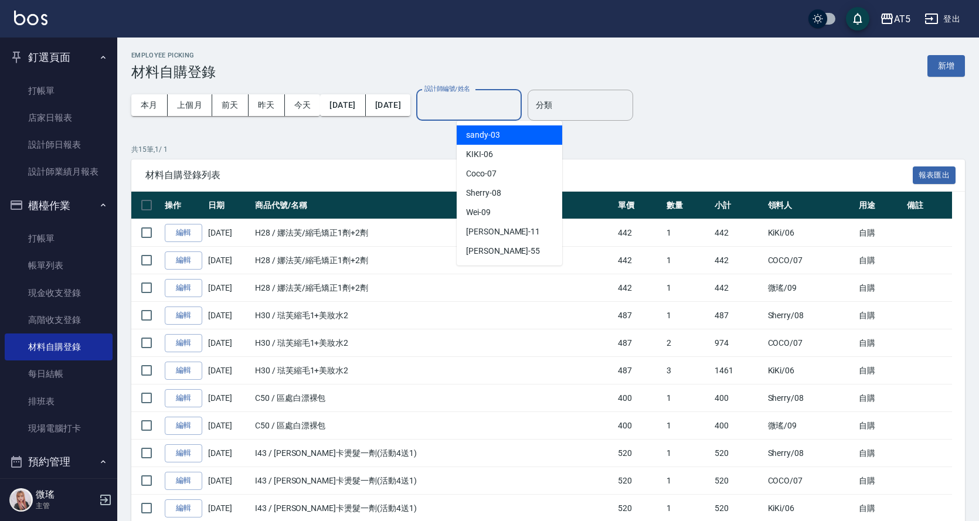
click at [468, 104] on input "設計師編號/姓名" at bounding box center [468, 105] width 95 height 21
click at [492, 141] on div "sandy -03" at bounding box center [509, 134] width 105 height 19
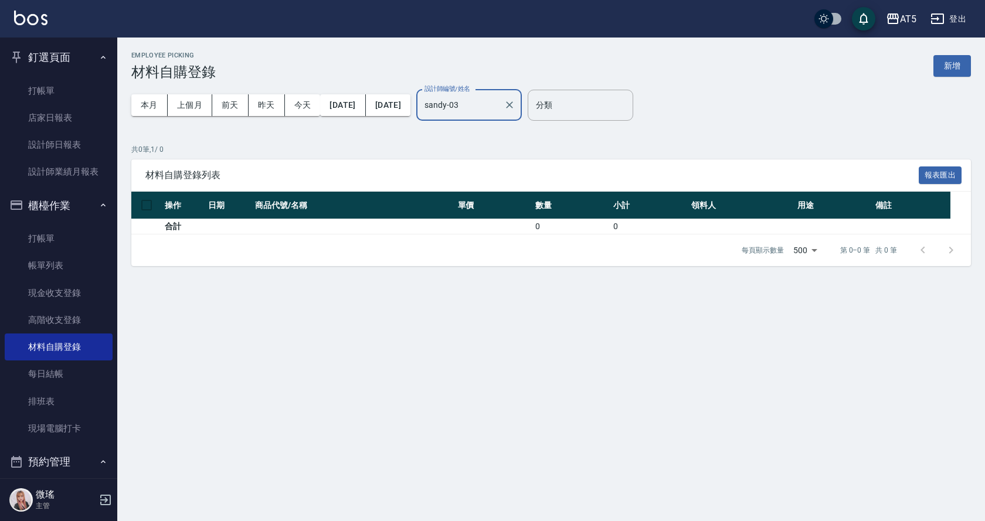
click at [499, 111] on input "sandy-03" at bounding box center [459, 105] width 77 height 21
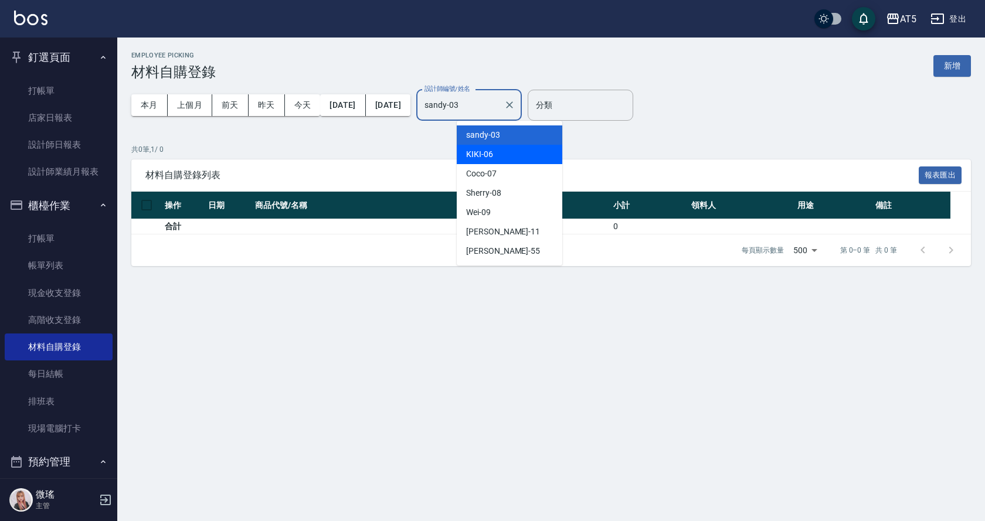
click at [507, 150] on div "KIKI -06" at bounding box center [509, 154] width 105 height 19
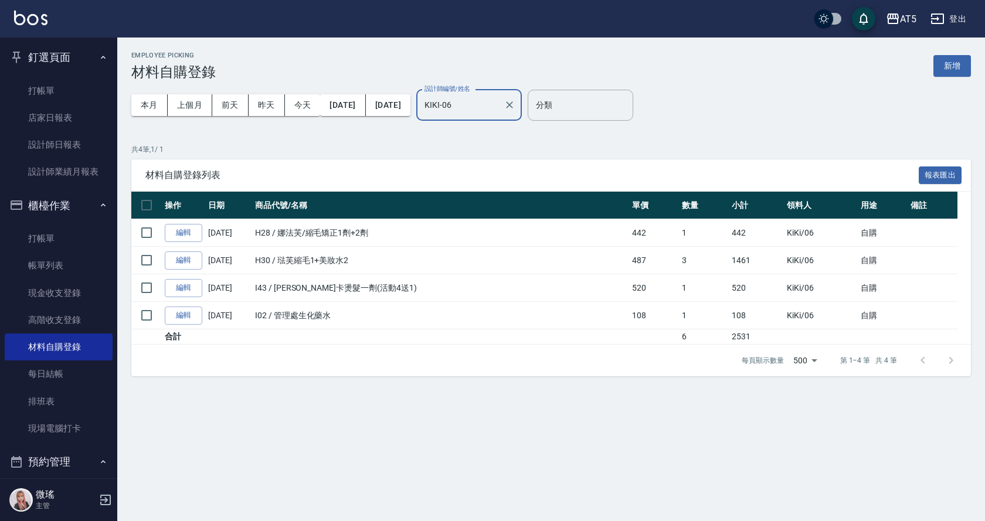
click at [490, 111] on input "KIKI-06" at bounding box center [459, 105] width 77 height 21
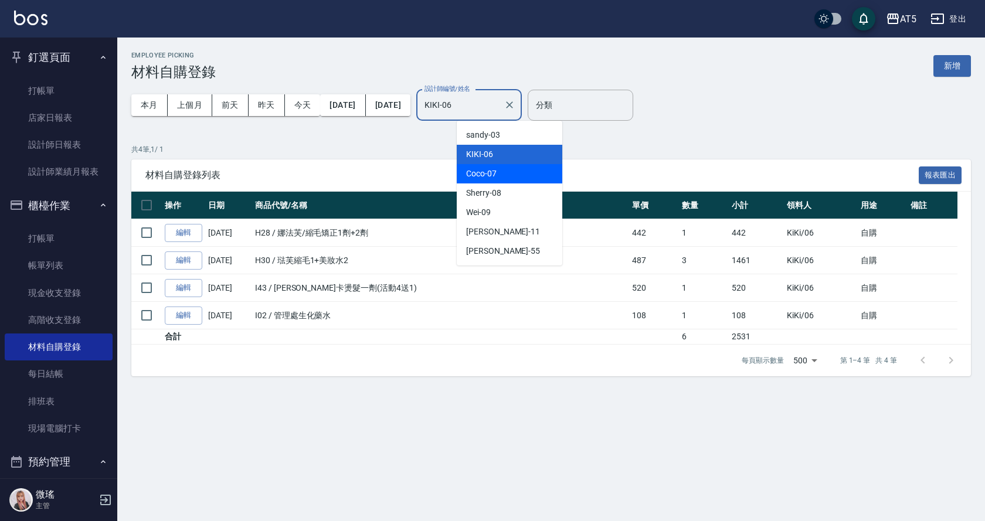
click at [492, 177] on span "Coco -07" at bounding box center [481, 174] width 30 height 12
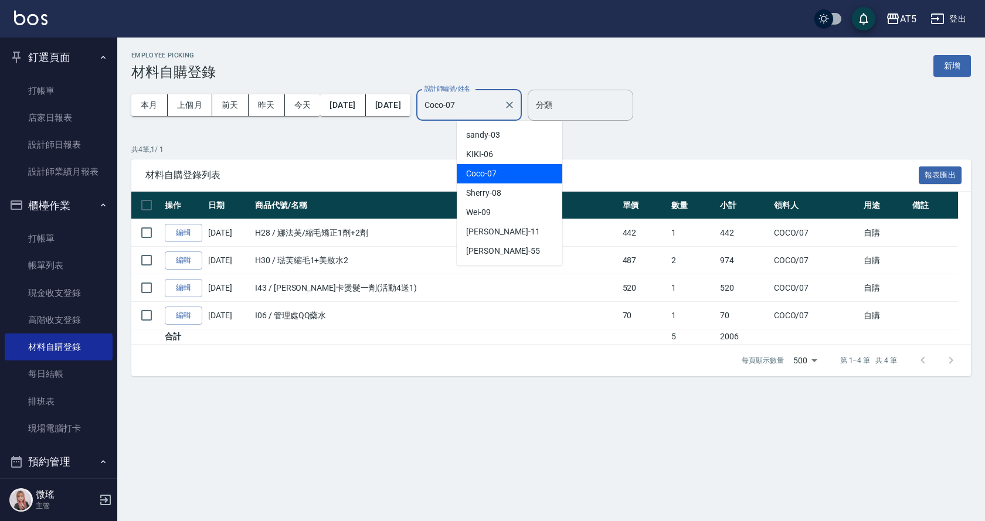
click at [499, 95] on input "Coco-07" at bounding box center [459, 105] width 77 height 21
click at [505, 199] on div "Sherry -08" at bounding box center [509, 192] width 105 height 19
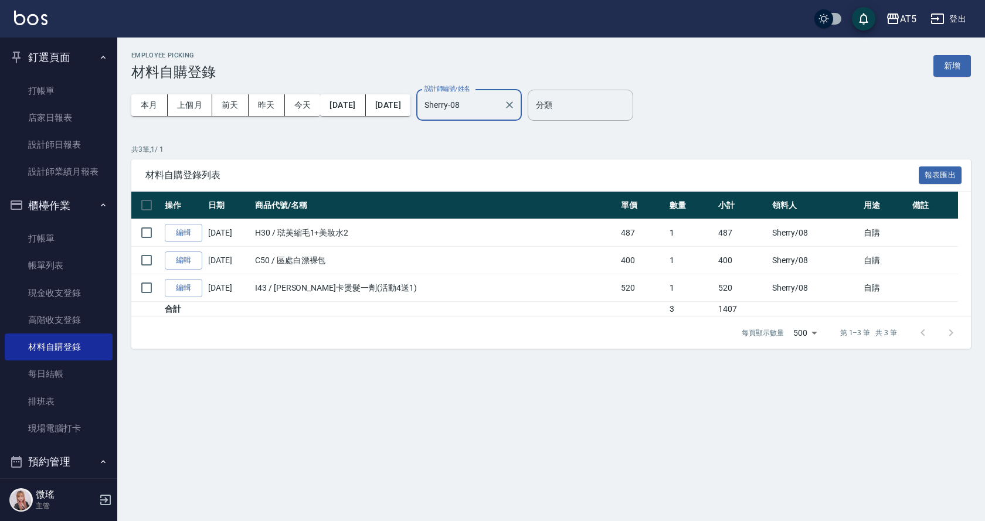
click at [499, 107] on input "Sherry-08" at bounding box center [459, 105] width 77 height 21
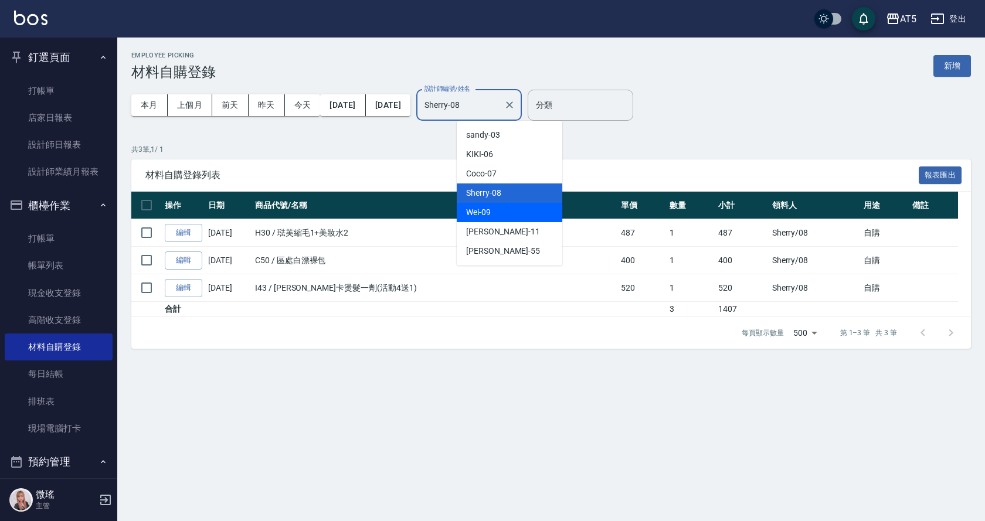
click at [500, 220] on div "Wei -09" at bounding box center [509, 212] width 105 height 19
type input "Wei-09"
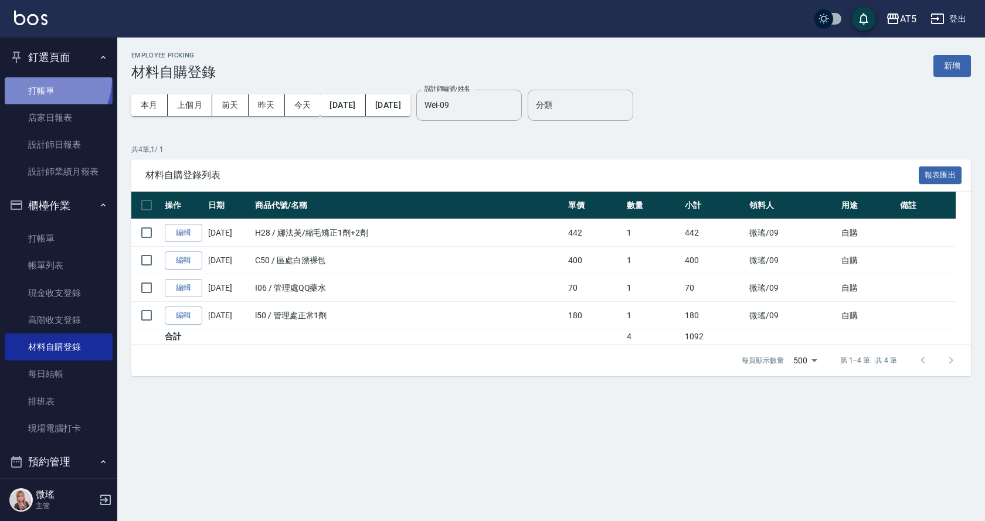
click at [40, 79] on link "打帳單" at bounding box center [59, 90] width 108 height 27
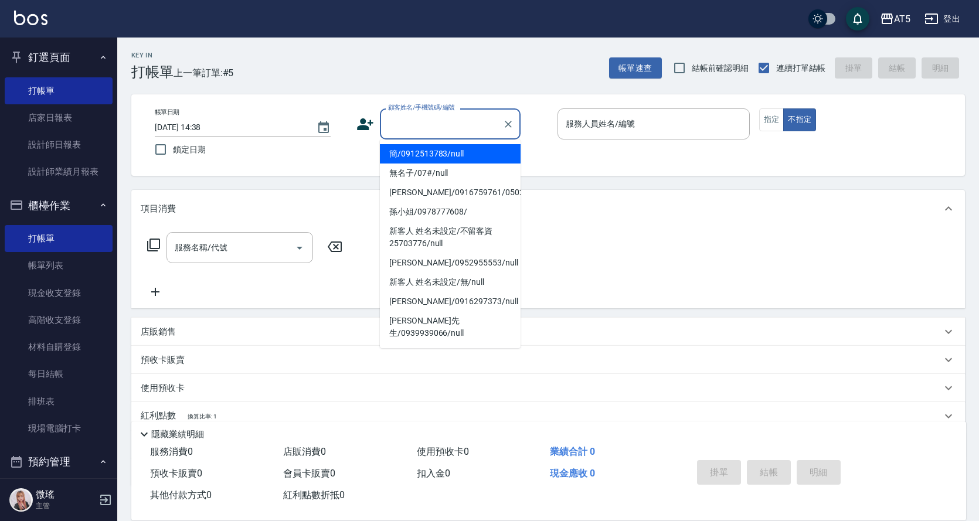
click at [402, 131] on input "顧客姓名/手機號碼/編號" at bounding box center [441, 124] width 113 height 21
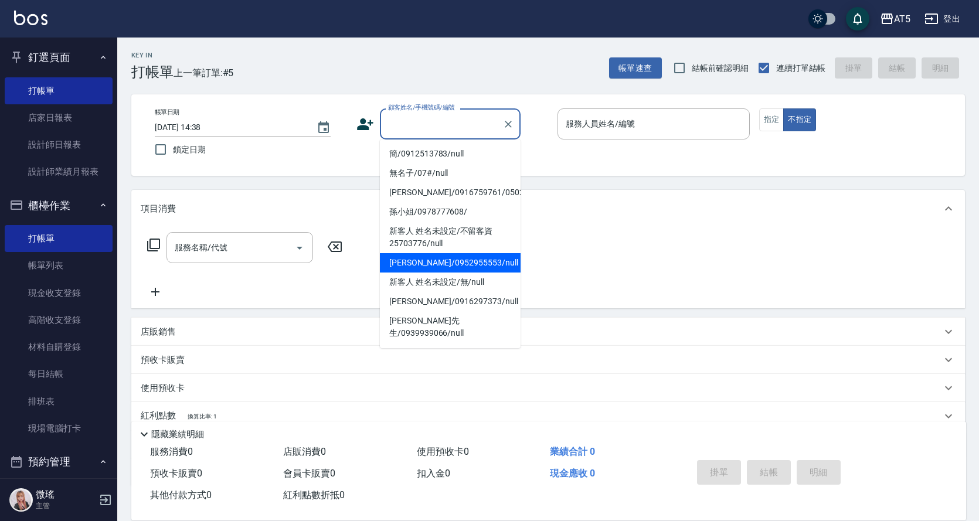
scroll to position [117, 0]
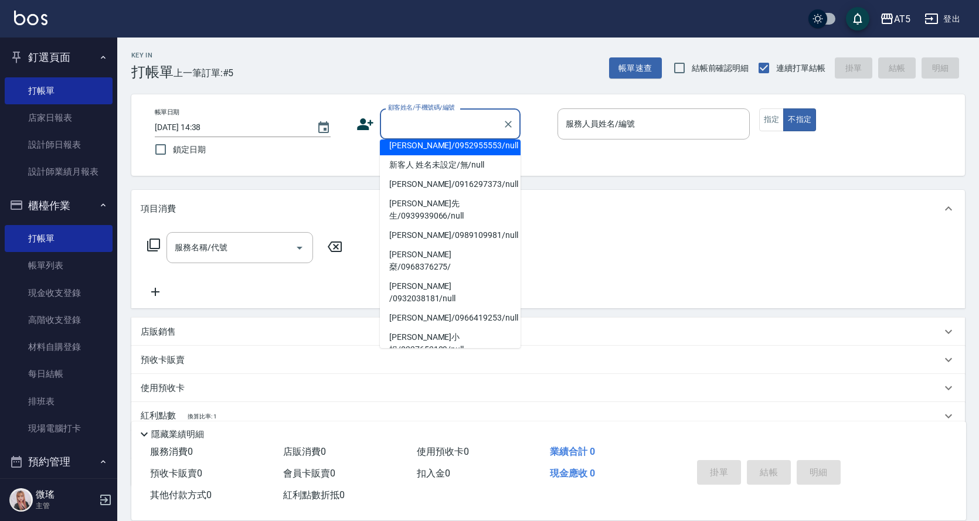
click at [420, 124] on input "顧客姓名/手機號碼/編號" at bounding box center [441, 124] width 113 height 21
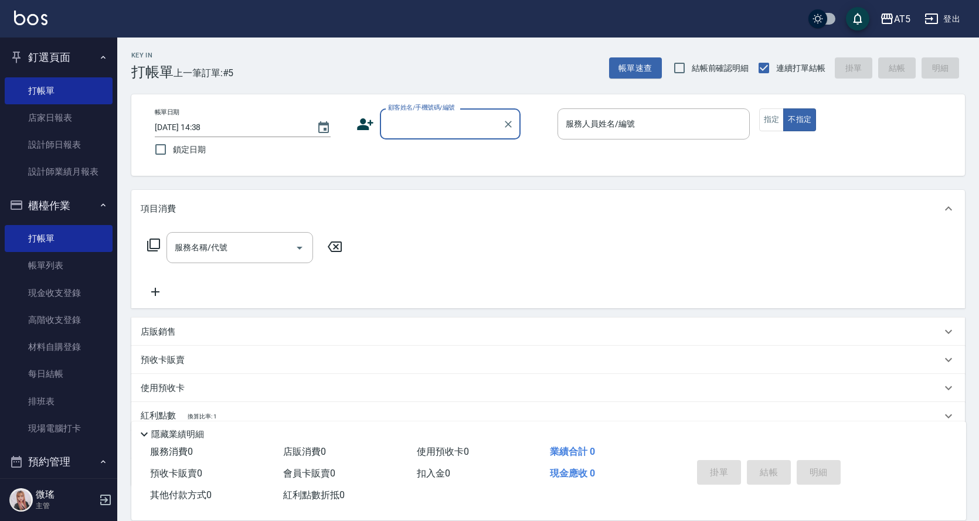
click at [420, 124] on input "顧客姓名/手機號碼/編號" at bounding box center [441, 124] width 113 height 21
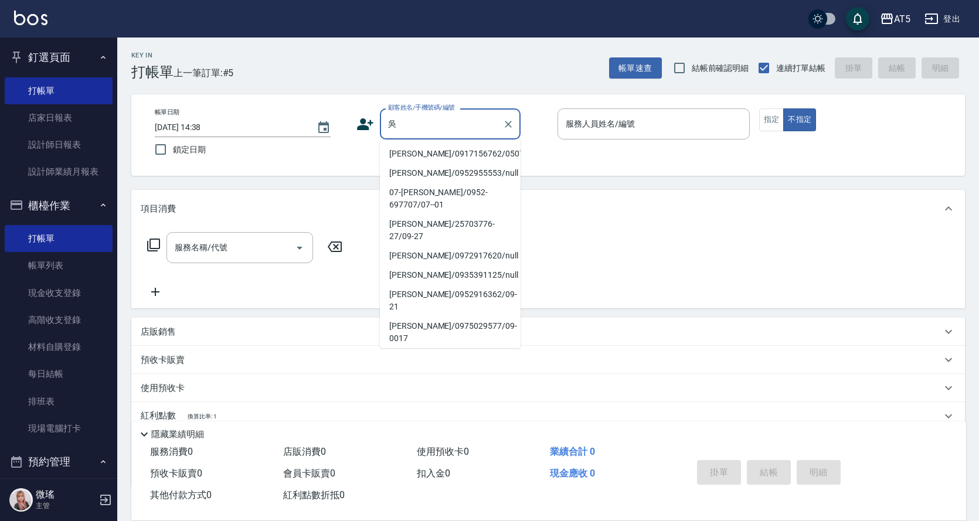
click at [436, 158] on li "吳純純/0917156762/05072" at bounding box center [450, 153] width 141 height 19
type input "吳純純/0917156762/05072"
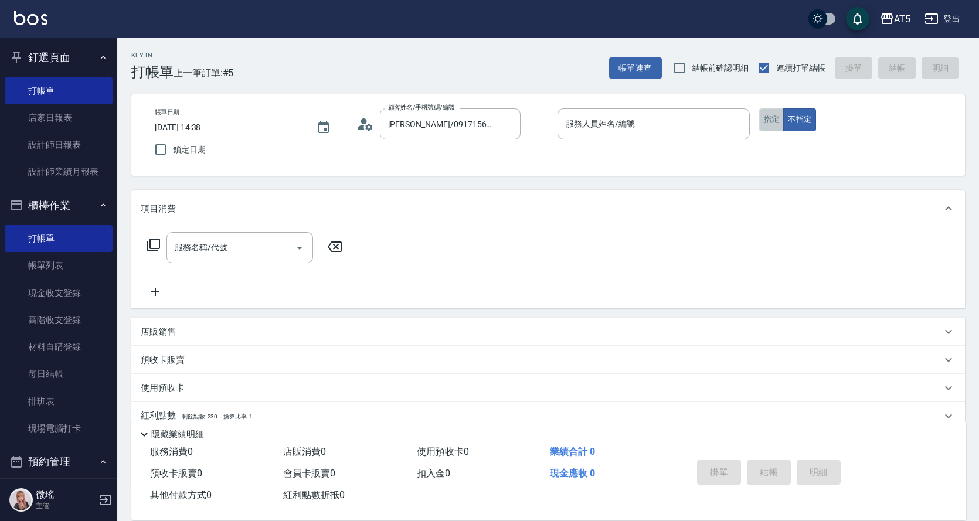
click at [769, 120] on button "指定" at bounding box center [771, 119] width 25 height 23
click at [607, 126] on input "服務人員姓名/編號" at bounding box center [654, 124] width 182 height 21
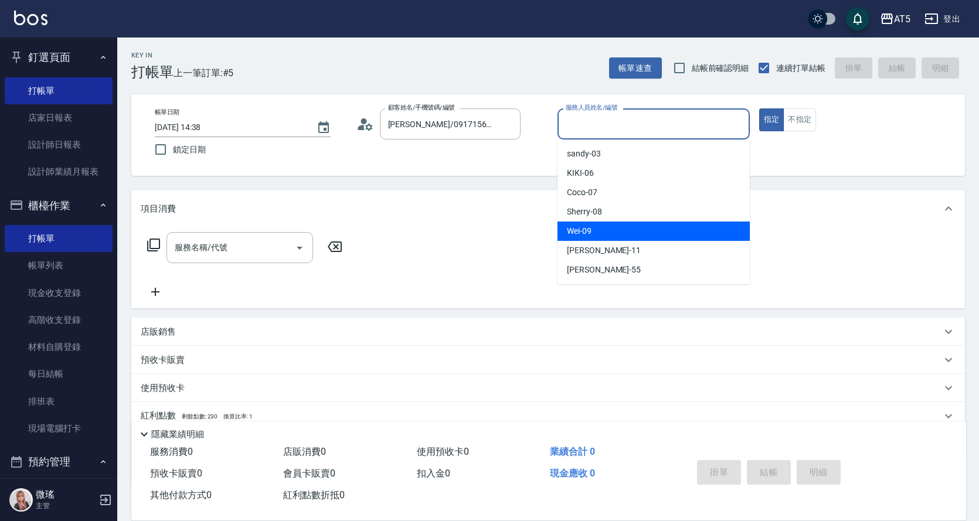
click at [595, 228] on div "Wei -09" at bounding box center [653, 231] width 192 height 19
type input "Wei-09"
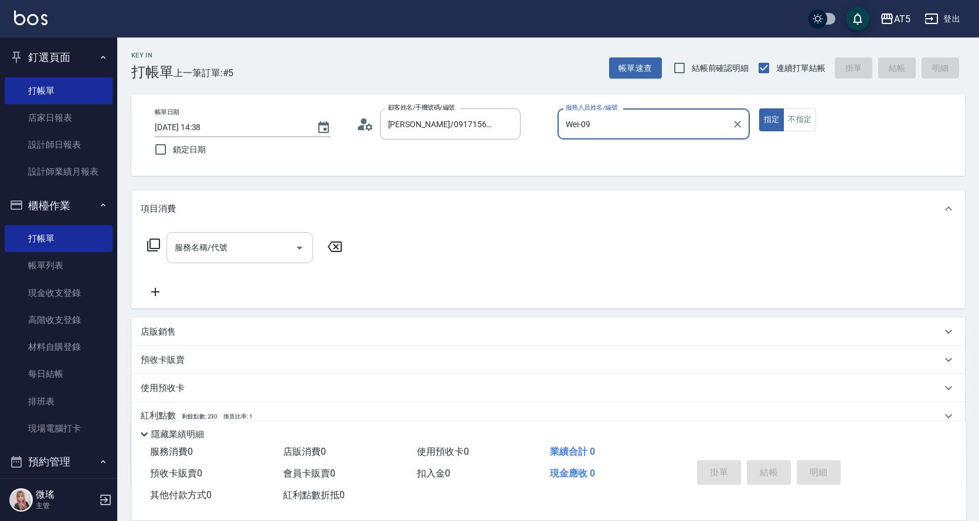
click at [230, 251] on input "服務名稱/代號" at bounding box center [231, 247] width 118 height 21
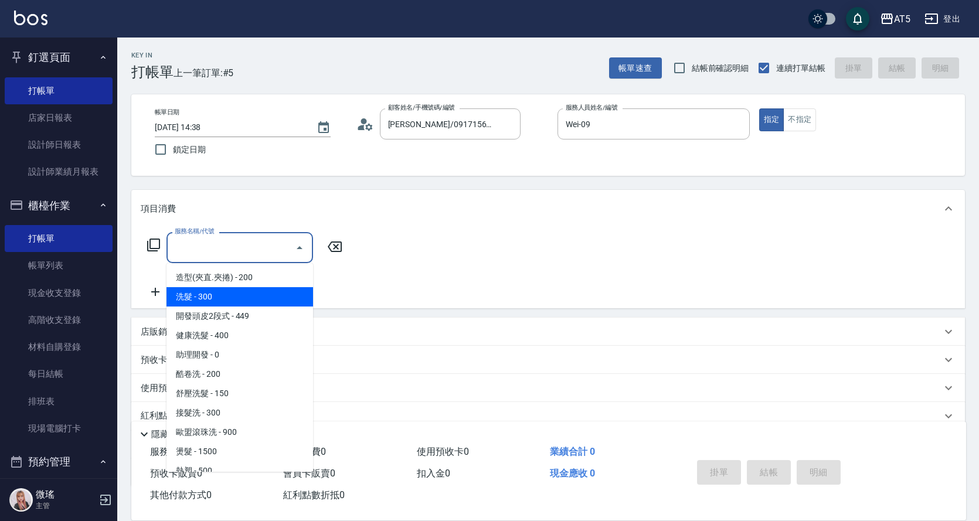
click at [229, 297] on span "洗髮 - 300" at bounding box center [239, 296] width 147 height 19
type input "洗髮(201)"
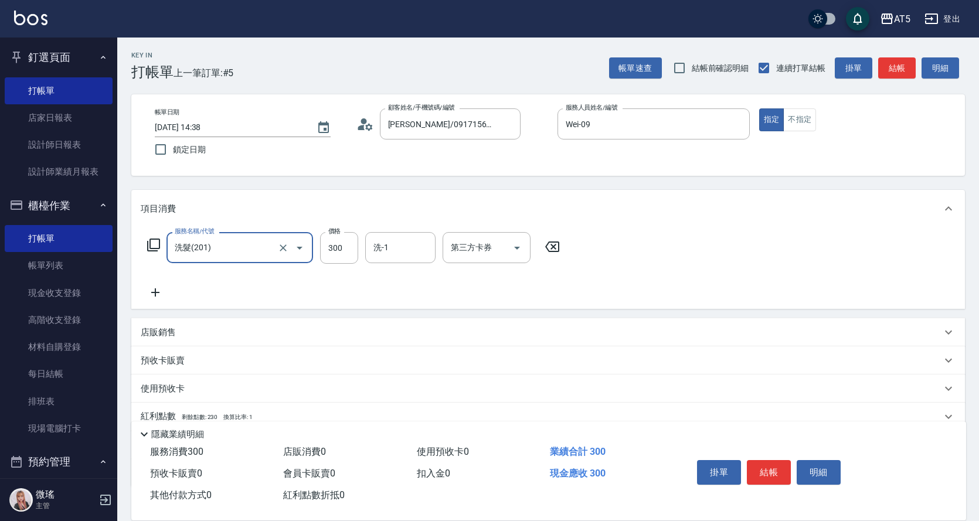
drag, startPoint x: 154, startPoint y: 292, endPoint x: 165, endPoint y: 292, distance: 11.1
click at [165, 292] on icon at bounding box center [155, 292] width 29 height 14
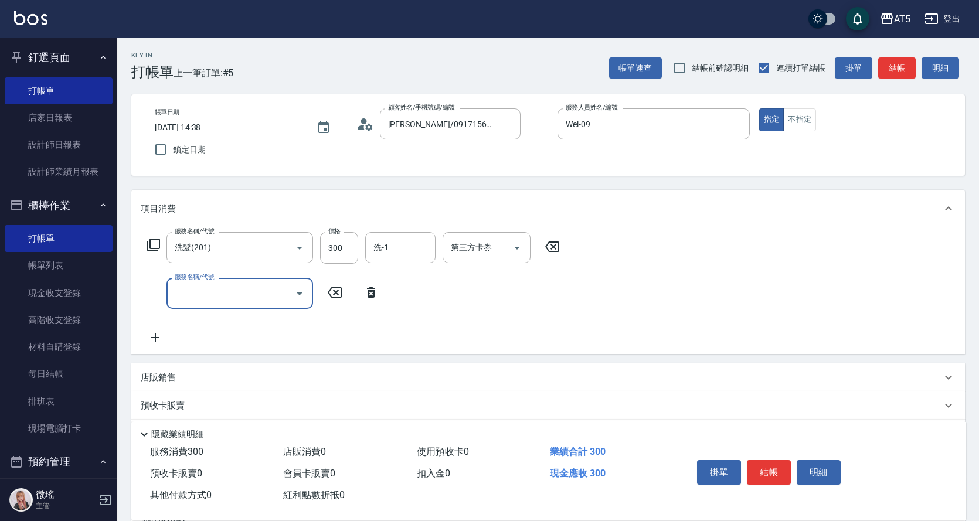
drag, startPoint x: 210, startPoint y: 287, endPoint x: 218, endPoint y: 296, distance: 12.1
click at [211, 287] on input "服務名稱/代號" at bounding box center [231, 293] width 118 height 21
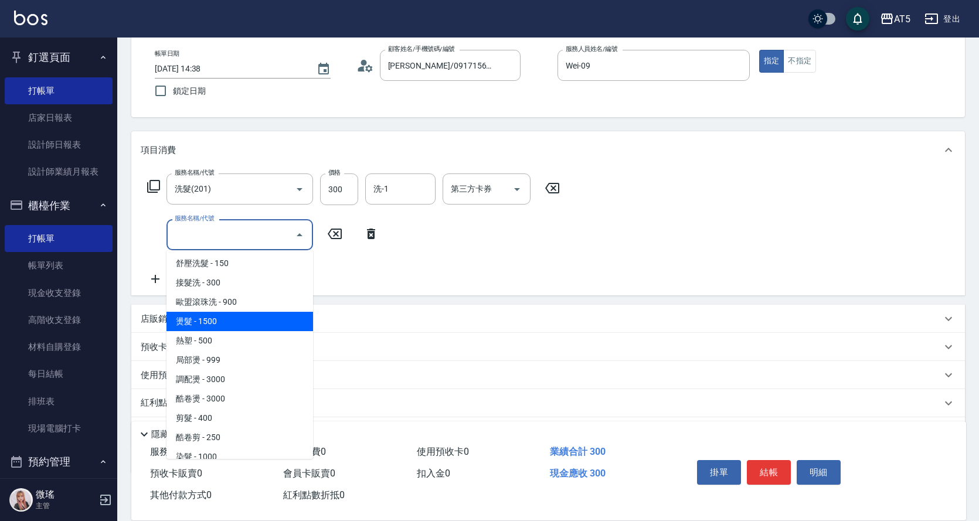
click at [217, 327] on span "燙髮 - 1500" at bounding box center [239, 321] width 147 height 19
type input "180"
type input "燙髮(301)"
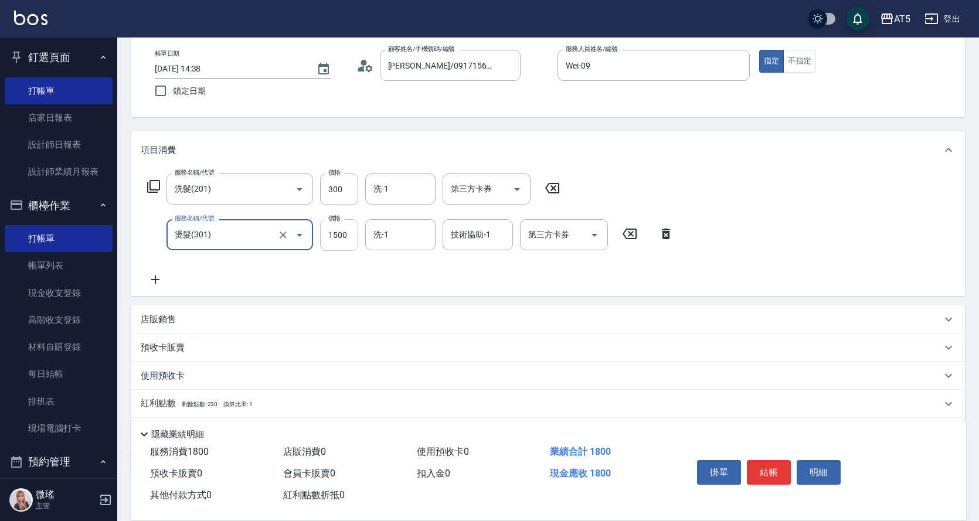
click at [336, 234] on input "1500" at bounding box center [339, 235] width 38 height 32
type input "3"
type input "30"
type input "60"
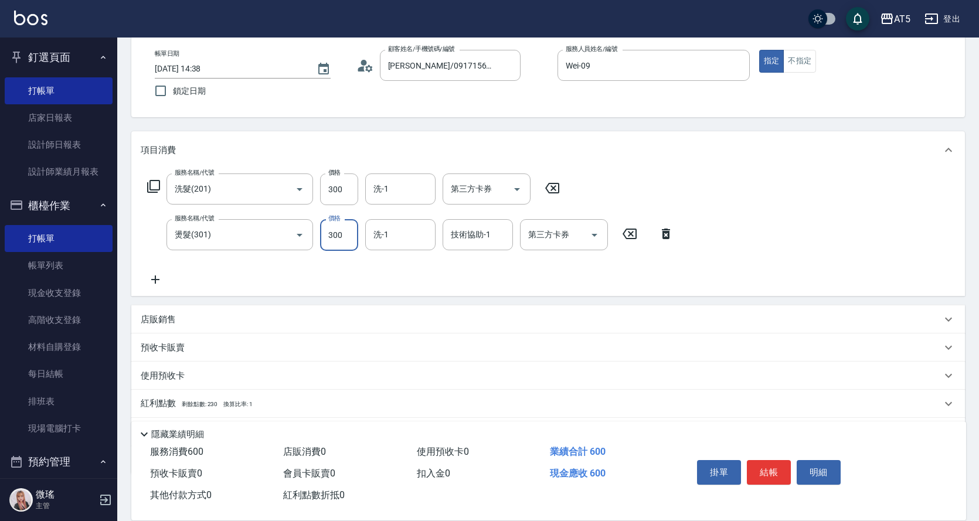
type input "3000"
type input "330"
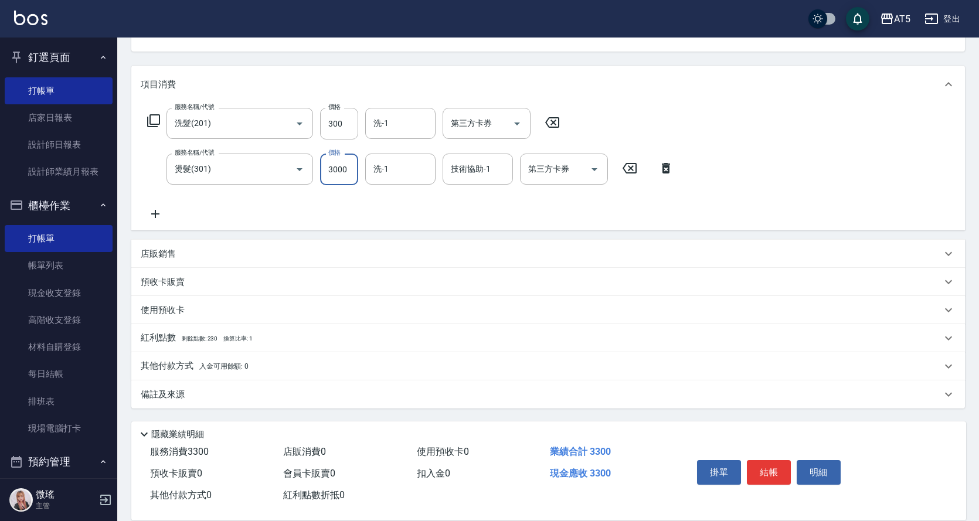
type input "3000"
click at [171, 394] on p "備註及來源" at bounding box center [163, 395] width 44 height 12
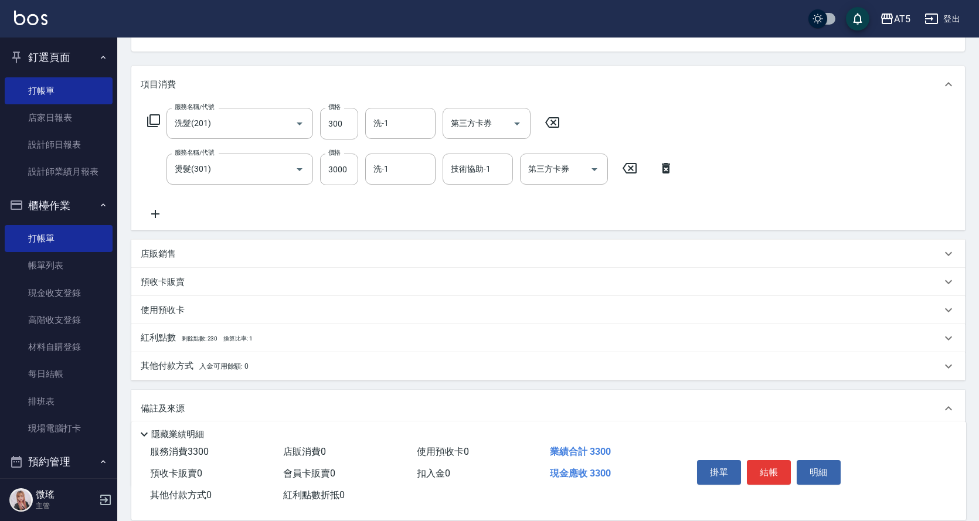
scroll to position [196, 0]
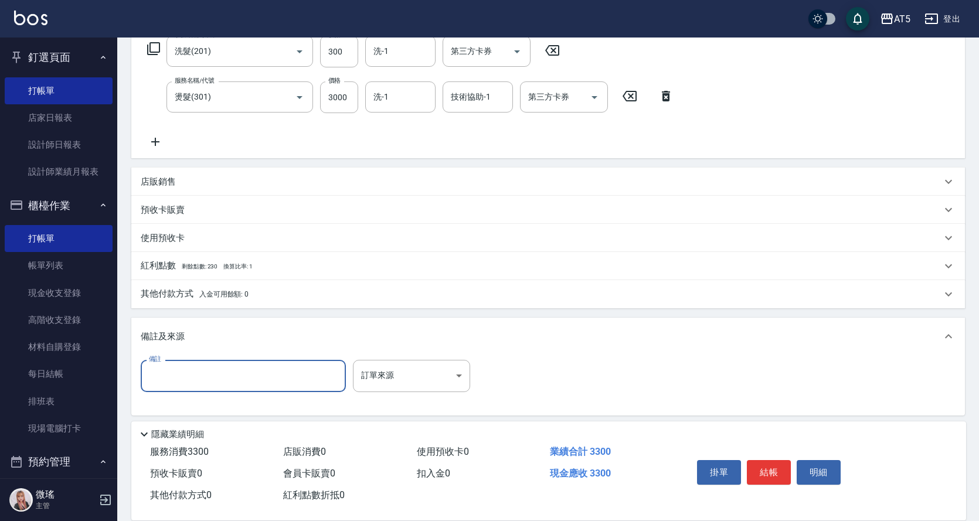
drag, startPoint x: 172, startPoint y: 365, endPoint x: 177, endPoint y: 374, distance: 10.0
click at [174, 367] on input "備註" at bounding box center [243, 376] width 205 height 32
type input "濤"
type input "饕"
type input "陶瓷"
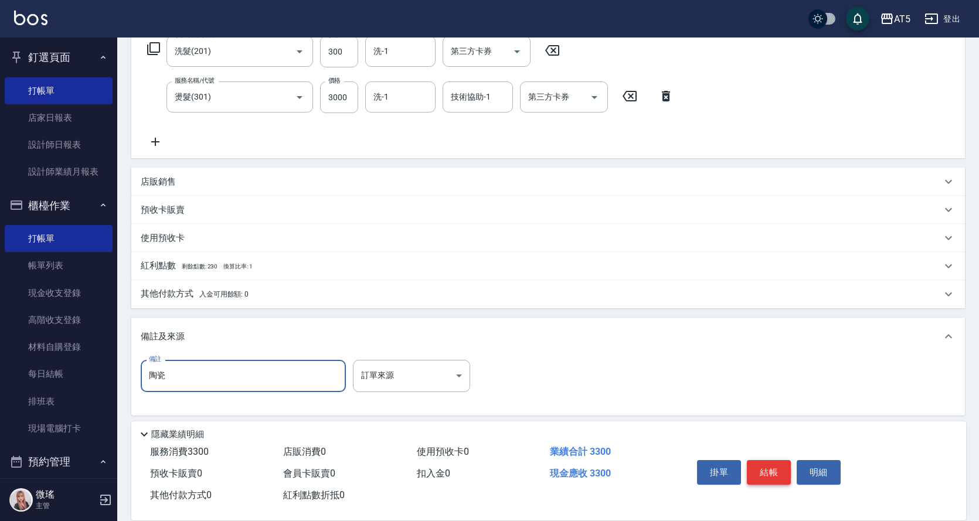
click at [771, 468] on button "結帳" at bounding box center [769, 472] width 44 height 25
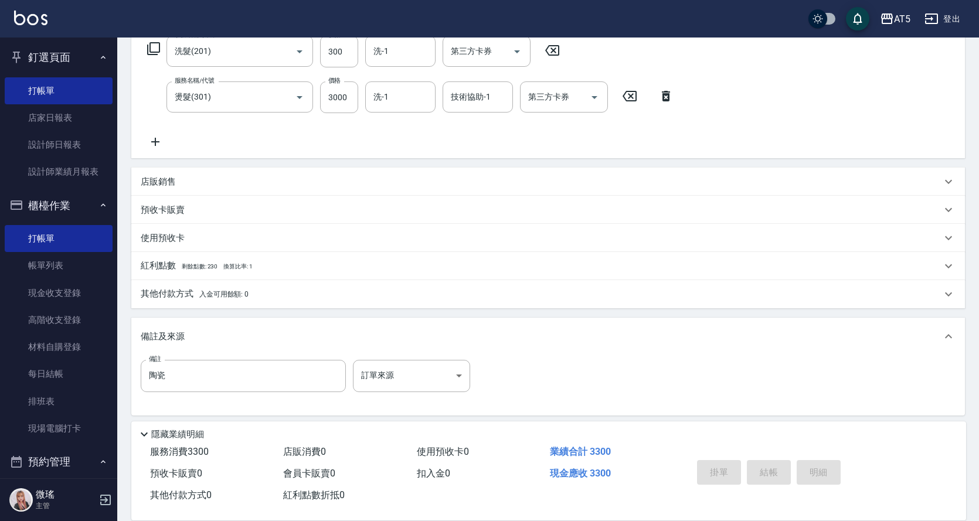
type input "2025/10/04 14:40"
type input "0"
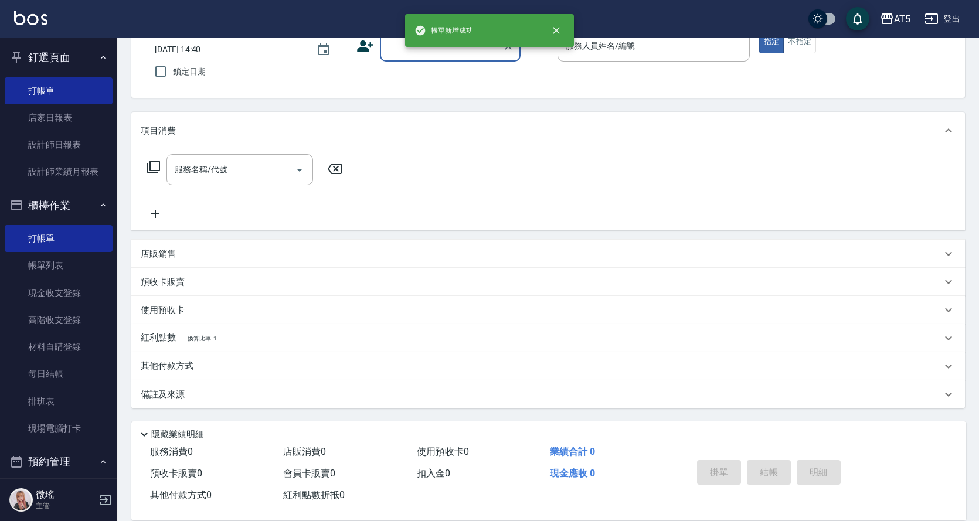
scroll to position [0, 0]
